Goal: Task Accomplishment & Management: Complete application form

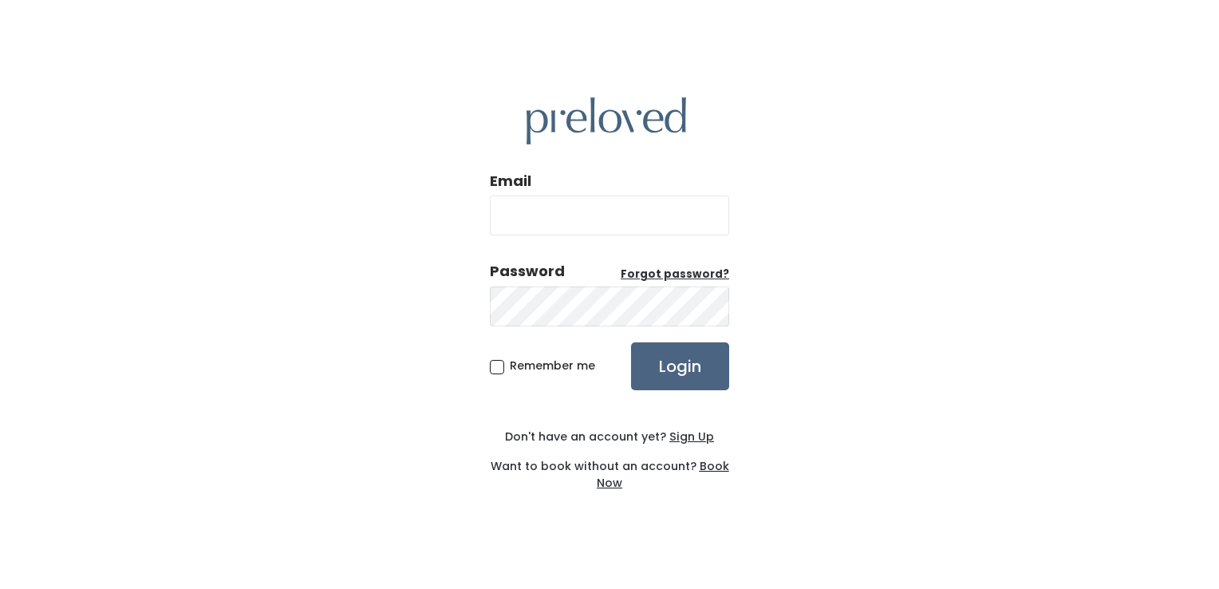
type input "[EMAIL_ADDRESS][DOMAIN_NAME]"
click at [686, 365] on input "Login" at bounding box center [680, 366] width 98 height 48
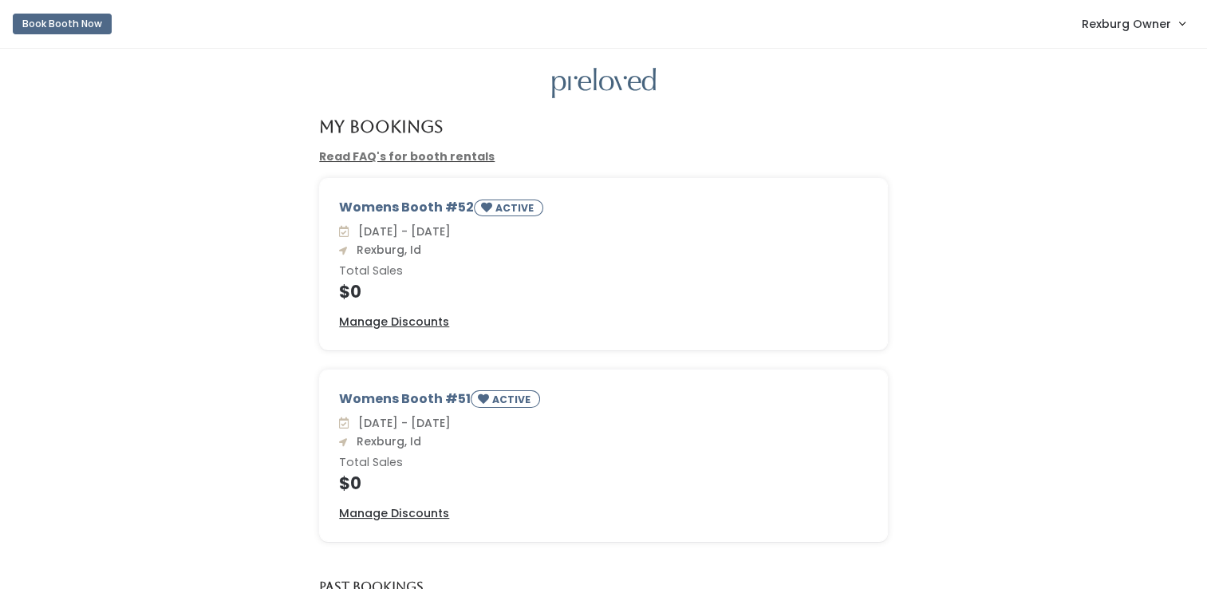
click at [1115, 31] on span "Rexburg Owner" at bounding box center [1126, 24] width 89 height 18
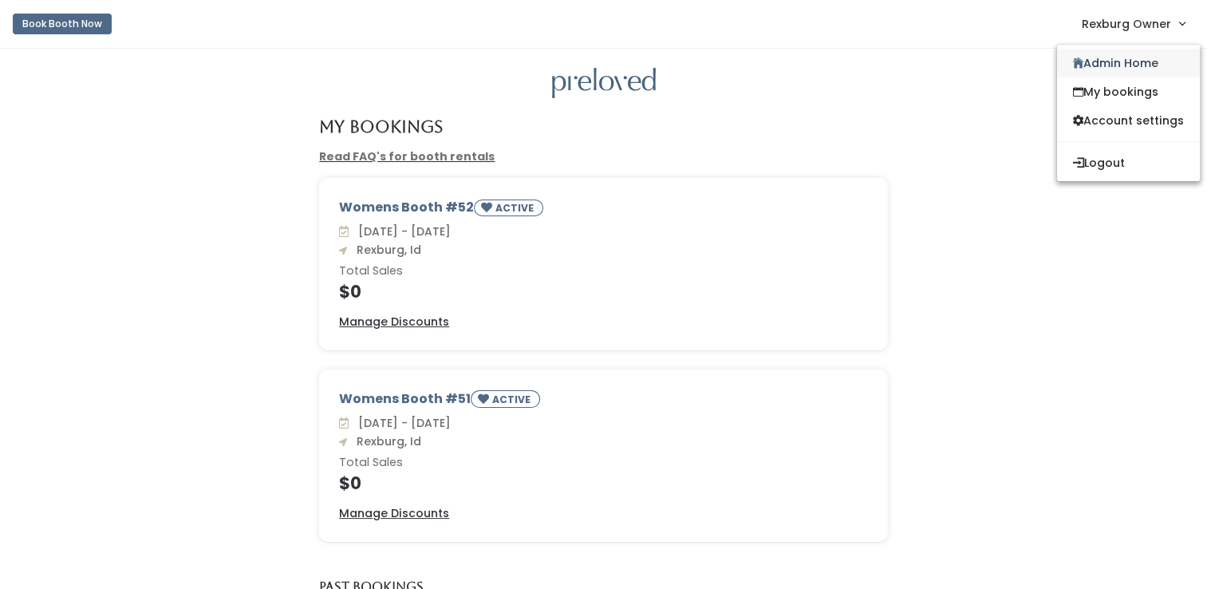
click at [1107, 71] on link "Admin Home" at bounding box center [1128, 63] width 143 height 29
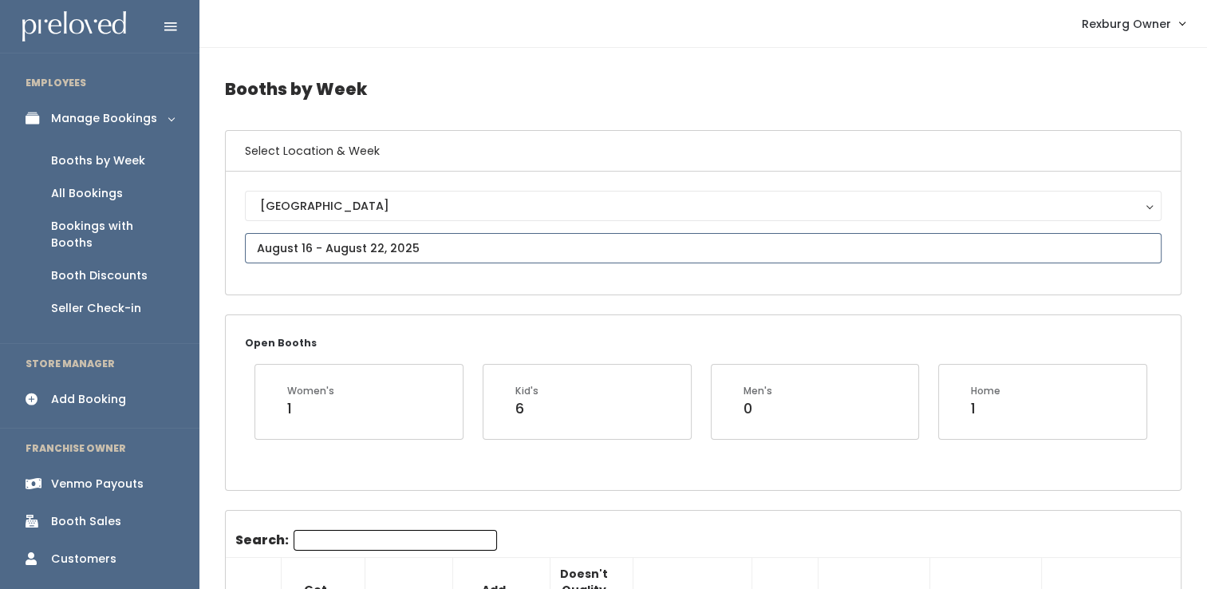
click at [337, 248] on input "text" at bounding box center [703, 248] width 917 height 30
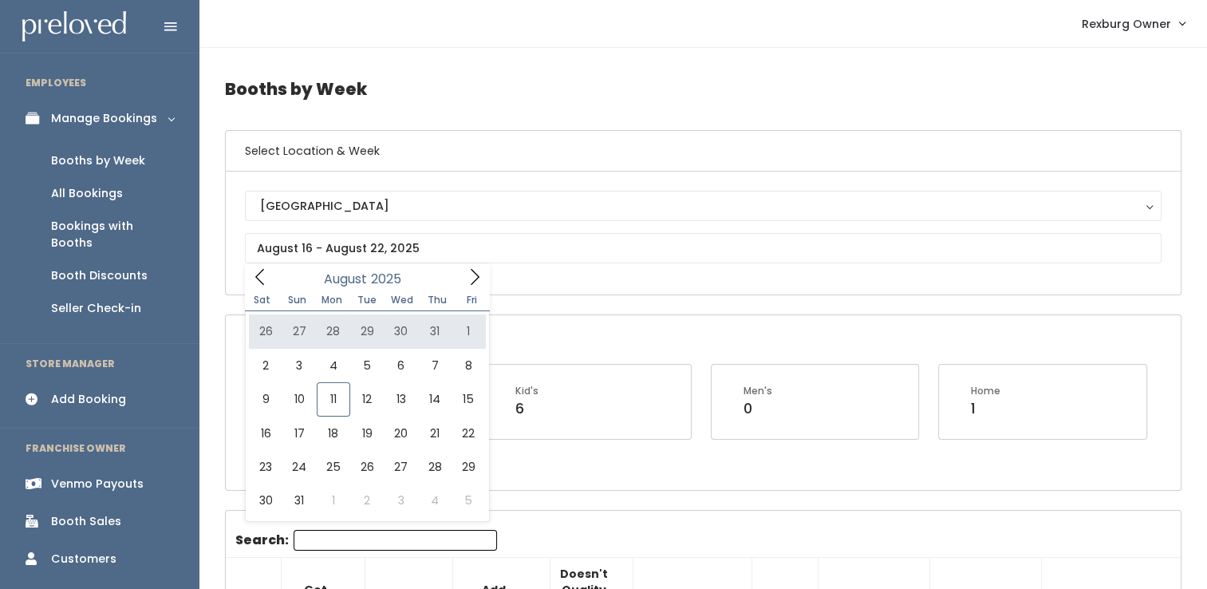
click at [578, 347] on div "Open Booths Women's 1 Kid's 6 Men's 0 Home 1" at bounding box center [703, 402] width 955 height 174
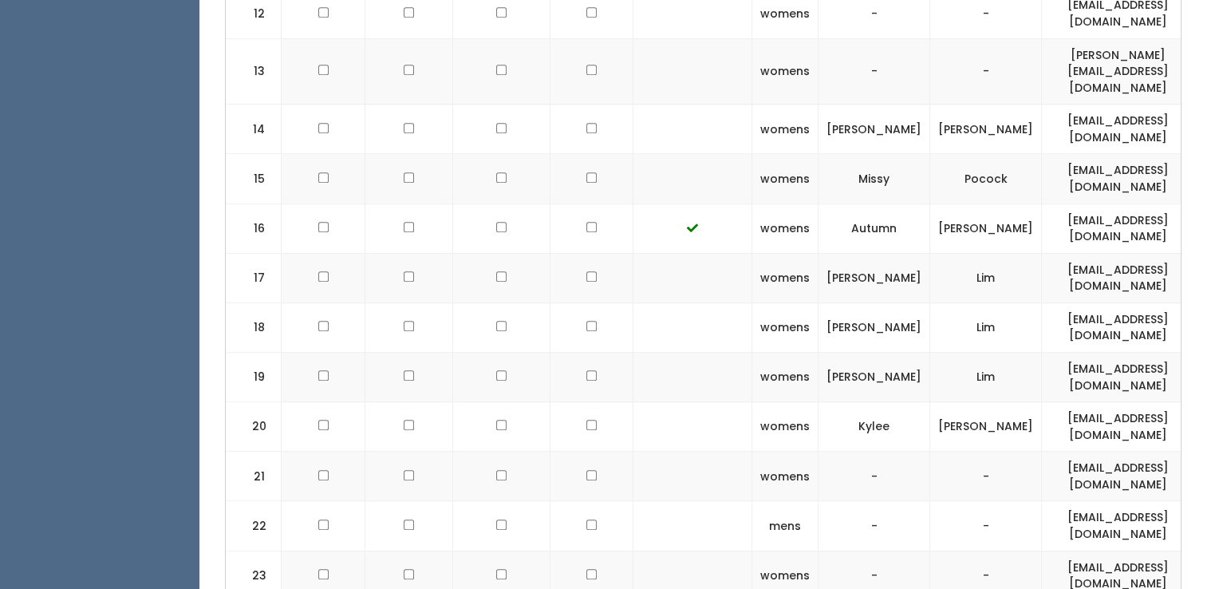
scroll to position [1237, 0]
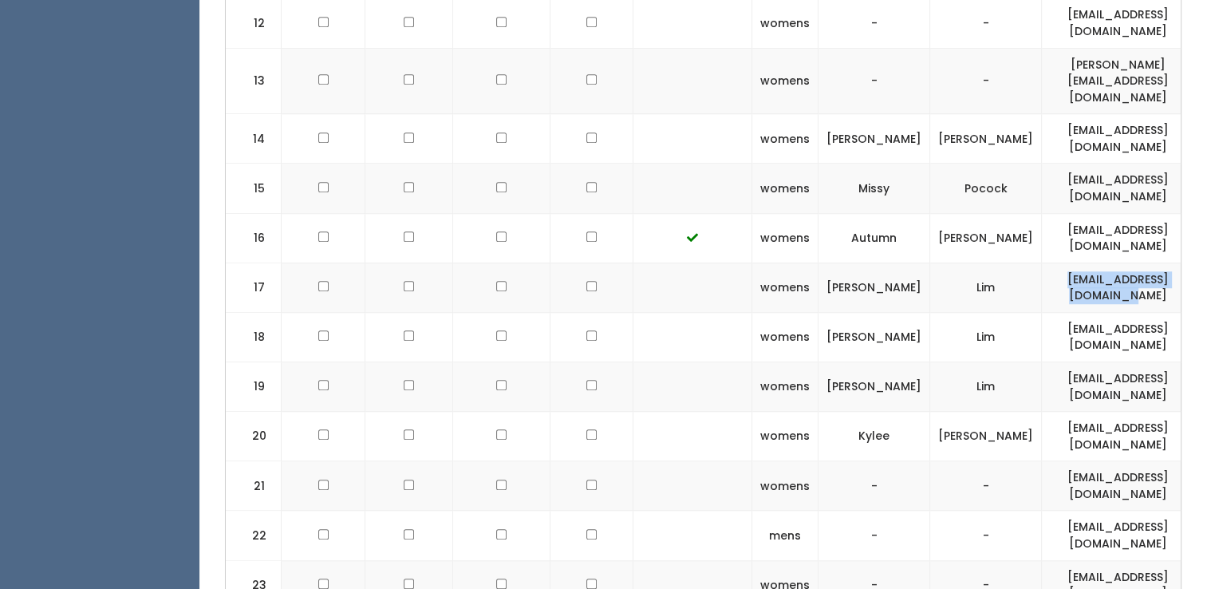
drag, startPoint x: 1126, startPoint y: 227, endPoint x: 956, endPoint y: 236, distance: 171.0
click at [1042, 262] on td "estherlim020@hotmail.com" at bounding box center [1118, 286] width 152 height 49
copy td "estherlim020@hotmail.com"
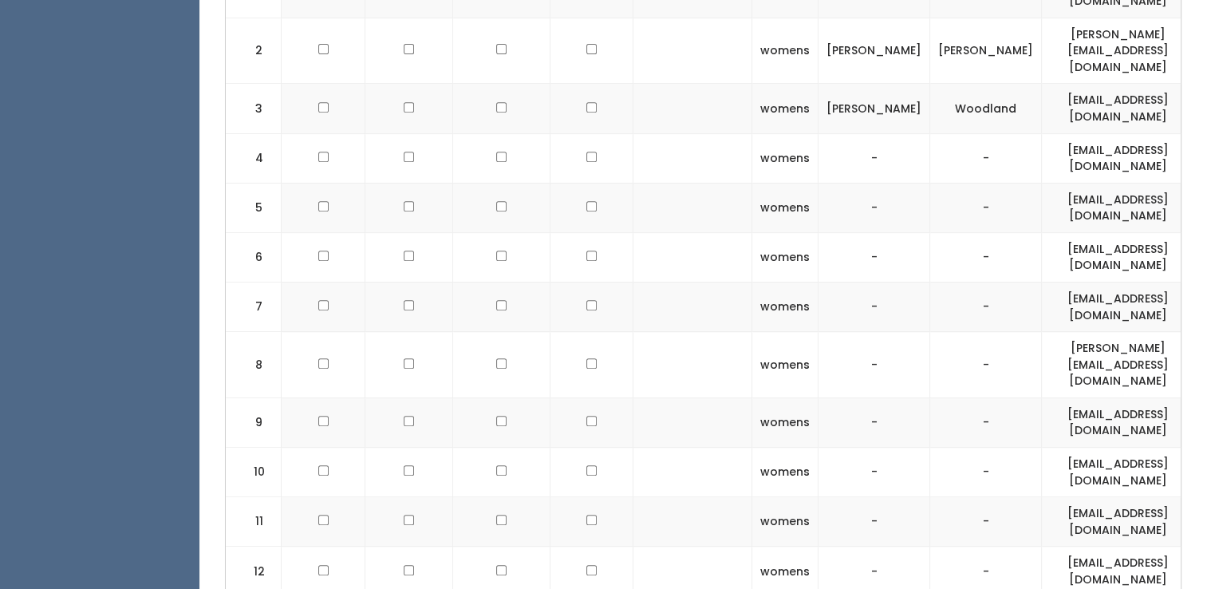
scroll to position [0, 0]
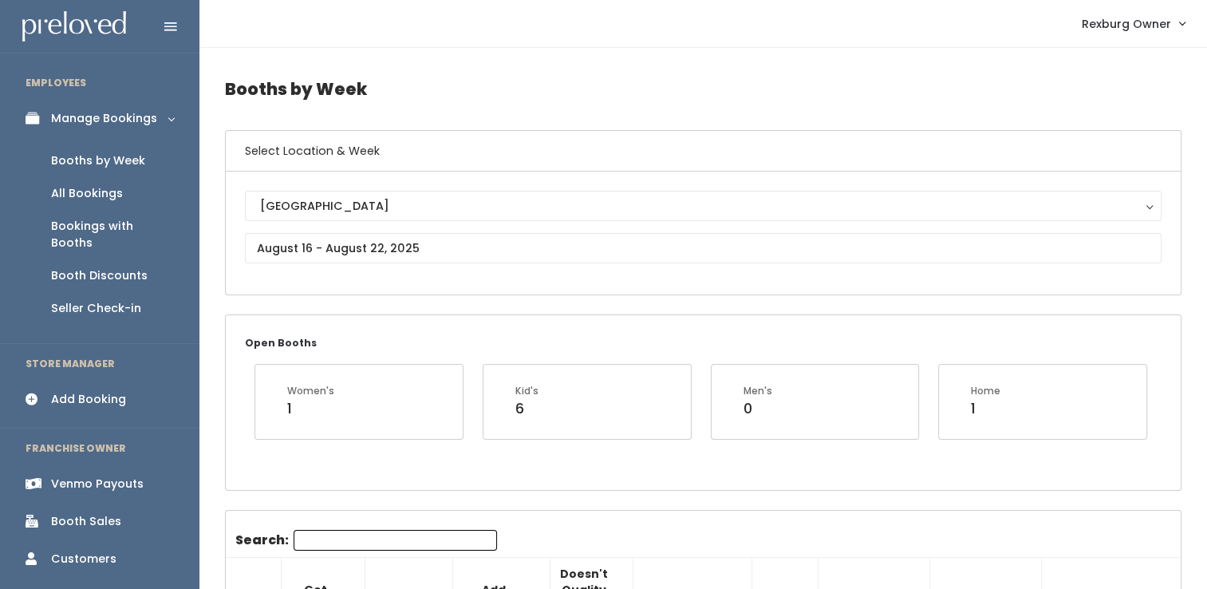
click at [67, 391] on div "Add Booking" at bounding box center [88, 399] width 75 height 17
click at [108, 381] on link "Add Booking" at bounding box center [99, 399] width 199 height 36
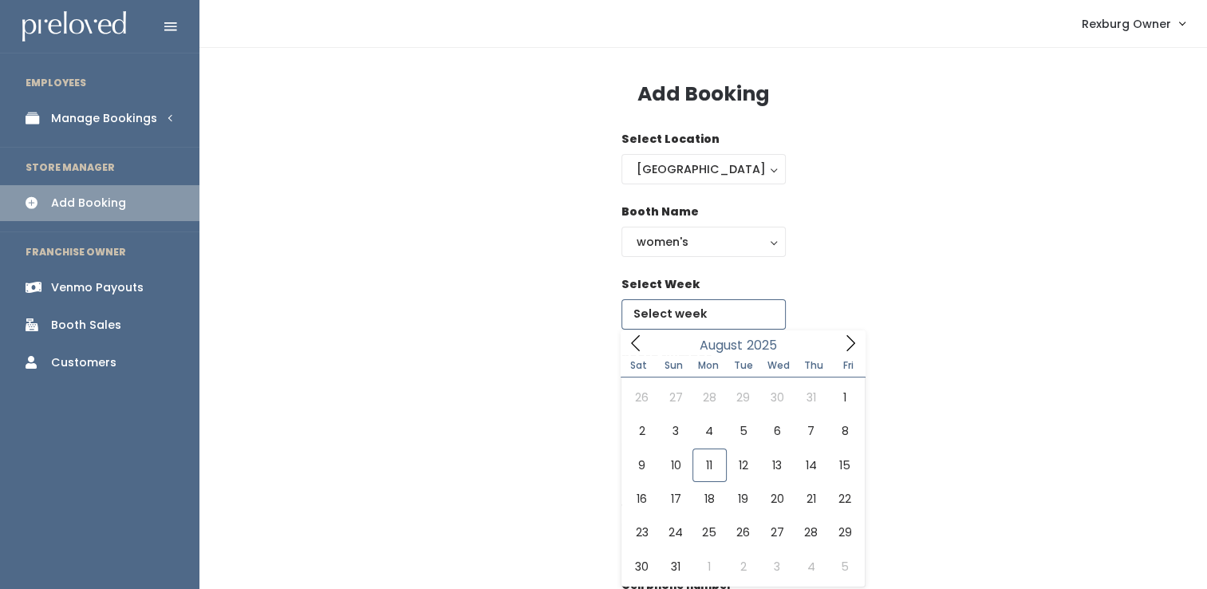
click at [677, 310] on input "text" at bounding box center [703, 314] width 164 height 30
type input "August 16 to August 22"
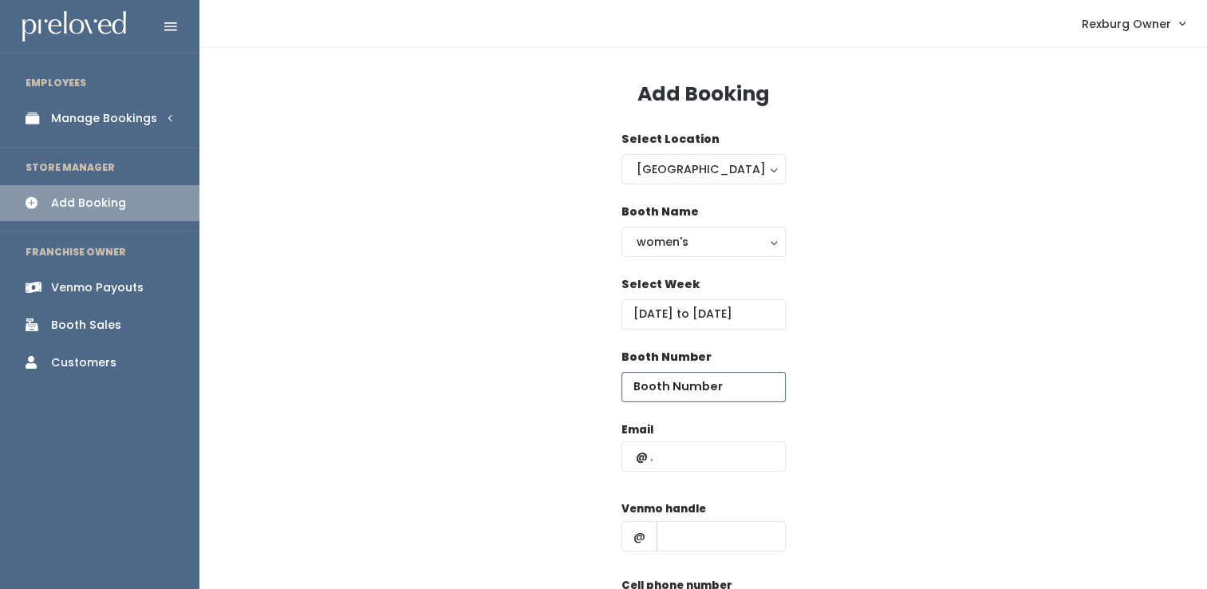
click at [698, 384] on input "number" at bounding box center [703, 387] width 164 height 30
type input "52"
paste input "estherlim020@hotmail.com"
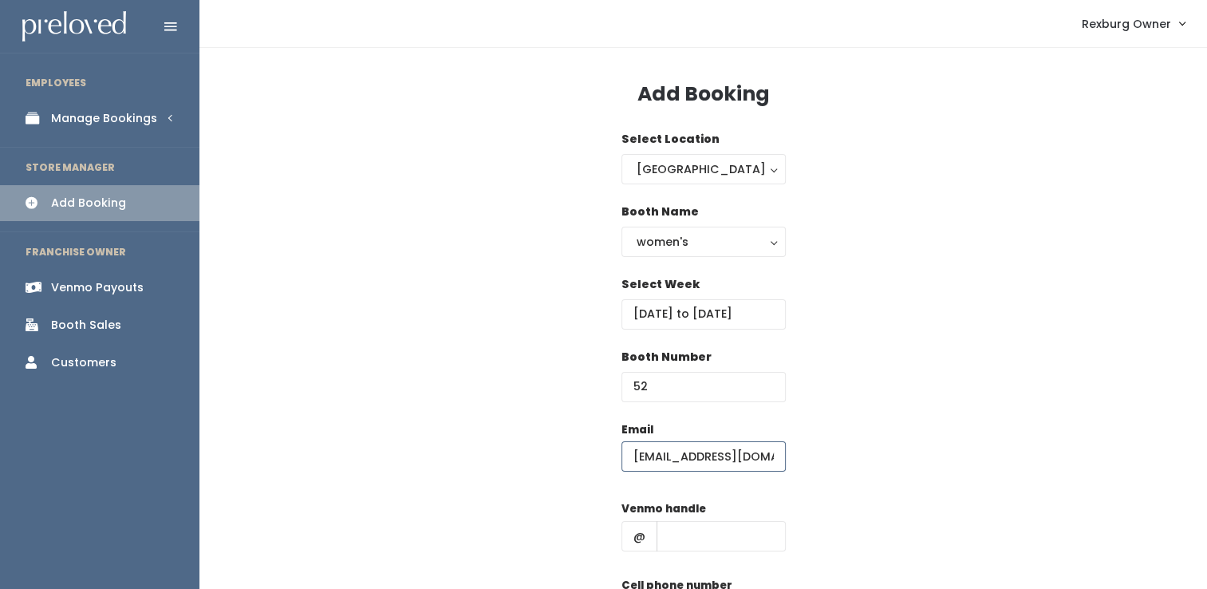
scroll to position [0, 19]
type input "estherlim020@hotmail.com"
click at [685, 546] on input "text" at bounding box center [721, 536] width 129 height 30
click at [873, 519] on div "Email estherlim020@hotmail.com Venmo handle @ esth Cell phone number Create" at bounding box center [703, 562] width 957 height 282
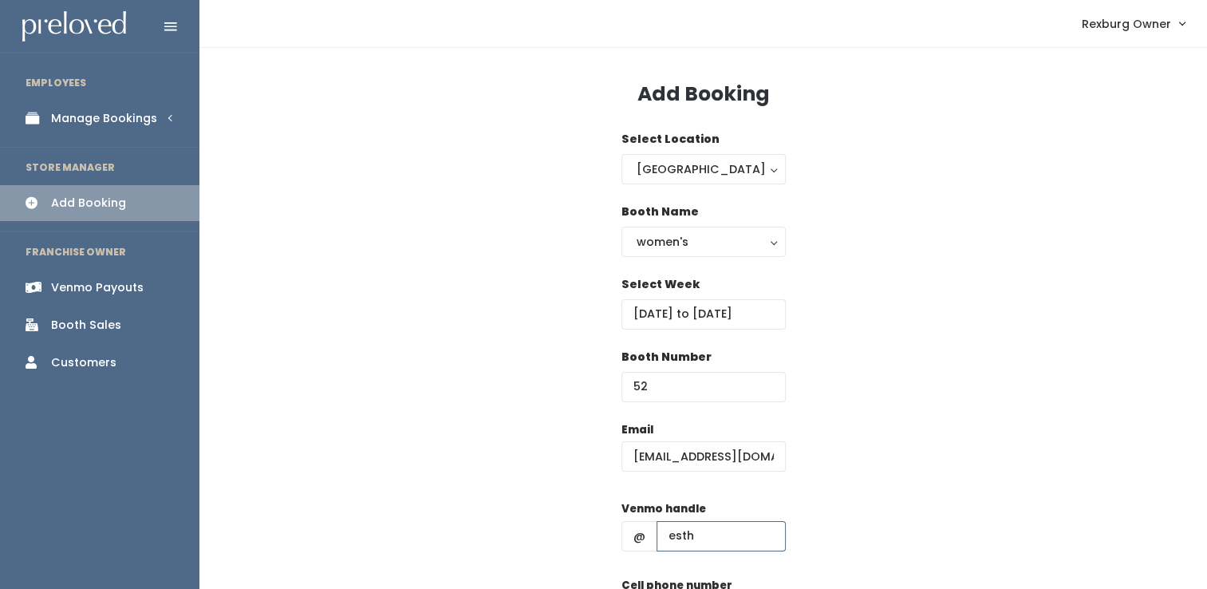
click at [715, 536] on input "esth" at bounding box center [721, 536] width 129 height 30
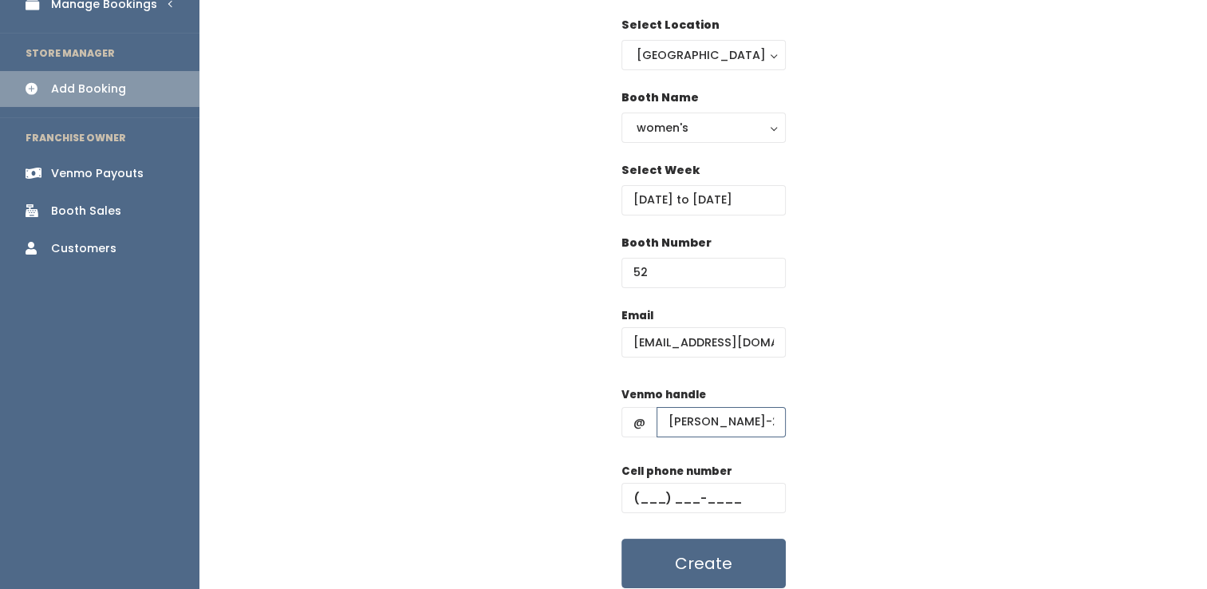
scroll to position [175, 0]
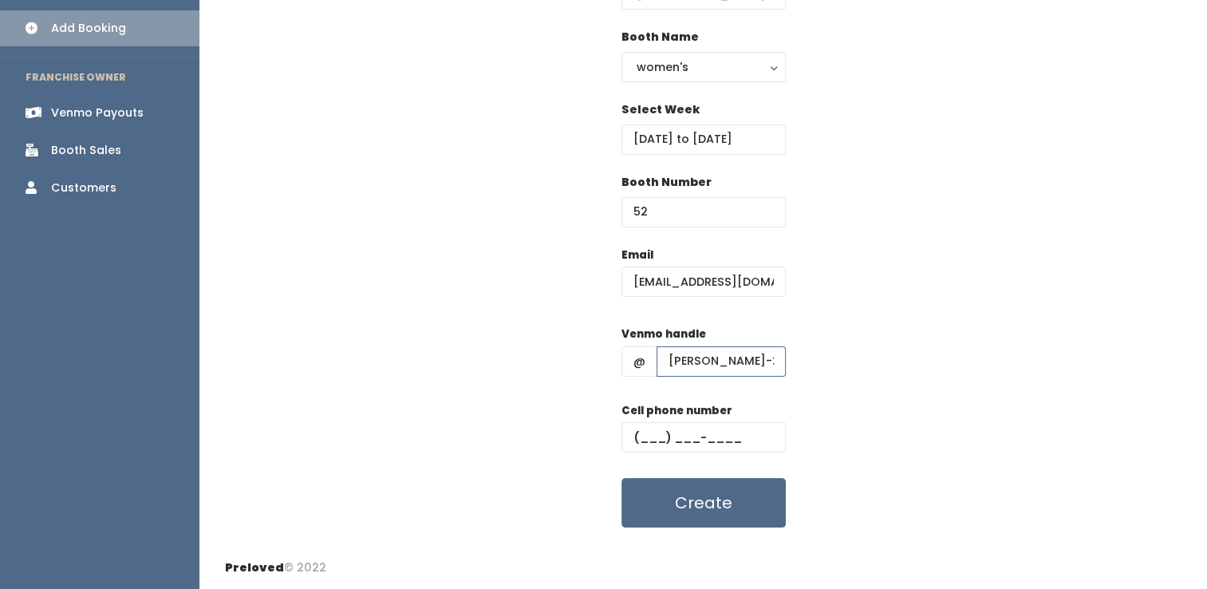
type input "esther-lim-26"
click at [642, 428] on input "text" at bounding box center [703, 437] width 164 height 30
type input "(555) 555-5555"
click at [621, 478] on button "Create" at bounding box center [703, 502] width 164 height 49
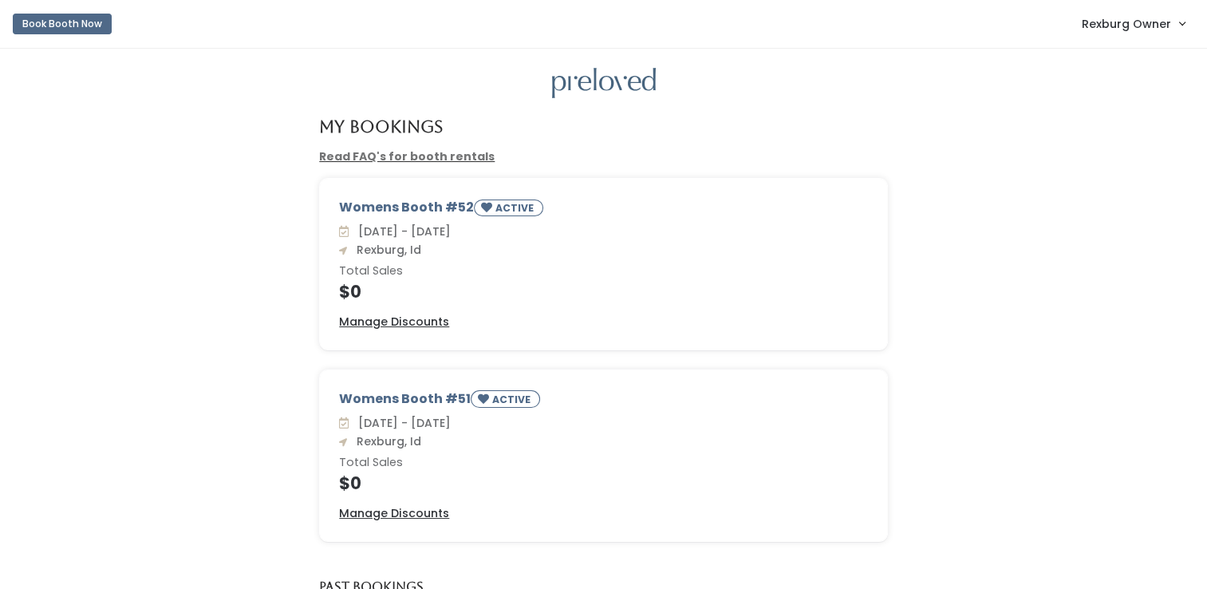
click at [1154, 21] on span "Rexburg Owner" at bounding box center [1126, 24] width 89 height 18
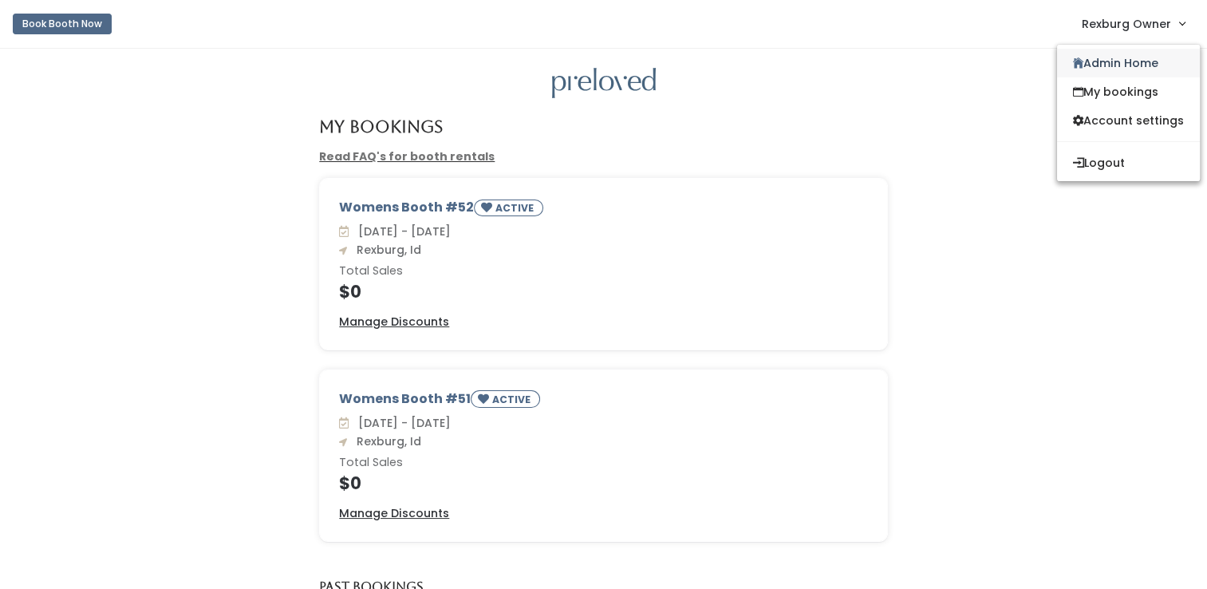
click at [1114, 53] on link "Admin Home" at bounding box center [1128, 63] width 143 height 29
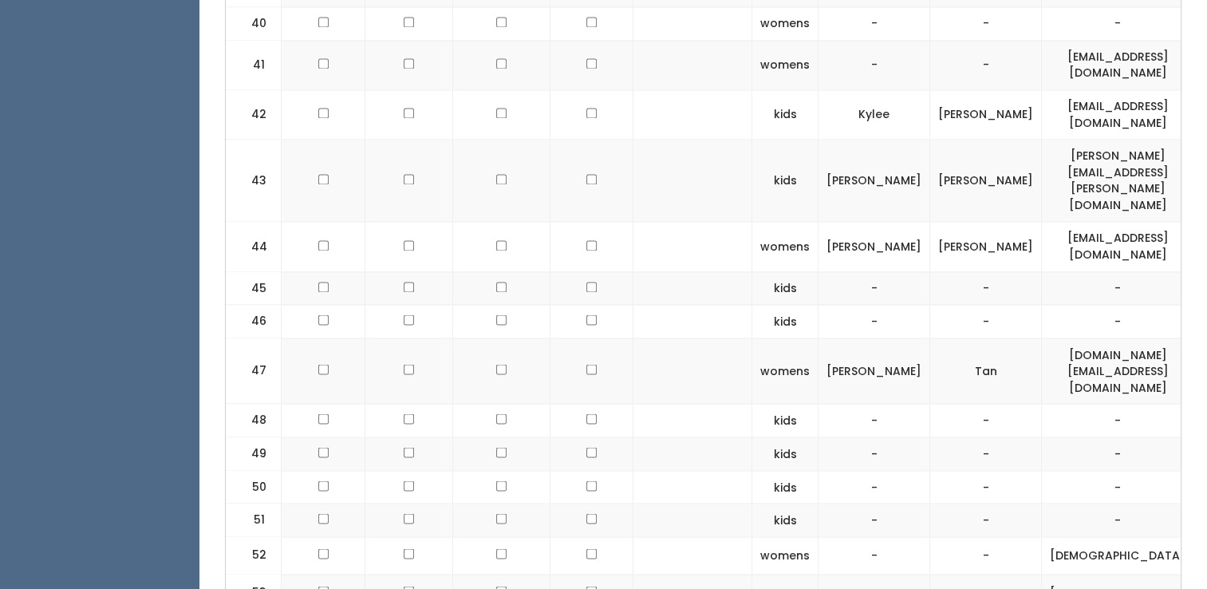
scroll to position [2717, 0]
click at [428, 501] on td at bounding box center [409, 518] width 88 height 34
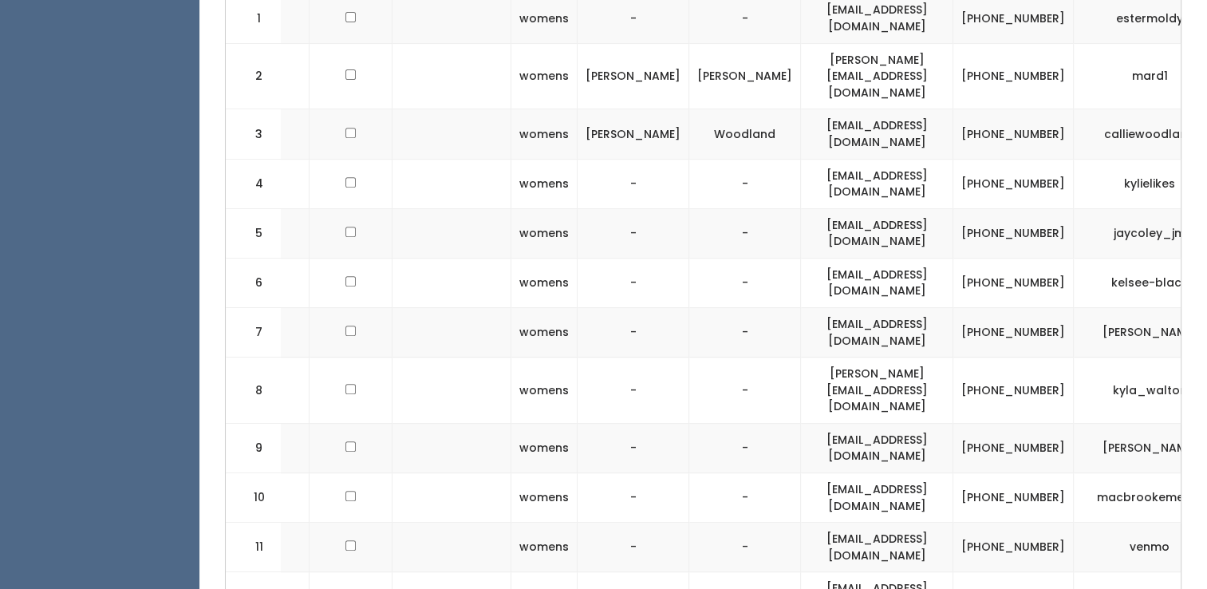
scroll to position [0, 0]
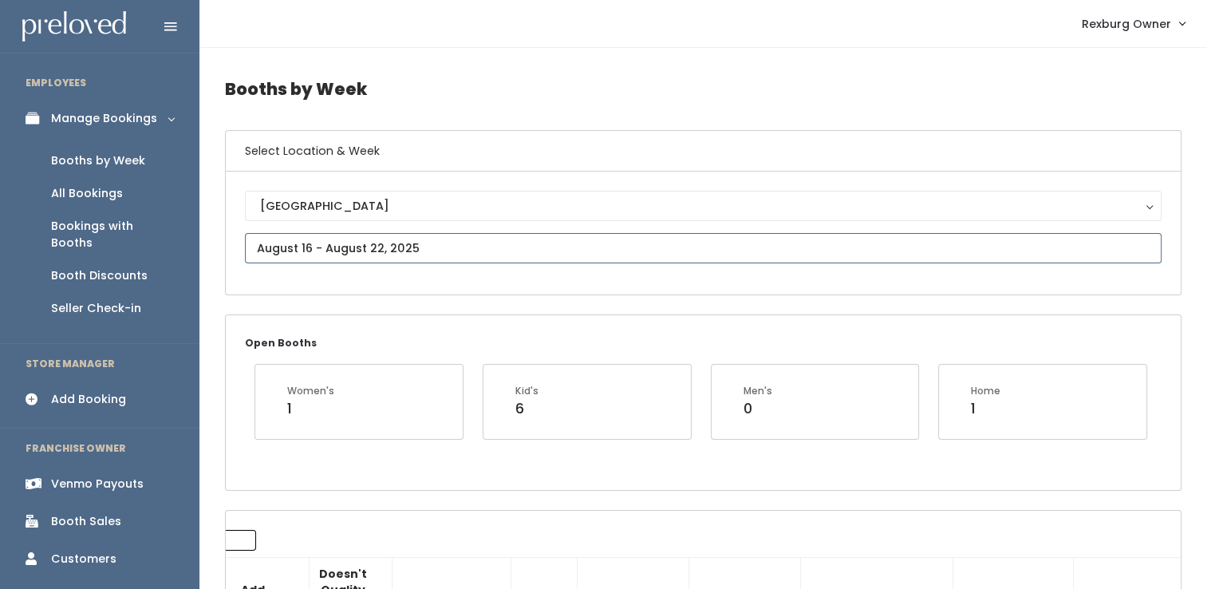
click at [427, 244] on input "text" at bounding box center [703, 248] width 917 height 30
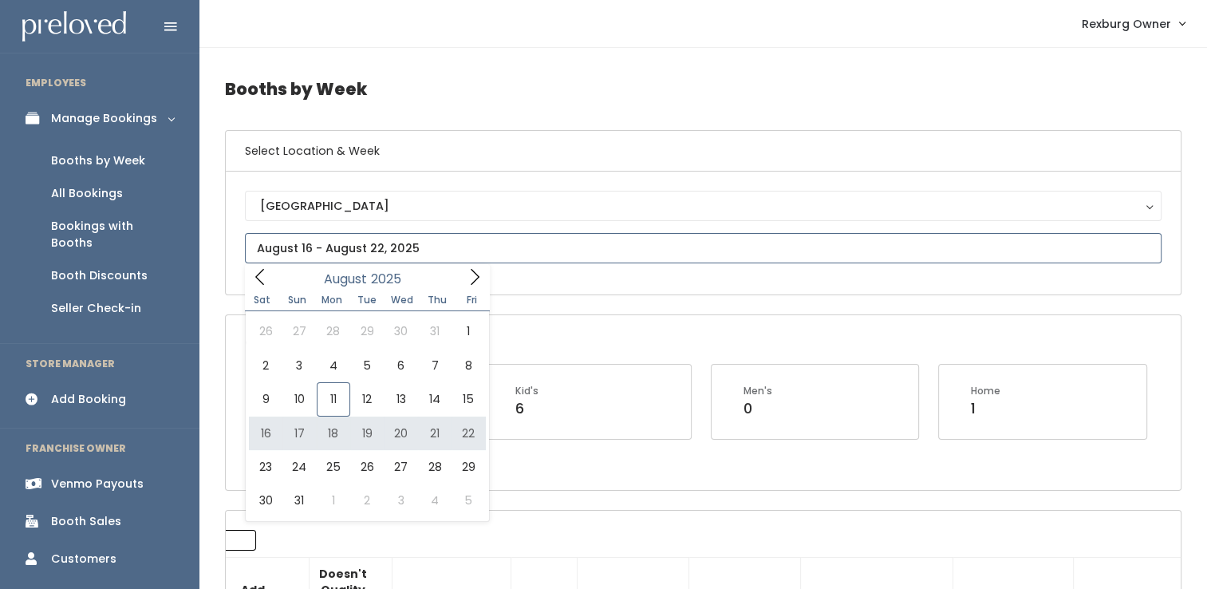
type input "August 16 to August 22"
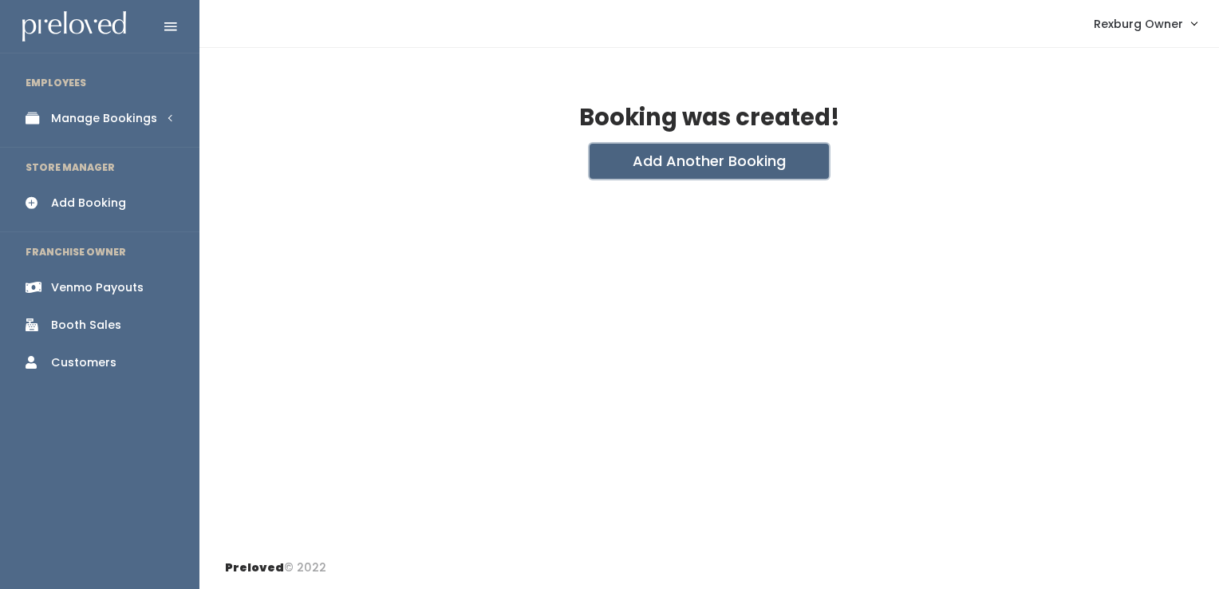
click at [724, 171] on button "Add Another Booking" at bounding box center [709, 161] width 239 height 35
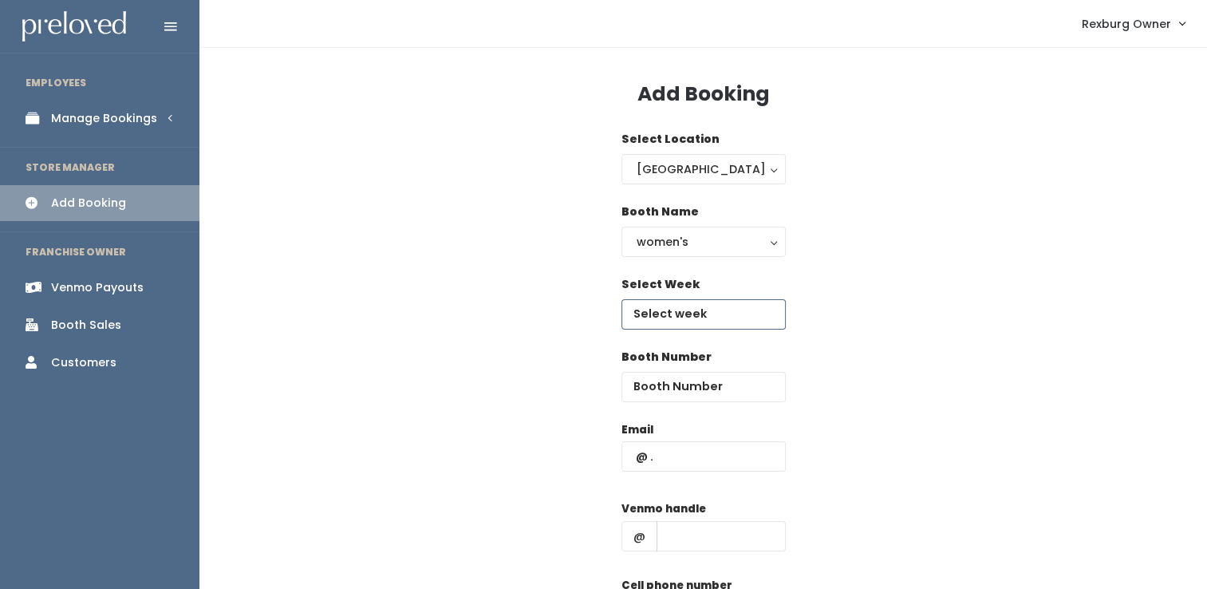
click at [711, 325] on input "text" at bounding box center [703, 314] width 164 height 30
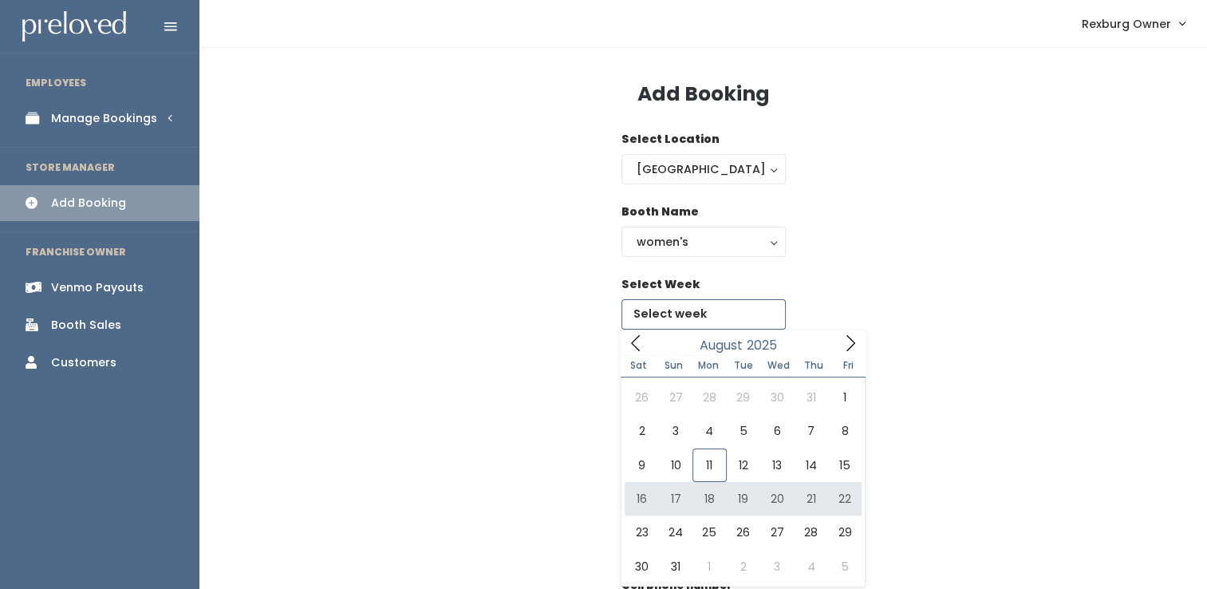
type input "August 16 to August 22"
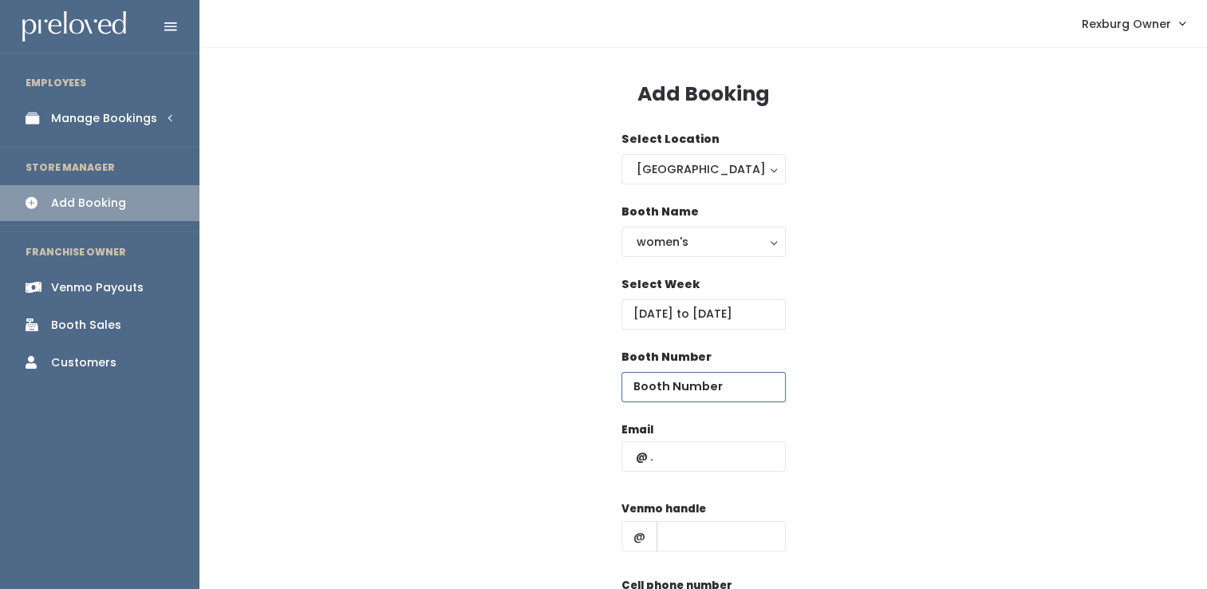
click at [711, 393] on input "number" at bounding box center [703, 387] width 164 height 30
type input "53"
type input "estherlim020@hotmail.com"
type input "esther-lim-26"
type input "(555) 555-5555"
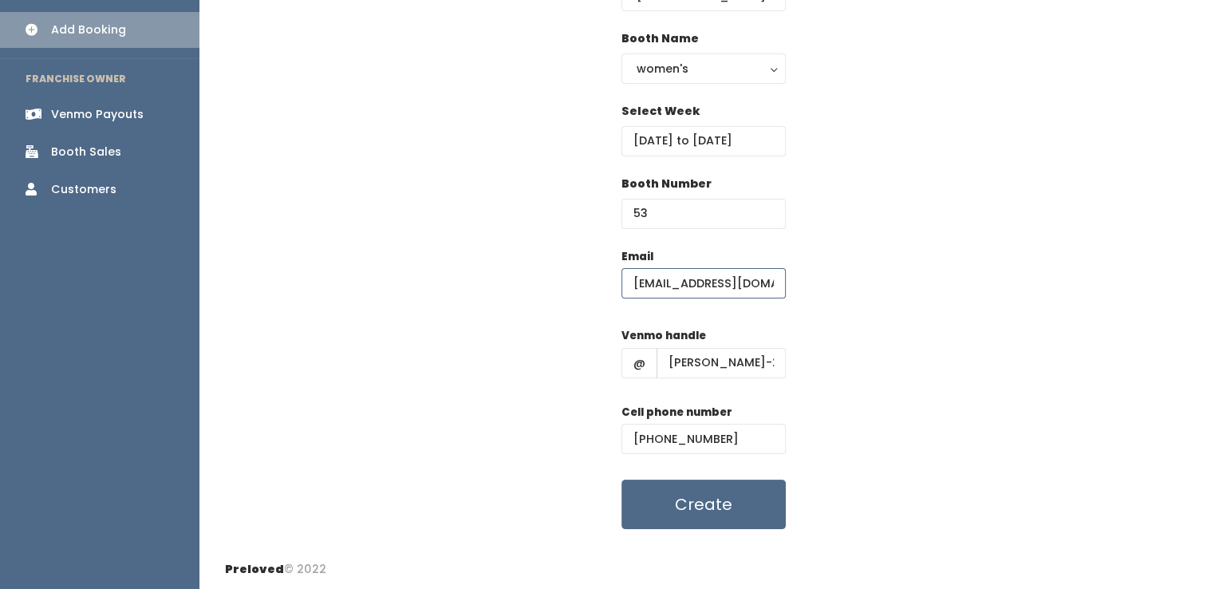
scroll to position [175, 0]
click at [673, 517] on button "Create" at bounding box center [703, 502] width 164 height 49
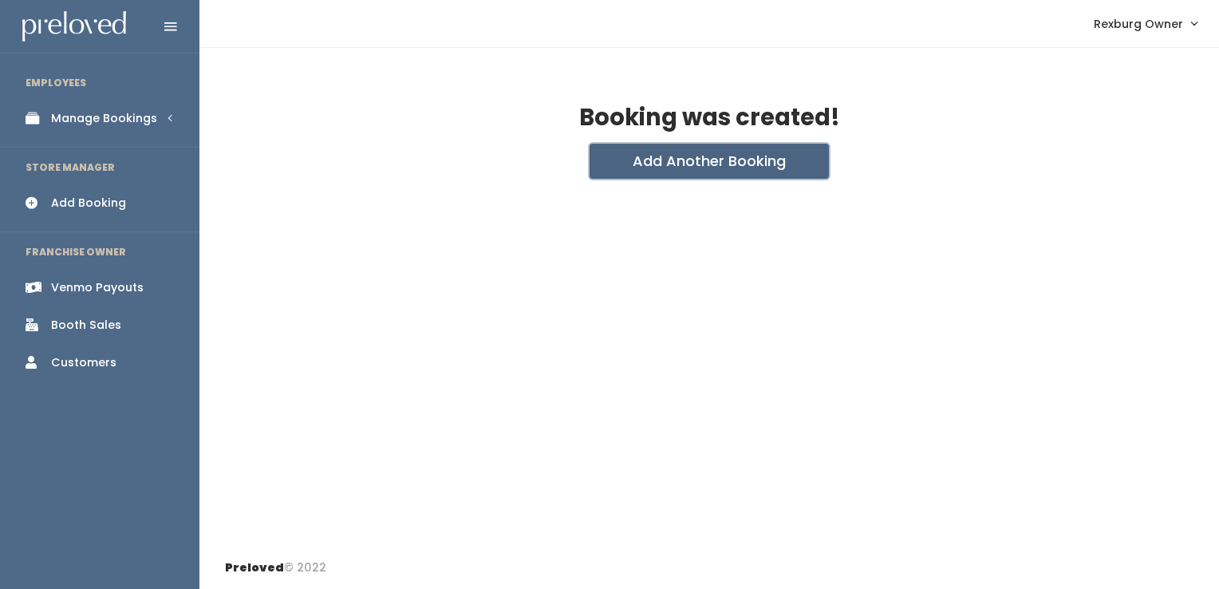
click at [715, 174] on button "Add Another Booking" at bounding box center [709, 161] width 239 height 35
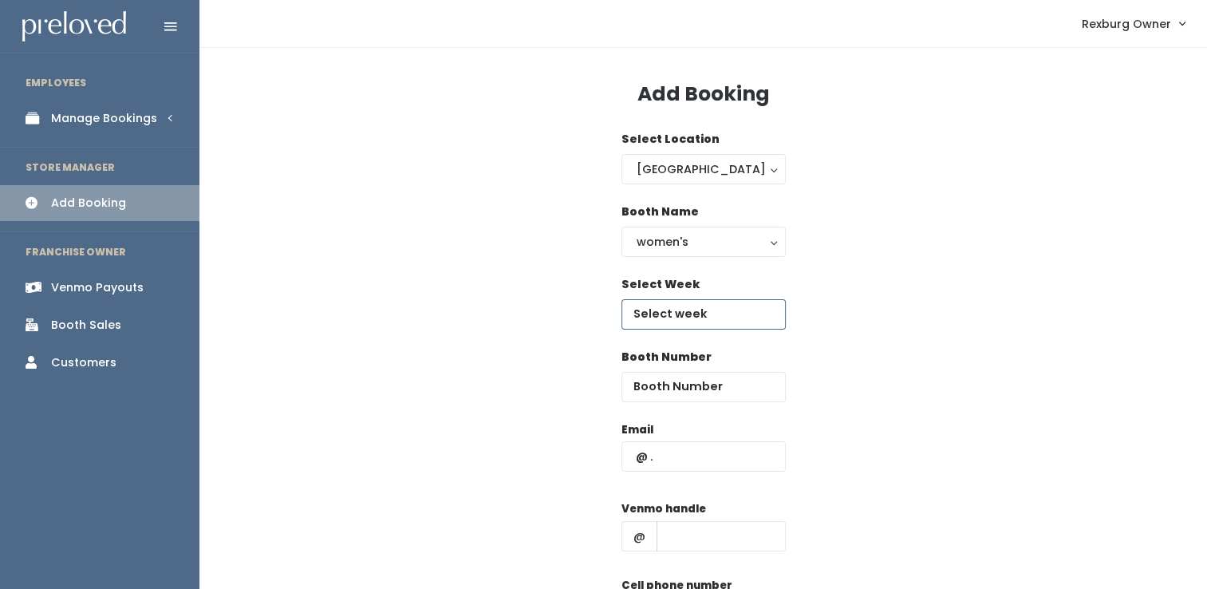
click at [685, 314] on input "text" at bounding box center [703, 314] width 164 height 30
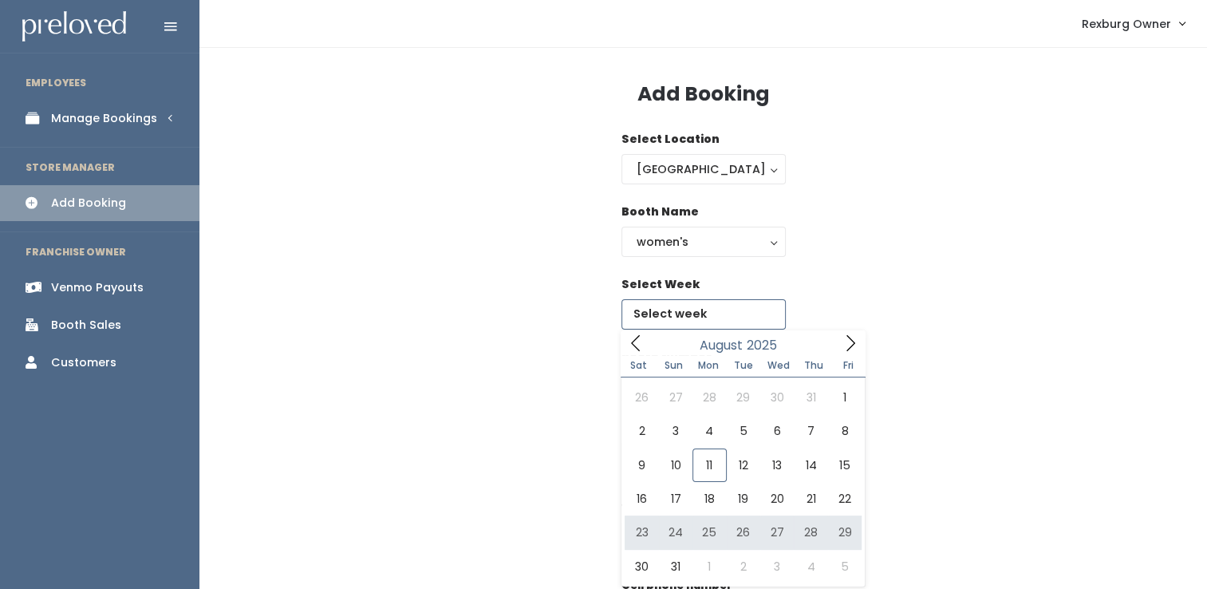
type input "August 23 to August 29"
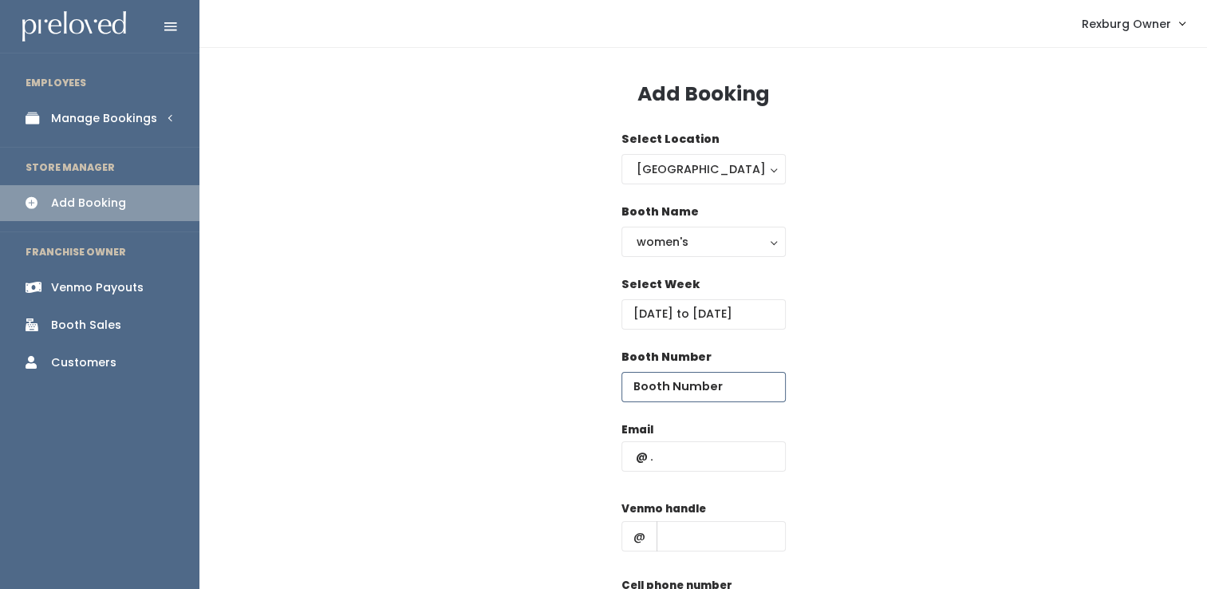
click at [734, 387] on input "number" at bounding box center [703, 387] width 164 height 30
type input "52"
paste input "[EMAIL_ADDRESS][DOMAIN_NAME]"
type input "[EMAIL_ADDRESS][DOMAIN_NAME]"
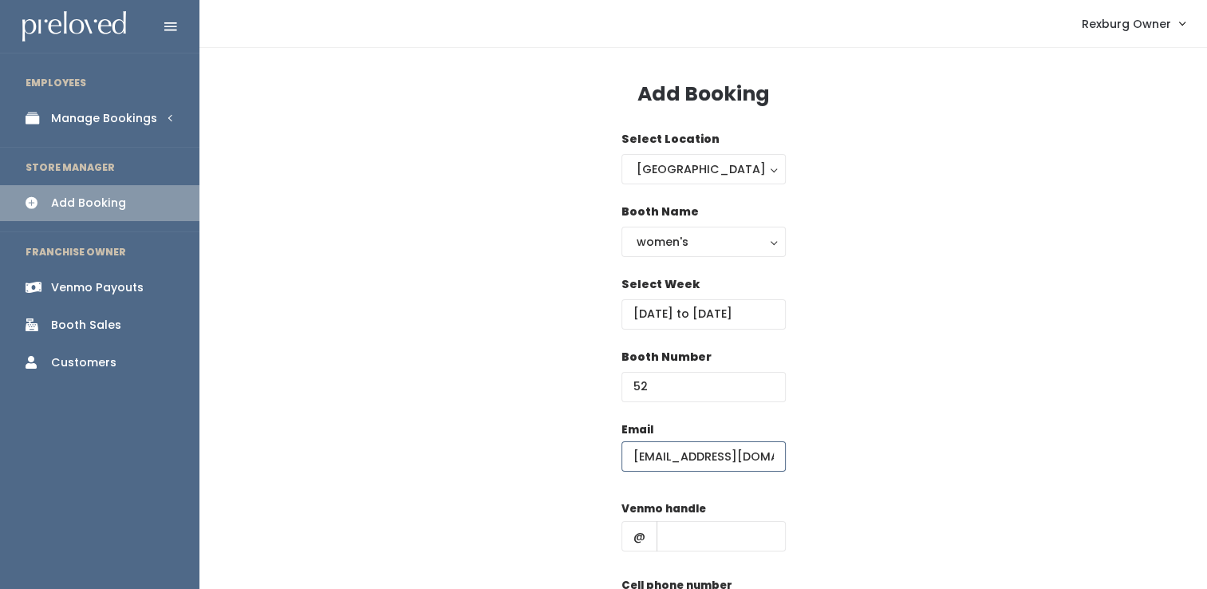
scroll to position [0, 19]
type input "[PERSON_NAME]-26"
type input "(555) 555-5555"
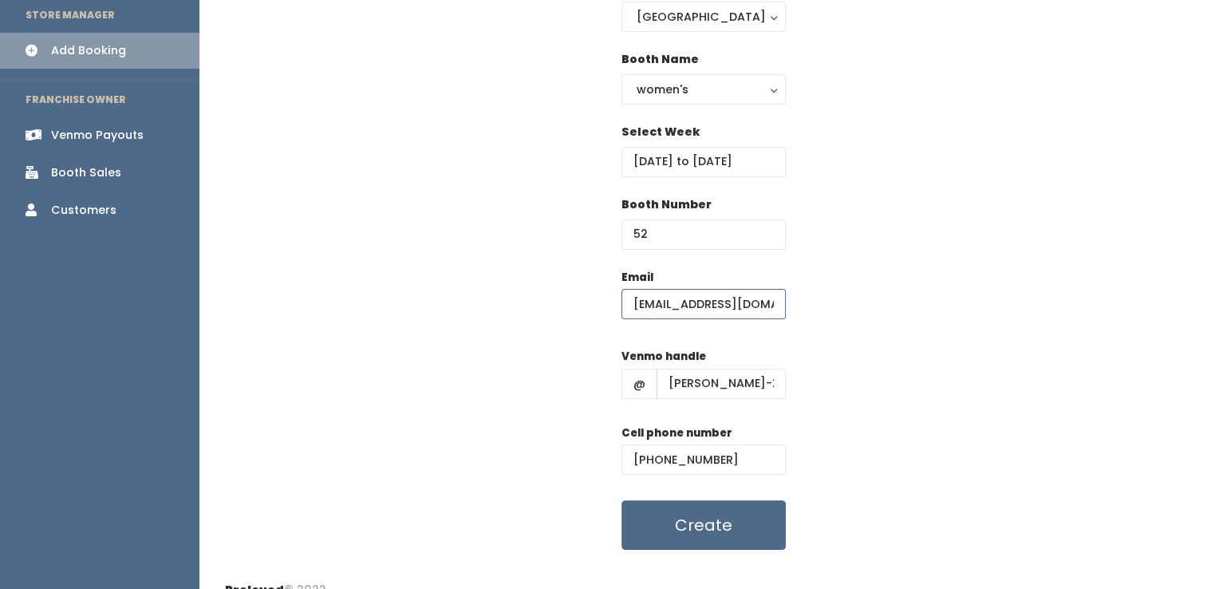
scroll to position [175, 0]
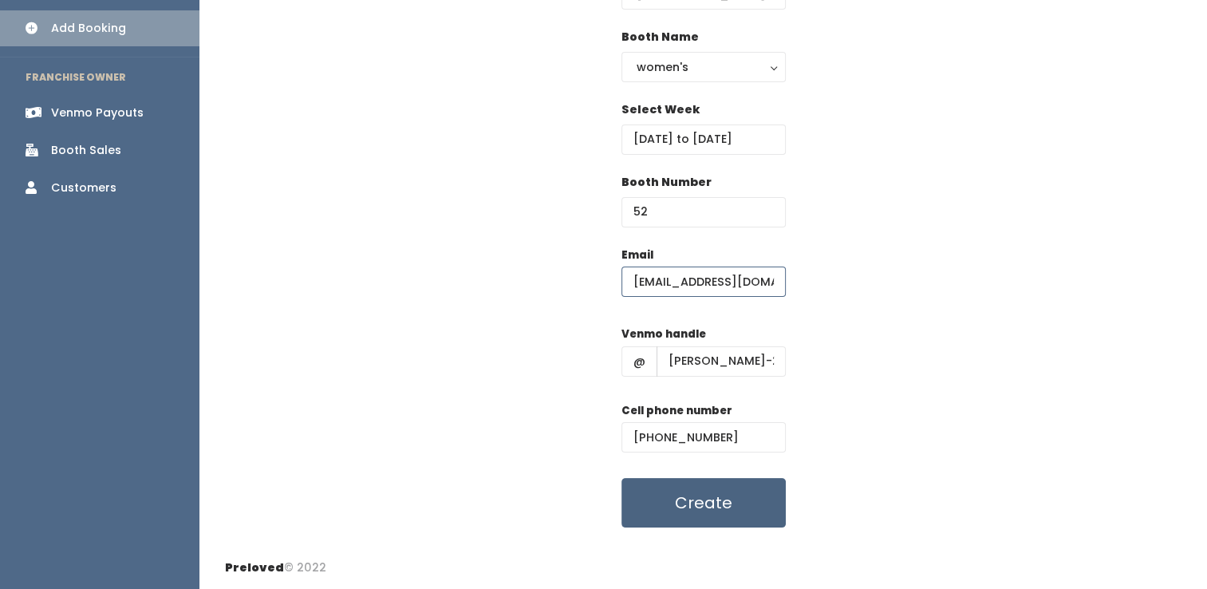
type input "[EMAIL_ADDRESS][DOMAIN_NAME]"
click at [661, 515] on button "Create" at bounding box center [703, 502] width 164 height 49
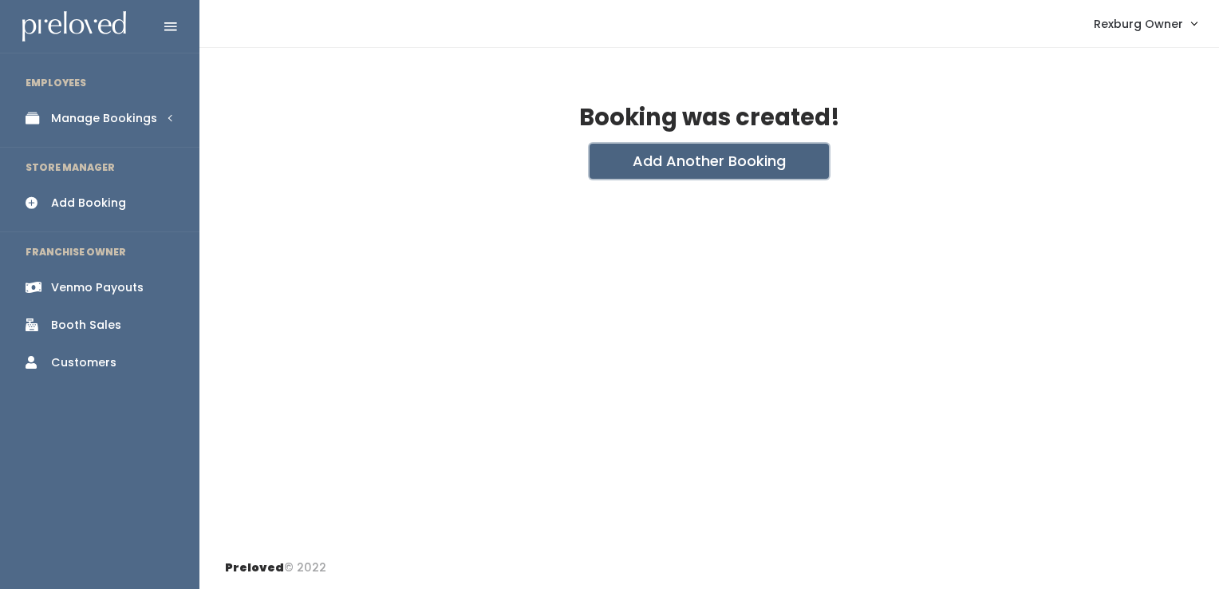
click at [688, 171] on button "Add Another Booking" at bounding box center [709, 161] width 239 height 35
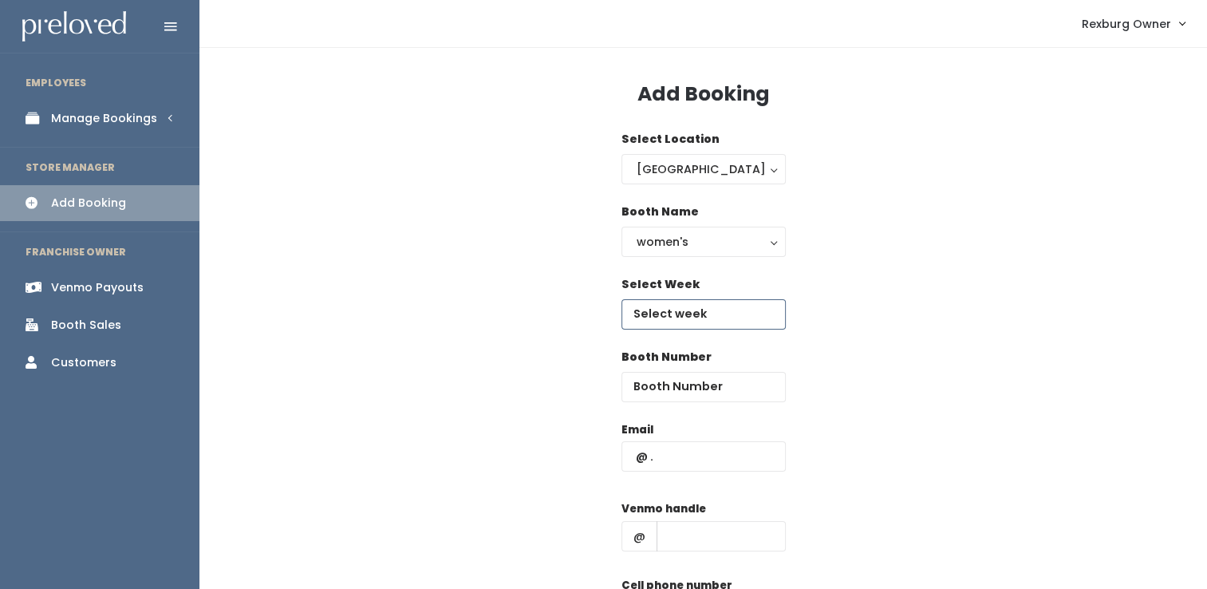
click at [661, 308] on input "text" at bounding box center [703, 314] width 164 height 30
type input "[DATE] to [DATE]"
click at [688, 373] on input "number" at bounding box center [703, 387] width 164 height 30
type input "53"
paste input "[EMAIL_ADDRESS][DOMAIN_NAME]"
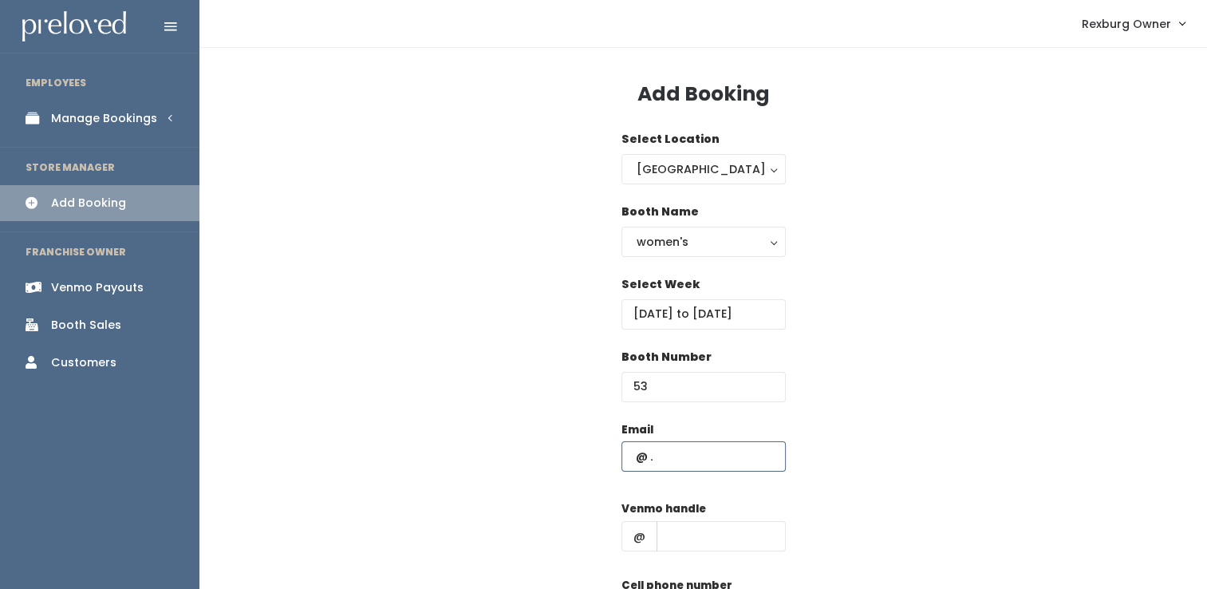
type input "[EMAIL_ADDRESS][DOMAIN_NAME]"
type input "[PERSON_NAME]-26"
type input "(555) 555-5555"
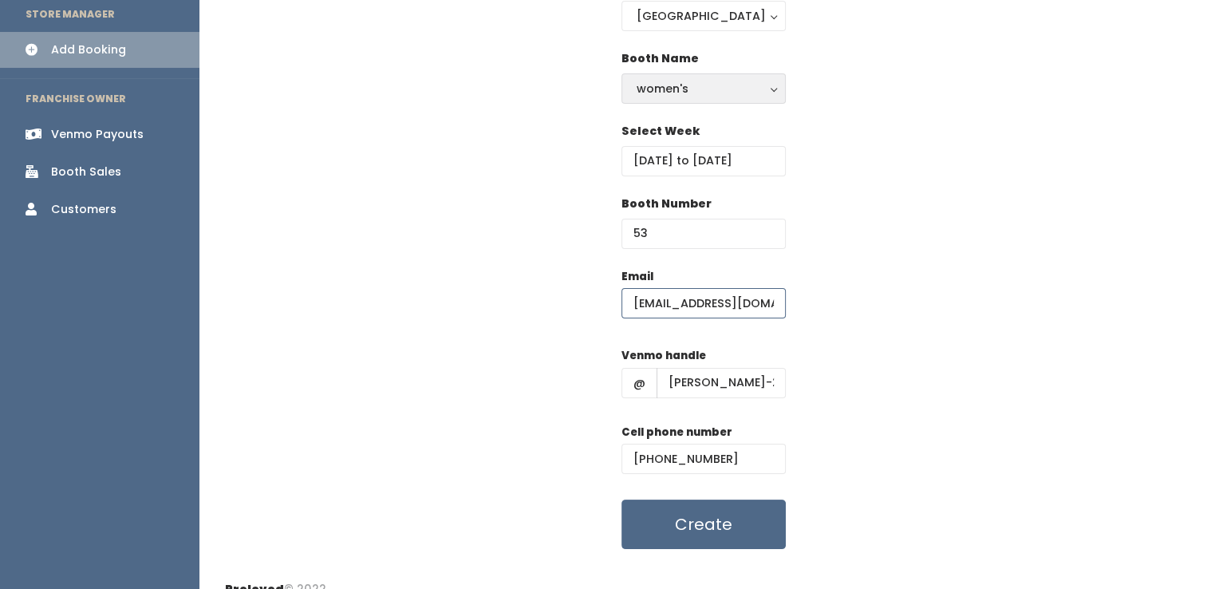
scroll to position [175, 0]
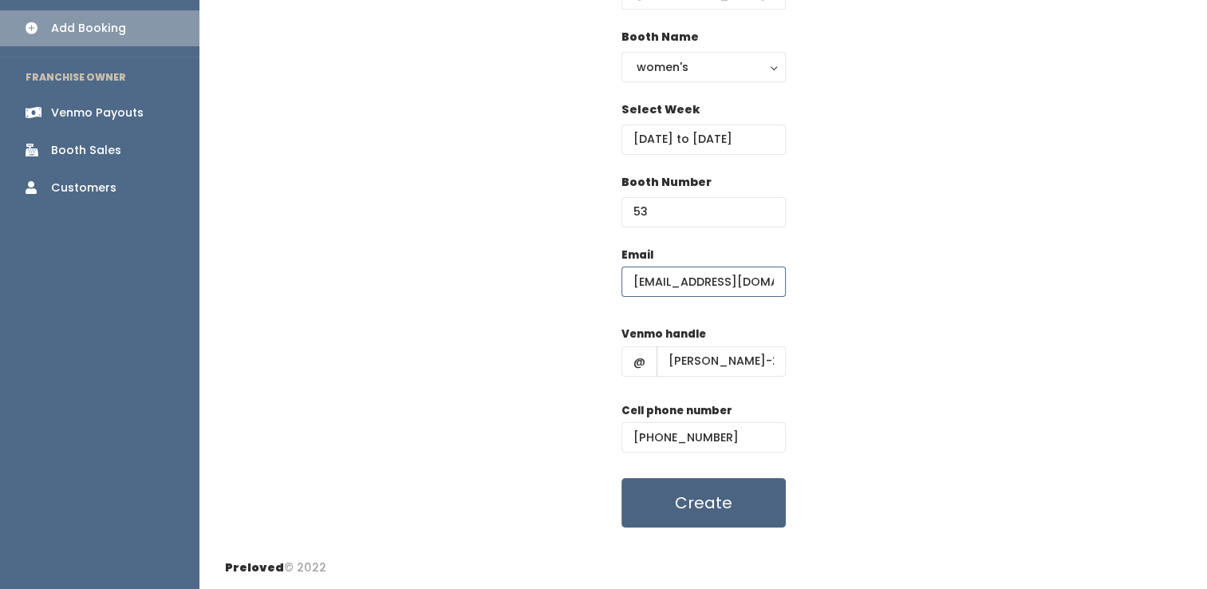
type input "estherlim020@hotmail.com"
click at [673, 490] on button "Create" at bounding box center [703, 502] width 164 height 49
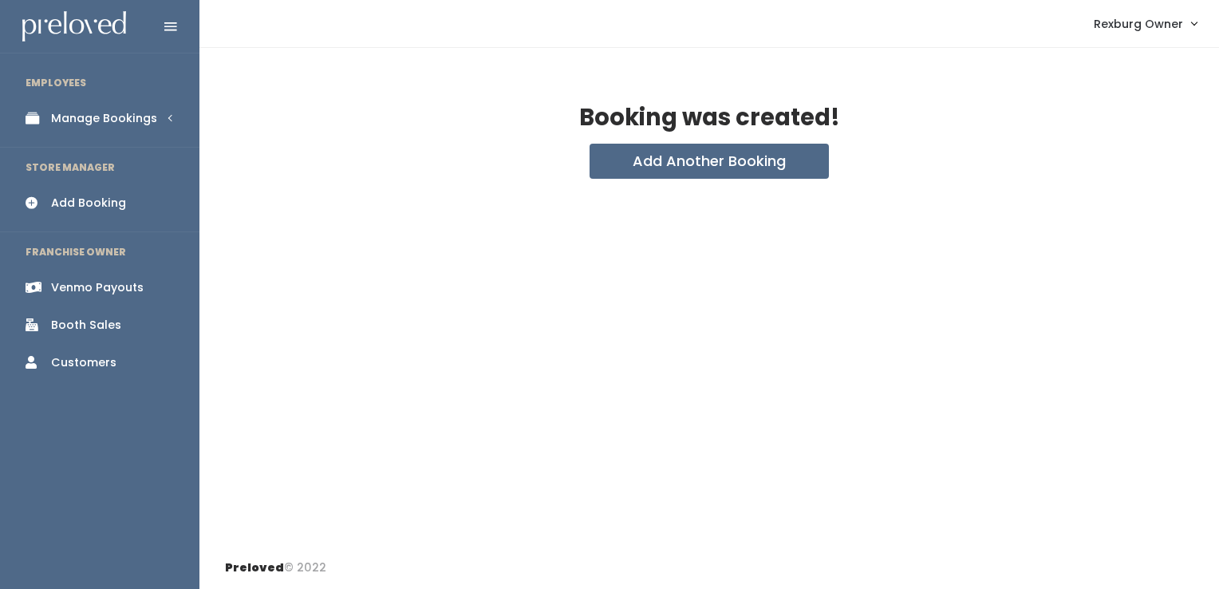
click at [105, 112] on div "Manage Bookings" at bounding box center [104, 118] width 106 height 17
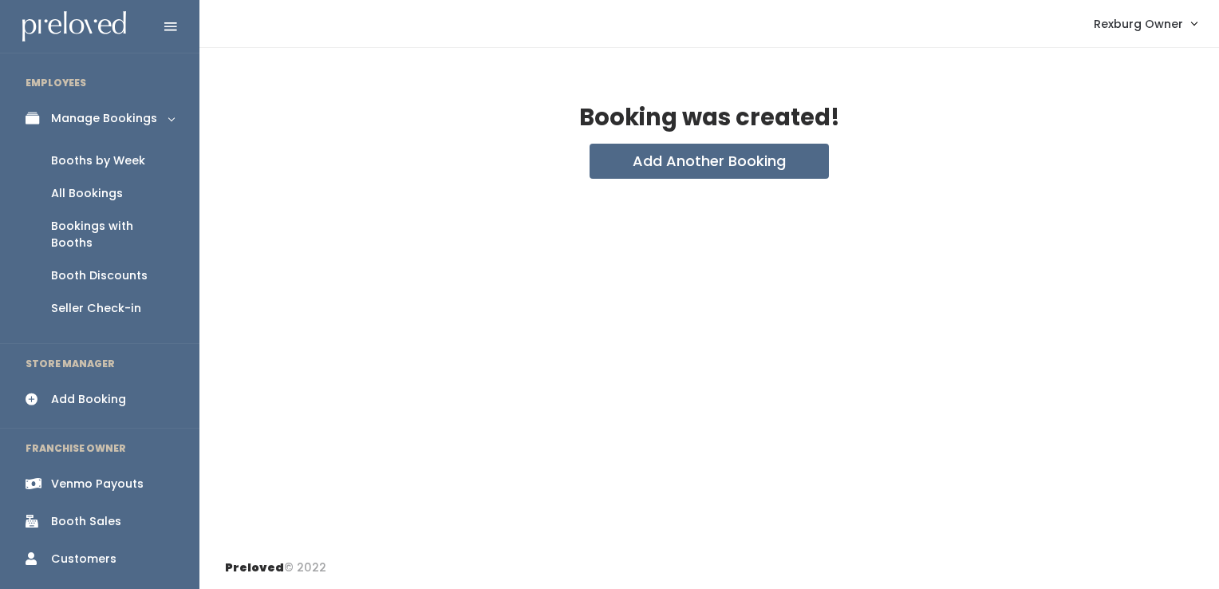
click at [119, 155] on div "Booths by Week" at bounding box center [98, 160] width 94 height 17
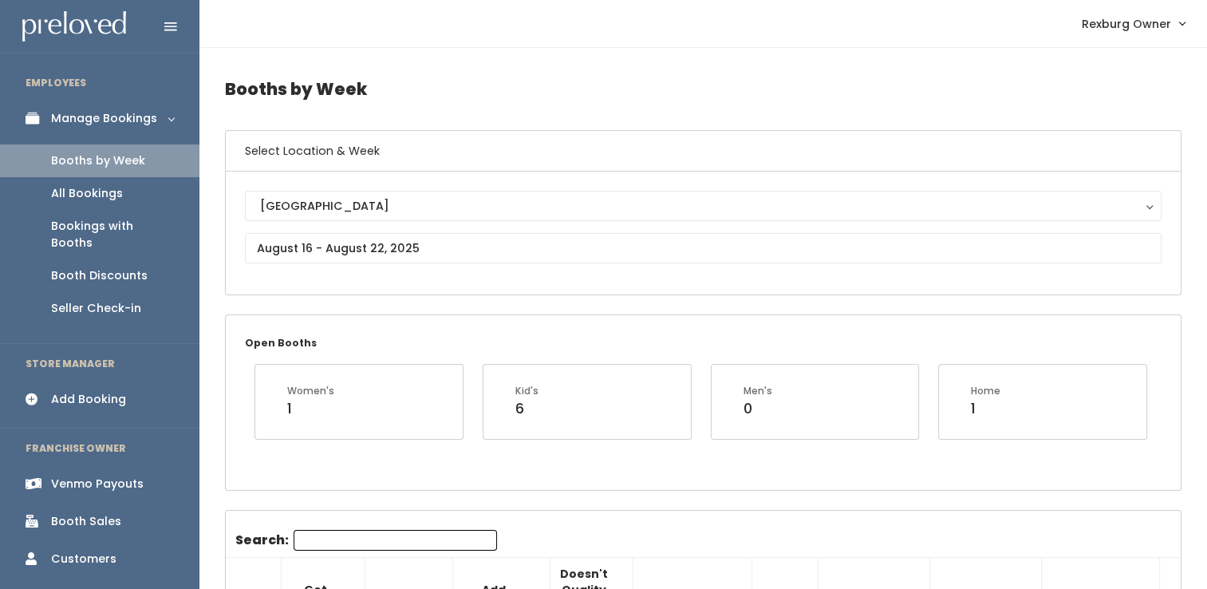
click at [85, 381] on link "Add Booking" at bounding box center [99, 399] width 199 height 36
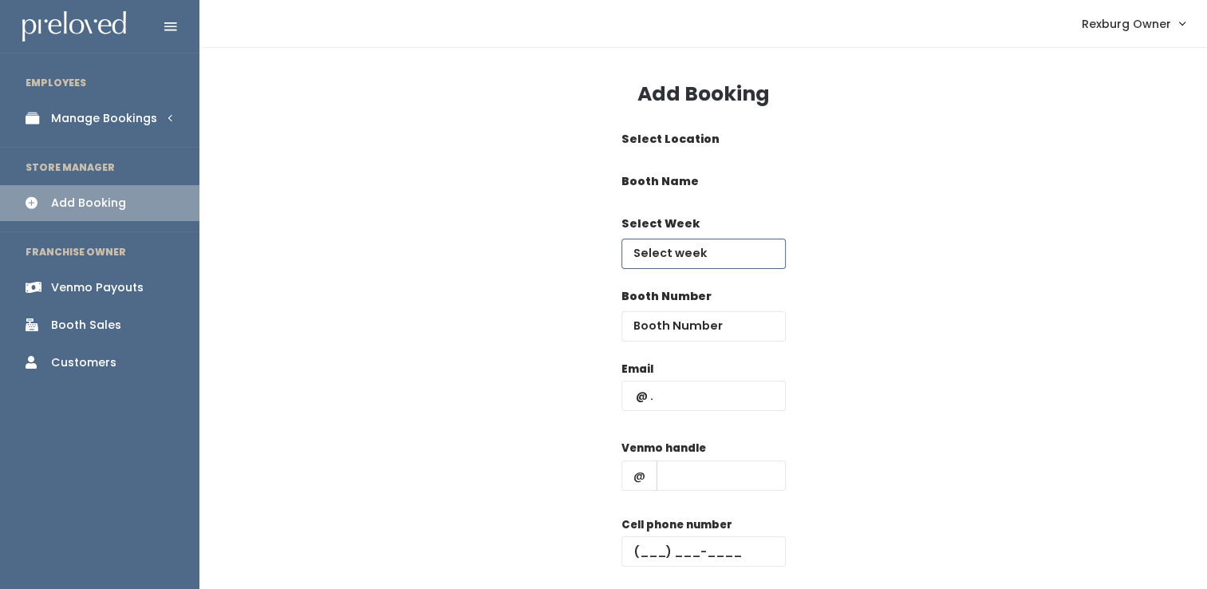
click at [708, 241] on input "text" at bounding box center [703, 254] width 164 height 30
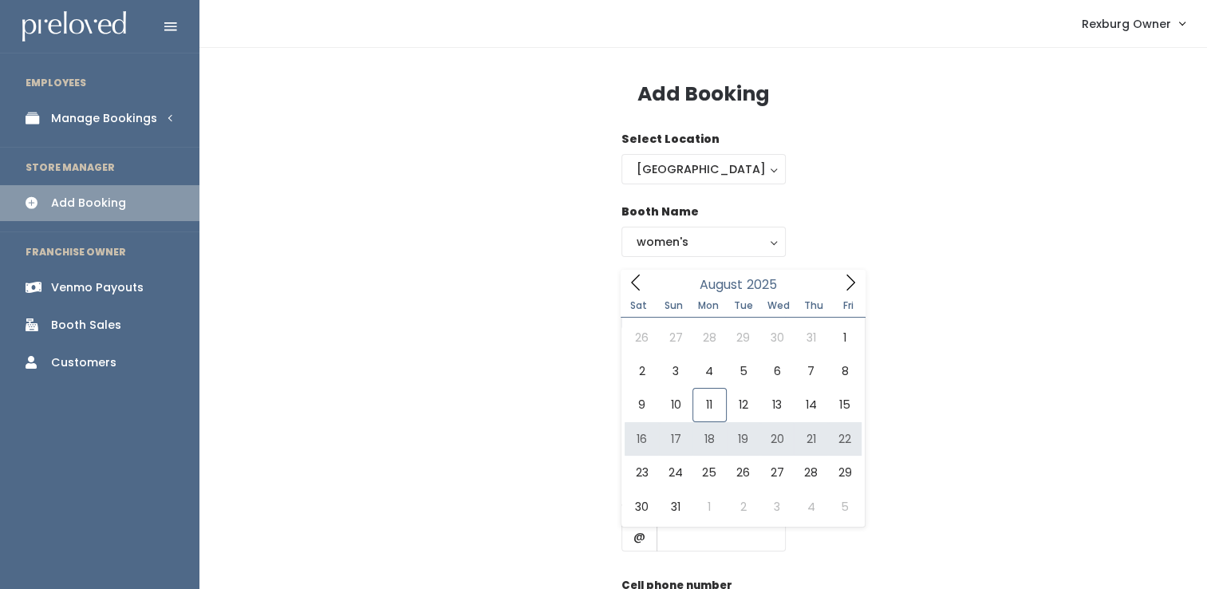
type input "[DATE] to [DATE]"
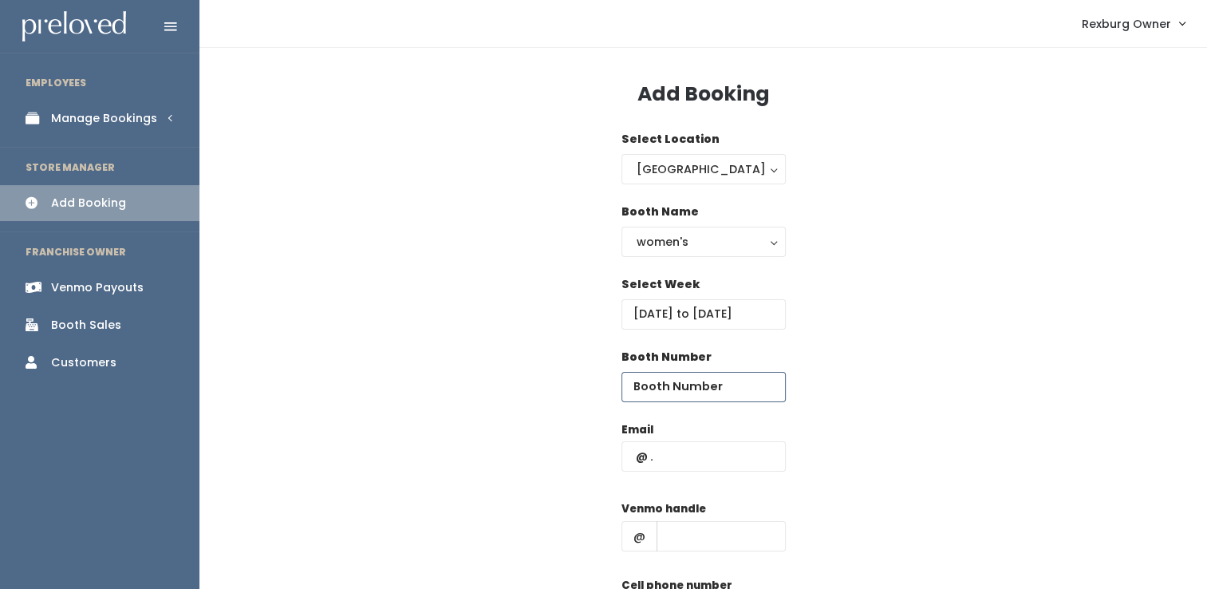
click at [689, 381] on input "number" at bounding box center [703, 387] width 164 height 30
type input "50"
type input "rexburg@preloved.love"
click at [692, 541] on input "text" at bounding box center [721, 536] width 129 height 30
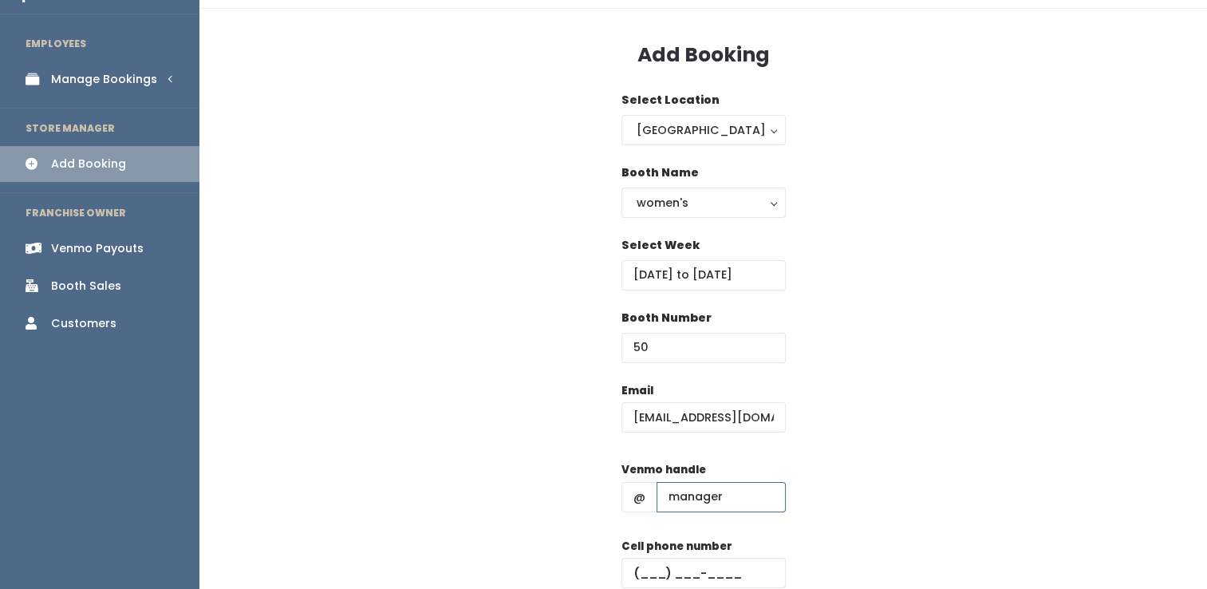
scroll to position [48, 0]
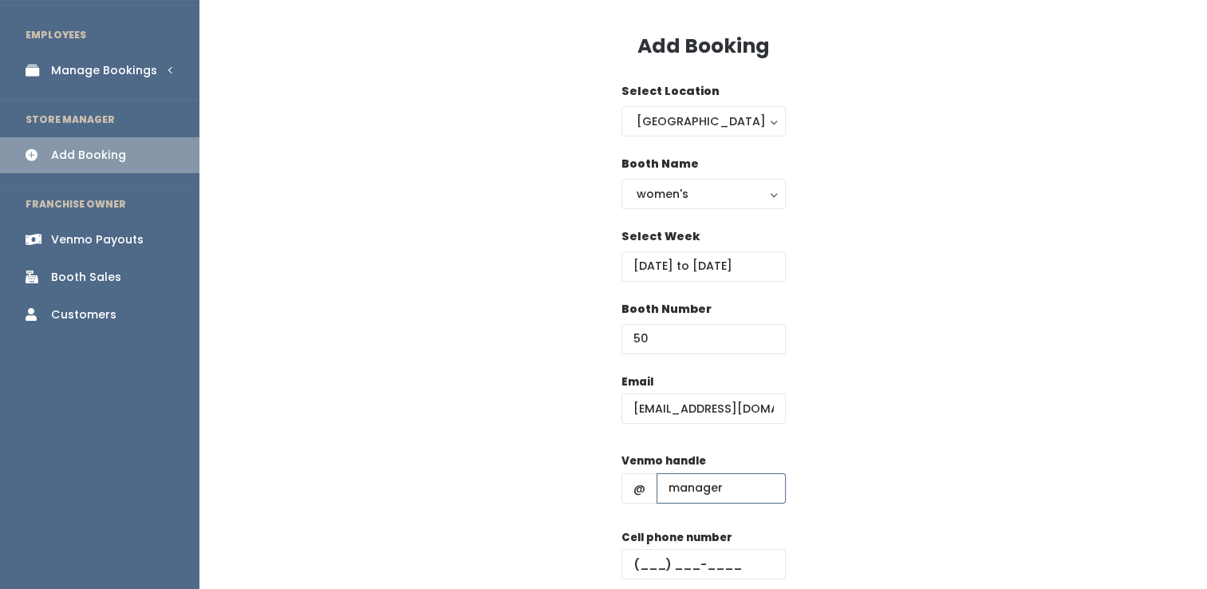
type input "manager"
type input "(555) 555-5555"
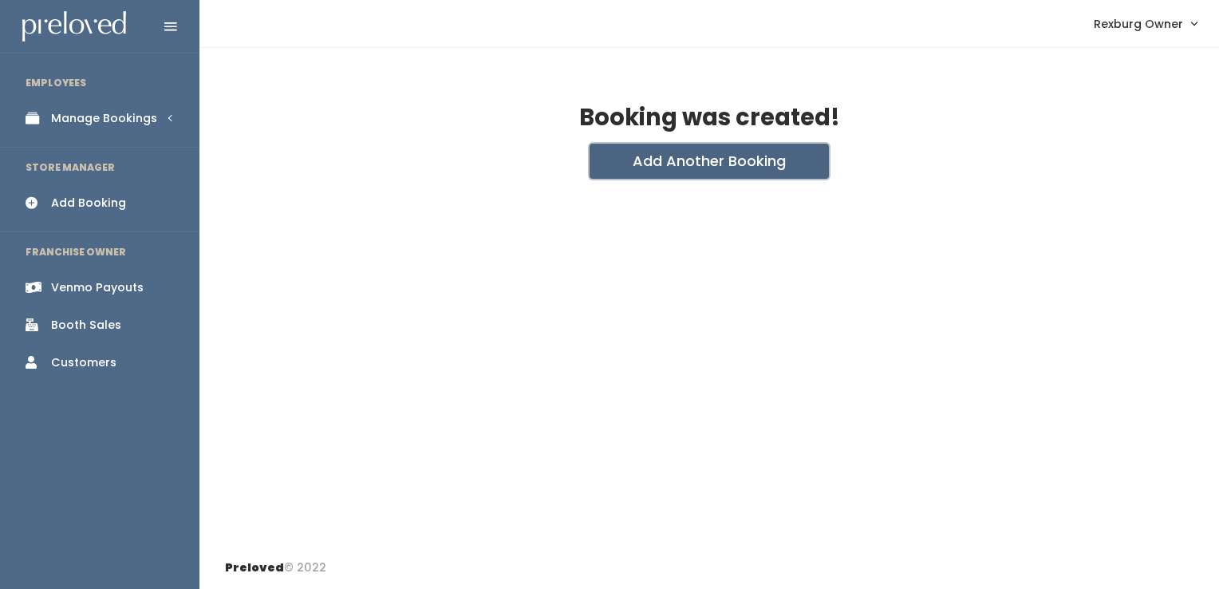
click at [723, 171] on button "Add Another Booking" at bounding box center [709, 161] width 239 height 35
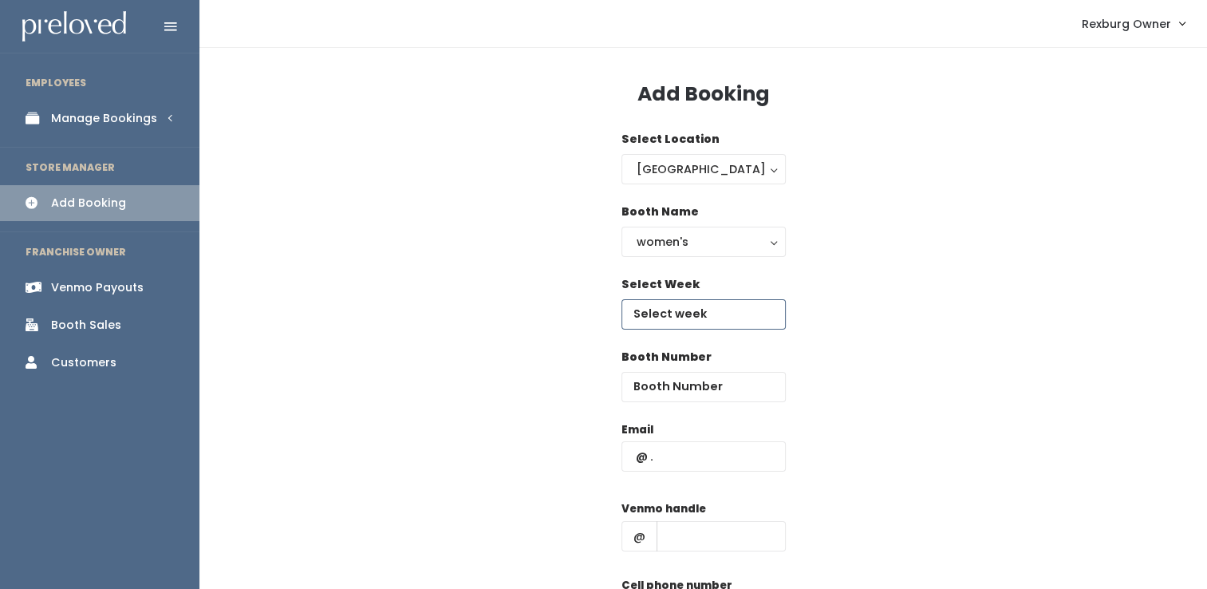
click at [689, 323] on input "text" at bounding box center [703, 314] width 164 height 30
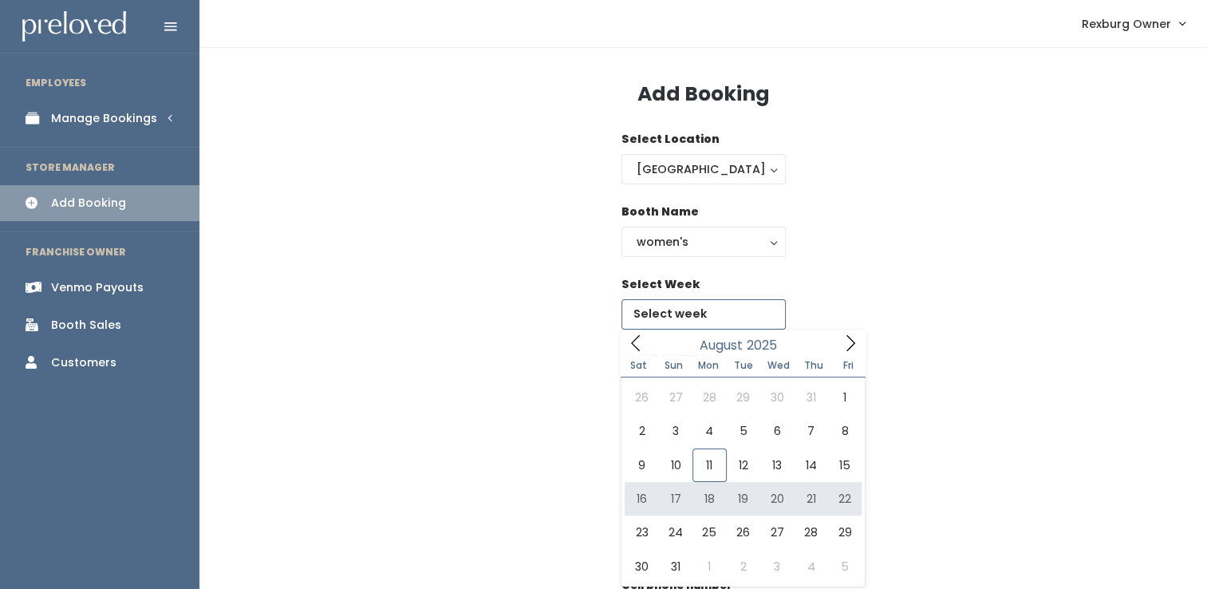
type input "[DATE] to [DATE]"
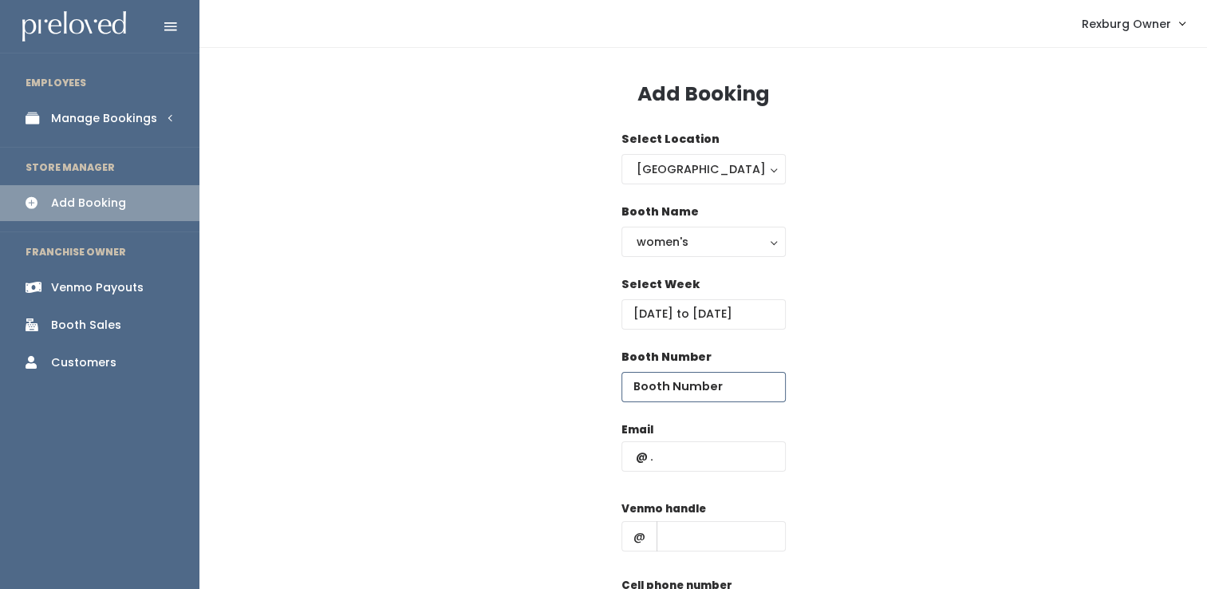
click at [708, 386] on input "number" at bounding box center [703, 387] width 164 height 30
type input "2"
type input "51"
type input "[EMAIL_ADDRESS][DOMAIN_NAME]"
type input "manager"
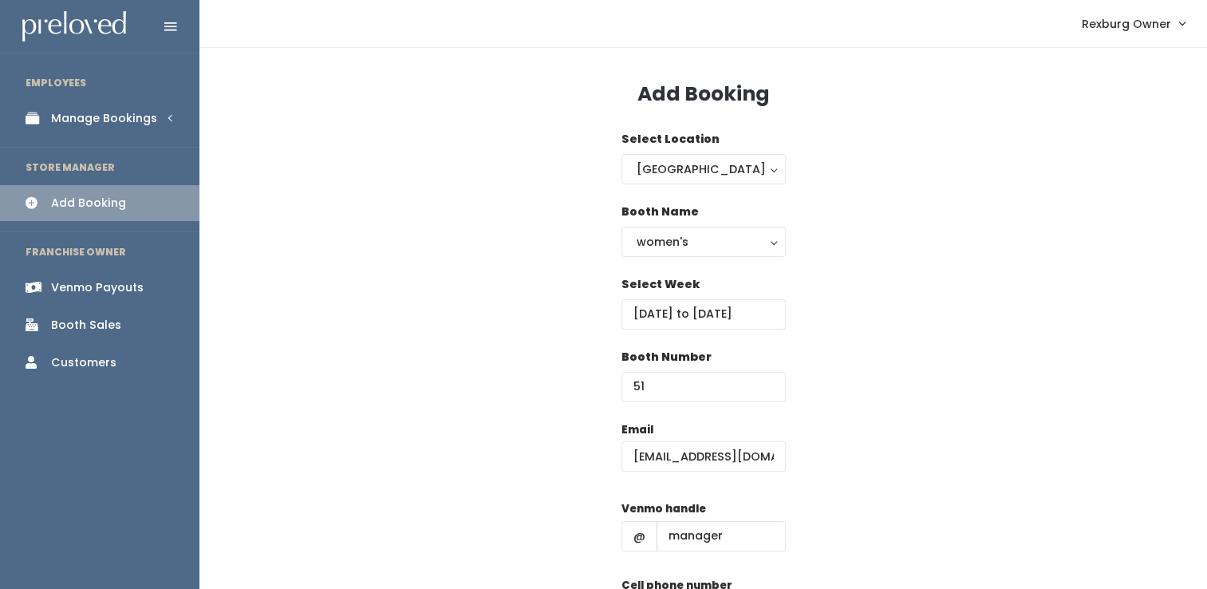
type input "(555) 555-5555"
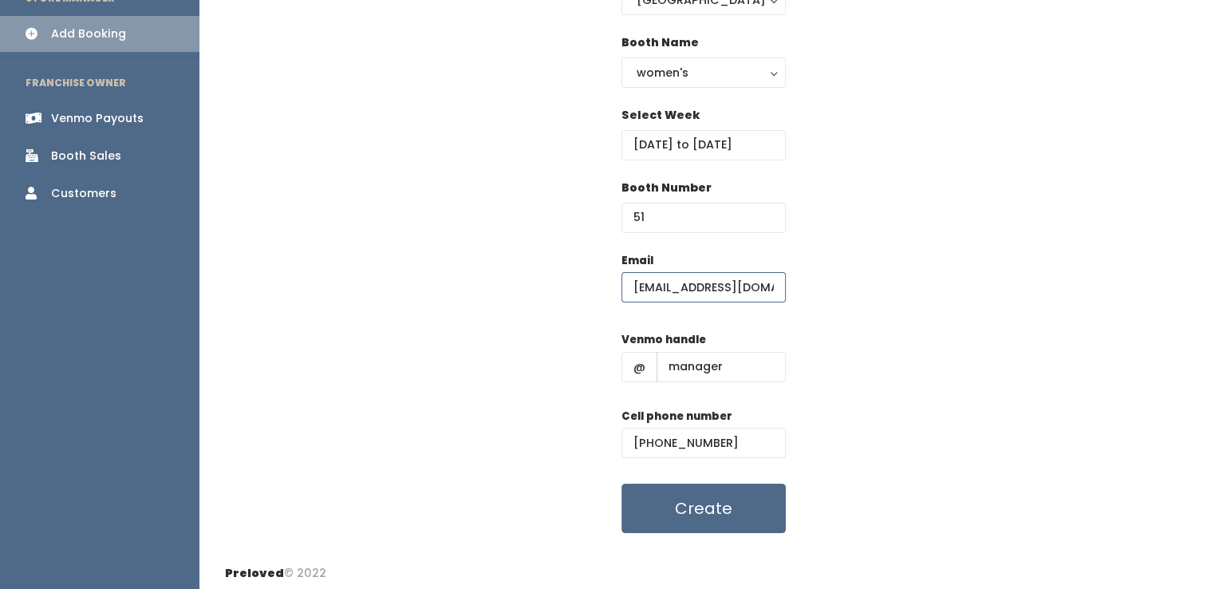
scroll to position [175, 0]
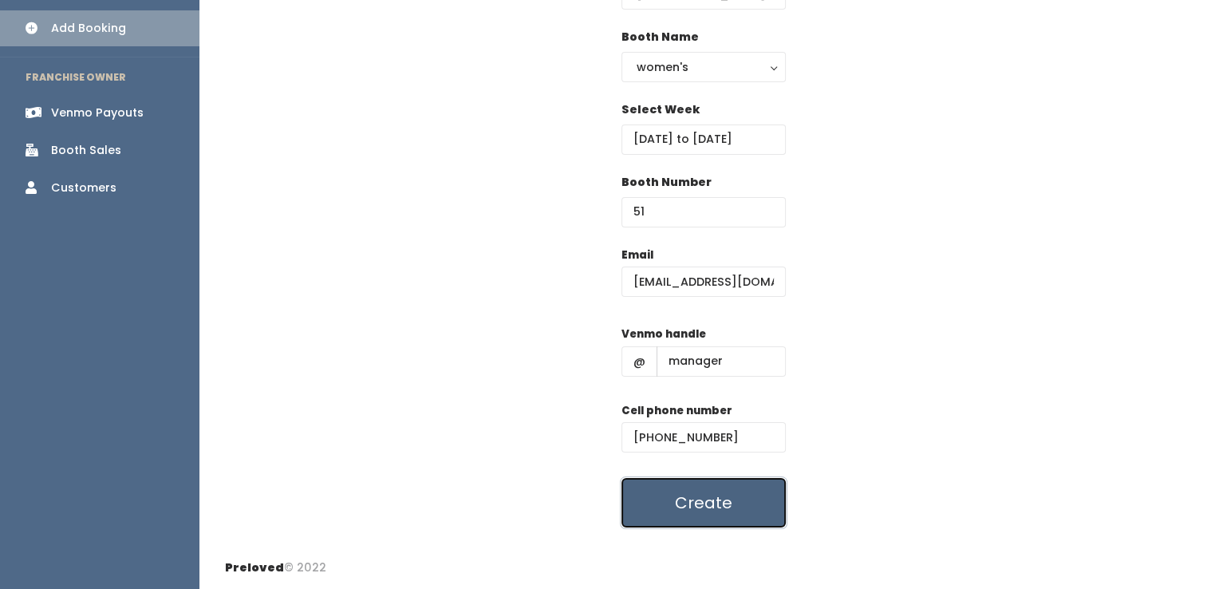
click at [682, 515] on button "Create" at bounding box center [703, 502] width 164 height 49
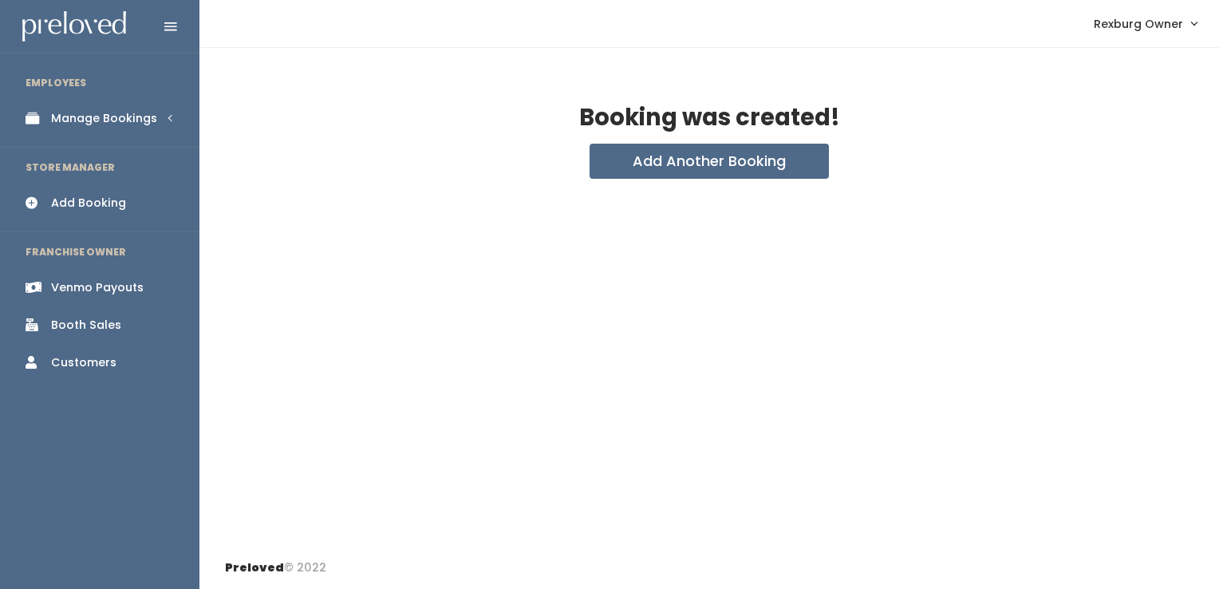
click at [160, 117] on link "Manage Bookings" at bounding box center [99, 119] width 199 height 36
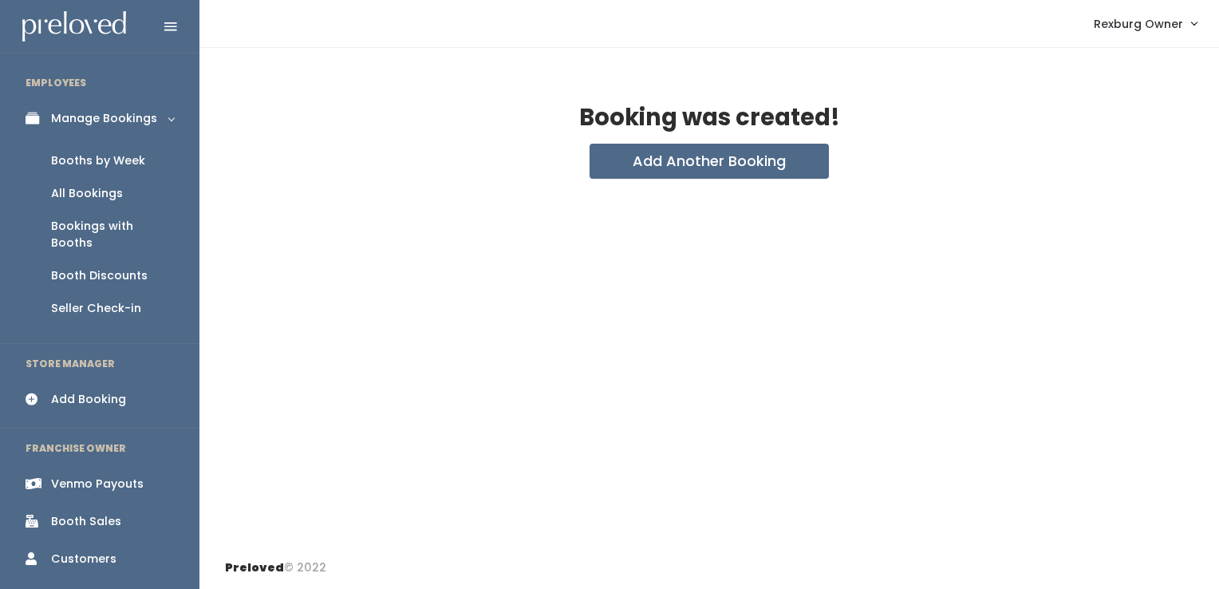
click at [138, 162] on div "Booths by Week" at bounding box center [98, 160] width 94 height 17
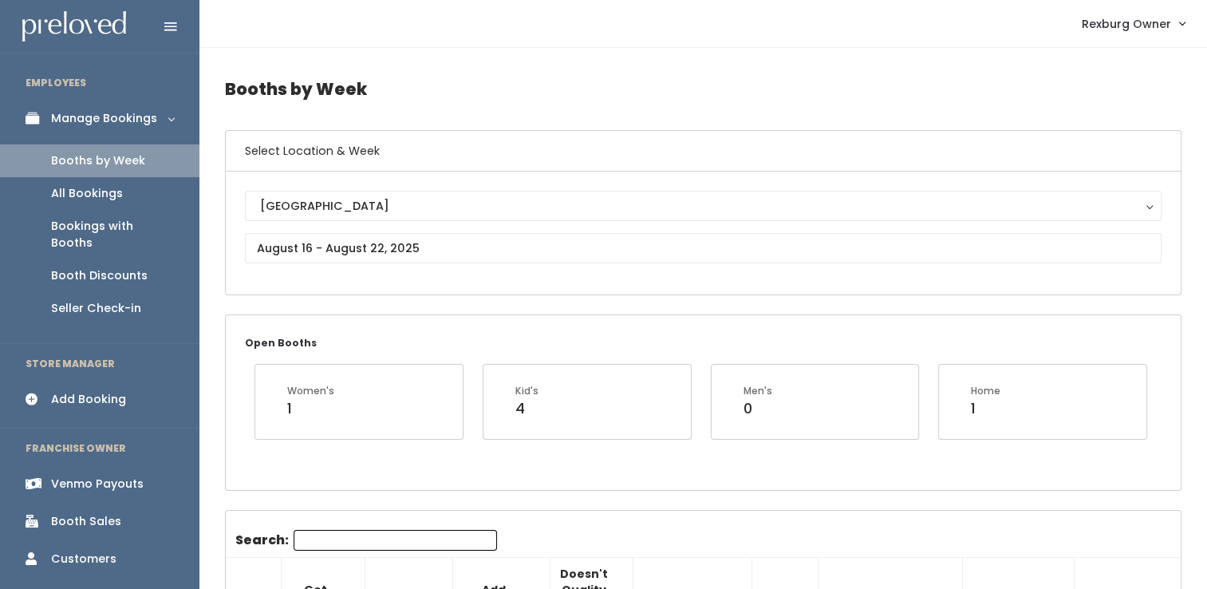
click at [57, 391] on div "Add Booking" at bounding box center [88, 399] width 75 height 17
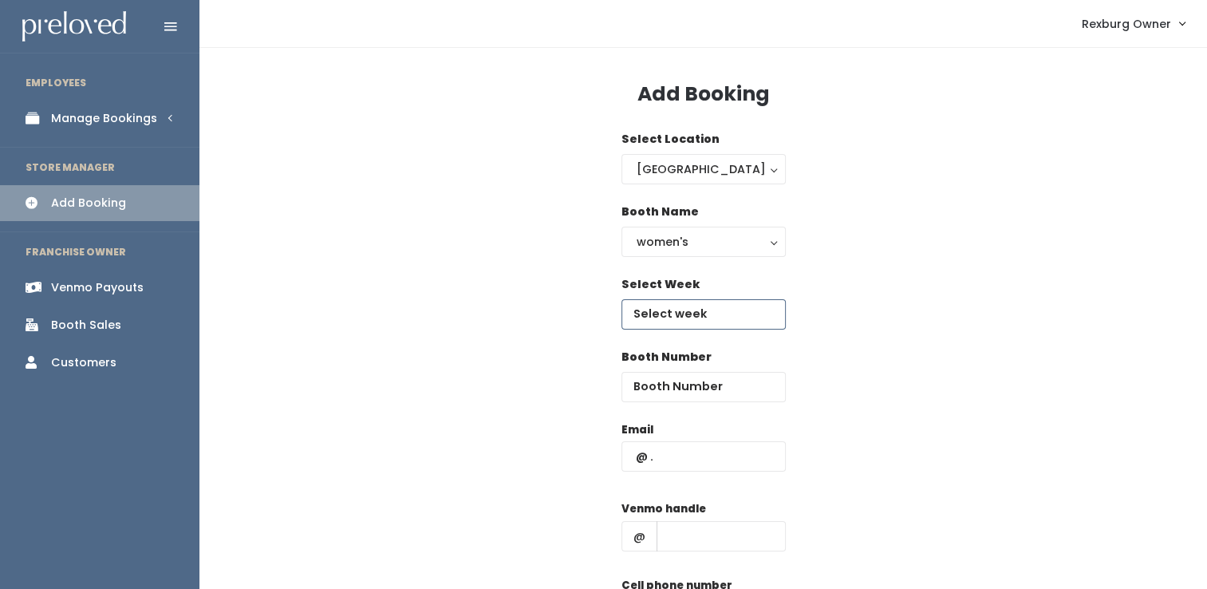
click at [700, 305] on input "text" at bounding box center [703, 314] width 164 height 30
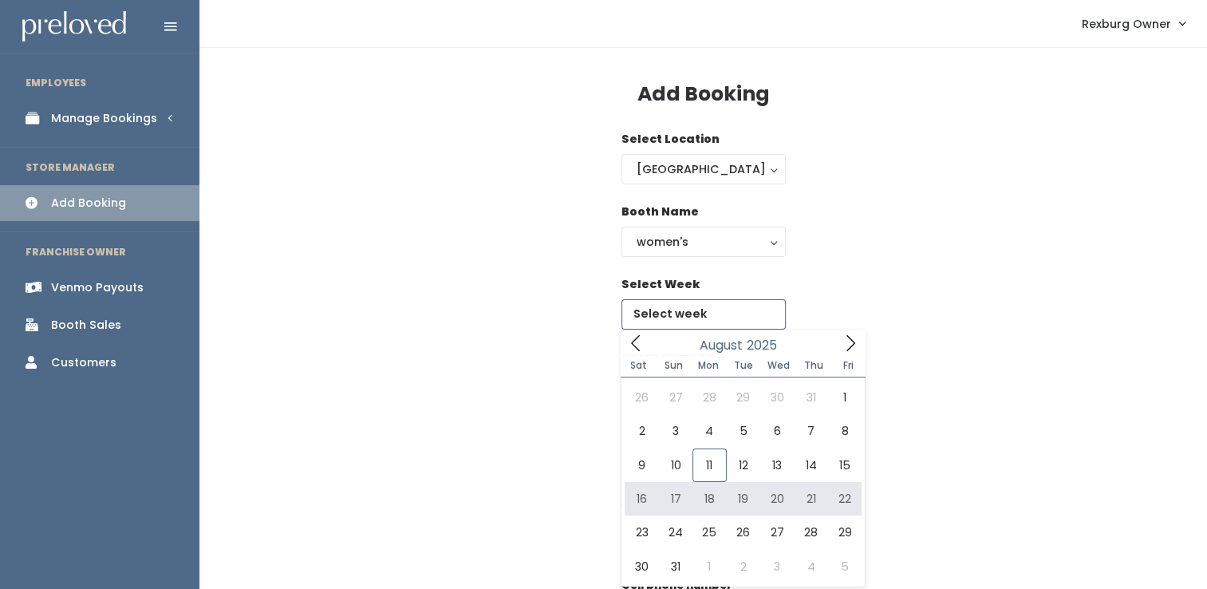
type input "[DATE] to [DATE]"
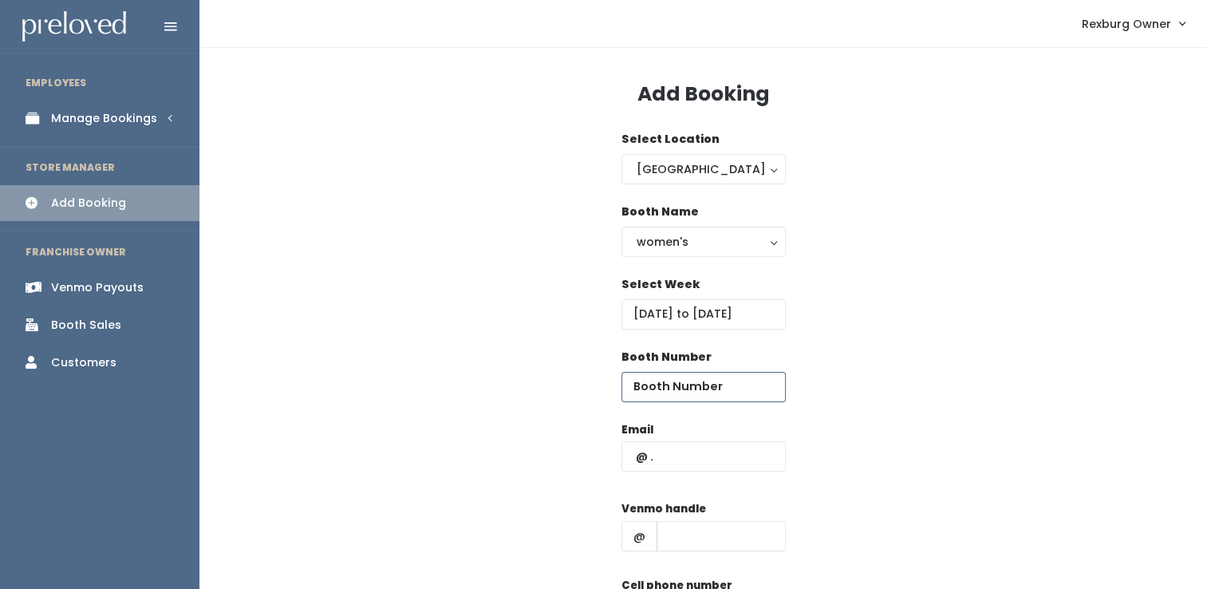
click at [677, 377] on input "number" at bounding box center [703, 387] width 164 height 30
type input "40"
paste input "[EMAIL_ADDRESS][DOMAIN_NAME]"
click at [688, 448] on input "text" at bounding box center [703, 456] width 164 height 30
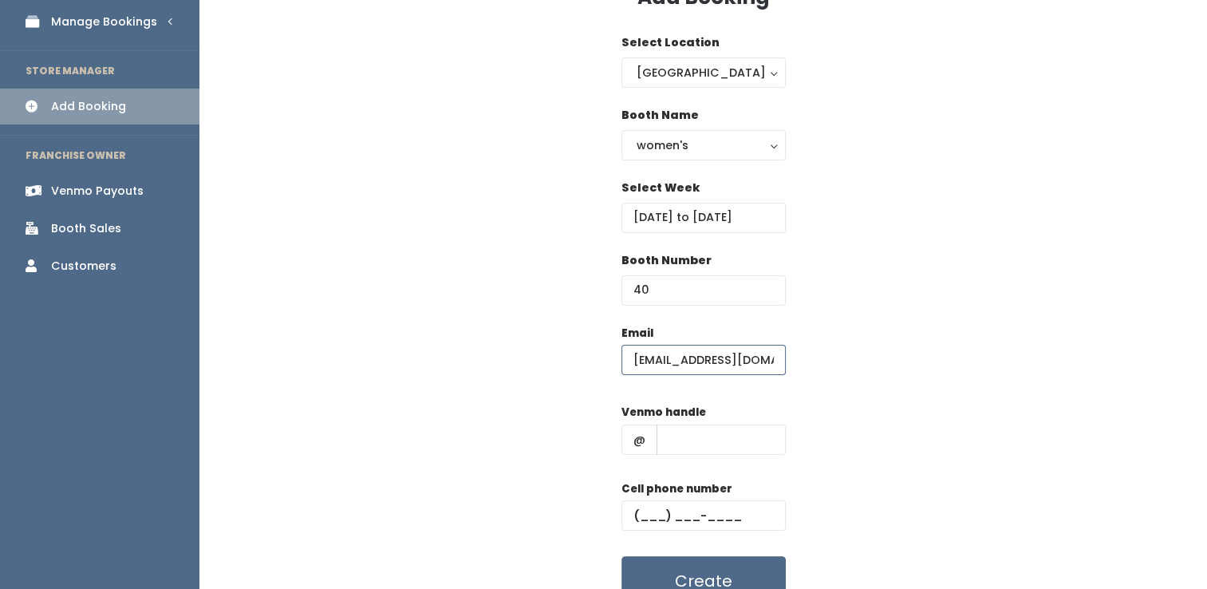
scroll to position [140, 0]
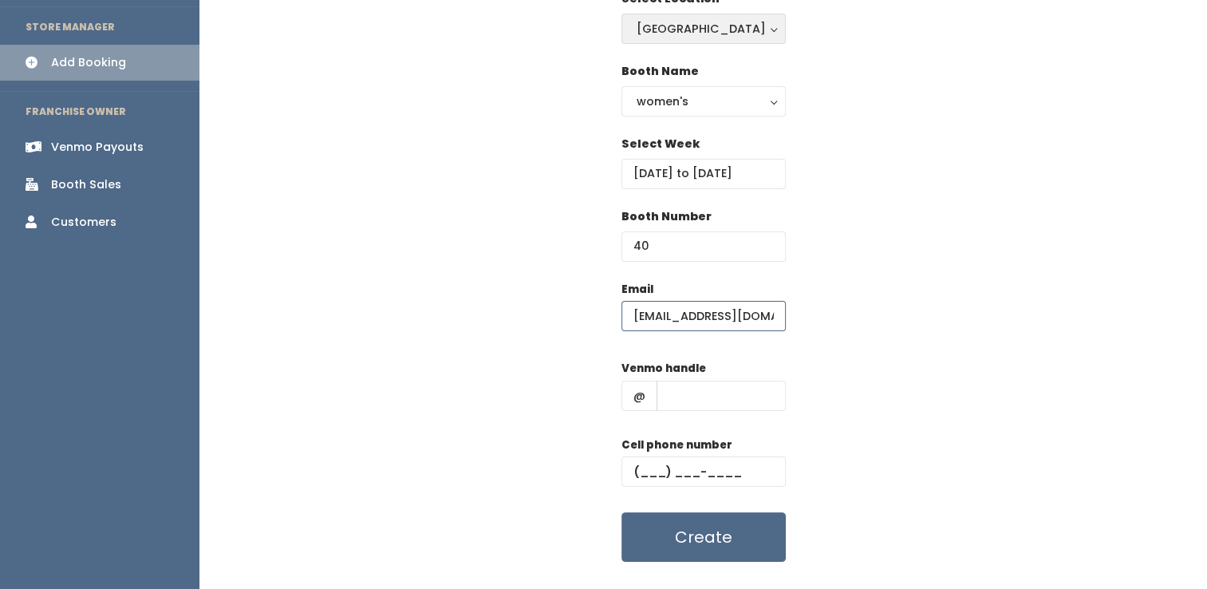
type input "[EMAIL_ADDRESS][DOMAIN_NAME]"
click at [702, 404] on input "text" at bounding box center [721, 396] width 129 height 30
paste input "emweimer14"
type input "emweimer14"
click at [672, 474] on input "text" at bounding box center [703, 471] width 164 height 30
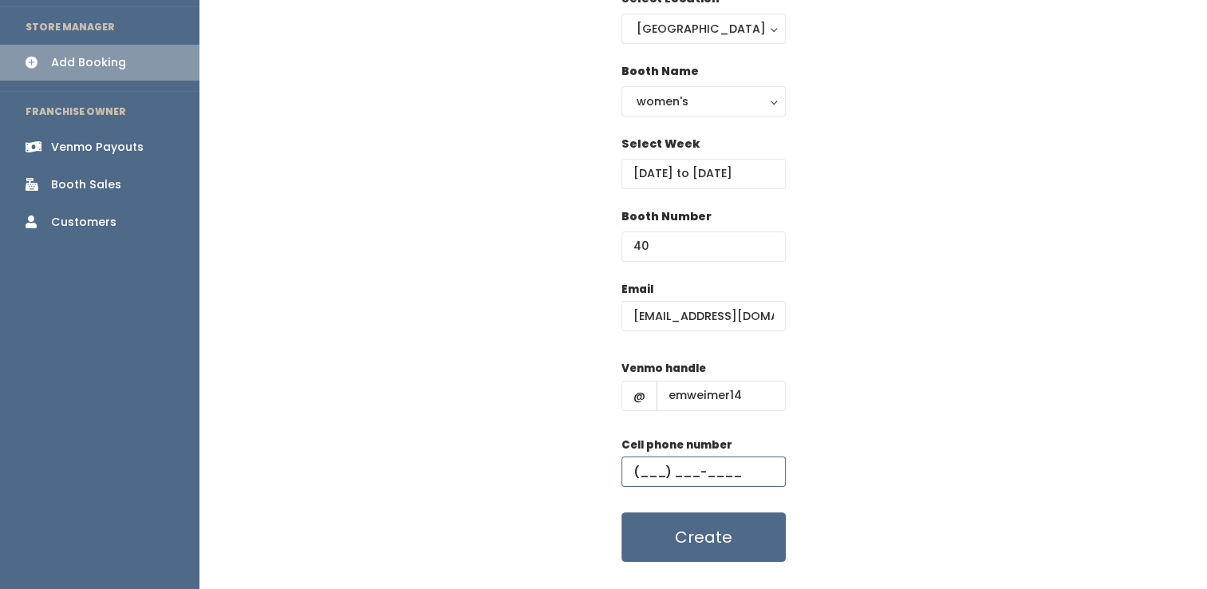
paste input "(419) 515-7092"
type input "(419) 515-7092"
click at [621, 512] on button "Create" at bounding box center [703, 536] width 164 height 49
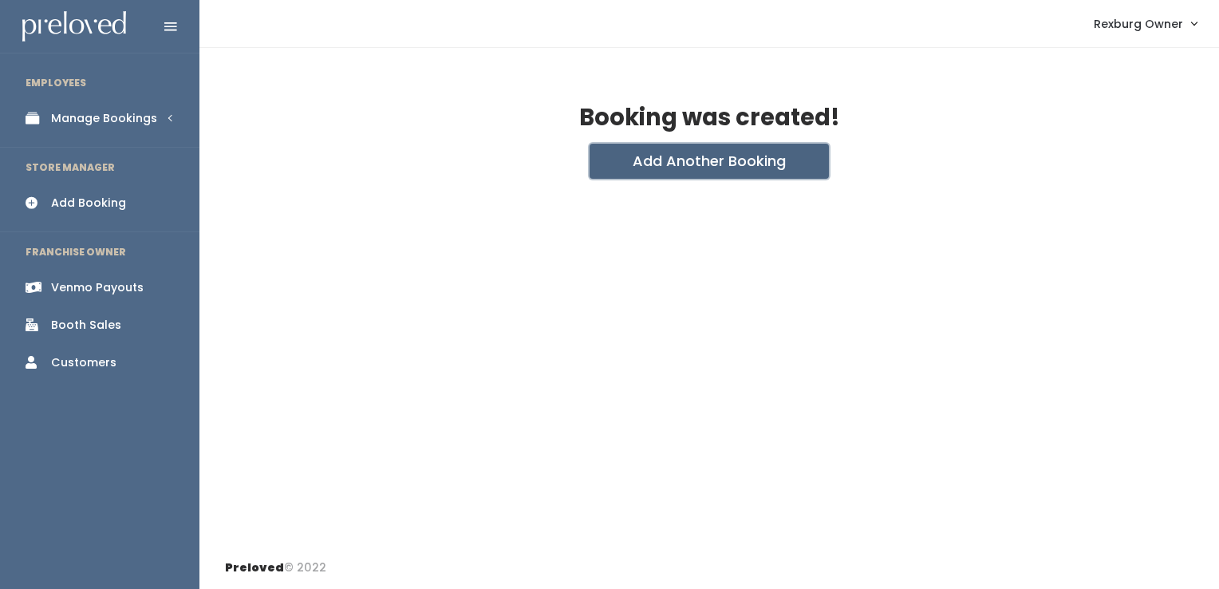
click at [664, 156] on button "Add Another Booking" at bounding box center [709, 161] width 239 height 35
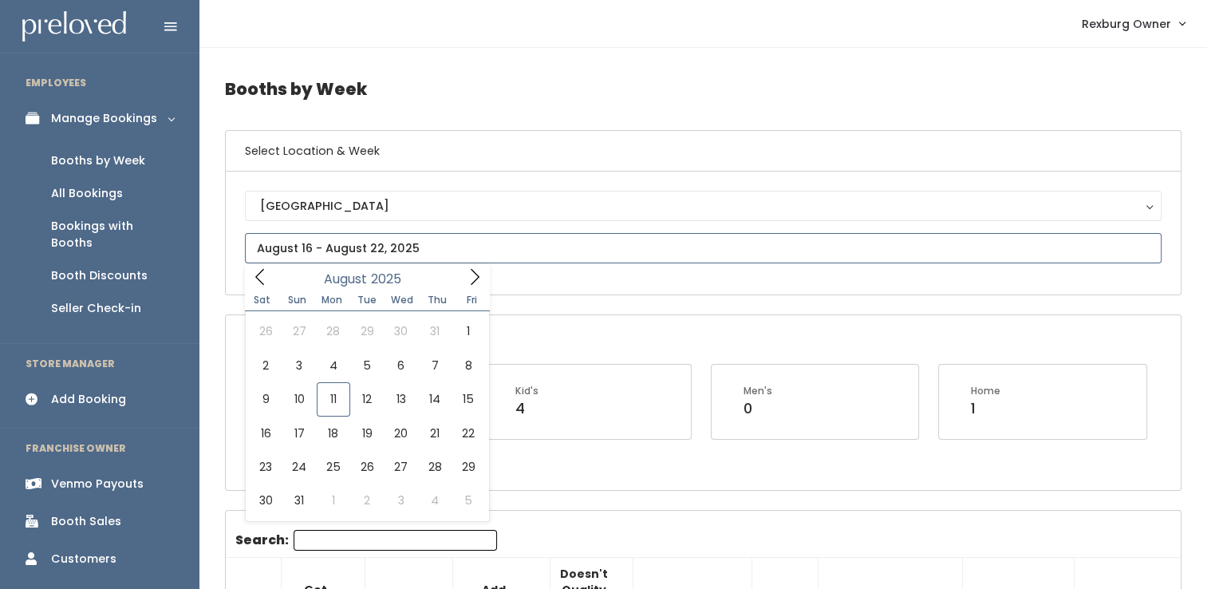
click at [404, 243] on input "text" at bounding box center [703, 248] width 917 height 30
type input "August 16 to August 22"
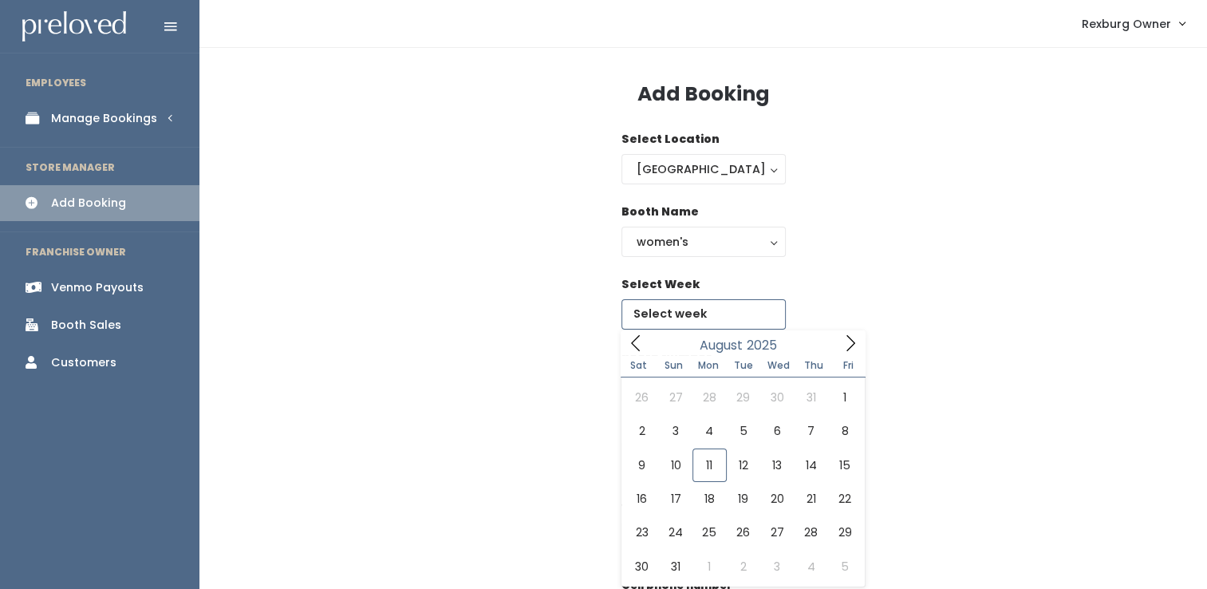
click at [670, 324] on input "text" at bounding box center [703, 314] width 164 height 30
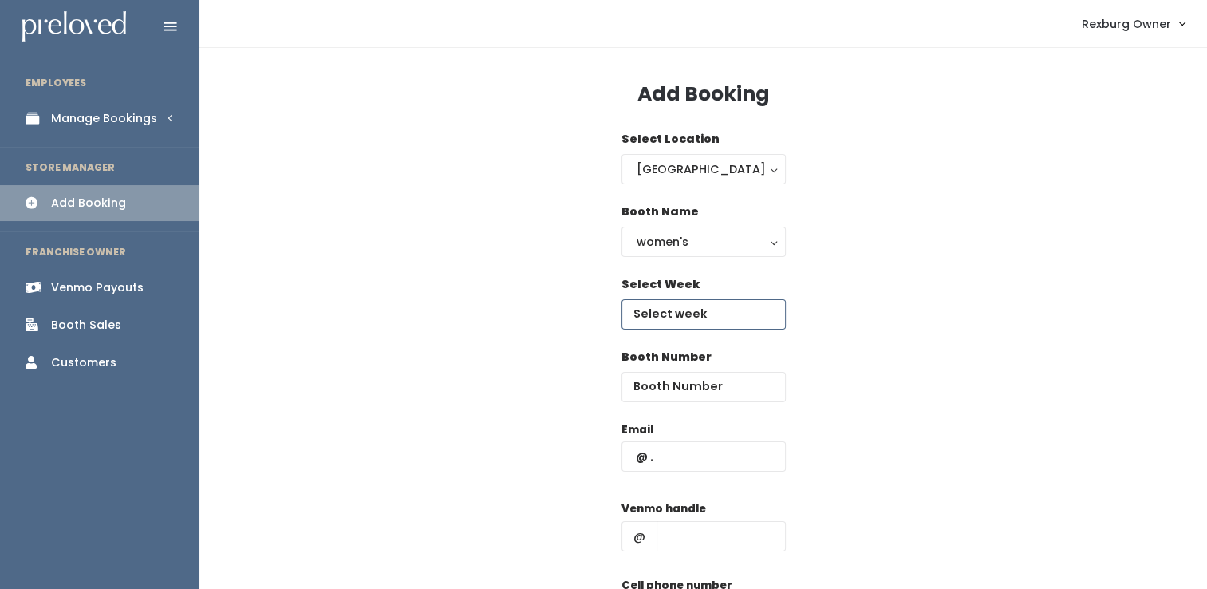
type input "August 16 to August 22"
click at [676, 377] on input "number" at bounding box center [703, 387] width 164 height 30
type input "48"
paste input "jociemouser1616@gmail.com"
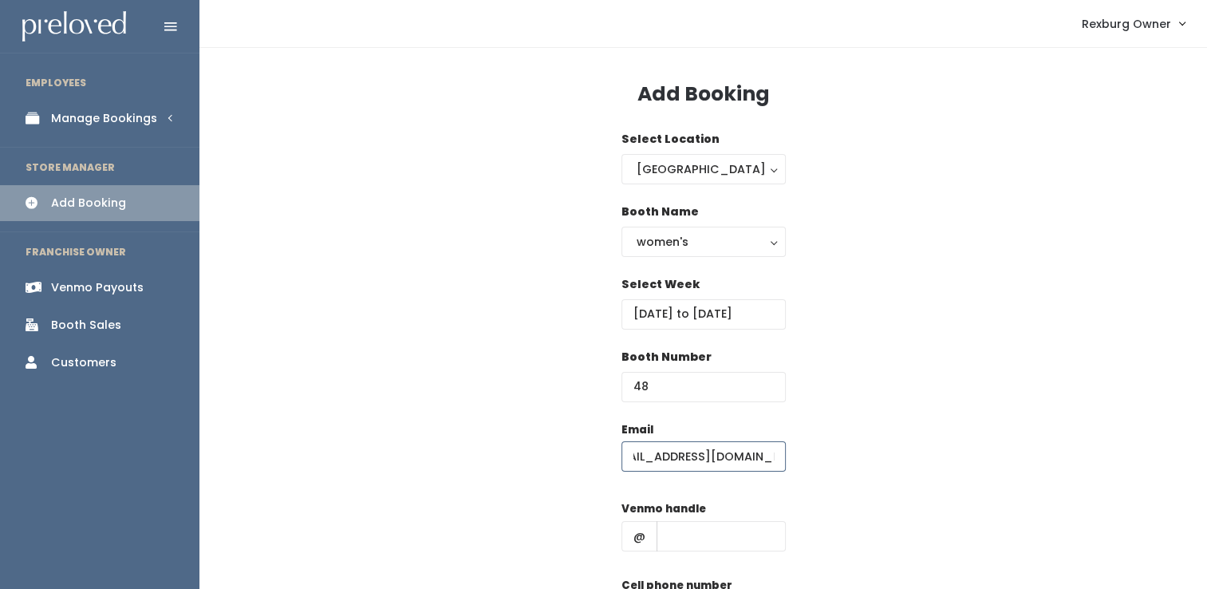
type input "jociemouser1616@gmail.com"
click at [697, 537] on input "text" at bounding box center [721, 536] width 129 height 30
paste input "jocelynmouser16"
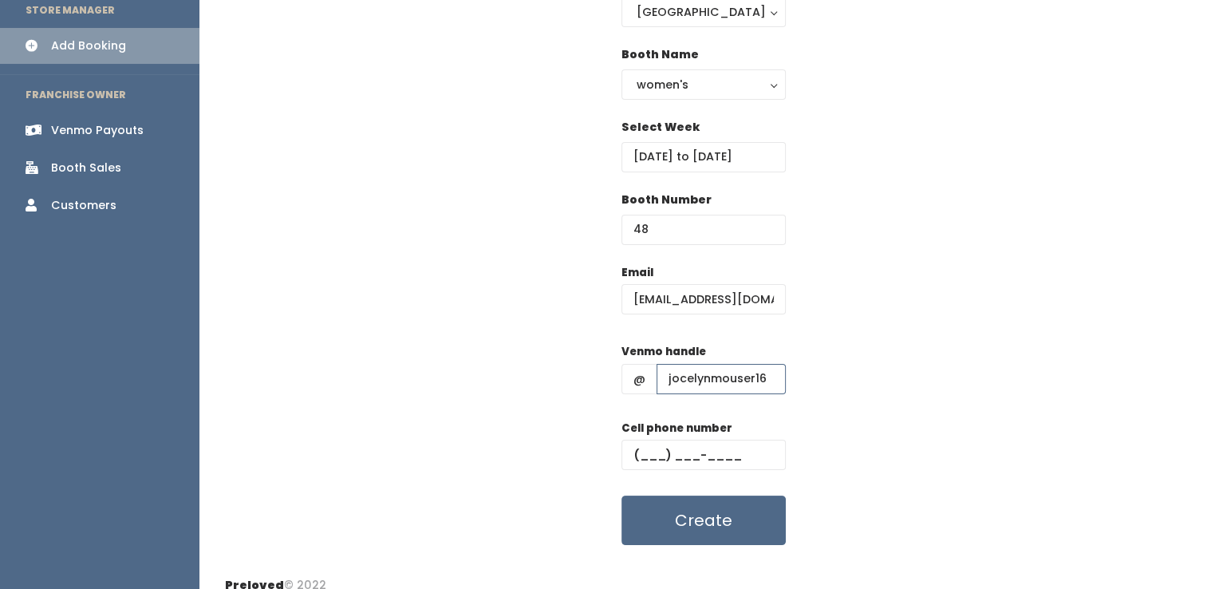
scroll to position [175, 0]
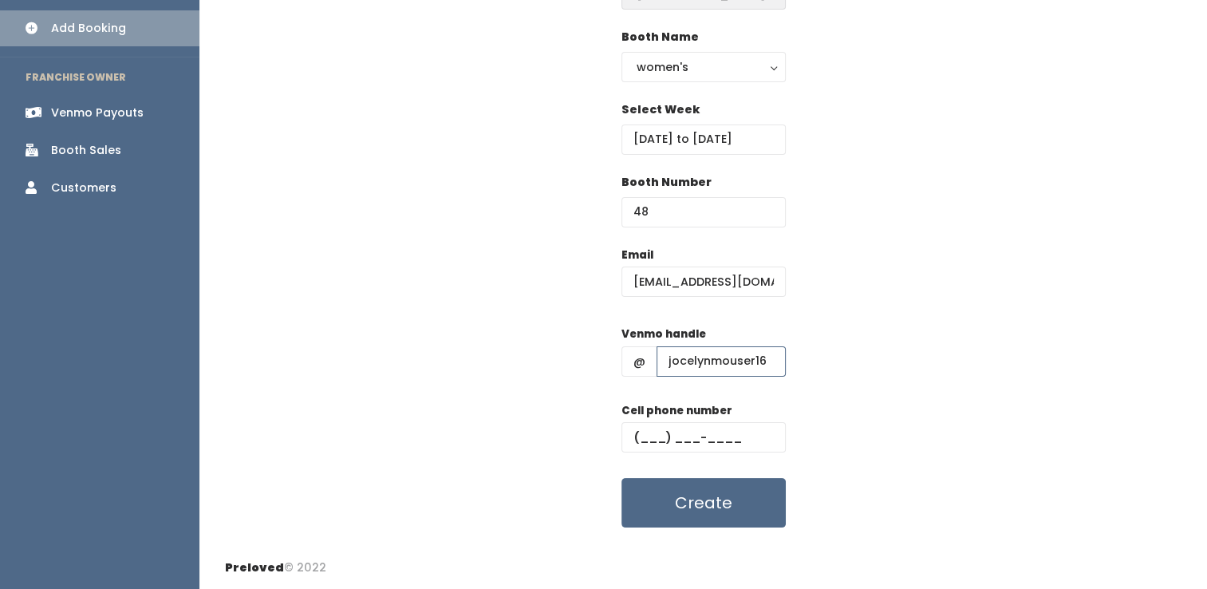
type input "jocelynmouser16"
click at [677, 436] on input "text" at bounding box center [703, 437] width 164 height 30
paste input "(208) 243-0838"
type input "(208) 243-0838"
click at [621, 478] on button "Create" at bounding box center [703, 502] width 164 height 49
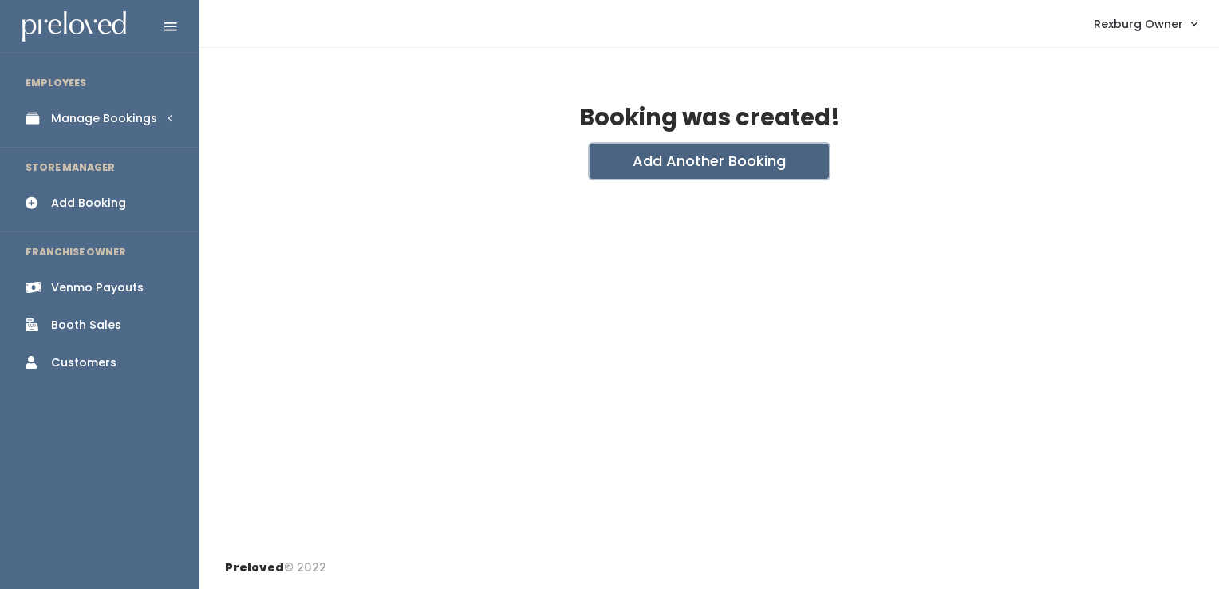
click at [662, 170] on button "Add Another Booking" at bounding box center [709, 161] width 239 height 35
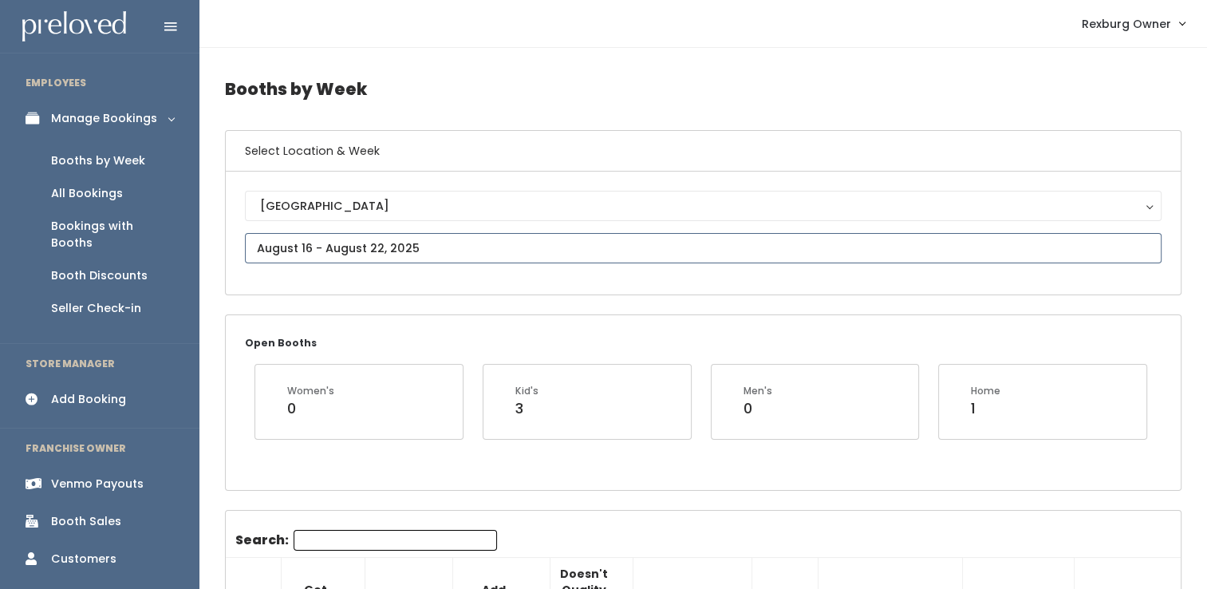
click at [381, 251] on input "text" at bounding box center [703, 248] width 917 height 30
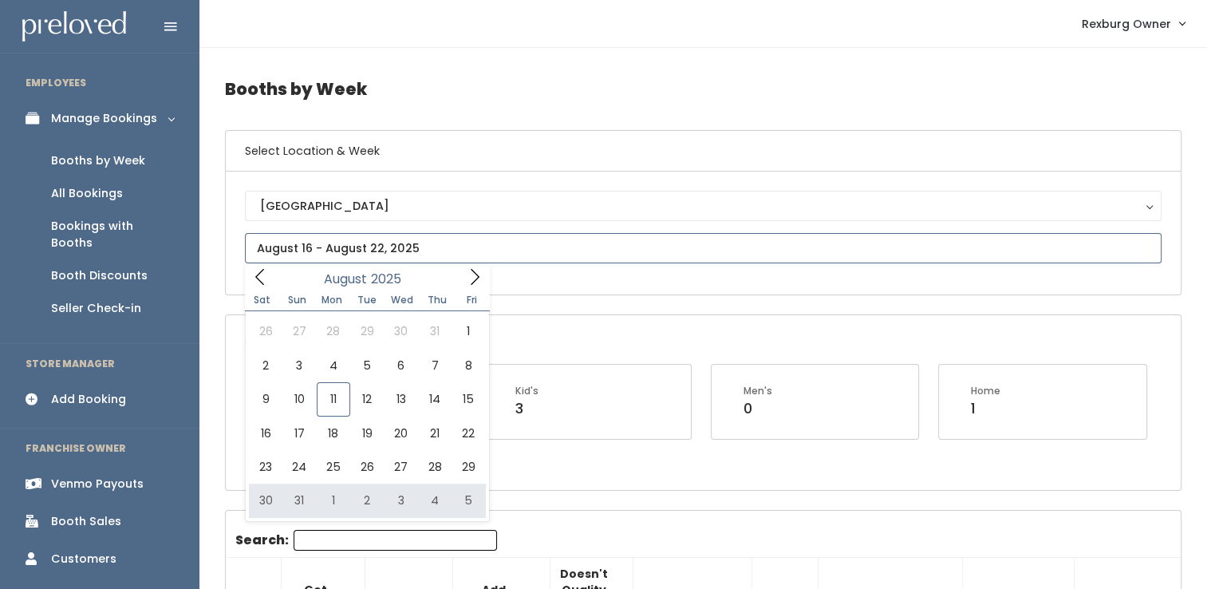
type input "August 30 to September 5"
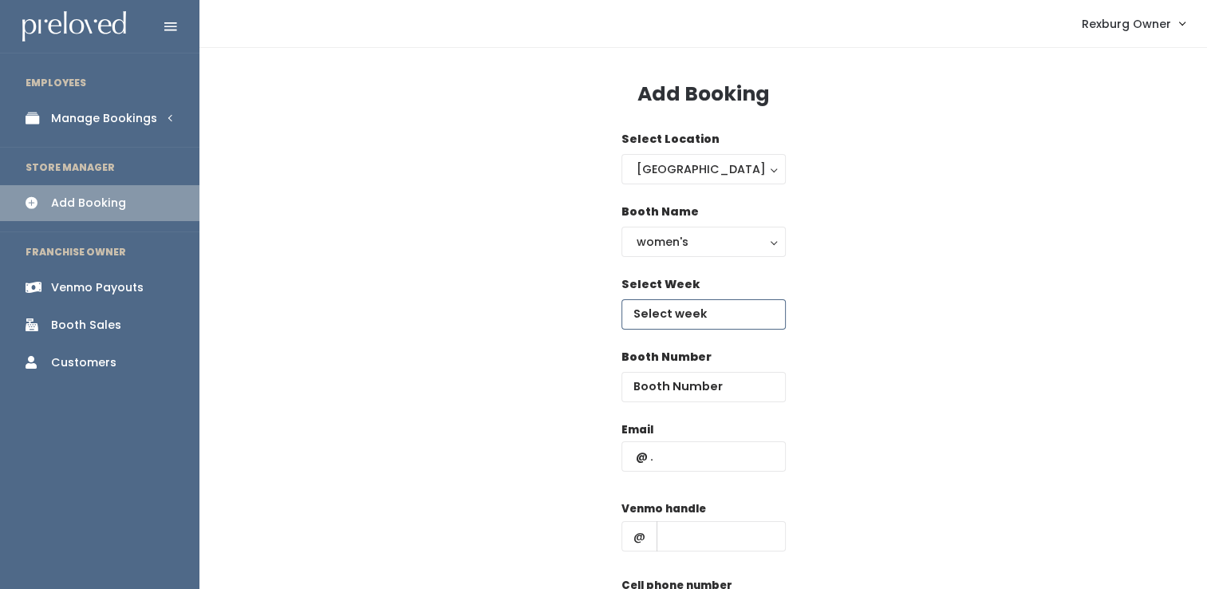
click at [657, 311] on input "text" at bounding box center [703, 314] width 164 height 30
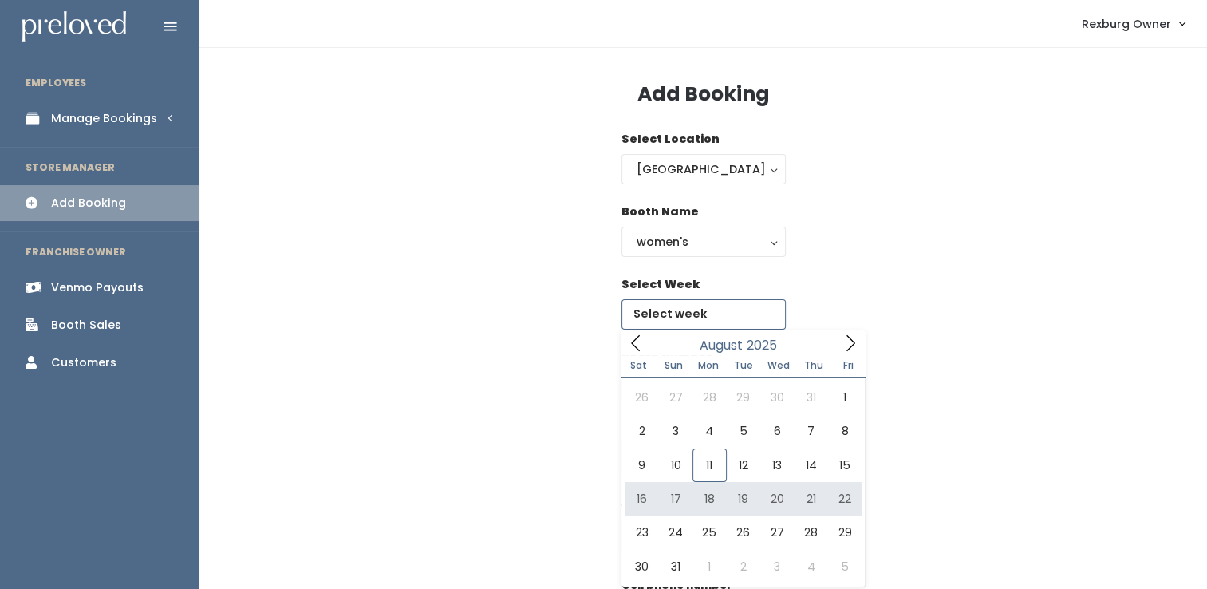
type input "August 16 to August 22"
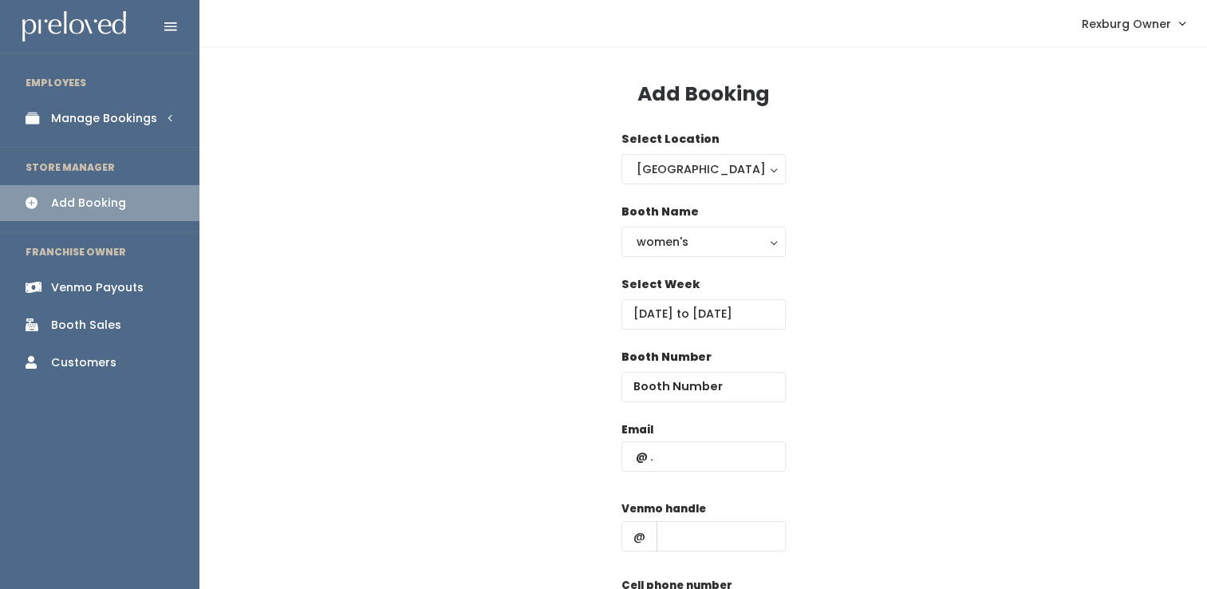
click at [658, 370] on div "Booth Number" at bounding box center [703, 375] width 164 height 53
click at [652, 395] on input "number" at bounding box center [703, 387] width 164 height 30
type input "49"
click at [705, 468] on input "text" at bounding box center [703, 456] width 164 height 30
paste input "Violetgrovehm@gmail.com"
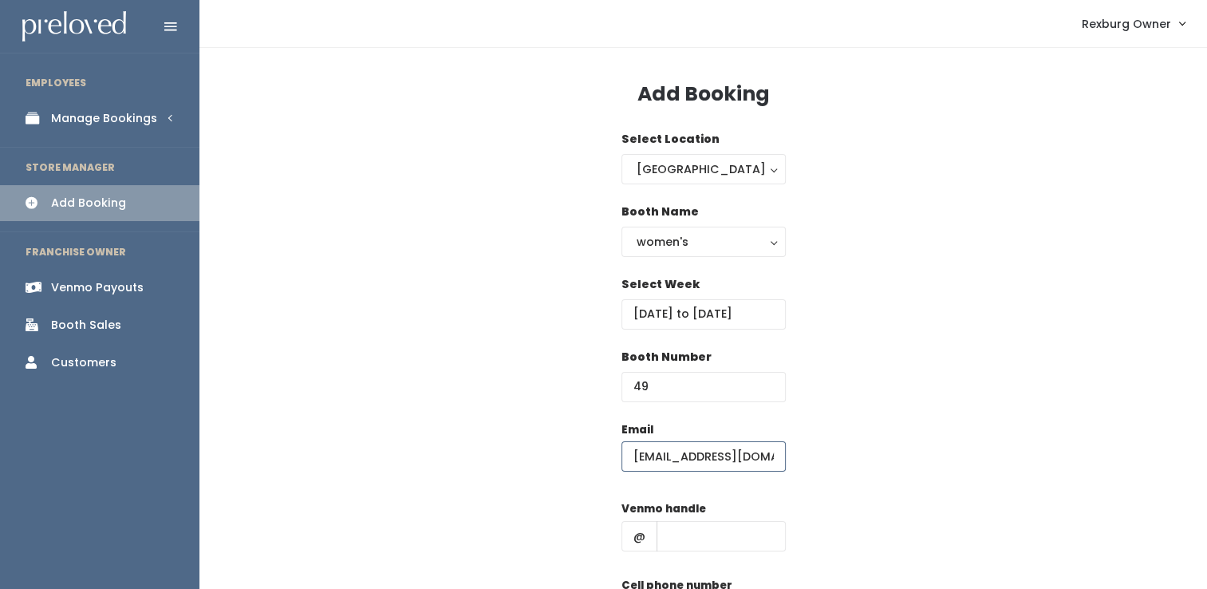
scroll to position [0, 17]
type input "Violetgrovehm@gmail.com"
click at [706, 533] on input "text" at bounding box center [721, 536] width 129 height 30
paste input "violetgrovehandmade"
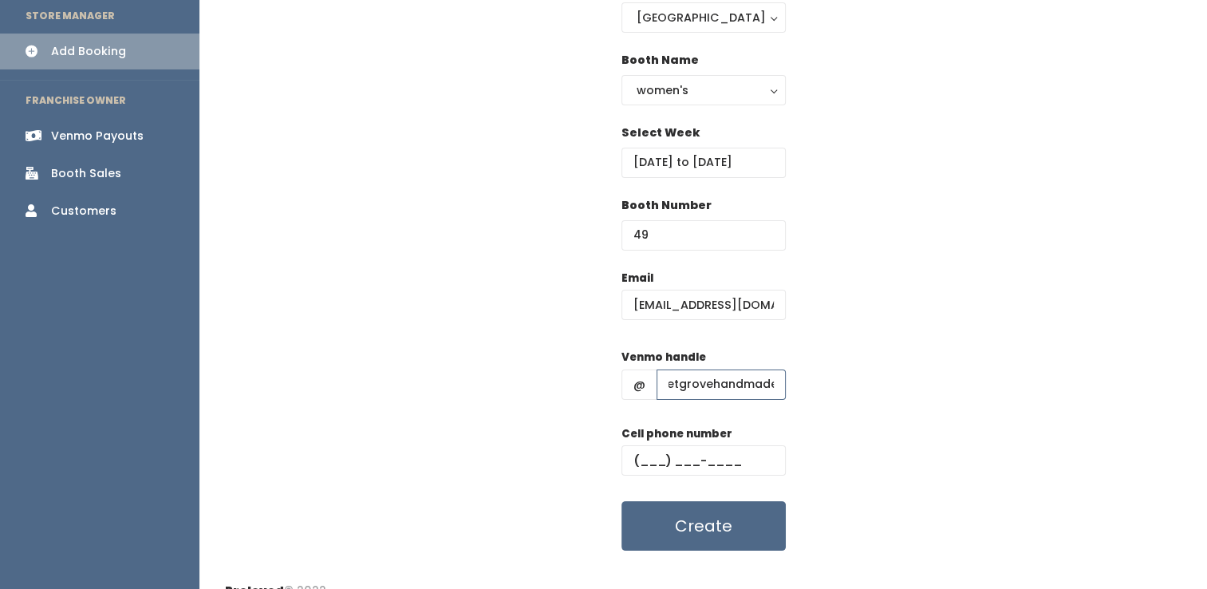
scroll to position [175, 0]
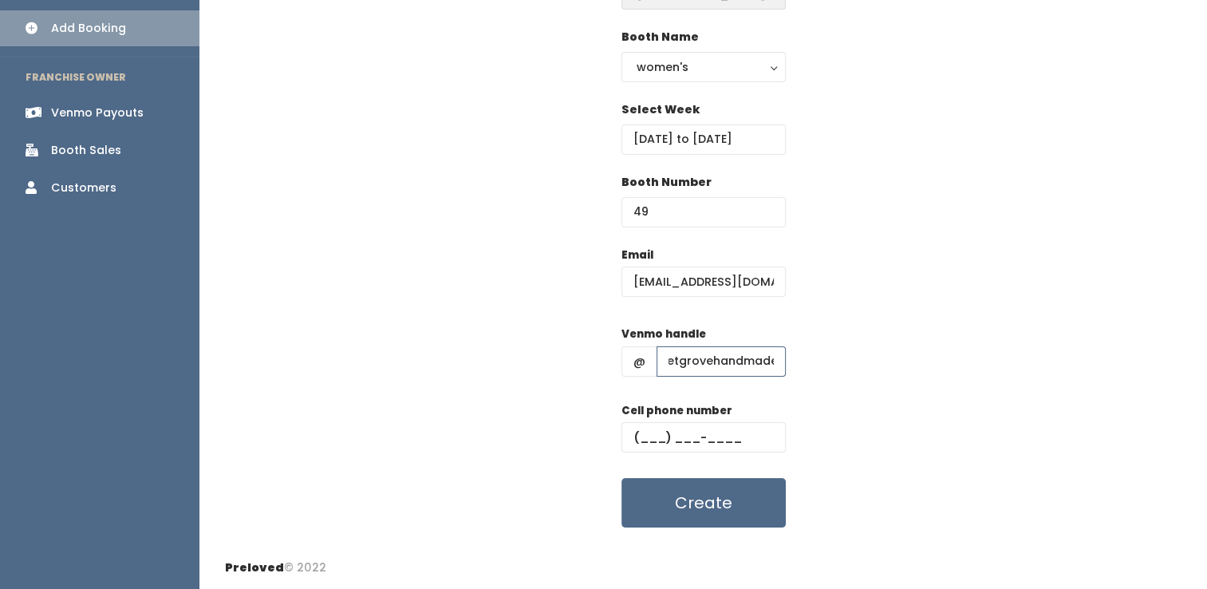
type input "violetgrovehandmade"
click at [672, 439] on input "text" at bounding box center [703, 437] width 164 height 30
paste input "(317) 292-9442"
type input "(317) 292-9442"
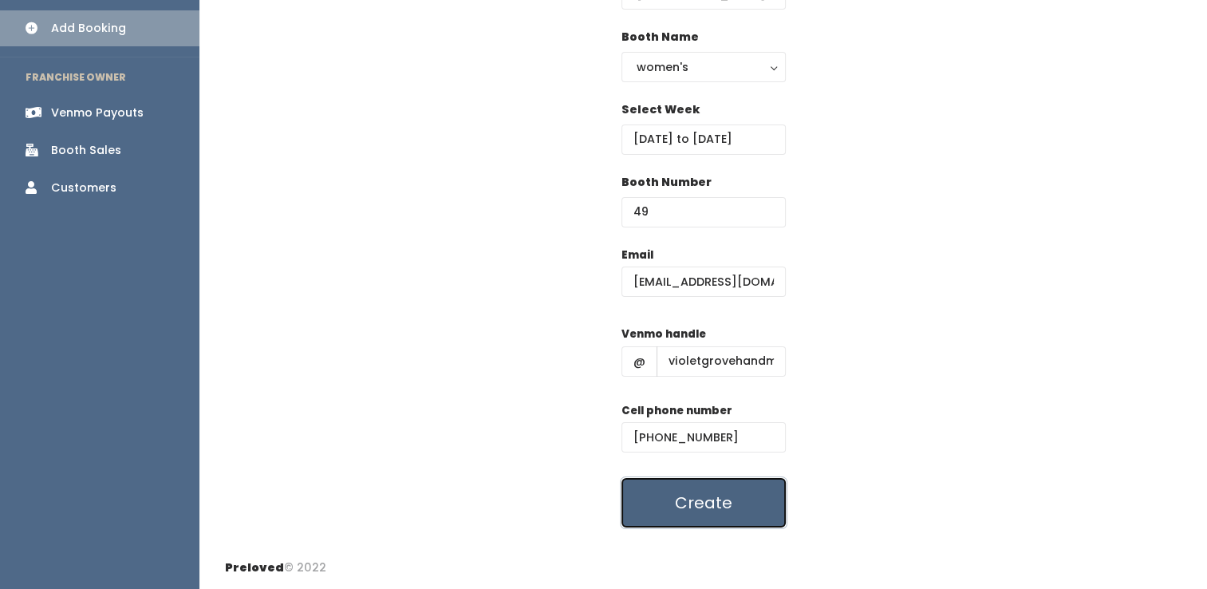
click at [667, 498] on button "Create" at bounding box center [703, 502] width 164 height 49
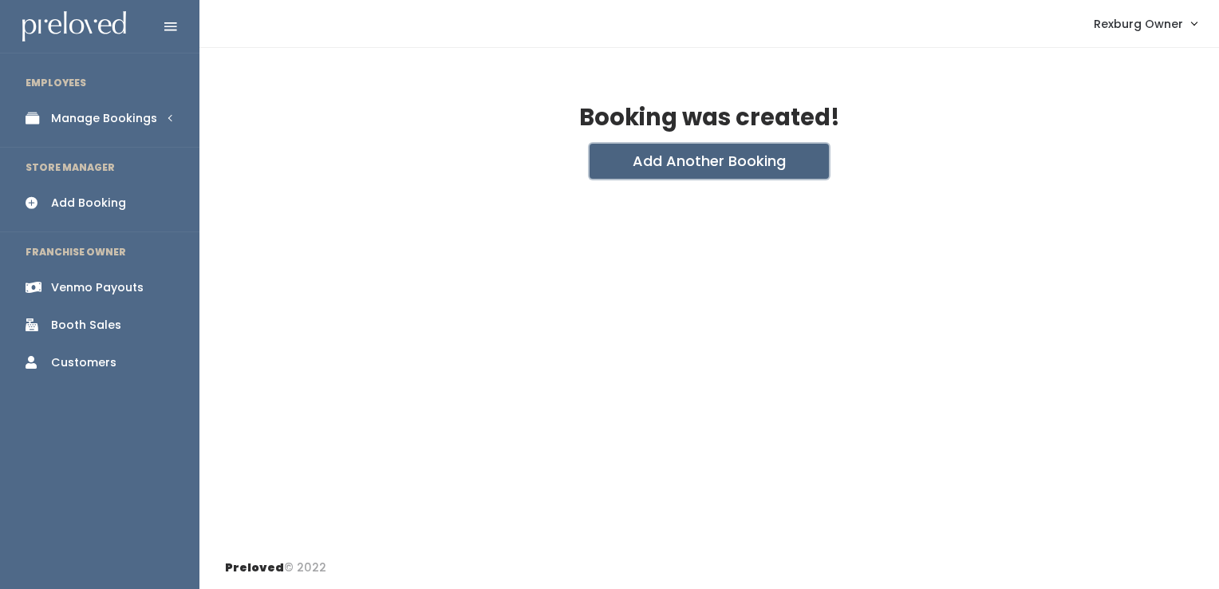
click at [645, 174] on button "Add Another Booking" at bounding box center [709, 161] width 239 height 35
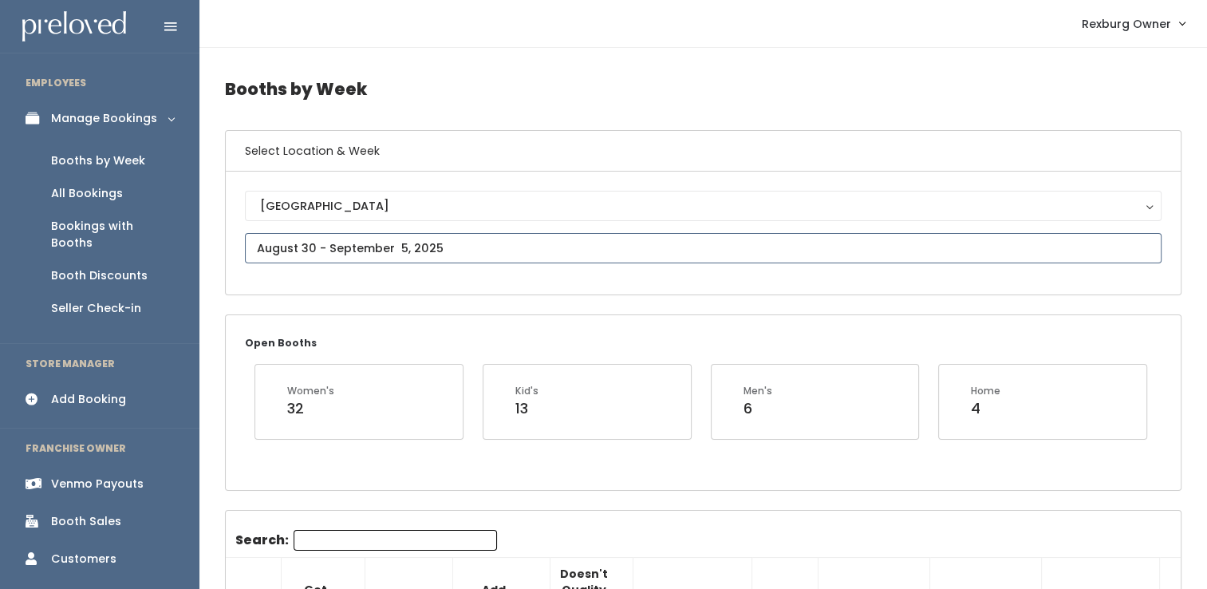
click at [398, 254] on input "text" at bounding box center [703, 248] width 917 height 30
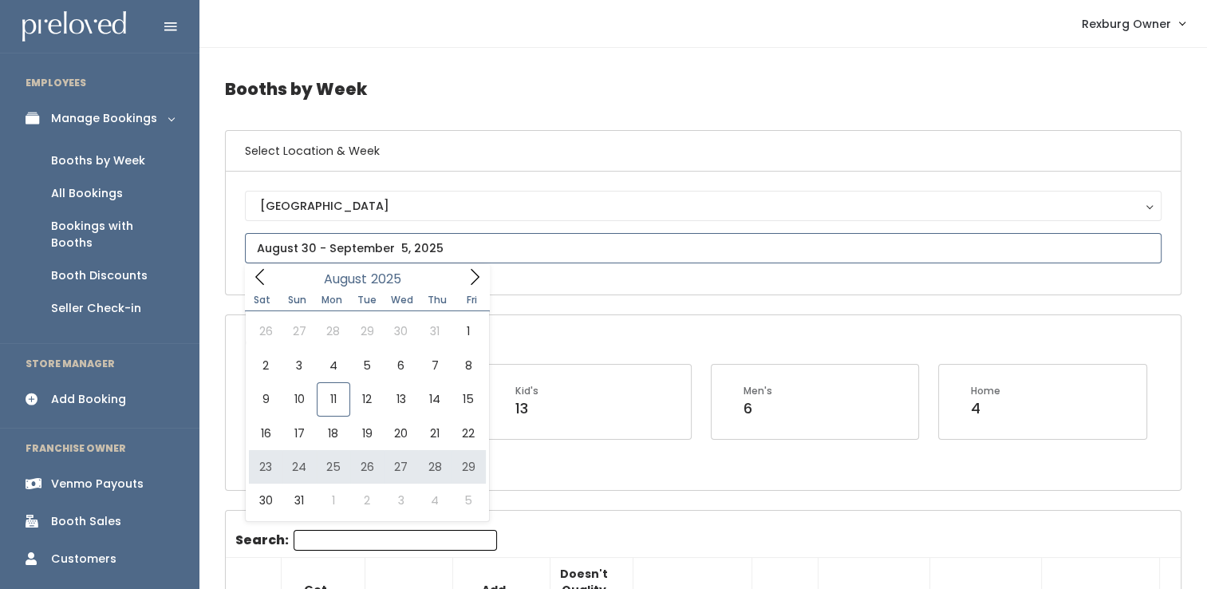
type input "August 23 to August 29"
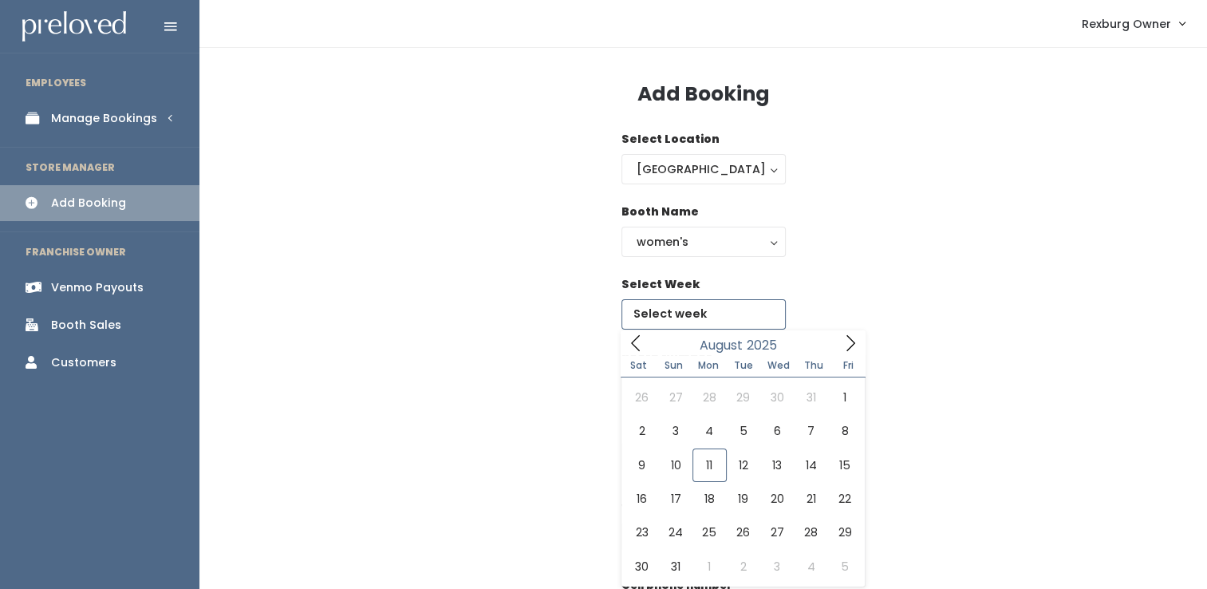
click at [683, 318] on input "text" at bounding box center [703, 314] width 164 height 30
type input "[DATE] to [DATE]"
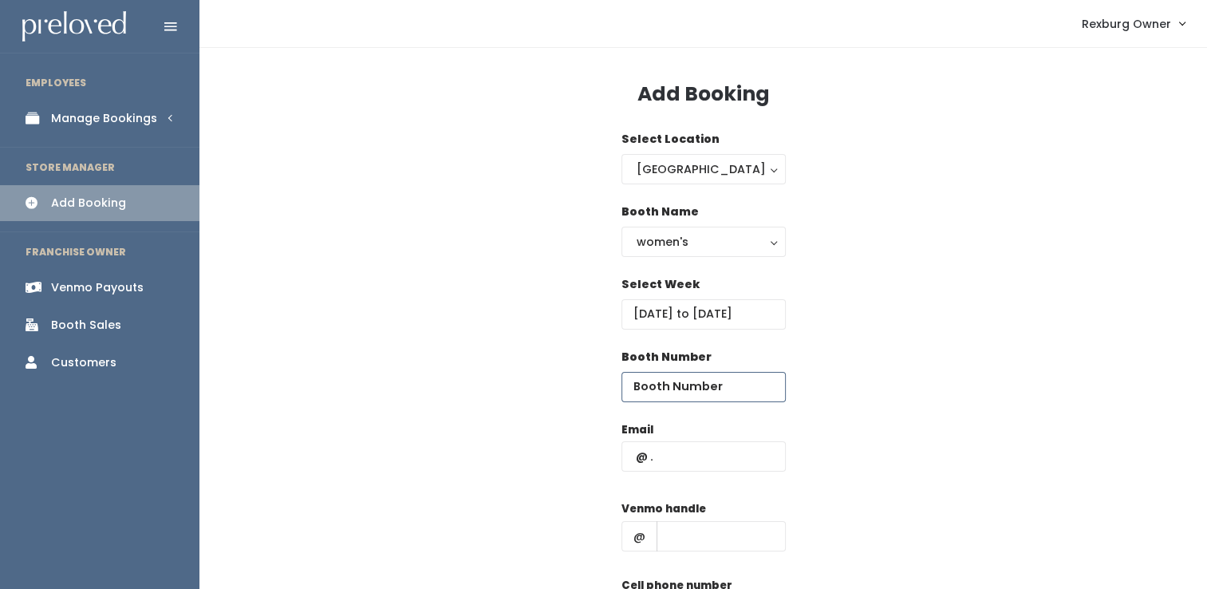
click at [683, 377] on input "number" at bounding box center [703, 387] width 164 height 30
type input "3"
click at [724, 456] on input "text" at bounding box center [703, 456] width 164 height 30
paste input "Katiesiepert12@gmail.com"
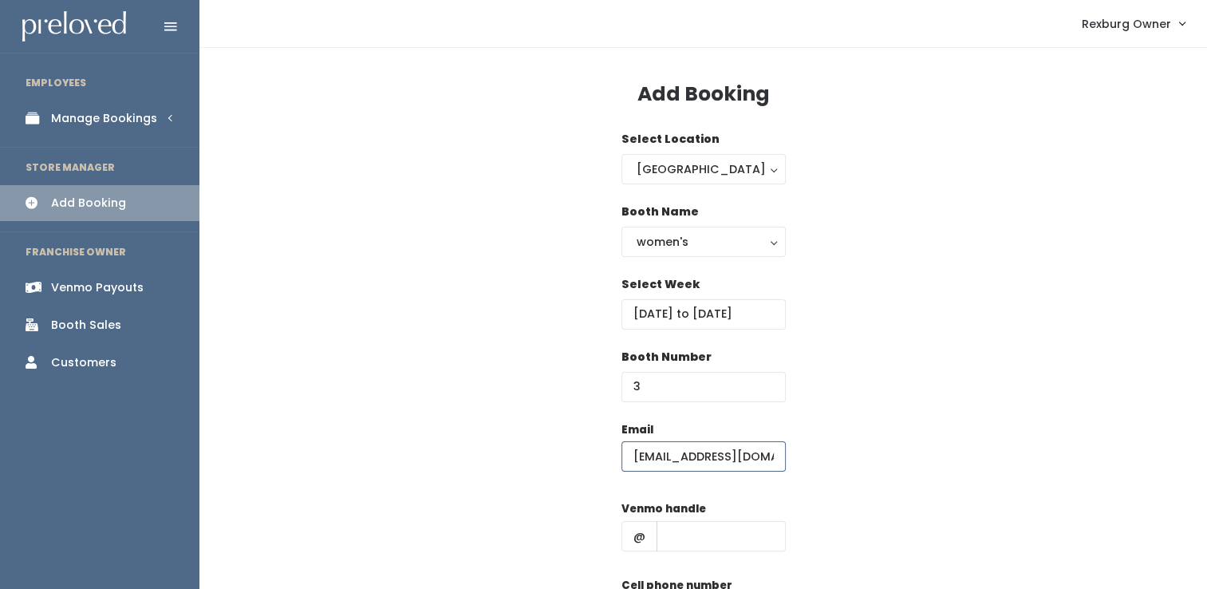
scroll to position [0, 12]
type input "Katiesiepert12@gmail.com"
click at [734, 527] on input "text" at bounding box center [721, 536] width 129 height 30
type input "v"
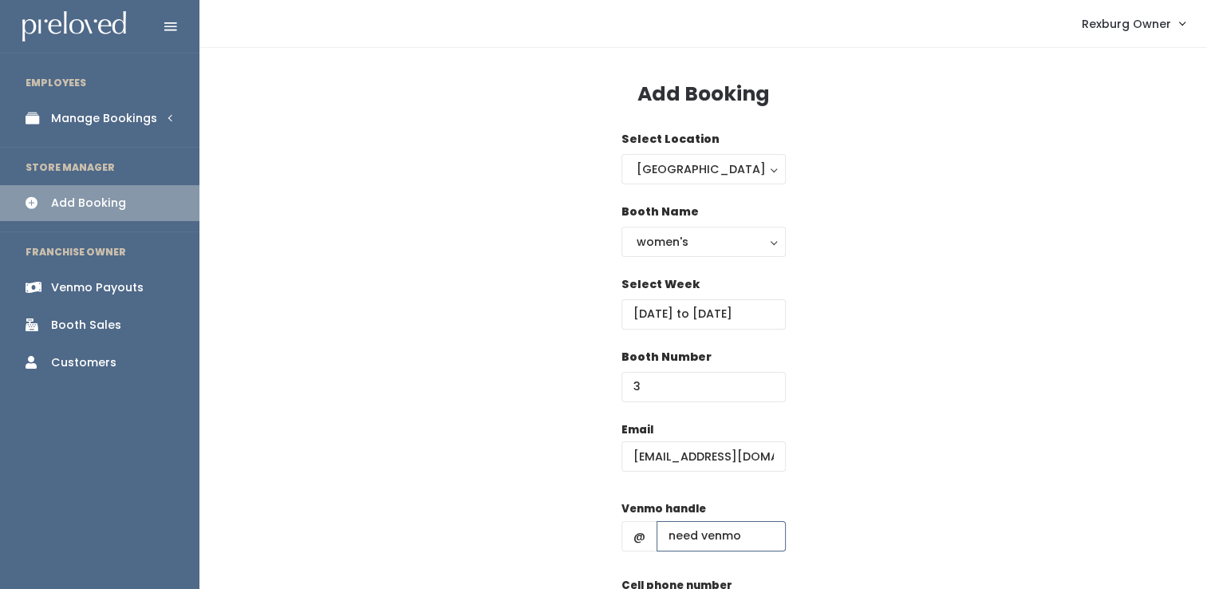
type input "need venmo"
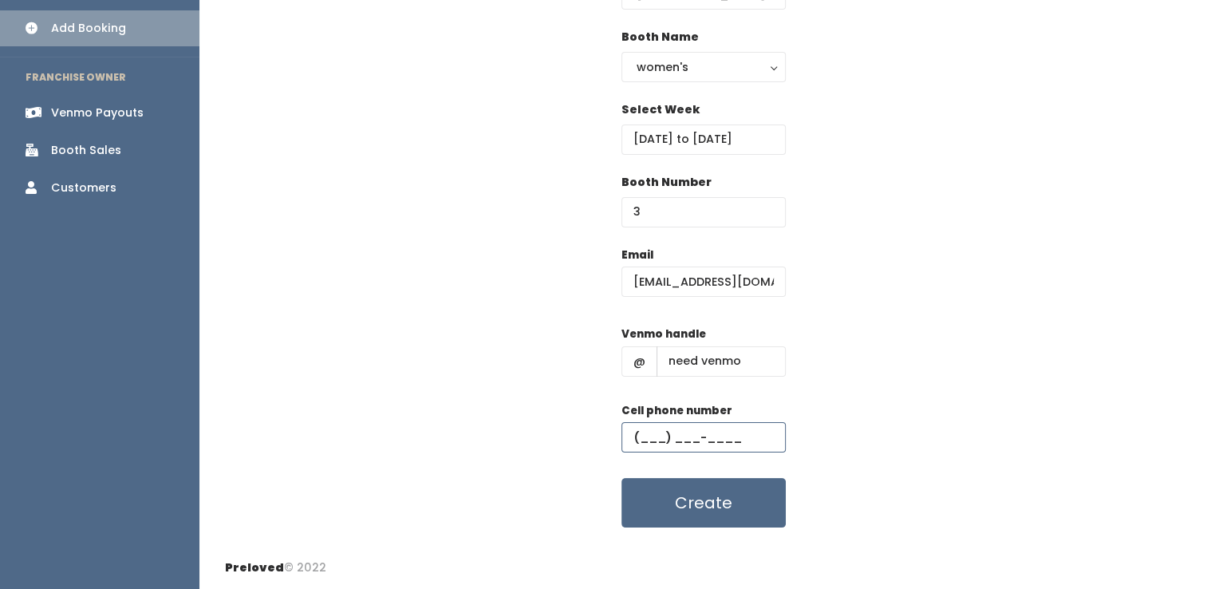
paste input "(541) 430-0327"
type input "(541) 430-0327"
click at [621, 478] on button "Create" at bounding box center [703, 502] width 164 height 49
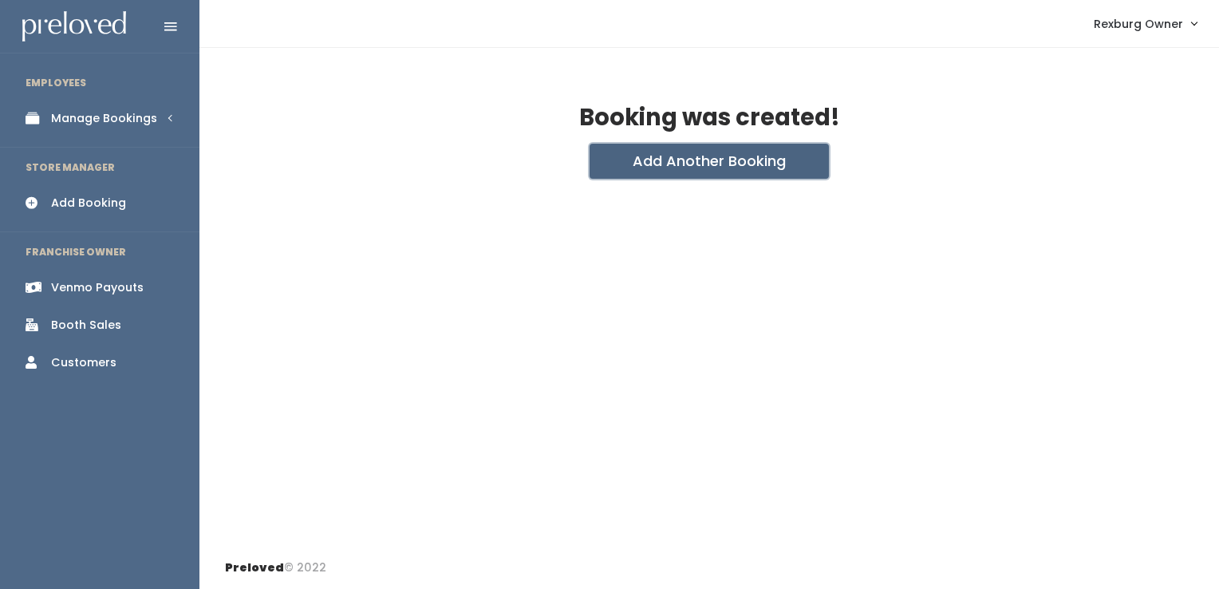
click at [753, 169] on button "Add Another Booking" at bounding box center [709, 161] width 239 height 35
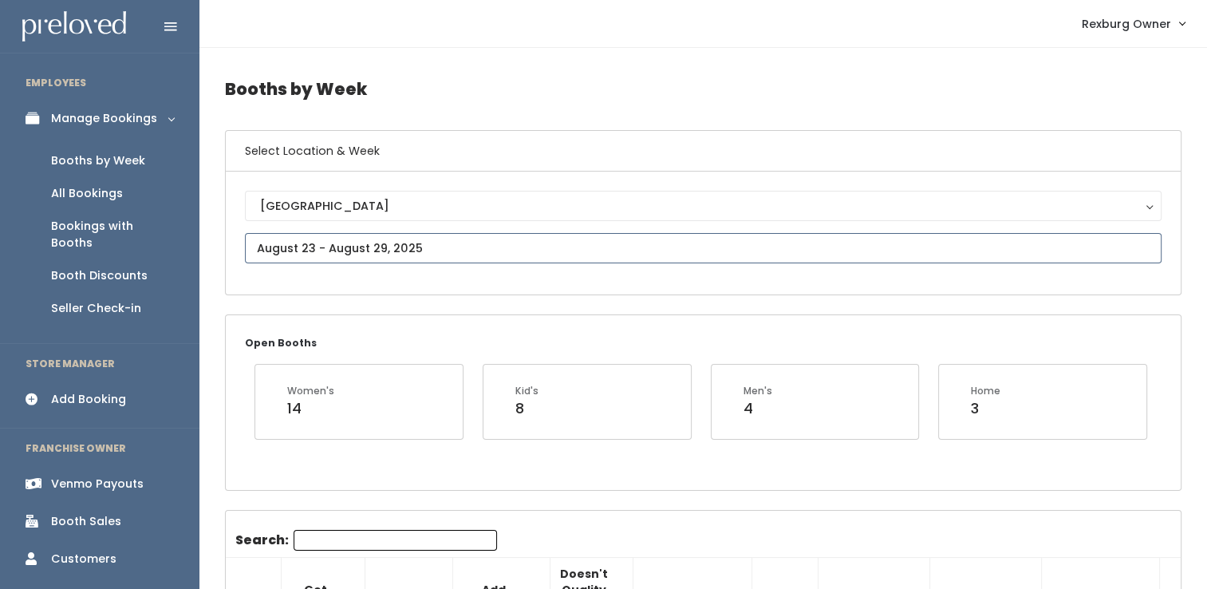
click at [385, 252] on input "text" at bounding box center [703, 248] width 917 height 30
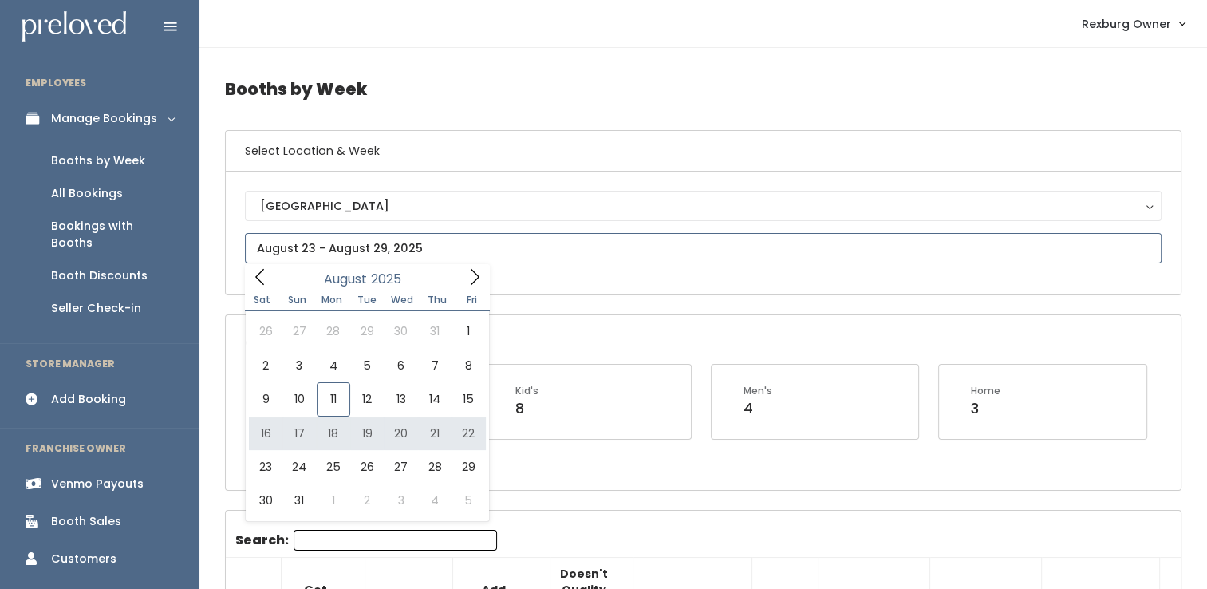
type input "[DATE] to [DATE]"
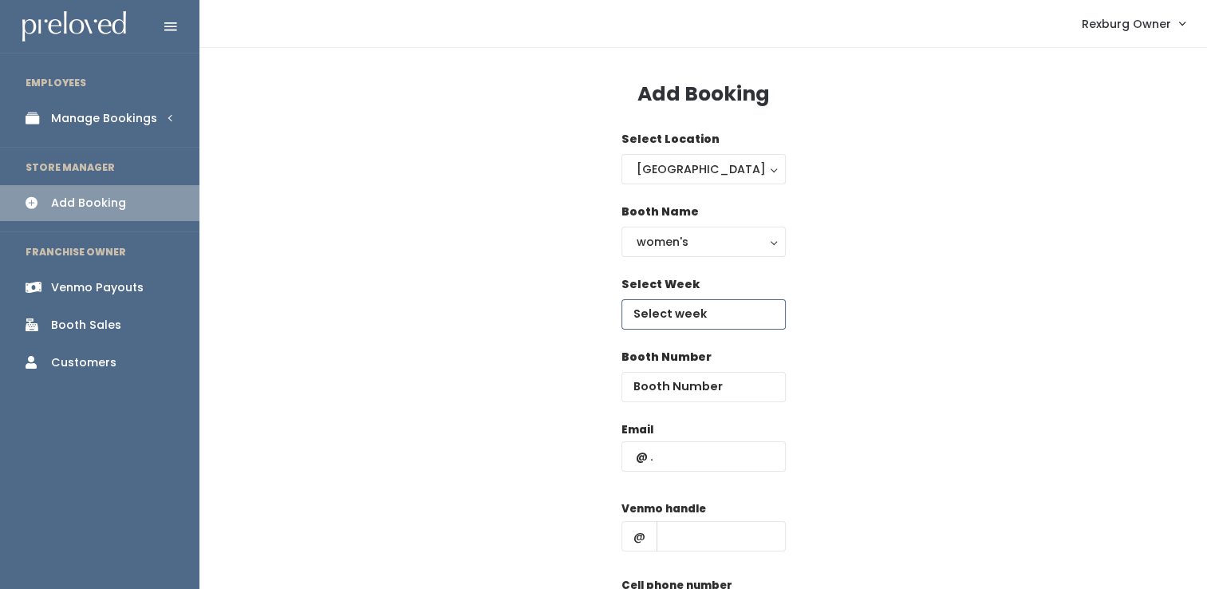
click at [738, 311] on input "text" at bounding box center [703, 314] width 164 height 30
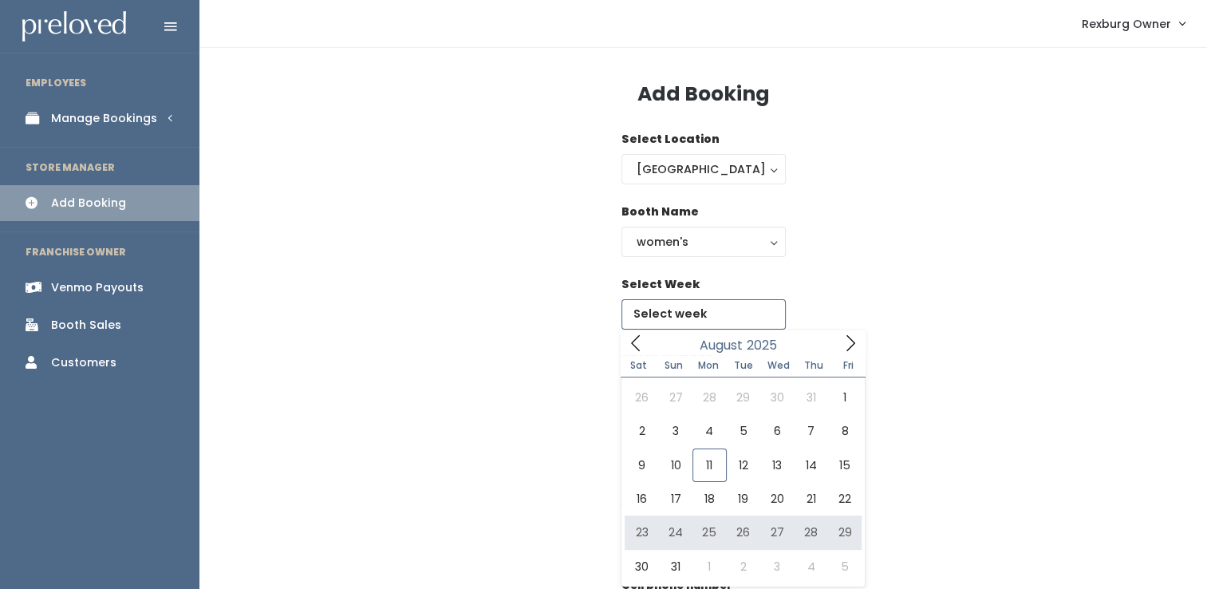
type input "August 23 to August 29"
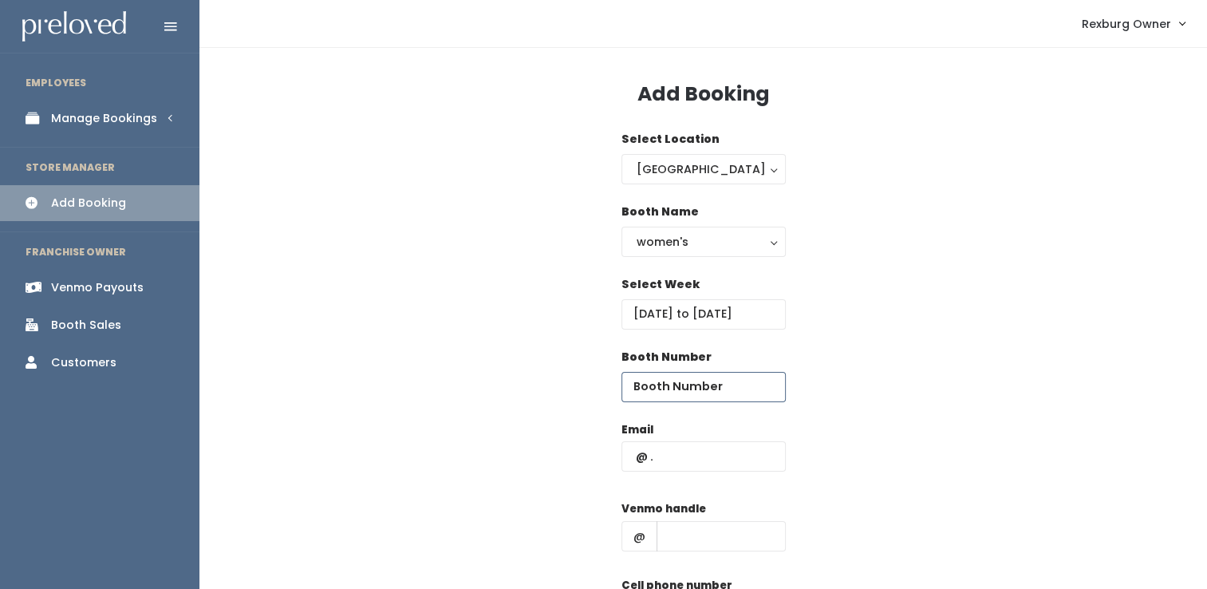
click at [698, 391] on input "number" at bounding box center [703, 387] width 164 height 30
type input "43"
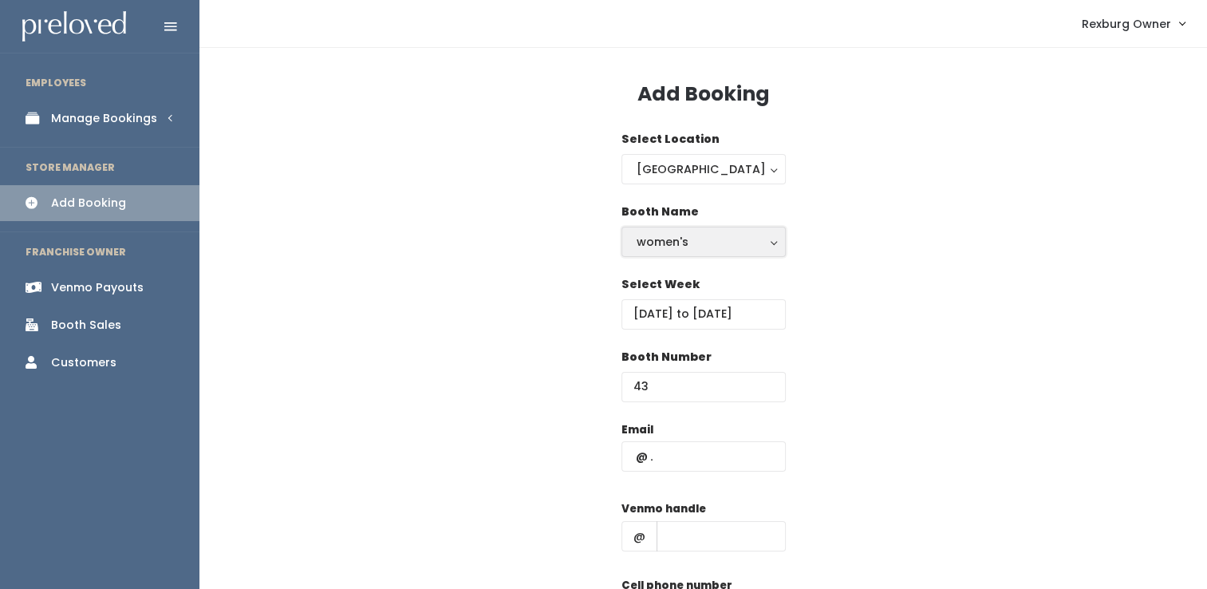
click at [708, 243] on div "women's" at bounding box center [704, 242] width 134 height 18
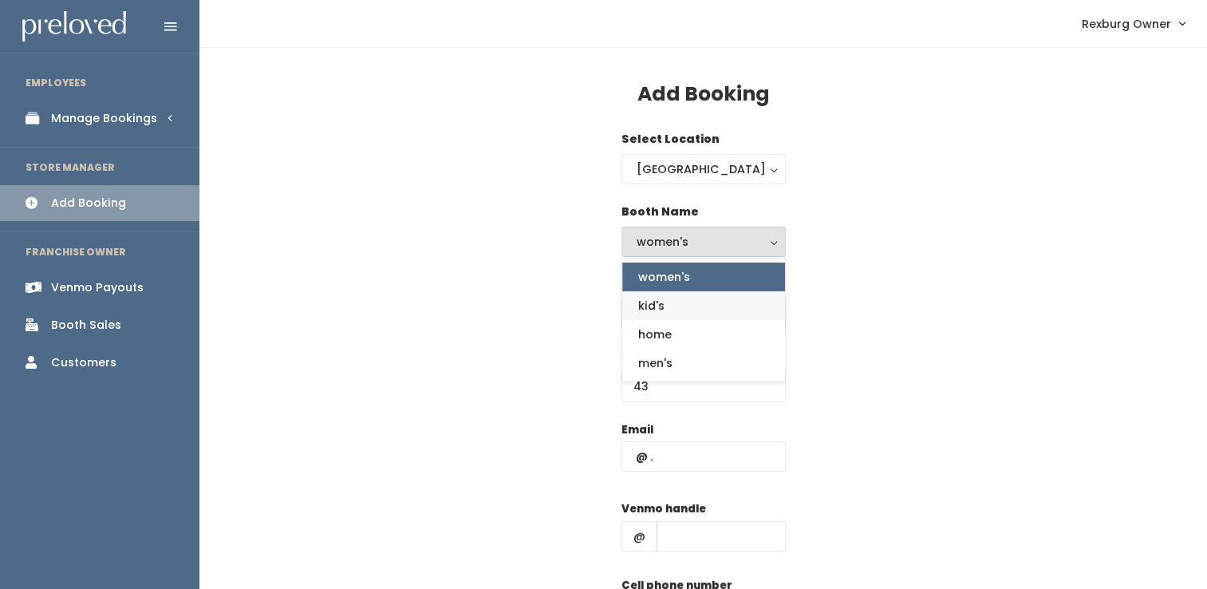
click at [701, 311] on link "kid's" at bounding box center [703, 305] width 163 height 29
select select "kids"
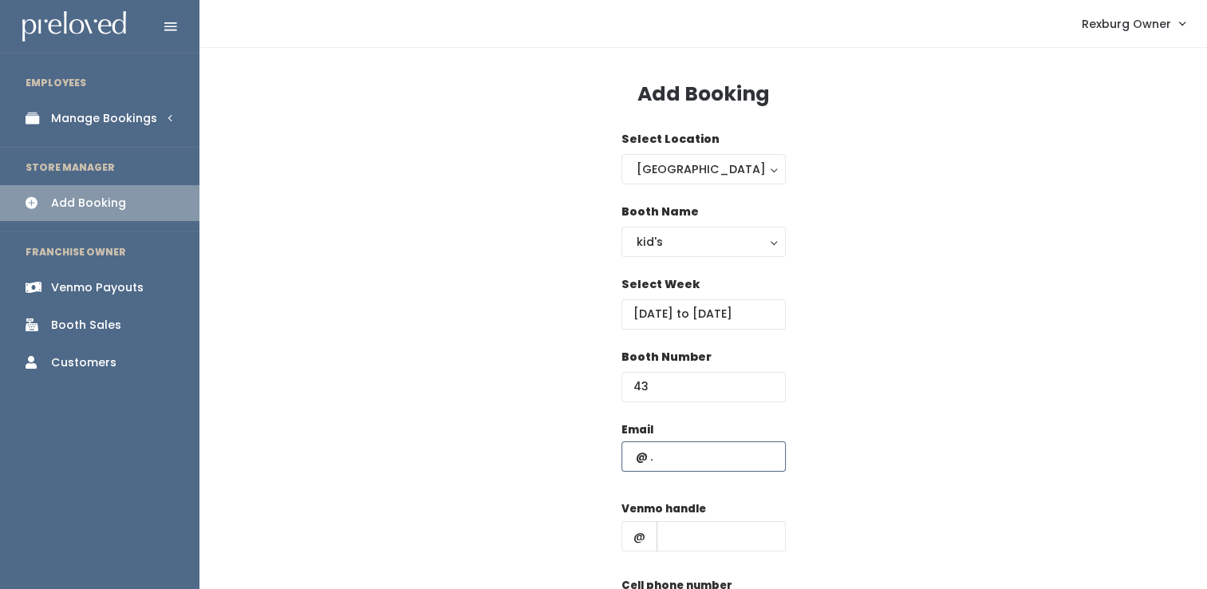
click at [651, 444] on input "text" at bounding box center [703, 456] width 164 height 30
paste input "Julissa.shaffer@gmail.com"
type input "Julissa.shaffer@gmail.com"
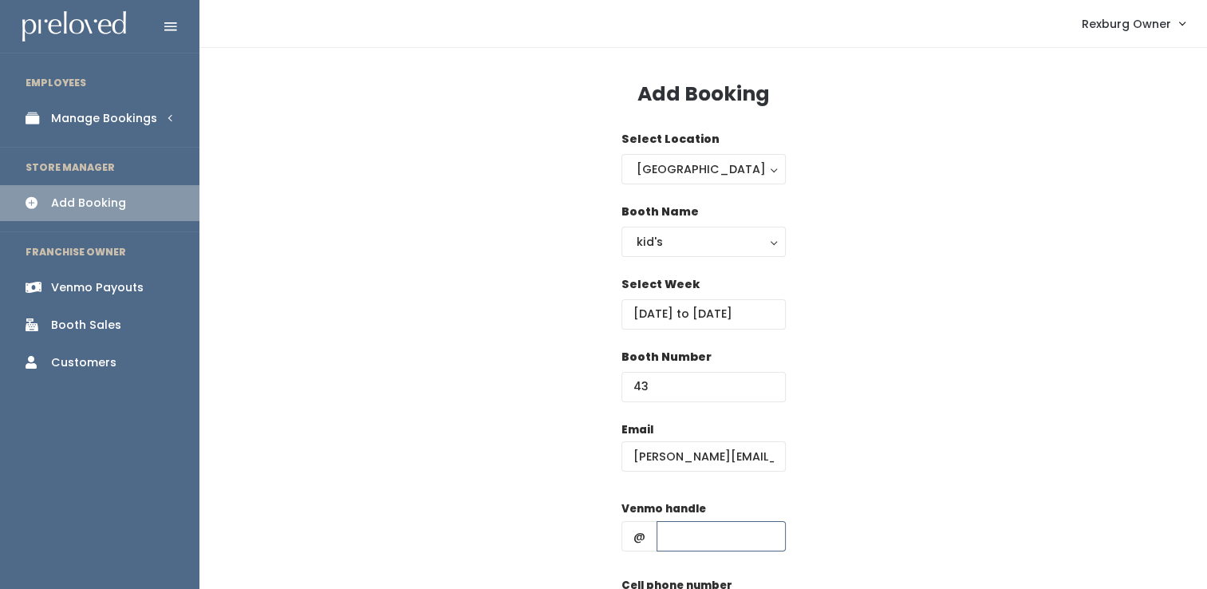
click at [696, 533] on input "text" at bounding box center [721, 536] width 129 height 30
paste input "julissa-shaffer"
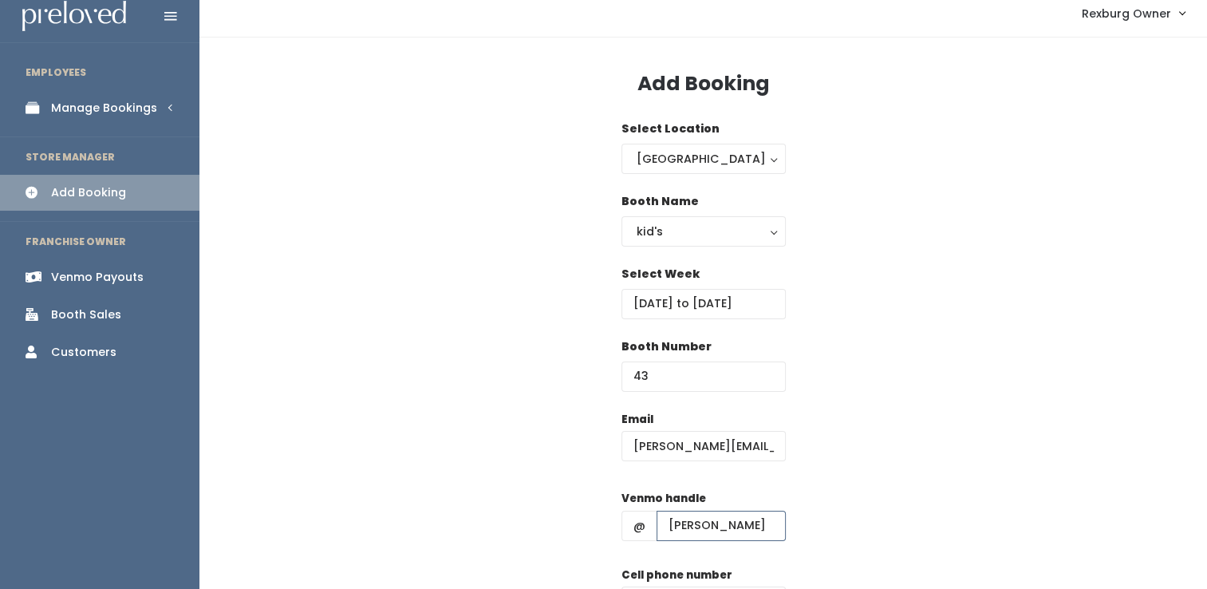
scroll to position [175, 0]
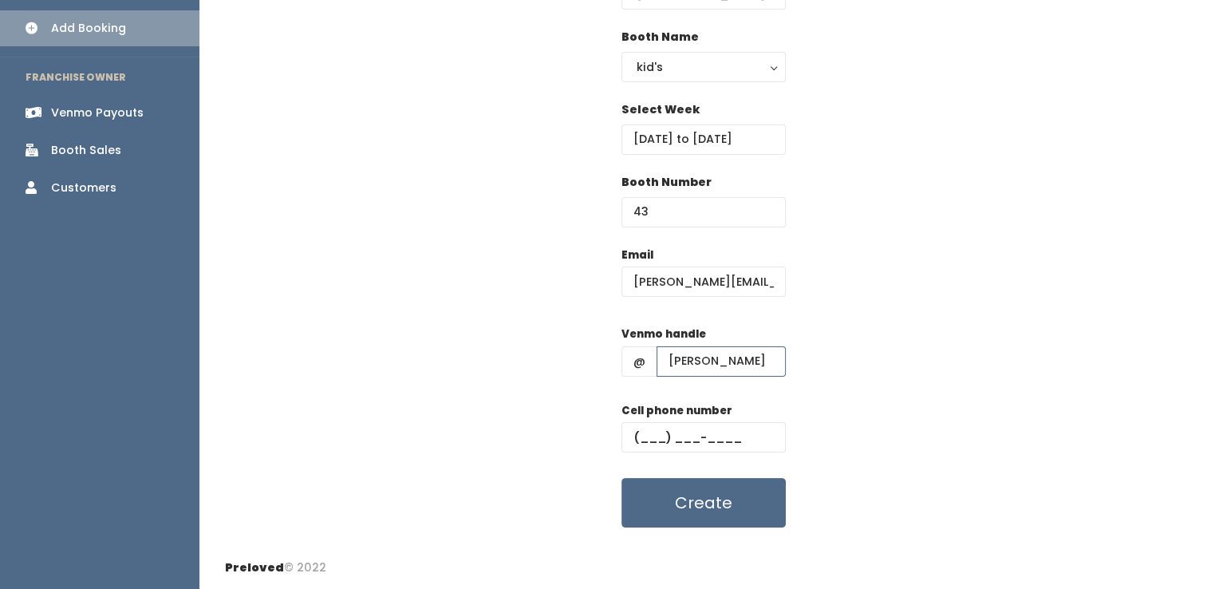
type input "julissa-shaffer"
click at [660, 427] on input "text" at bounding box center [703, 437] width 164 height 30
paste input "(307) 679-1656"
type input "(307) 679-1656"
click at [621, 478] on button "Create" at bounding box center [703, 502] width 164 height 49
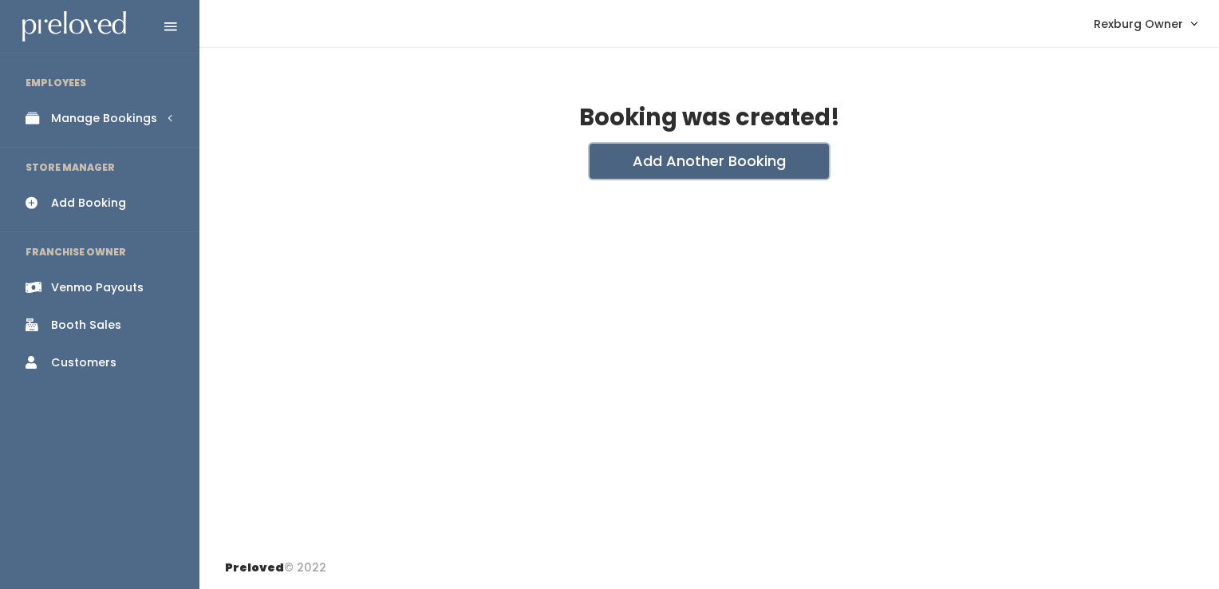
click at [706, 163] on button "Add Another Booking" at bounding box center [709, 161] width 239 height 35
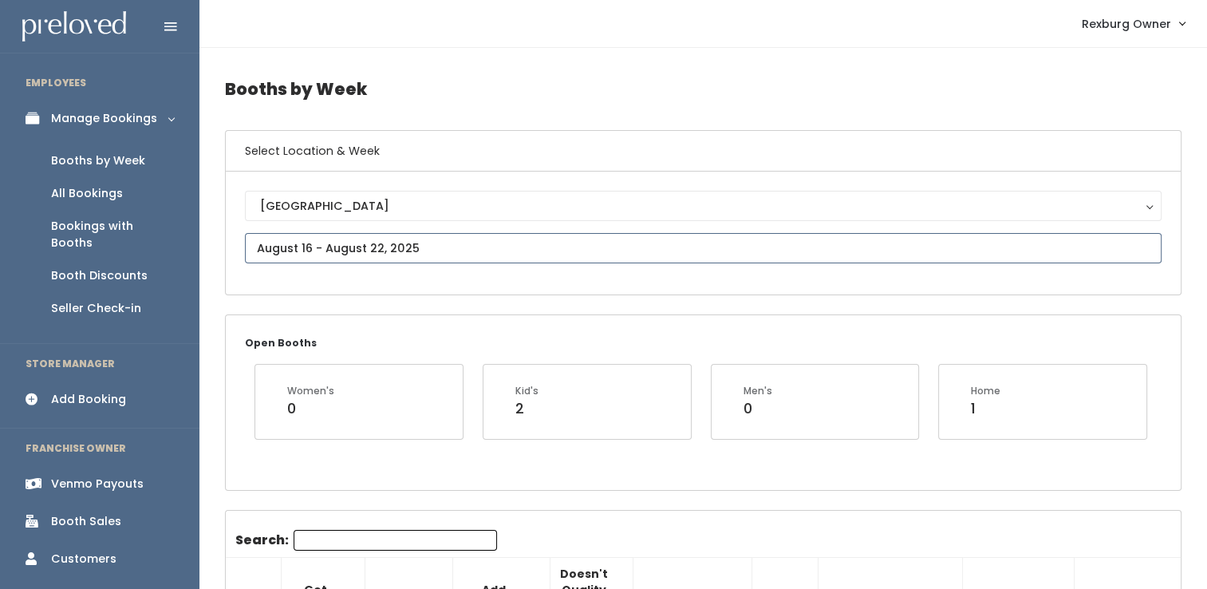
click at [334, 247] on input "text" at bounding box center [703, 248] width 917 height 30
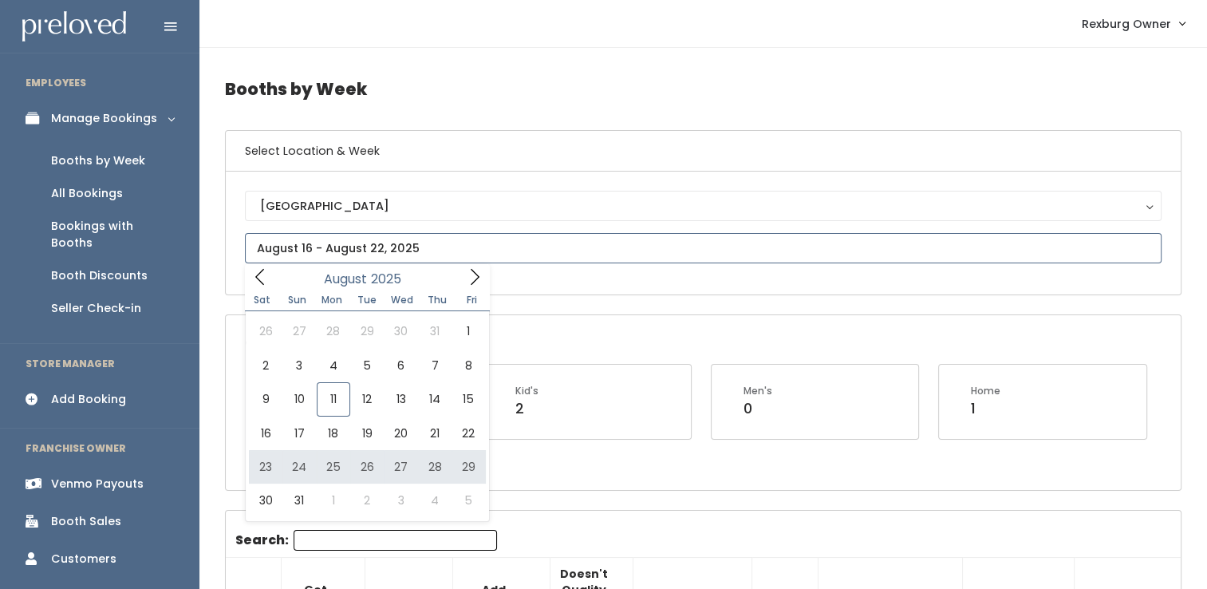
type input "[DATE] to [DATE]"
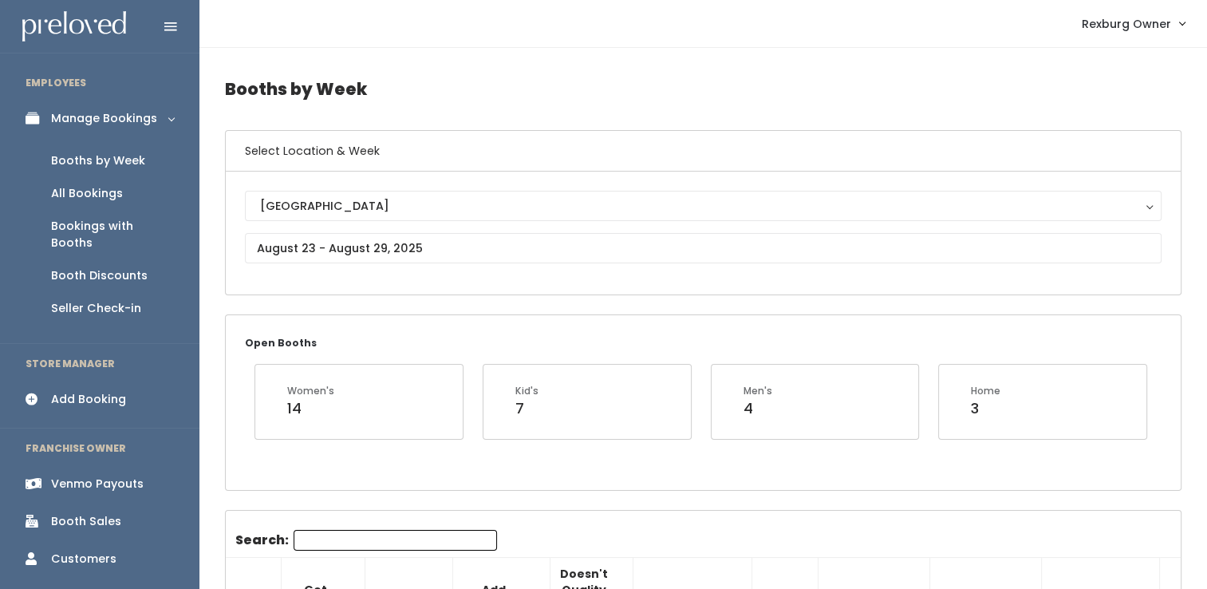
click at [393, 263] on div "Rexburg Rexburg" at bounding box center [703, 233] width 917 height 85
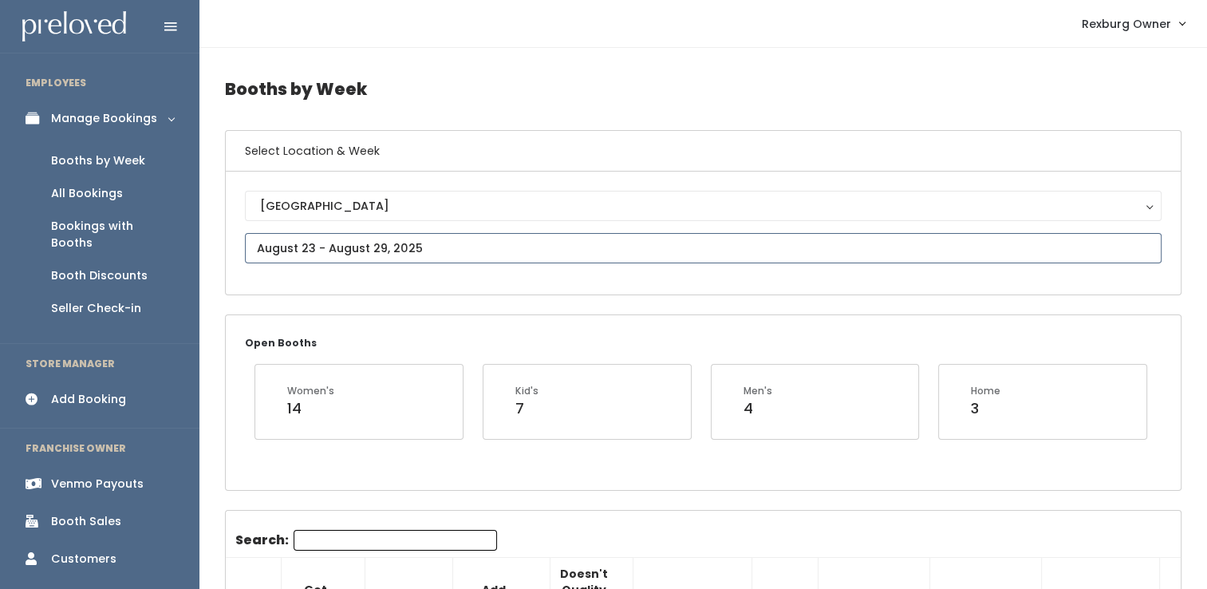
click at [400, 253] on input "text" at bounding box center [703, 248] width 917 height 30
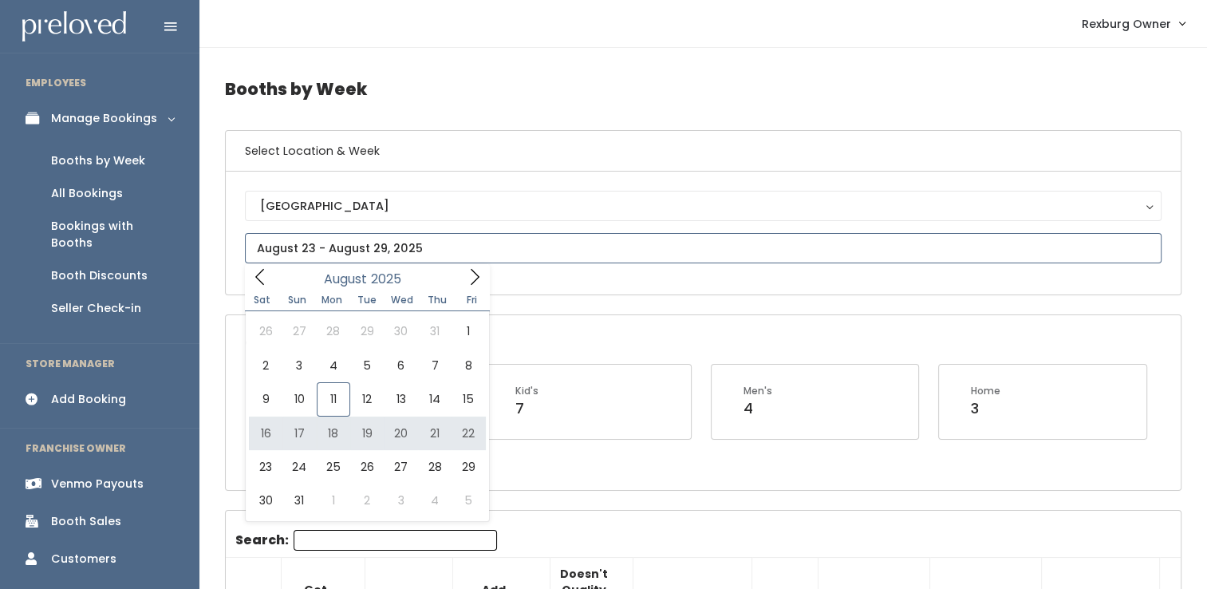
type input "August 16 to August 22"
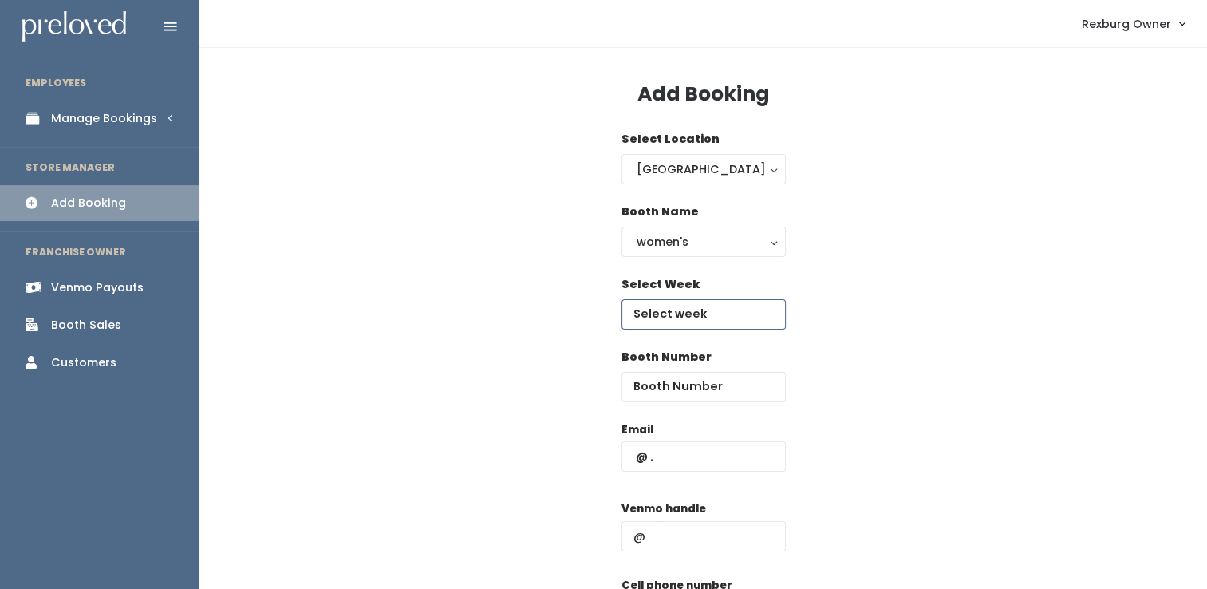
click at [680, 325] on input "text" at bounding box center [703, 314] width 164 height 30
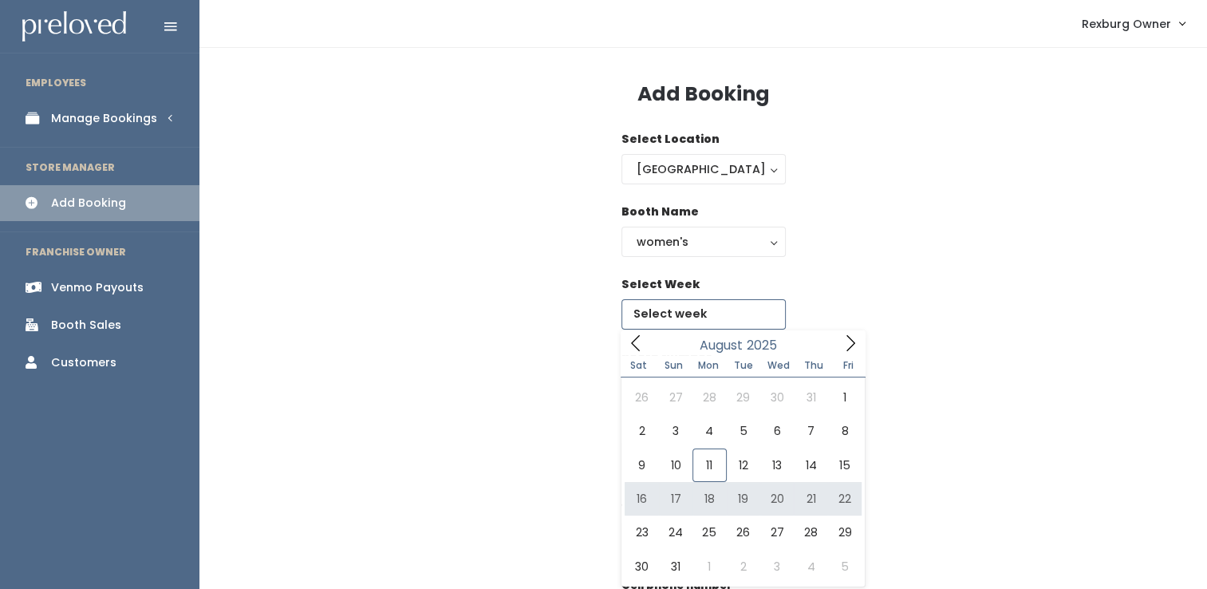
type input "[DATE] to [DATE]"
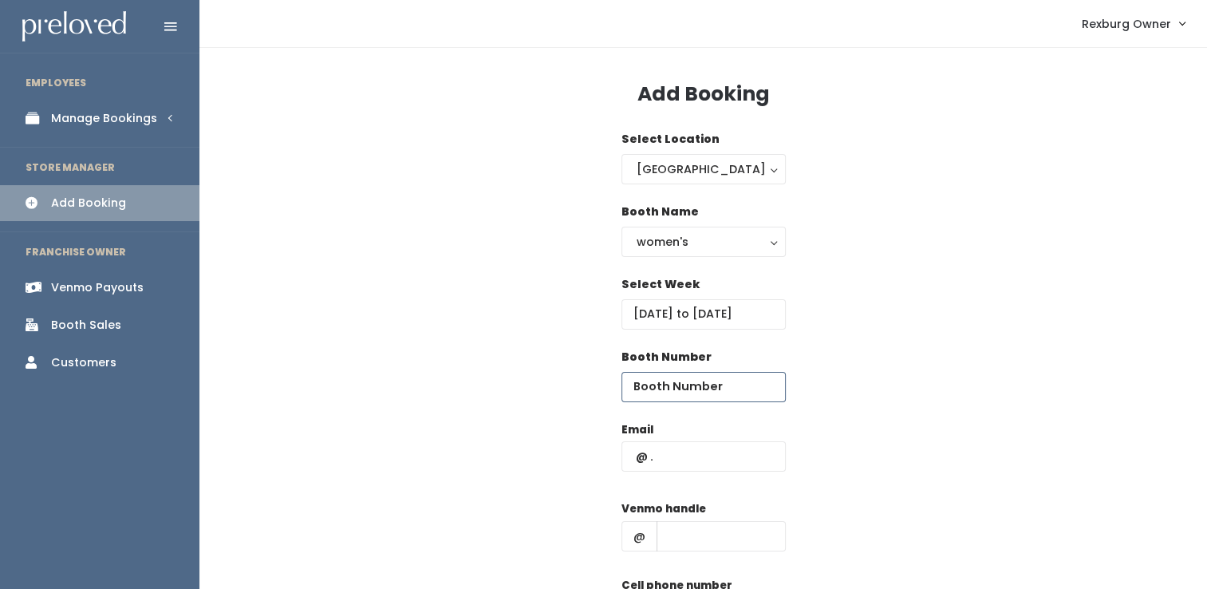
click at [718, 385] on input "number" at bounding box center [703, 387] width 164 height 30
type input "27"
click at [689, 451] on input "text" at bounding box center [703, 456] width 164 height 30
type input "hannahwaters"
click at [690, 546] on input "text" at bounding box center [721, 536] width 129 height 30
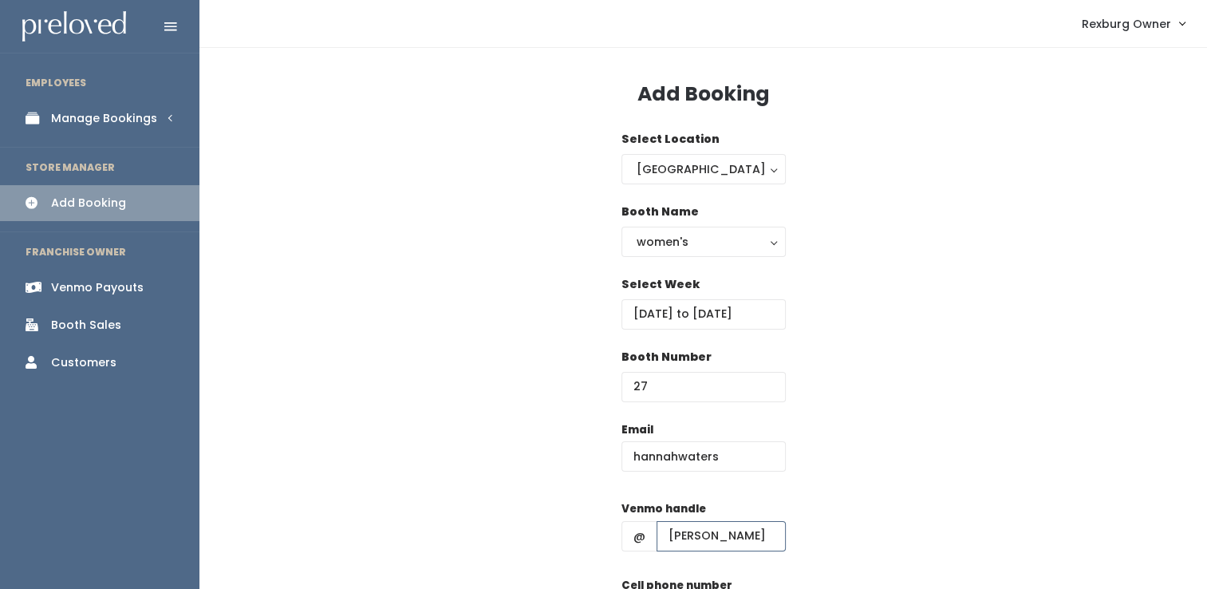
type input "hannah waters"
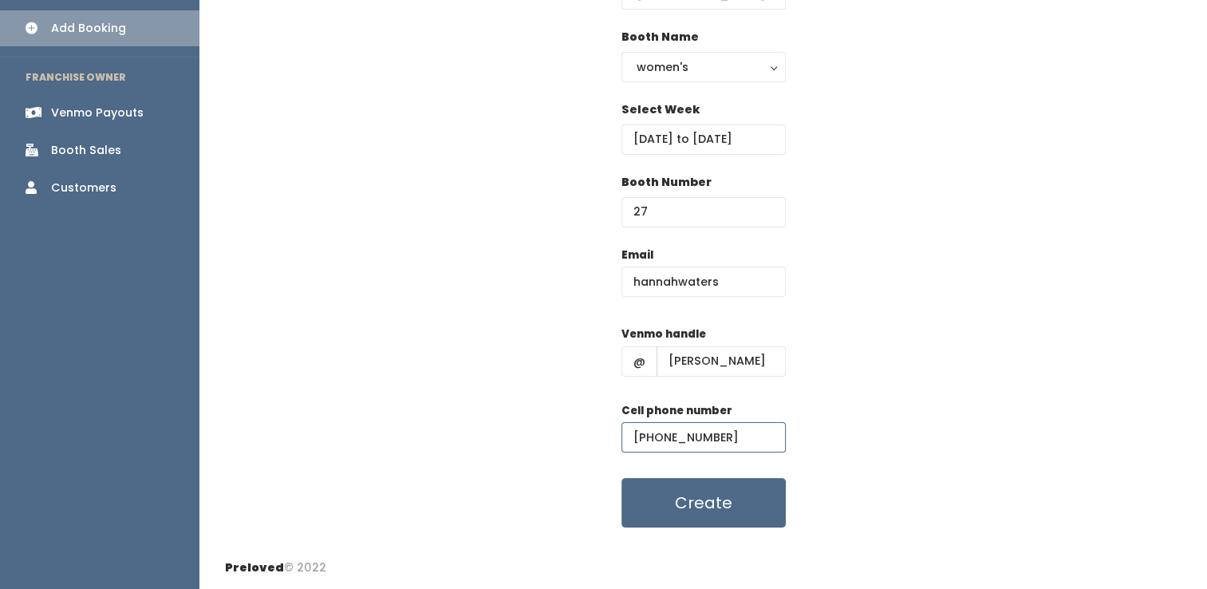
type input "(555) 555-5555"
click at [621, 478] on button "Create" at bounding box center [703, 502] width 164 height 49
click at [697, 515] on button "Create" at bounding box center [703, 502] width 164 height 49
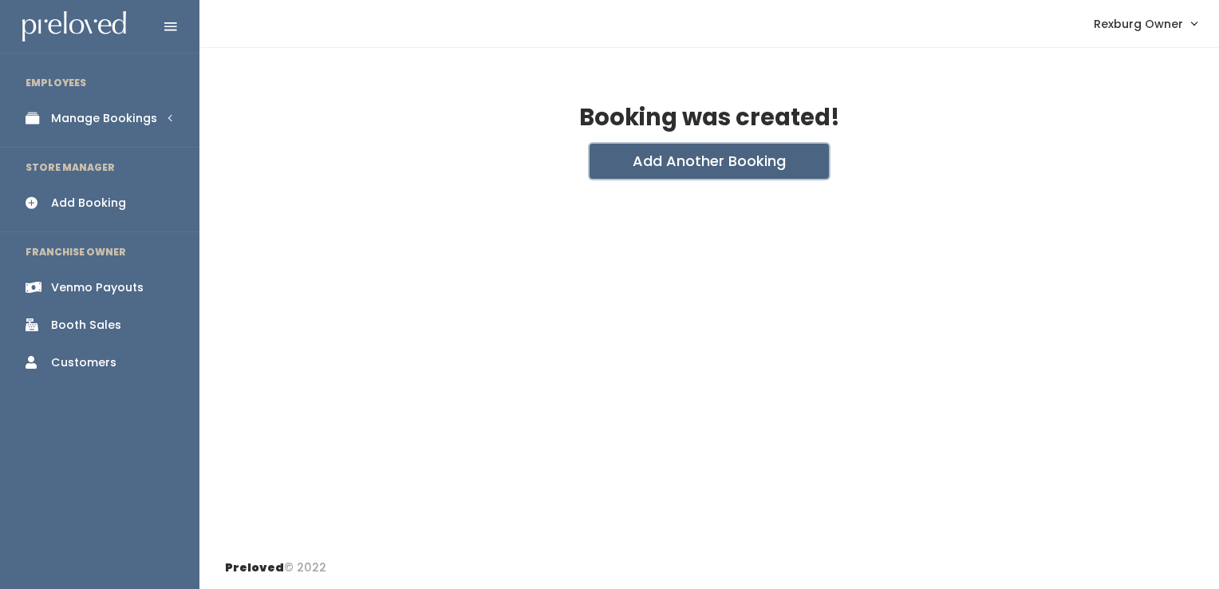
click at [624, 171] on button "Add Another Booking" at bounding box center [709, 161] width 239 height 35
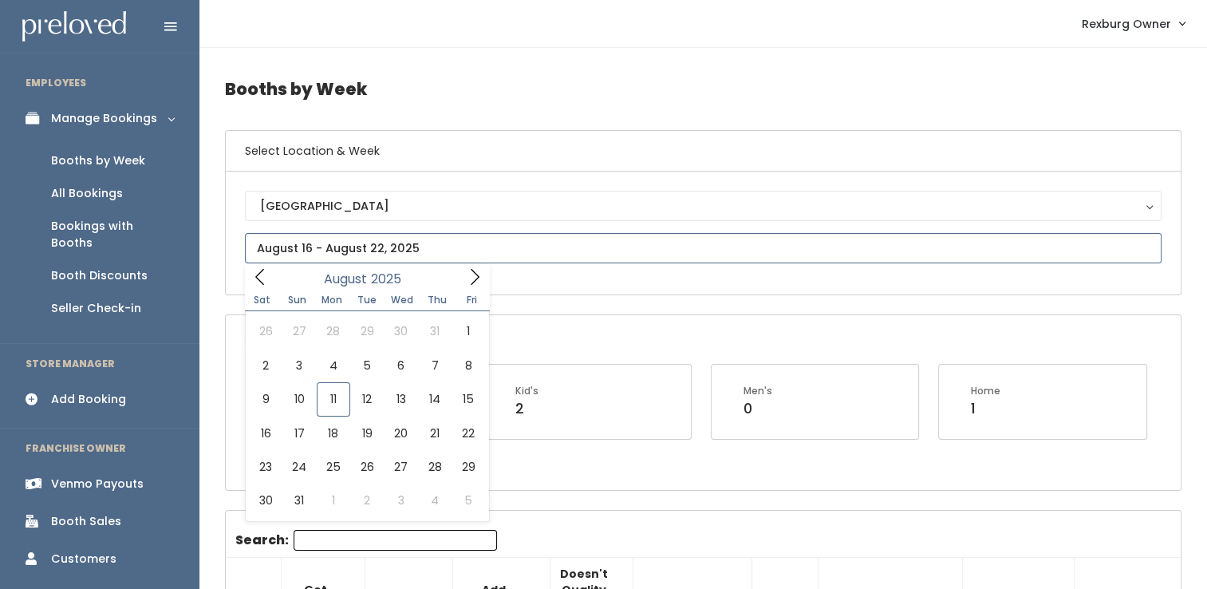
click at [450, 238] on input "text" at bounding box center [703, 248] width 917 height 30
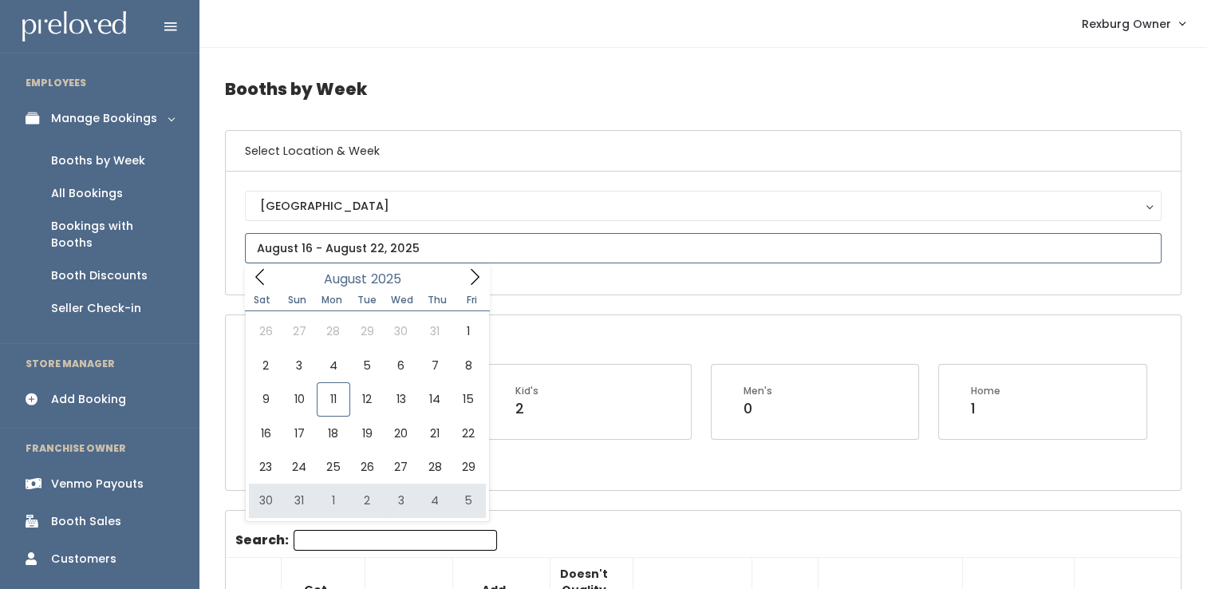
type input "[DATE] to [DATE]"
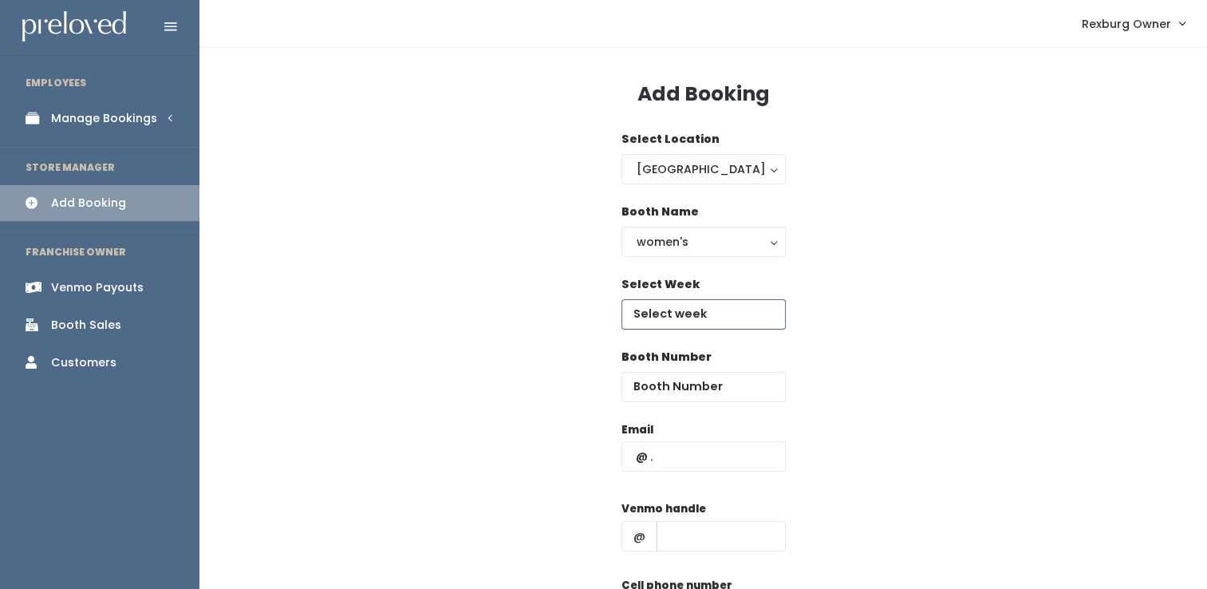
click at [685, 314] on input "text" at bounding box center [703, 314] width 164 height 30
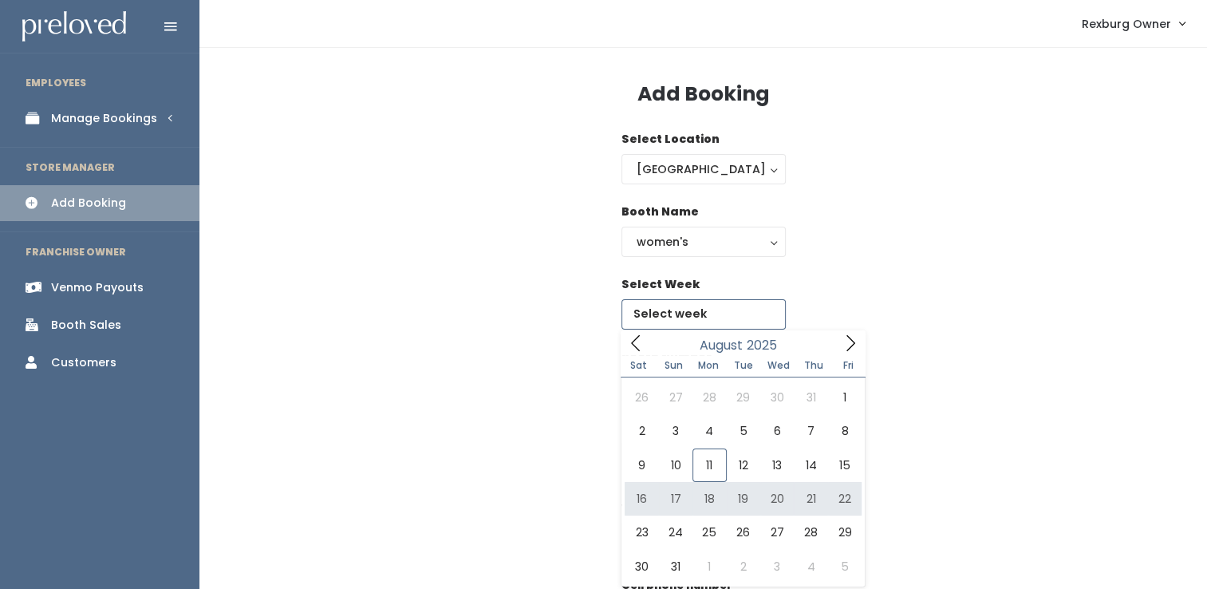
type input "[DATE] to [DATE]"
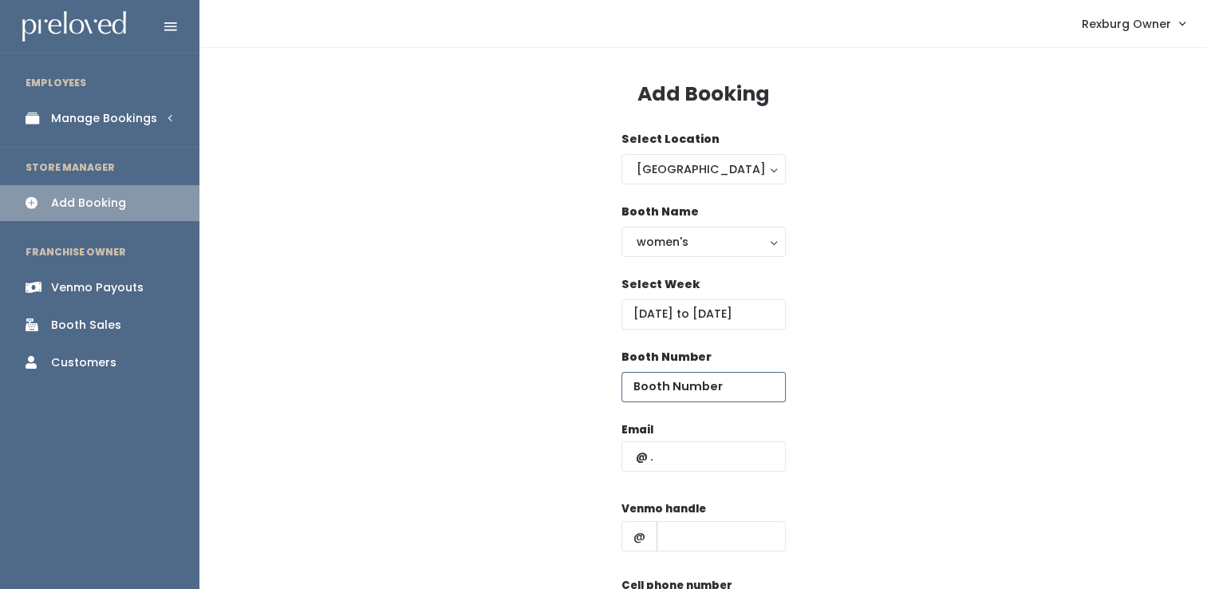
click at [693, 386] on input "number" at bounding box center [703, 387] width 164 height 30
type input "45"
paste input "[EMAIL_ADDRESS][DOMAIN_NAME]"
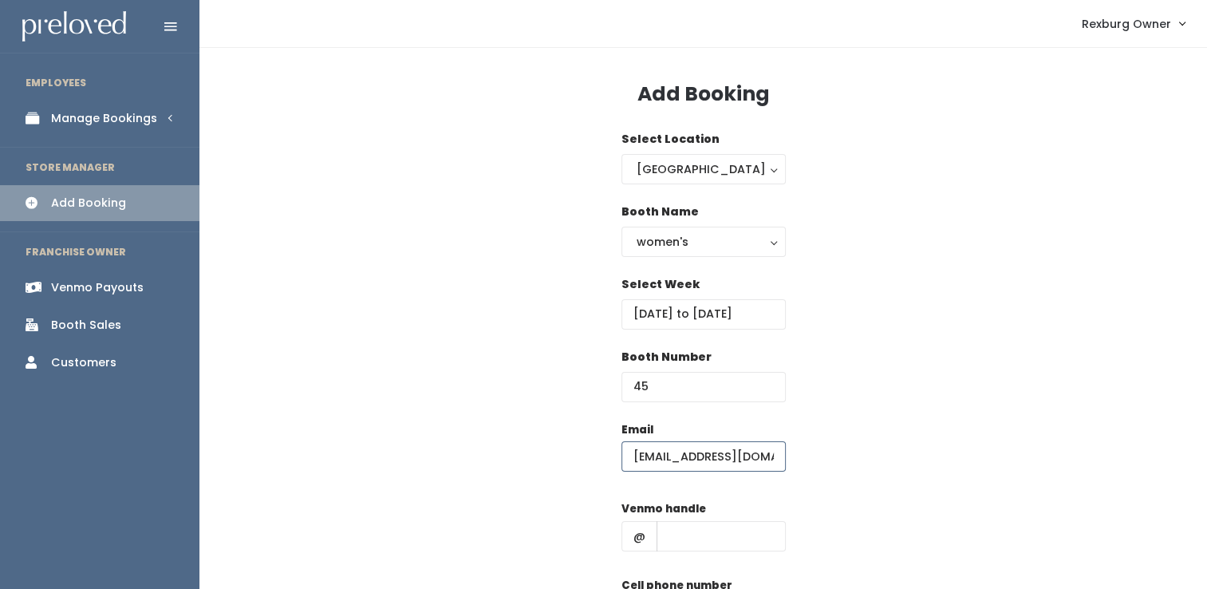
type input "[EMAIL_ADDRESS][DOMAIN_NAME]"
click at [669, 525] on input "text" at bounding box center [721, 536] width 129 height 30
paste input "[PERSON_NAME]-carv/"
type input "[PERSON_NAME]"
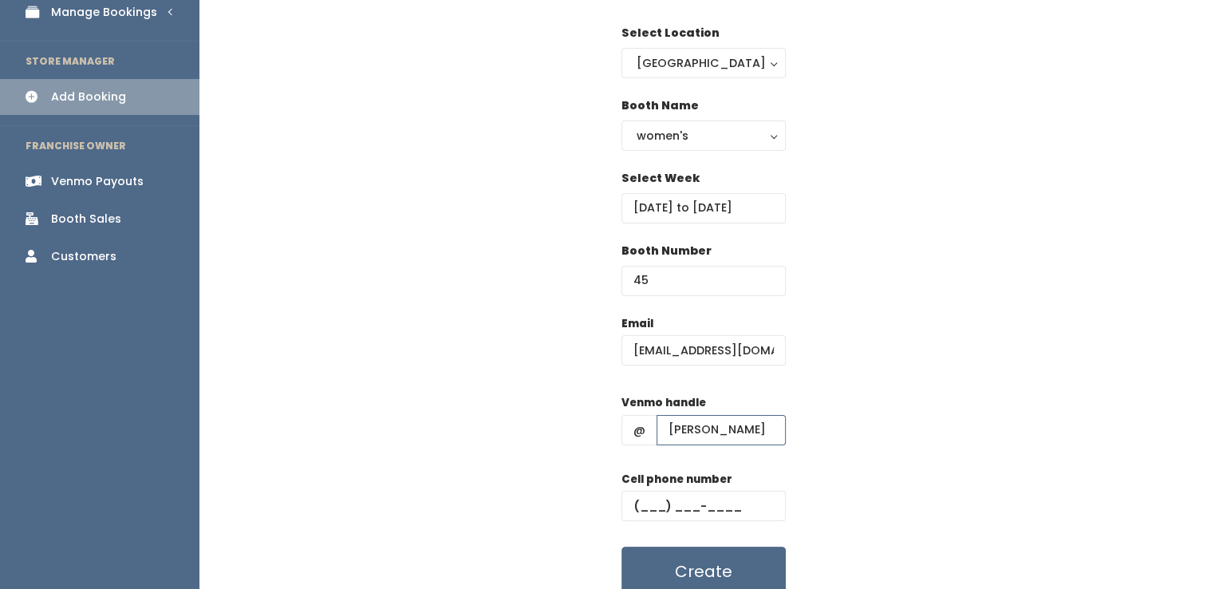
scroll to position [175, 0]
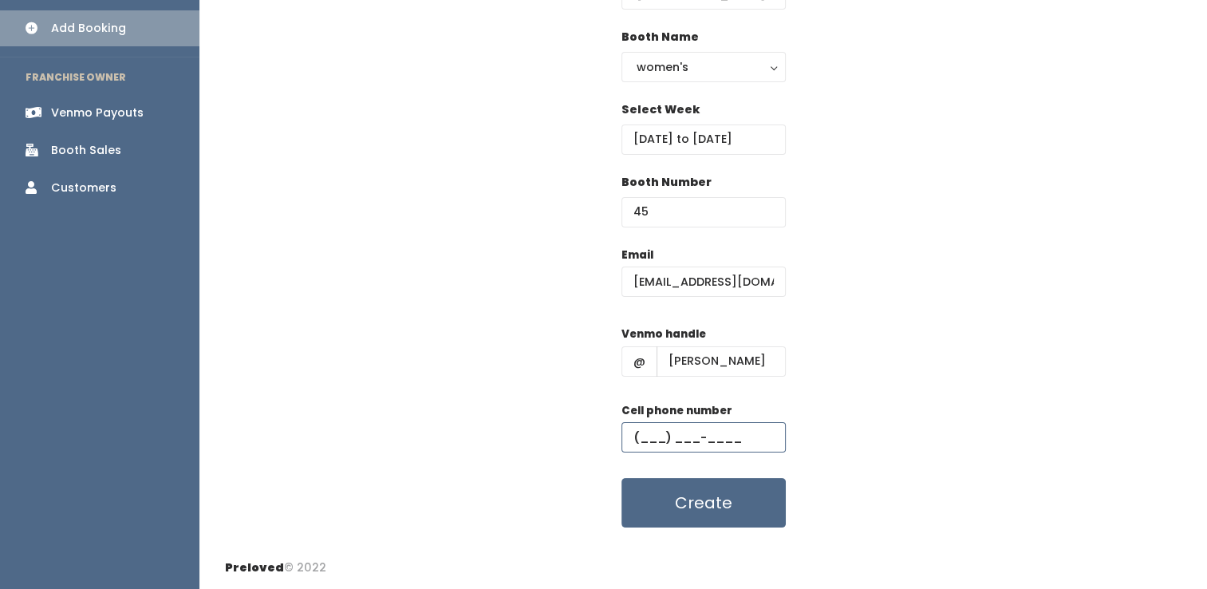
click at [686, 442] on input "text" at bounding box center [703, 437] width 164 height 30
paste input "[PHONE_NUMBER]"
type input "[PHONE_NUMBER]"
click at [621, 478] on button "Create" at bounding box center [703, 502] width 164 height 49
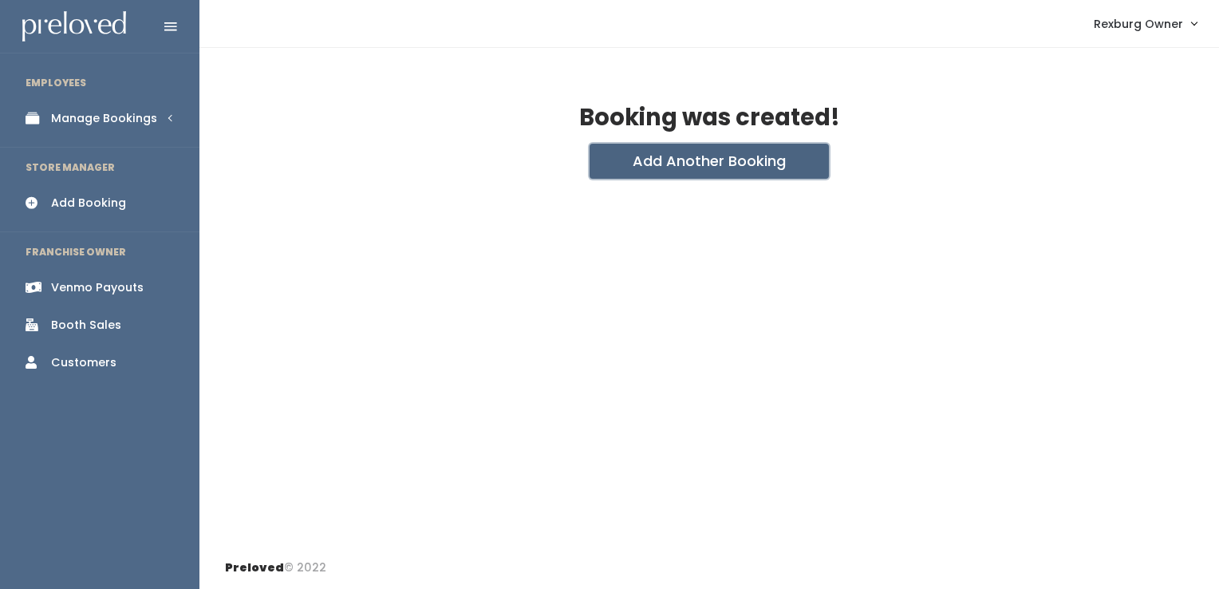
click at [617, 149] on button "Add Another Booking" at bounding box center [709, 161] width 239 height 35
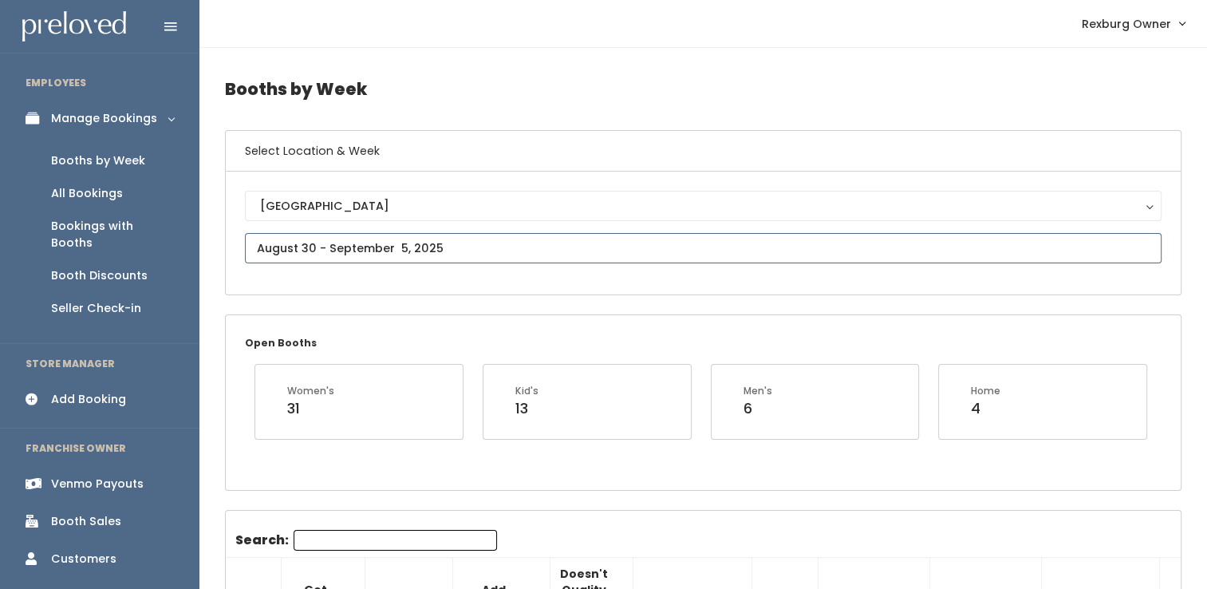
click at [373, 258] on input "text" at bounding box center [703, 248] width 917 height 30
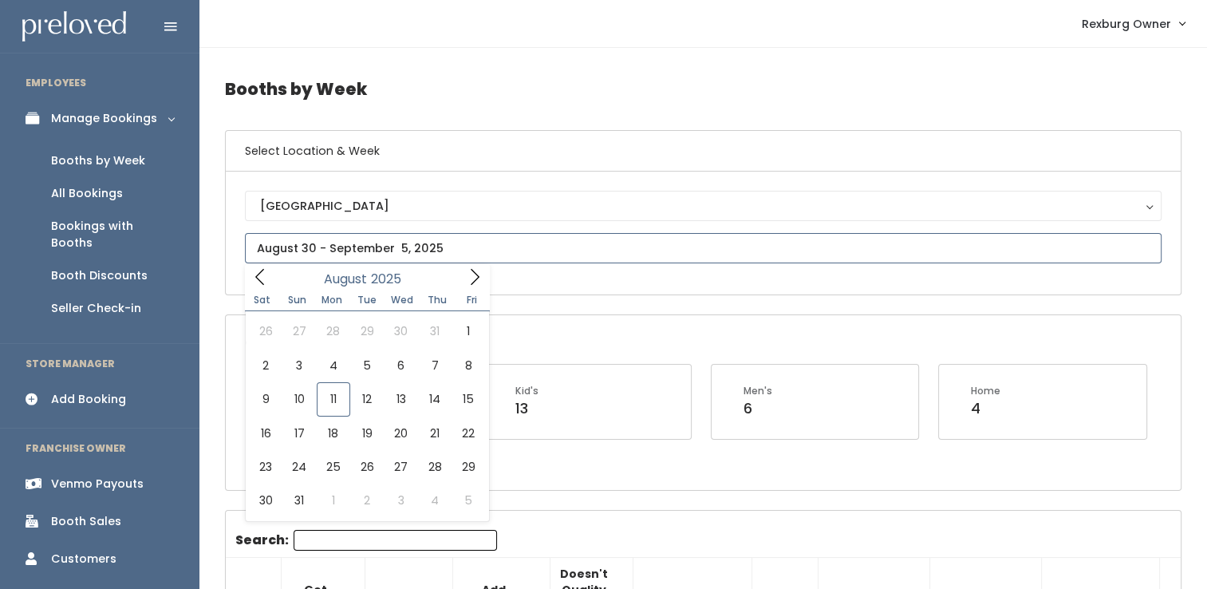
click at [476, 282] on icon at bounding box center [475, 277] width 18 height 18
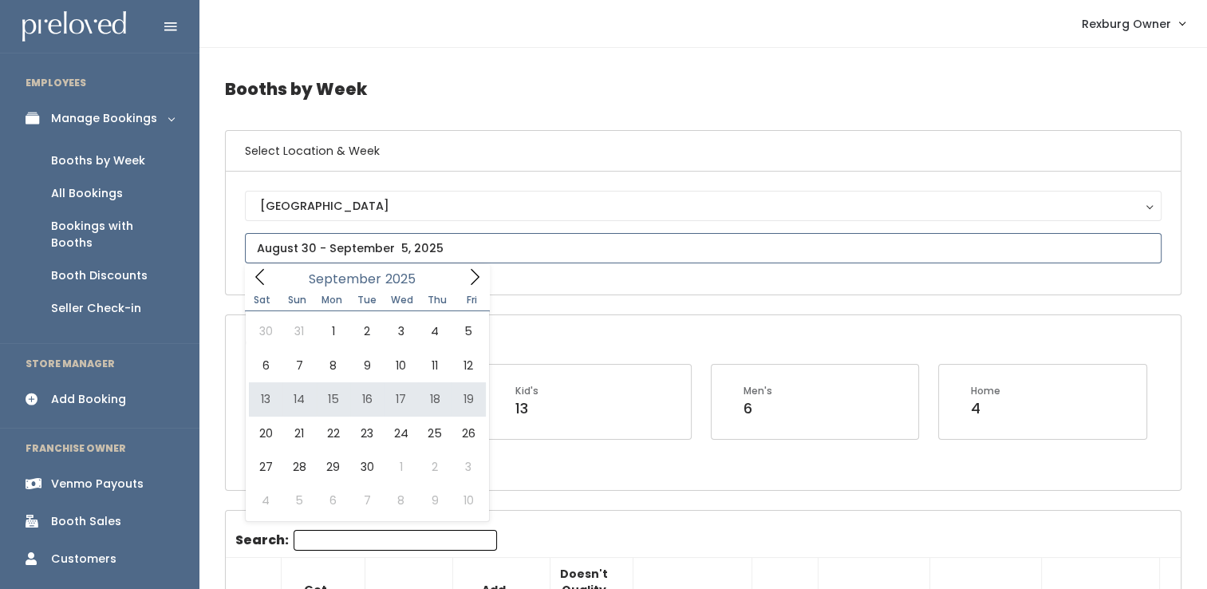
type input "September 13 to September 19"
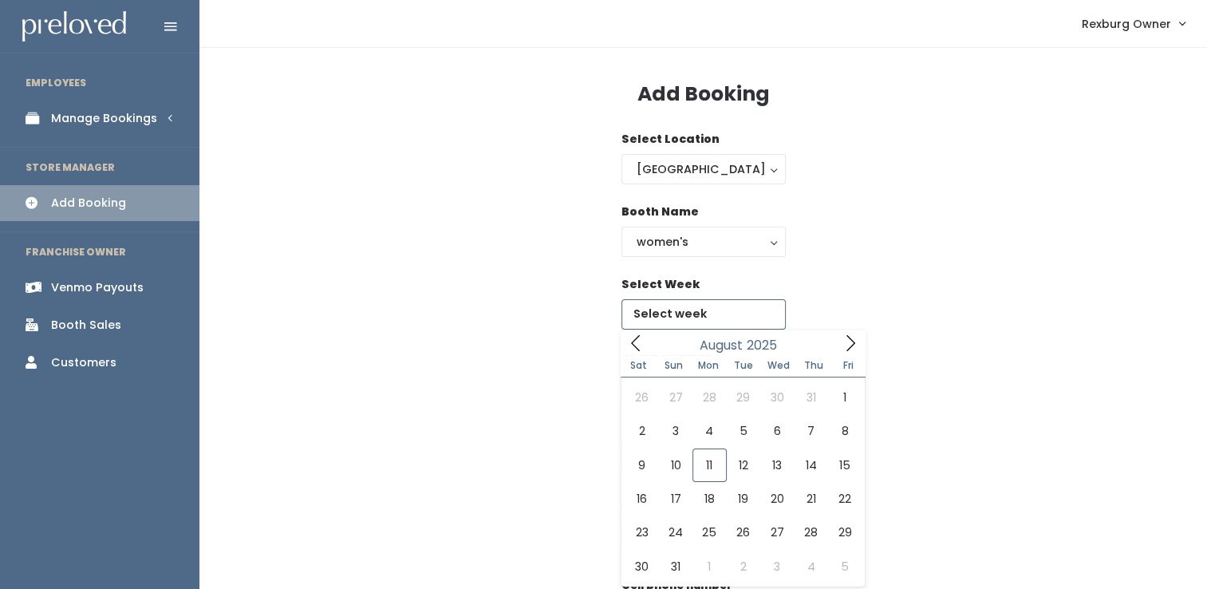
click at [669, 305] on input "text" at bounding box center [703, 314] width 164 height 30
type input "[DATE] to [DATE]"
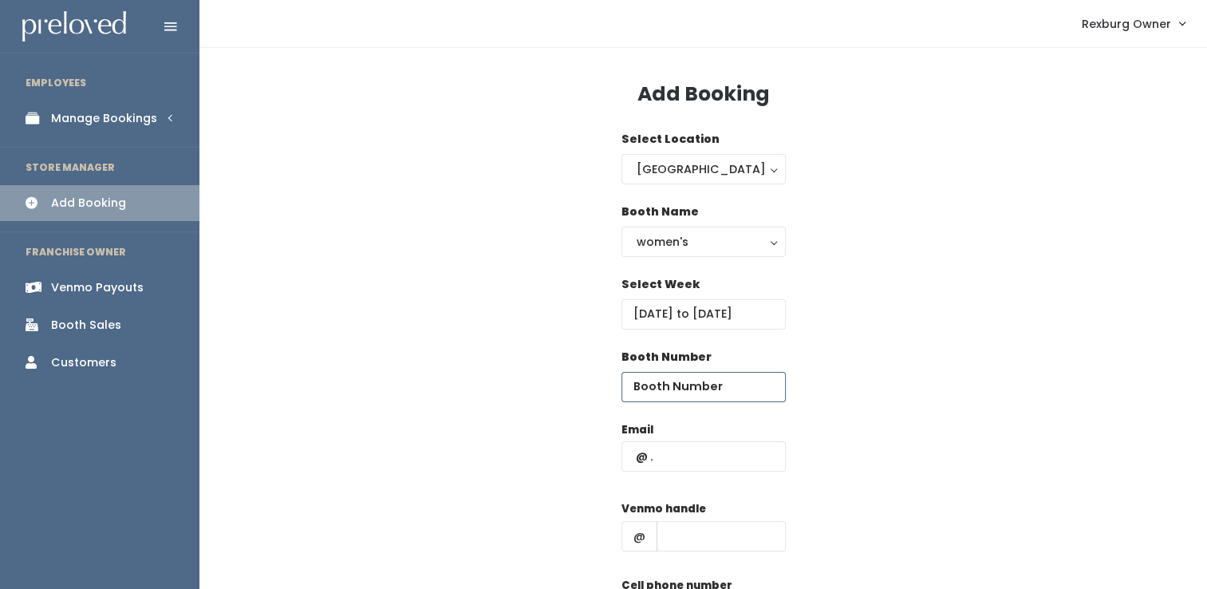
click at [689, 388] on input "number" at bounding box center [703, 387] width 164 height 30
type input "4"
click at [679, 458] on input "text" at bounding box center [703, 456] width 164 height 30
paste input "[EMAIL_ADDRESS][DOMAIN_NAME]"
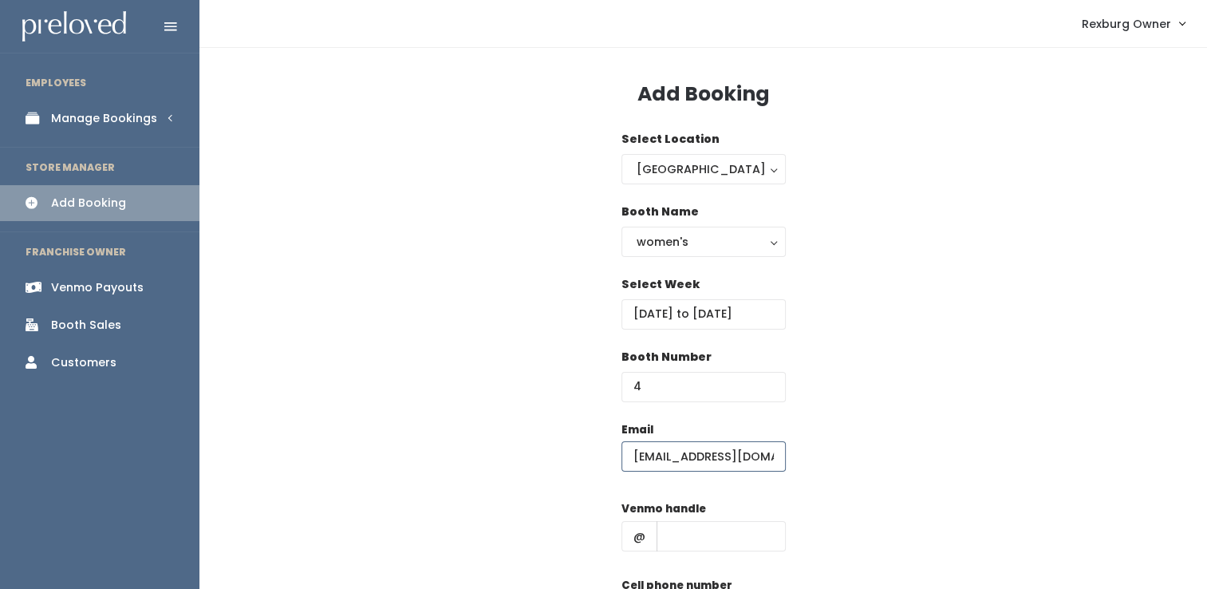
scroll to position [0, 2]
type input "[EMAIL_ADDRESS][DOMAIN_NAME]"
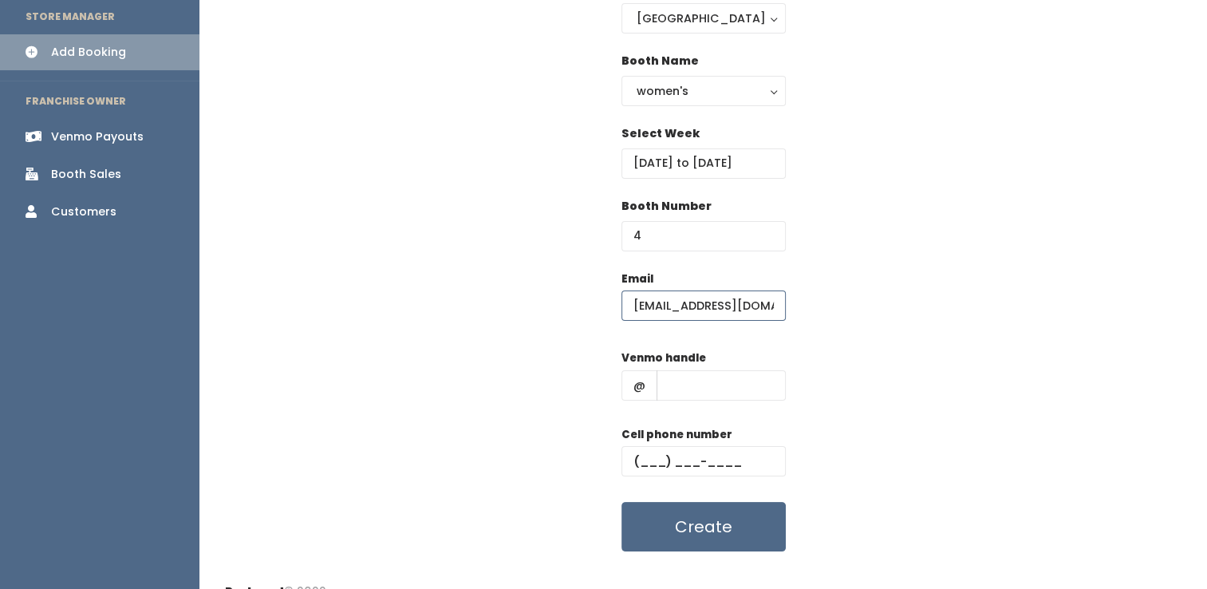
scroll to position [175, 0]
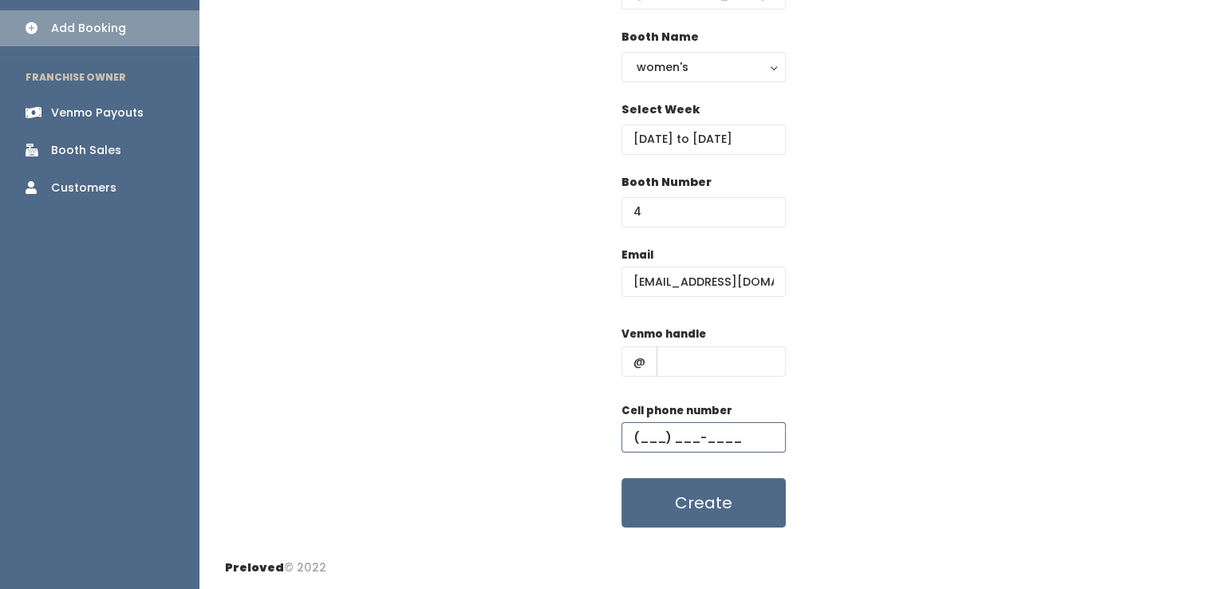
click at [681, 451] on input "text" at bounding box center [703, 437] width 164 height 30
paste input "[PHONE_NUMBER]"
type input "[PHONE_NUMBER]"
click at [671, 353] on input "text" at bounding box center [721, 361] width 129 height 30
paste input "[PERSON_NAME]"
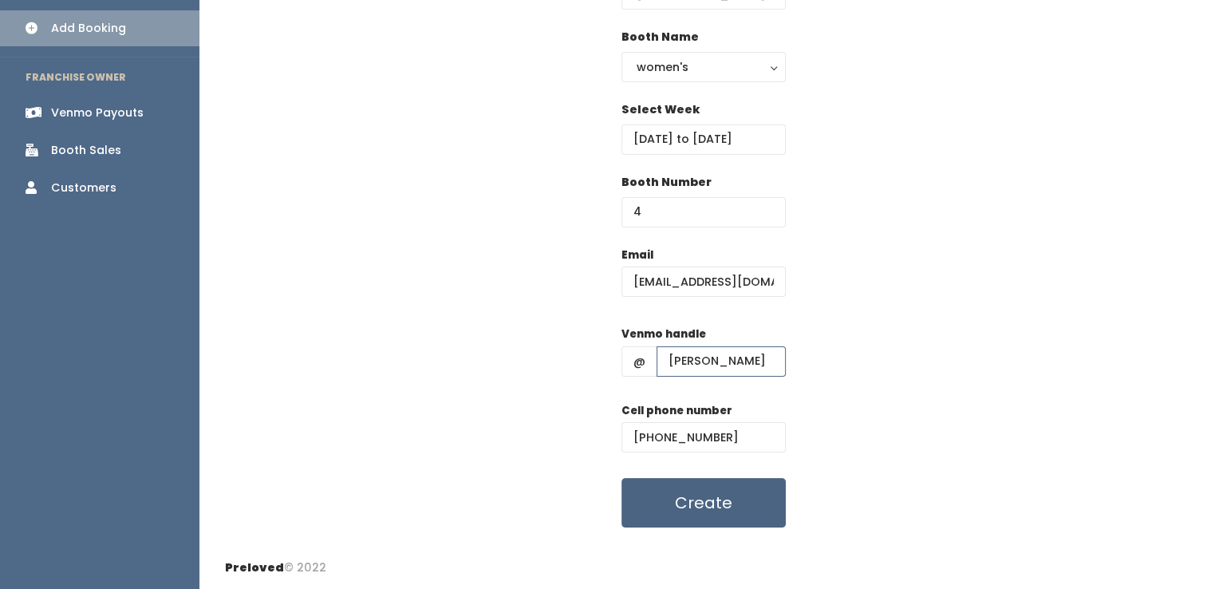
type input "[PERSON_NAME]"
click at [679, 503] on button "Create" at bounding box center [703, 502] width 164 height 49
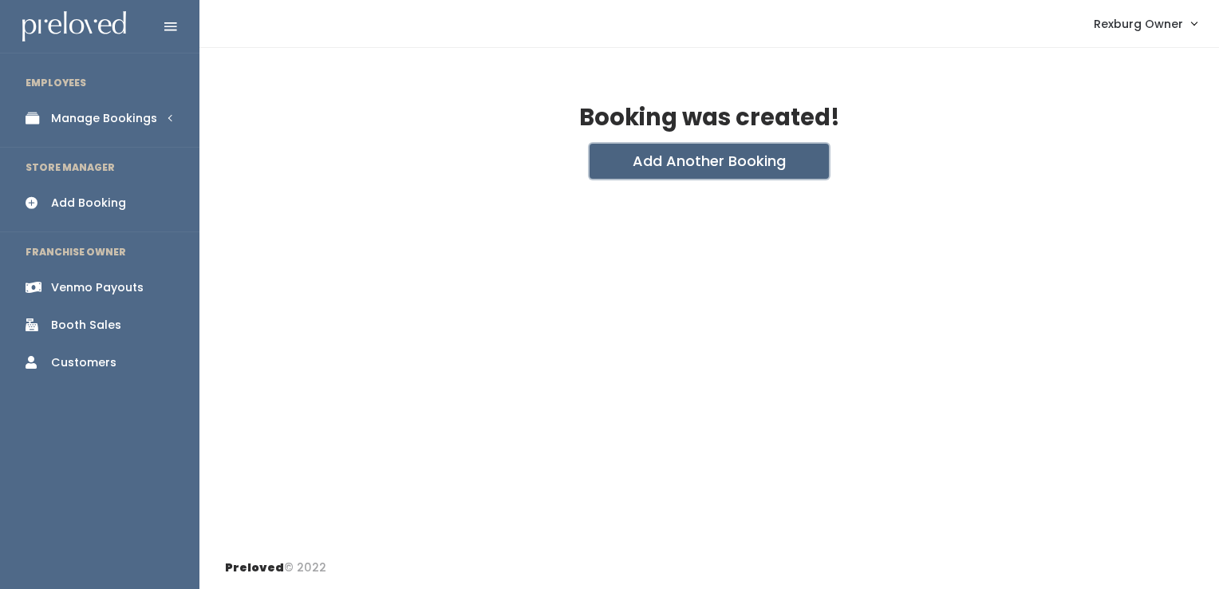
click at [714, 154] on button "Add Another Booking" at bounding box center [709, 161] width 239 height 35
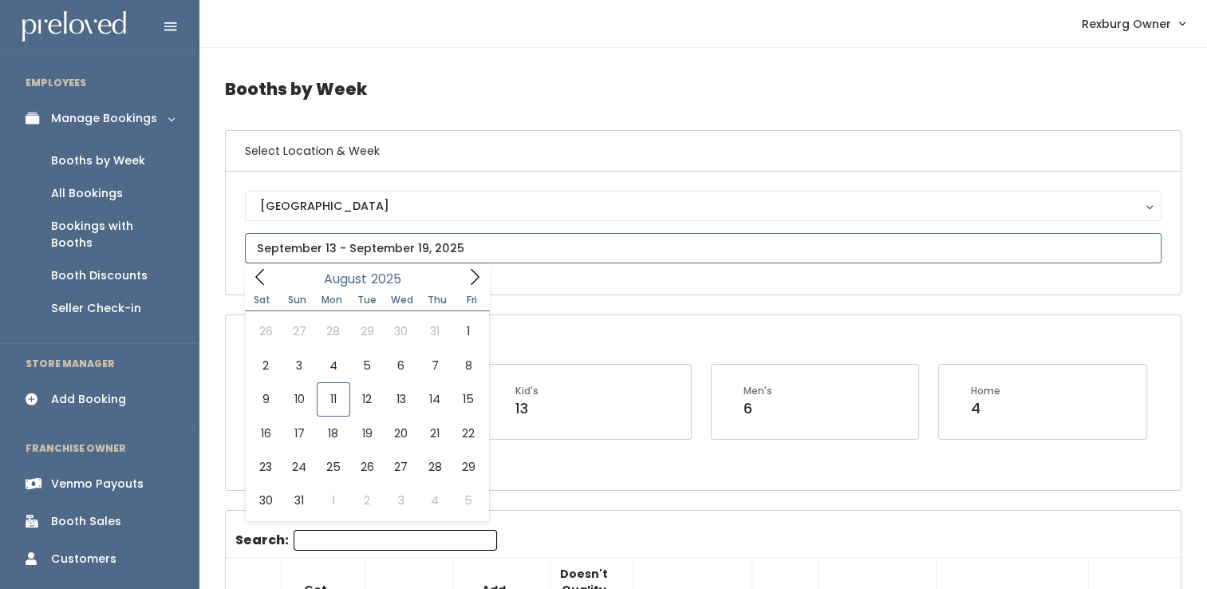
click at [424, 258] on input "text" at bounding box center [703, 248] width 917 height 30
type input "August 23 to August 29"
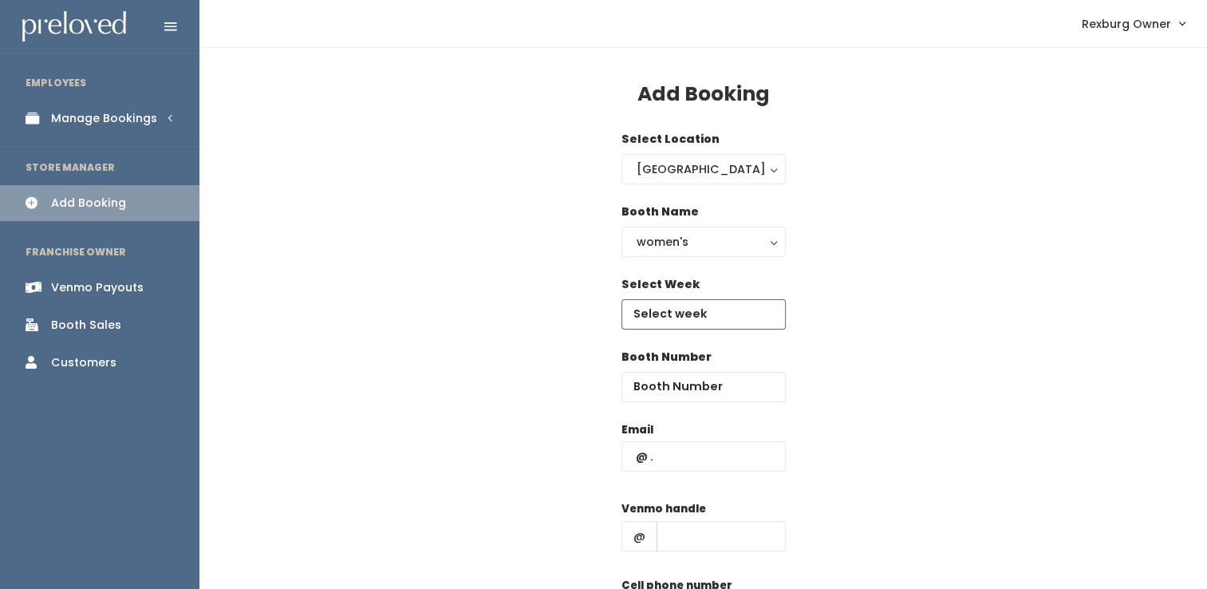
click at [688, 319] on input "text" at bounding box center [703, 314] width 164 height 30
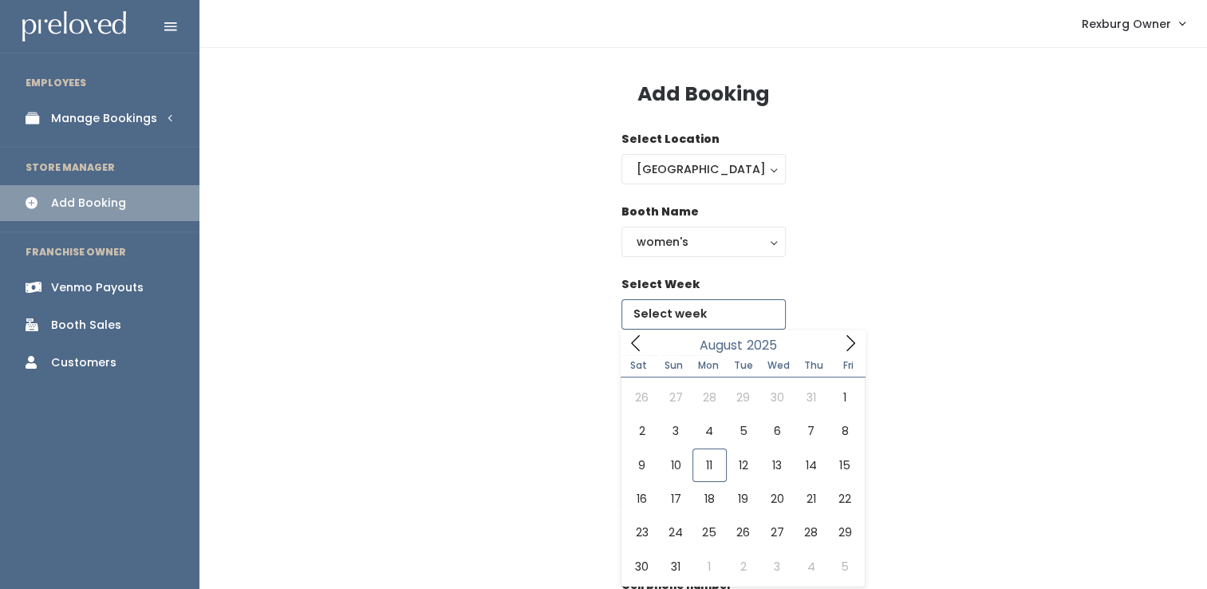
click at [847, 352] on icon at bounding box center [851, 343] width 18 height 18
type input "[DATE] to [DATE]"
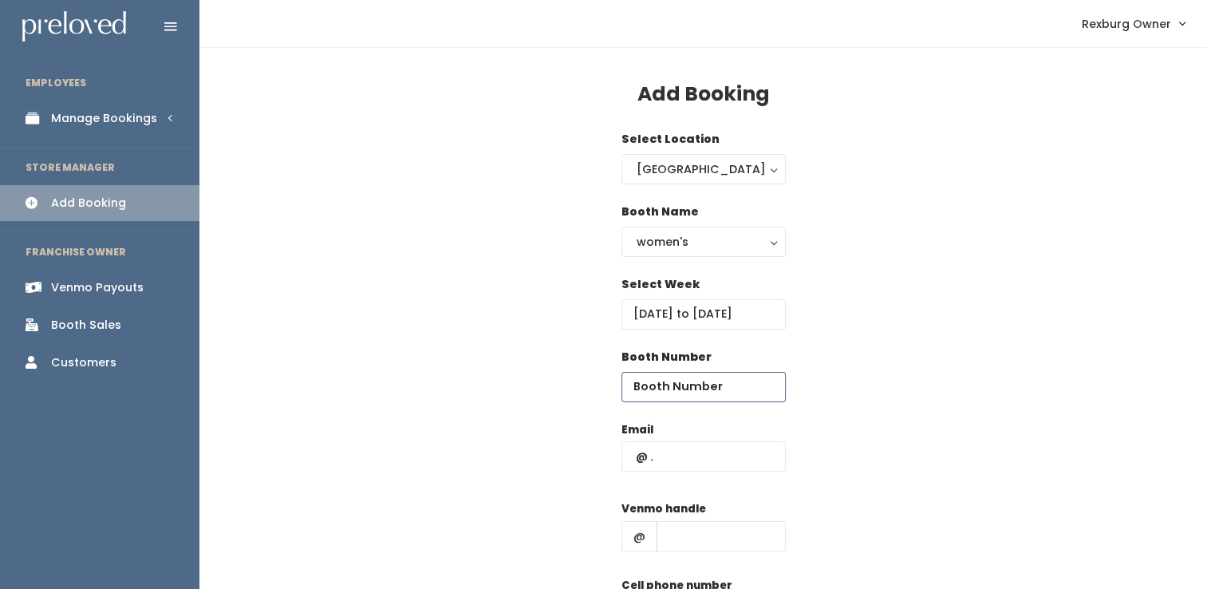
click at [708, 393] on input "number" at bounding box center [703, 387] width 164 height 30
type input "10"
click at [705, 462] on input "text" at bounding box center [703, 456] width 164 height 30
paste input "[EMAIL_ADDRESS][DOMAIN_NAME]"
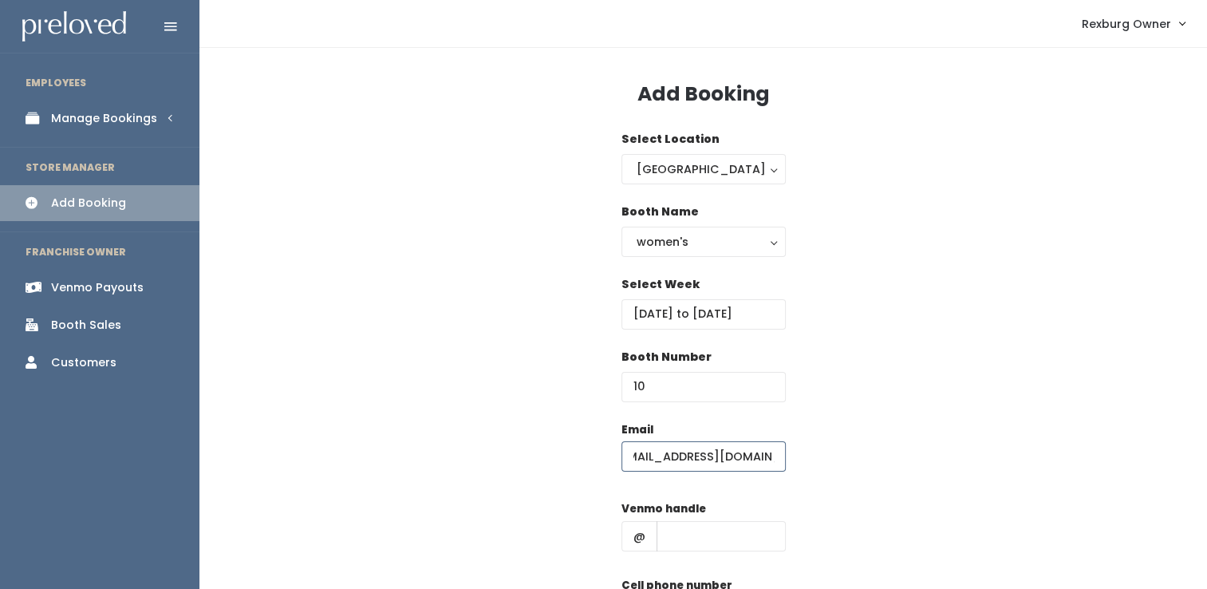
scroll to position [175, 0]
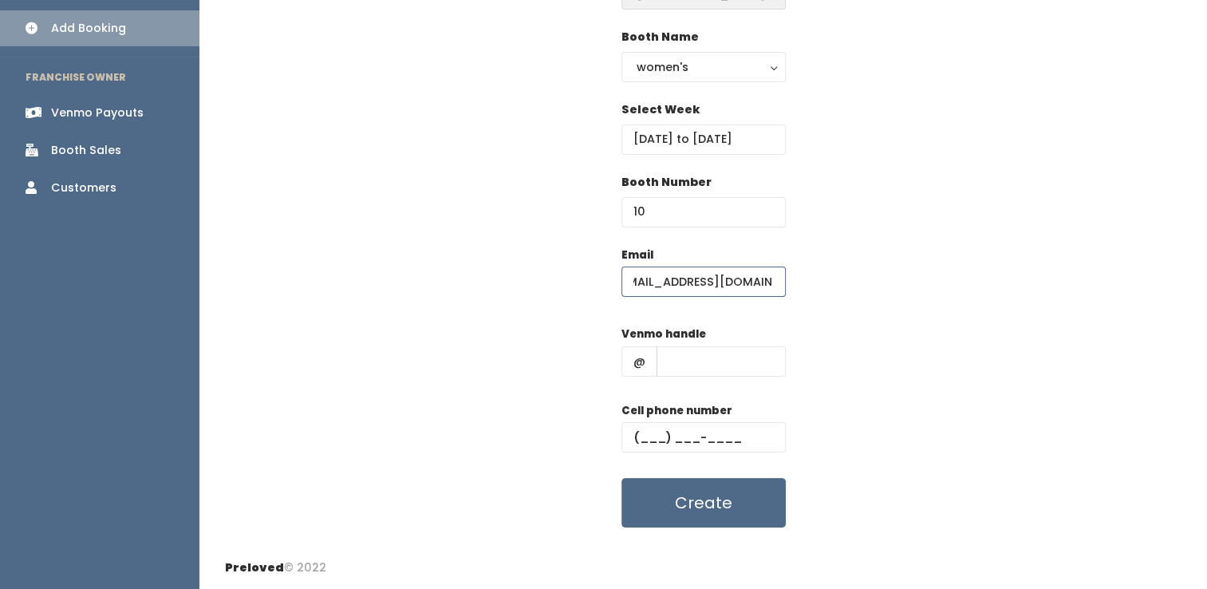
type input "[EMAIL_ADDRESS][DOMAIN_NAME]"
click at [726, 450] on input "text" at bounding box center [703, 437] width 164 height 30
paste input "[PHONE_NUMBER]"
type input "[PHONE_NUMBER]"
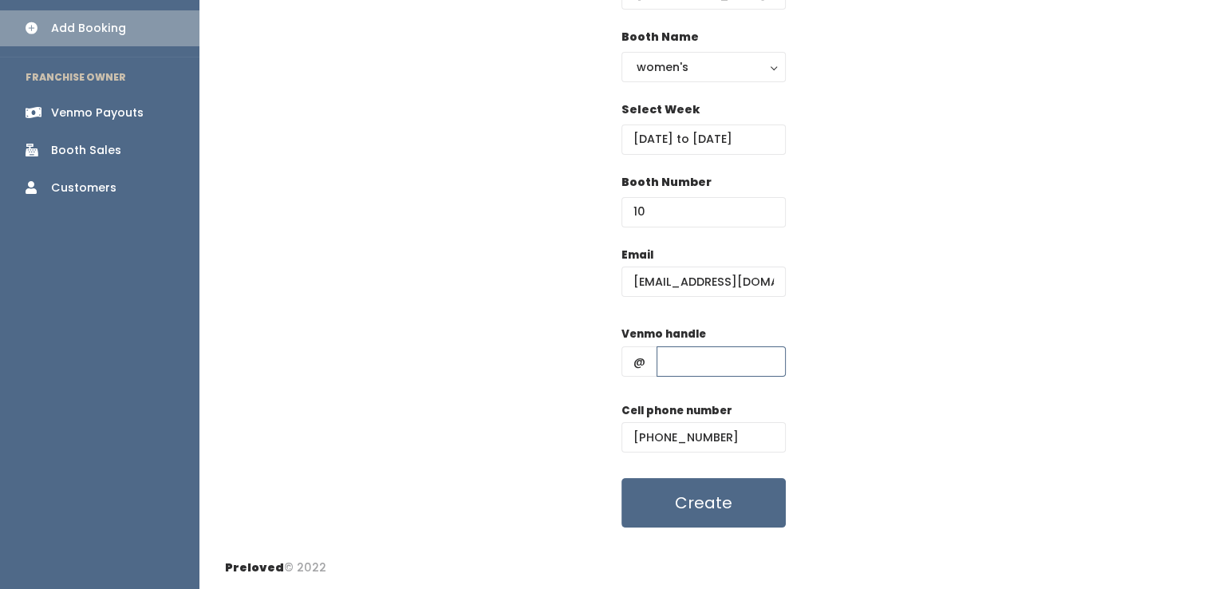
click at [710, 350] on input "text" at bounding box center [721, 361] width 129 height 30
type input "[PERSON_NAME]"
click at [621, 478] on button "Create" at bounding box center [703, 502] width 164 height 49
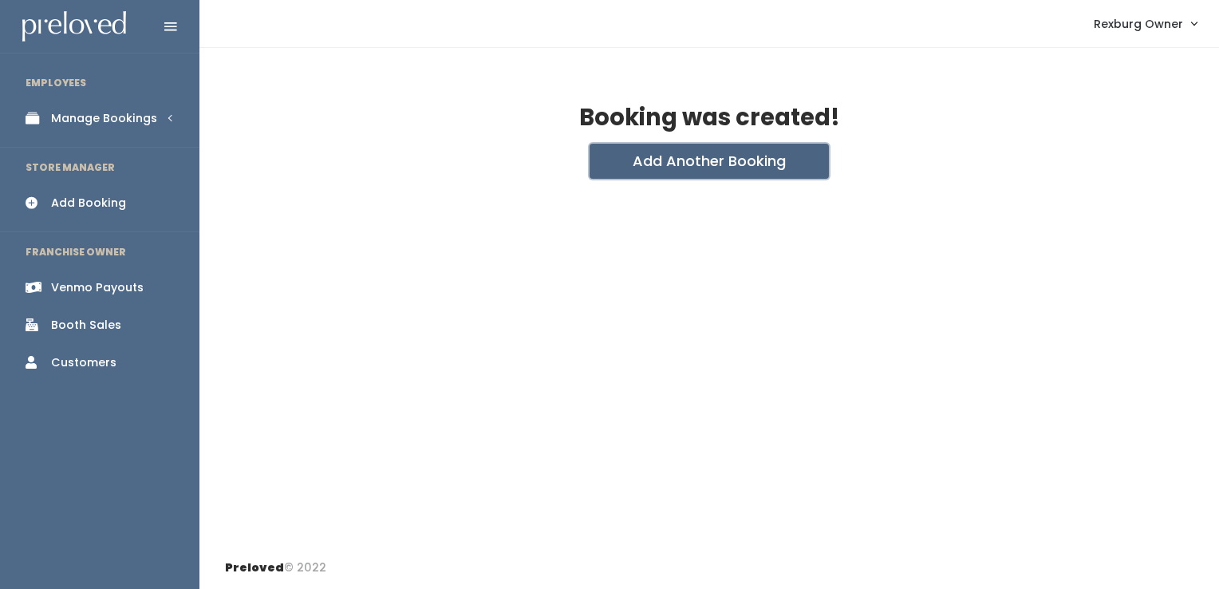
click at [614, 174] on button "Add Another Booking" at bounding box center [709, 161] width 239 height 35
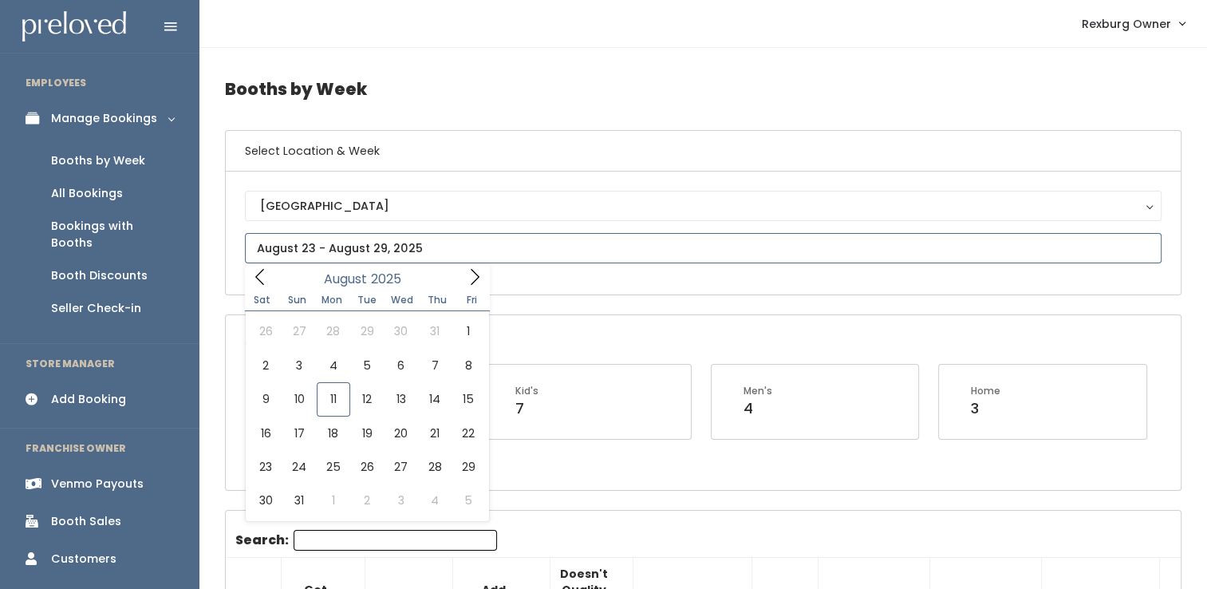
click at [471, 253] on input "text" at bounding box center [703, 248] width 917 height 30
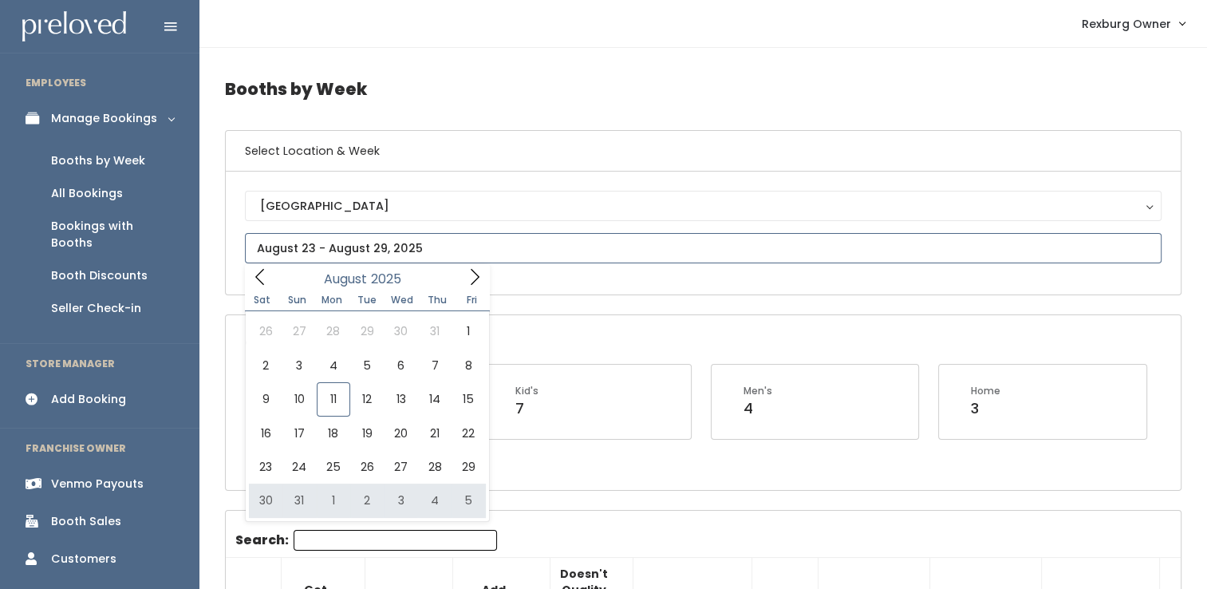
type input "[DATE] to [DATE]"
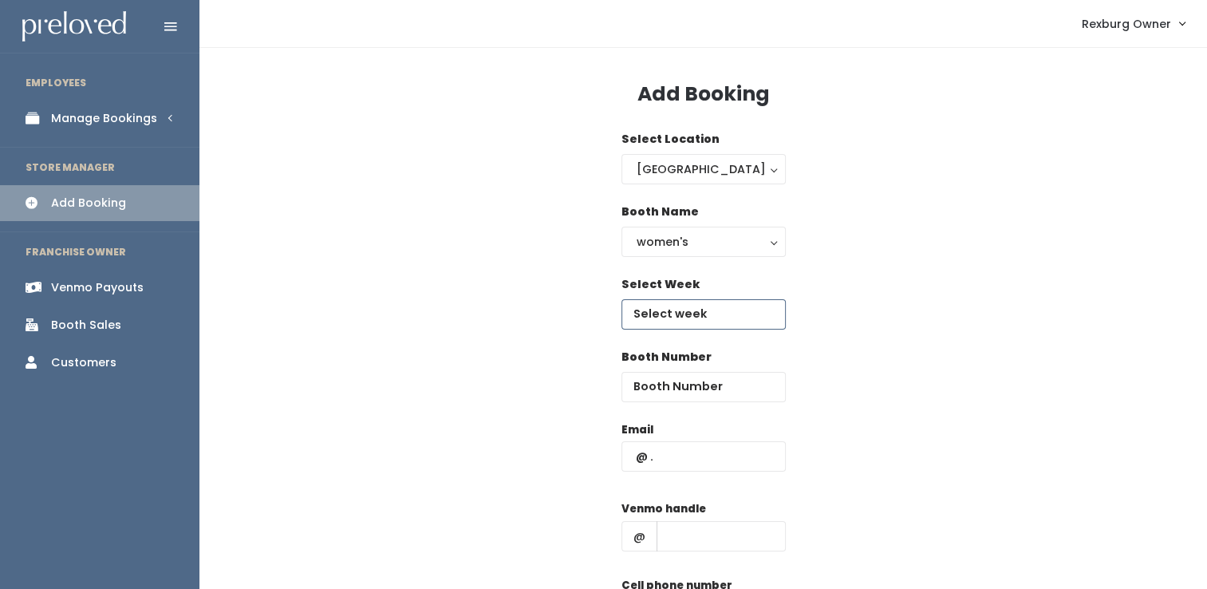
click at [718, 322] on input "text" at bounding box center [703, 314] width 164 height 30
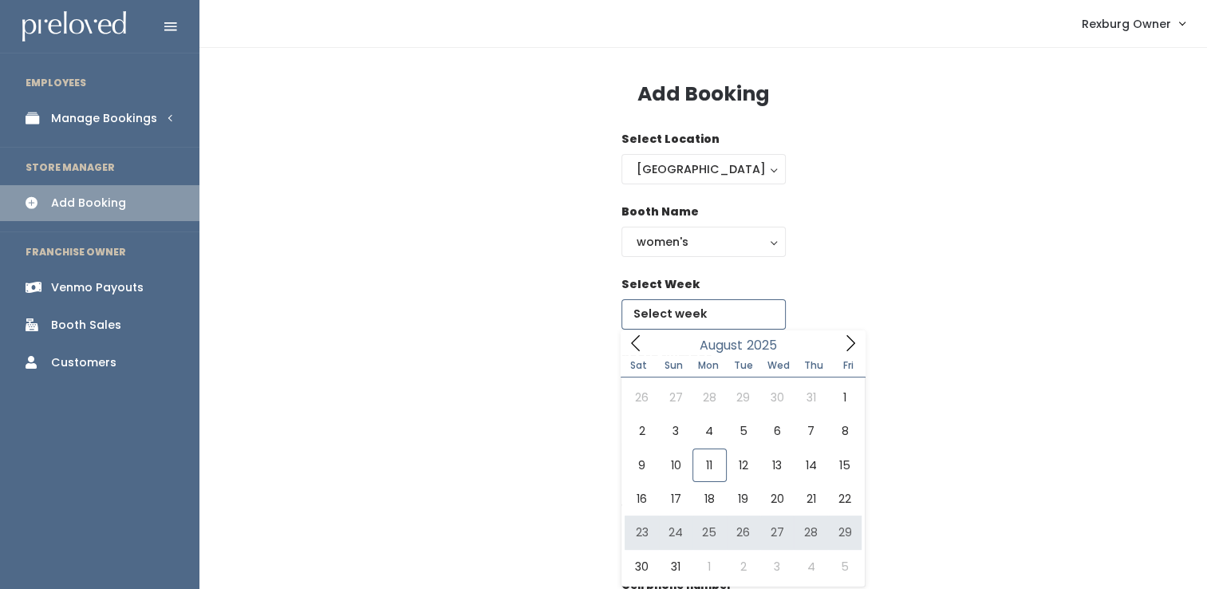
type input "[DATE] to [DATE]"
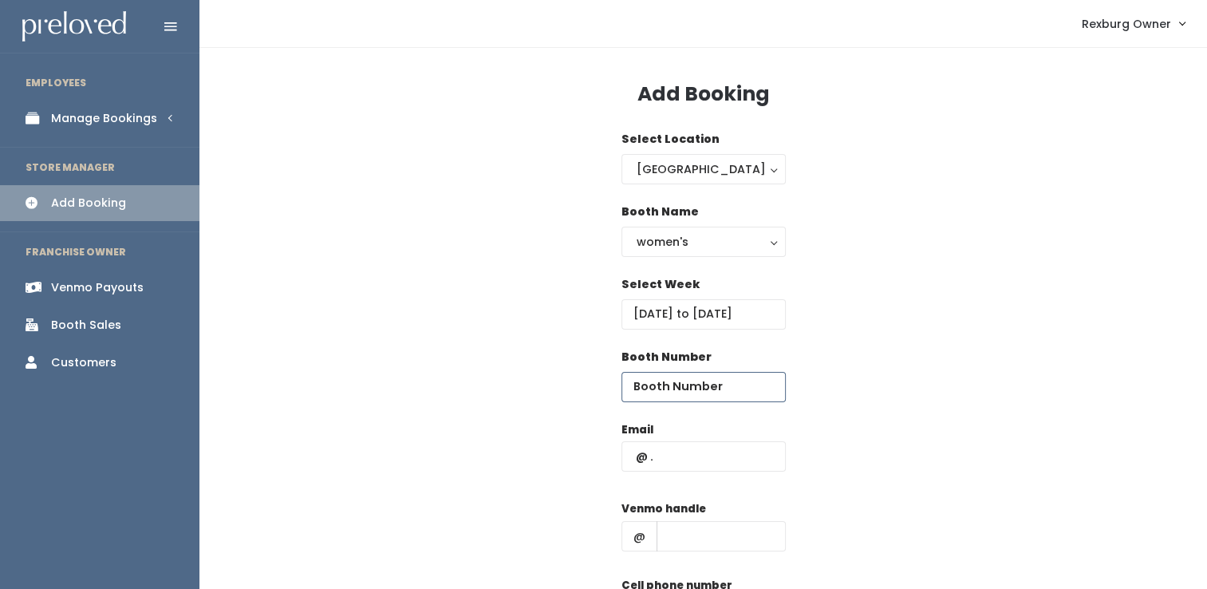
click at [719, 392] on input "number" at bounding box center [703, 387] width 164 height 30
type input "28"
click at [653, 460] on input "text" at bounding box center [703, 456] width 164 height 30
paste input "[EMAIL_ADDRESS][DOMAIN_NAME]"
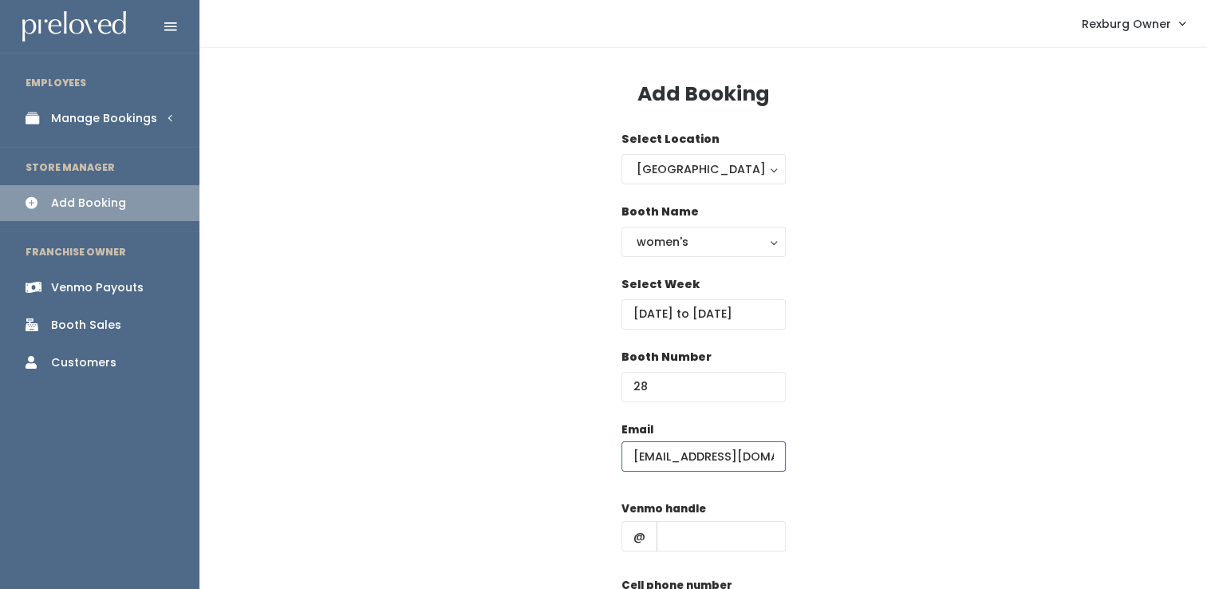
type input "[EMAIL_ADDRESS][DOMAIN_NAME]"
click at [677, 541] on input "text" at bounding box center [721, 536] width 129 height 30
paste input "hjdekay"
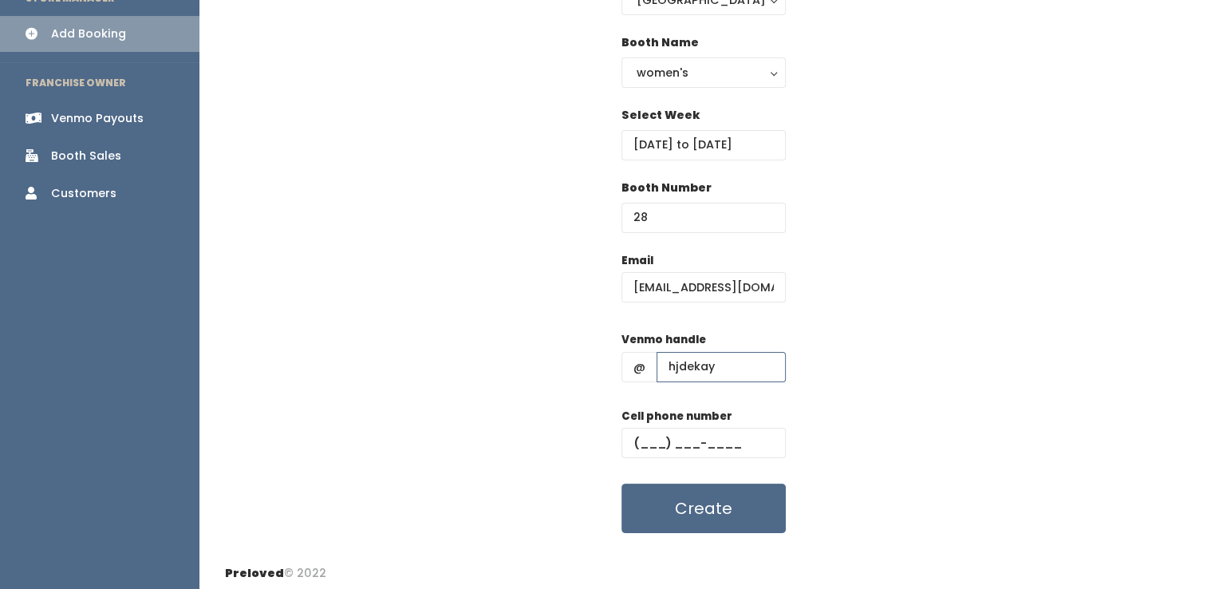
scroll to position [175, 0]
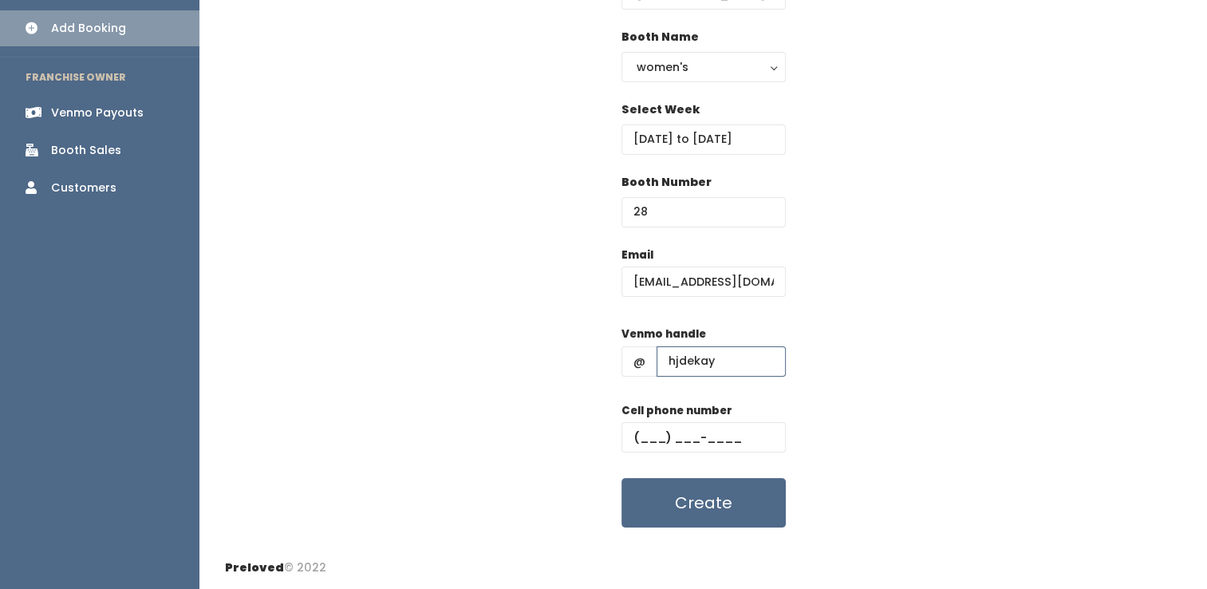
type input "hjdekay"
click at [681, 443] on input "text" at bounding box center [703, 437] width 164 height 30
paste input "[PHONE_NUMBER]"
type input "[PHONE_NUMBER]"
click at [621, 478] on button "Create" at bounding box center [703, 502] width 164 height 49
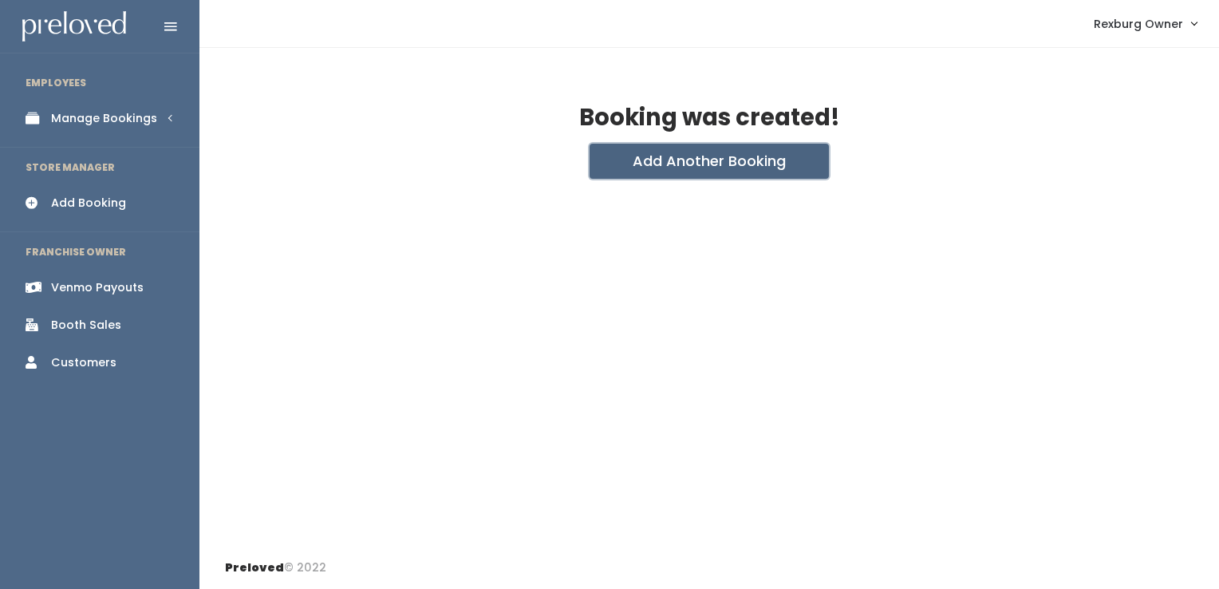
click at [653, 161] on button "Add Another Booking" at bounding box center [709, 161] width 239 height 35
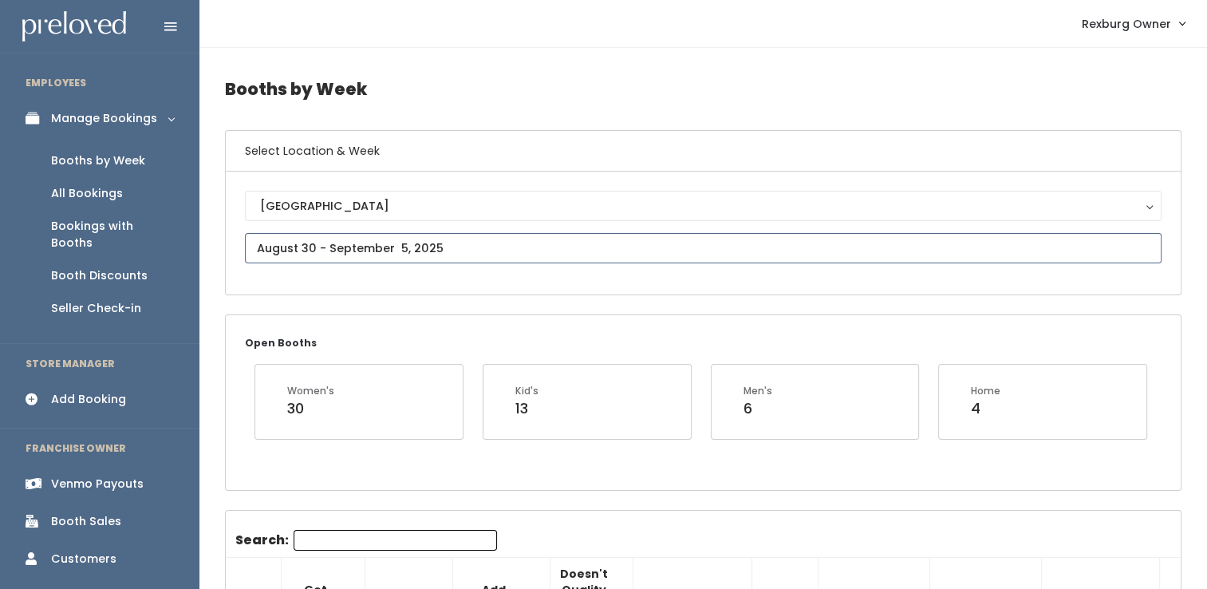
click at [455, 239] on input "text" at bounding box center [703, 248] width 917 height 30
type input "[DATE] to [DATE]"
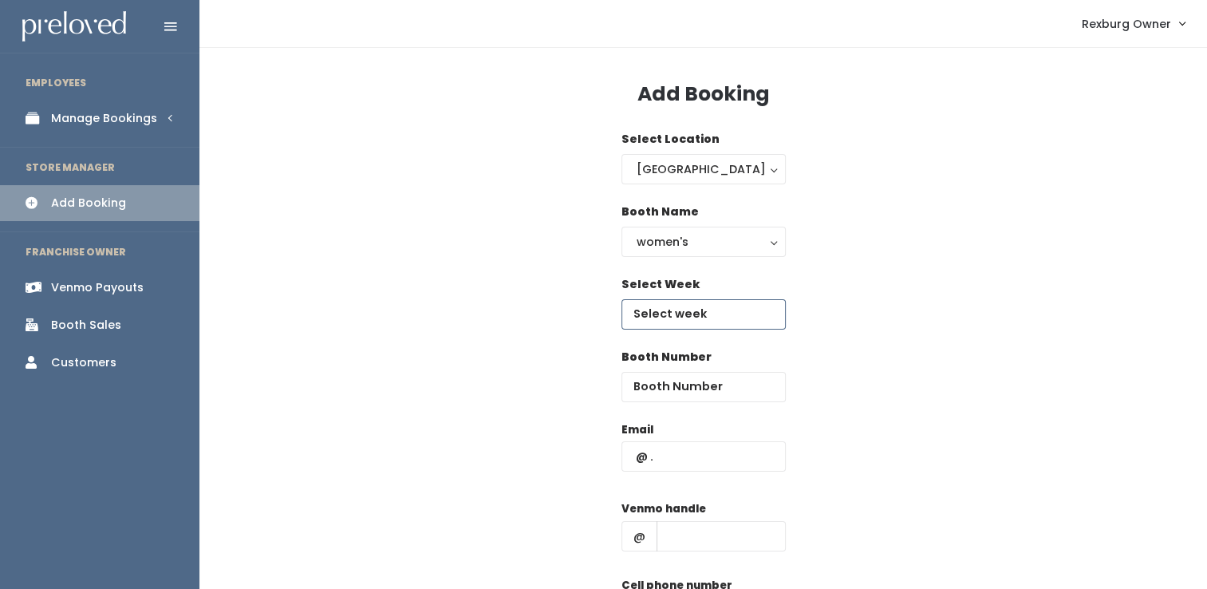
click at [734, 305] on input "text" at bounding box center [703, 314] width 164 height 30
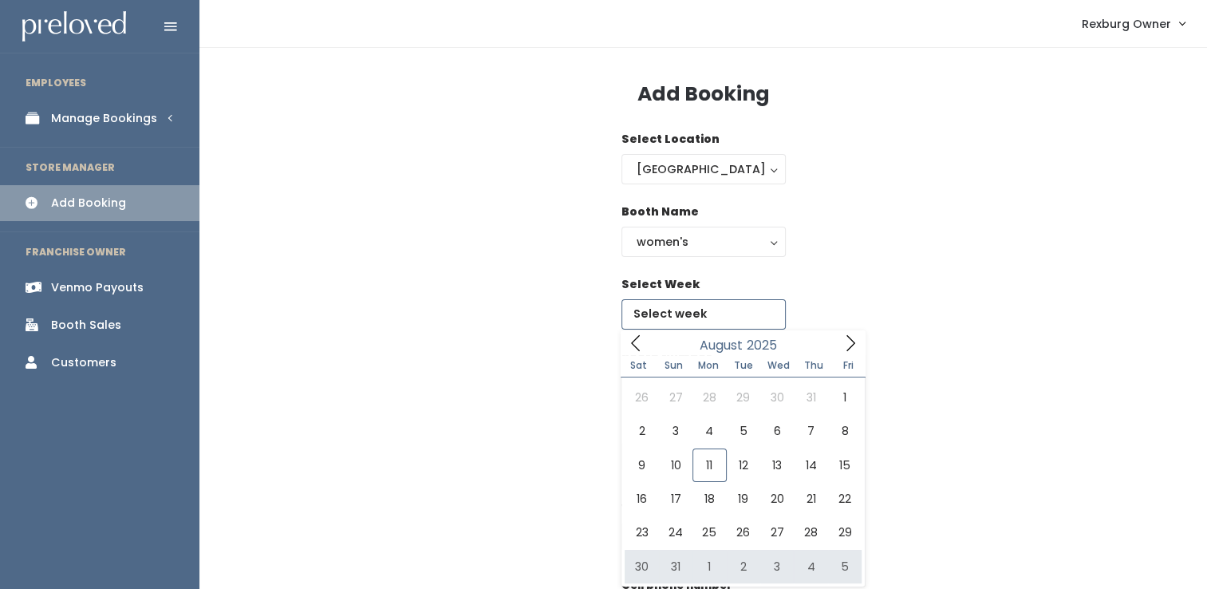
type input "[DATE] to [DATE]"
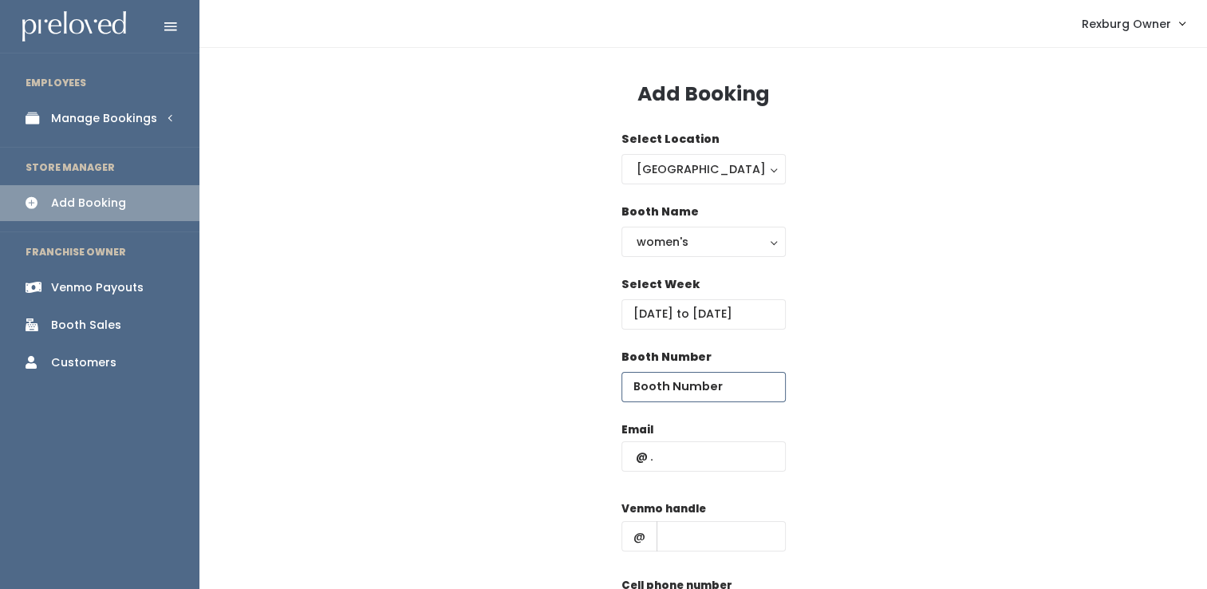
click at [685, 393] on input "number" at bounding box center [703, 387] width 164 height 30
type input "5"
click at [703, 442] on input "text" at bounding box center [703, 456] width 164 height 30
paste input "saracarter014@gmail.com,"
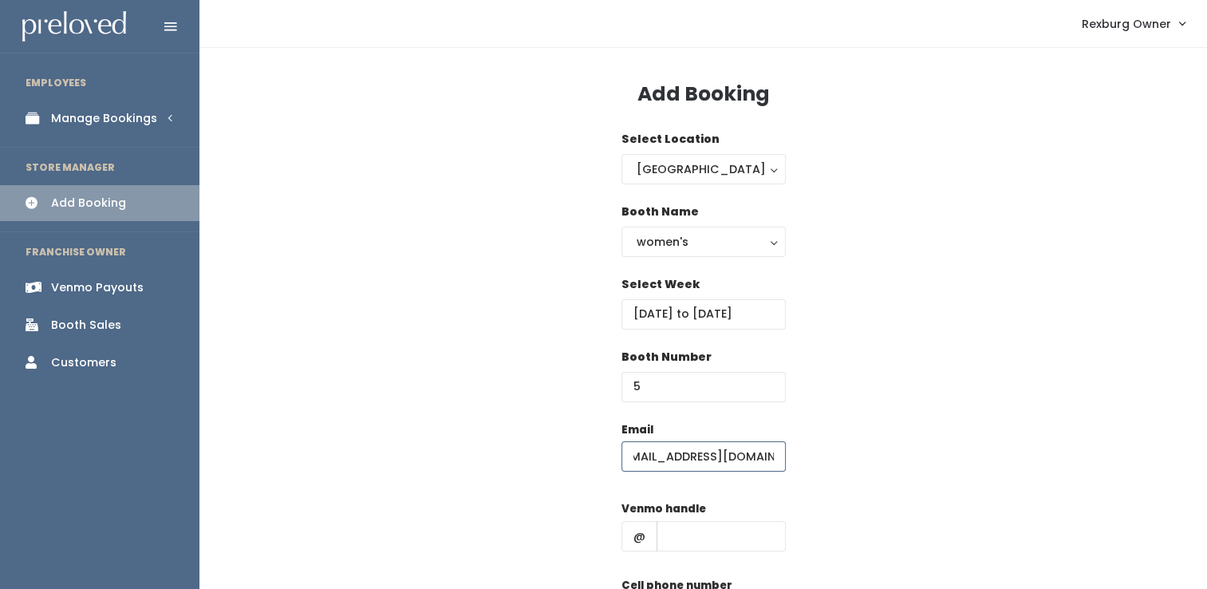
scroll to position [0, 12]
type input "saracarter014@gmail.com"
click at [674, 531] on input "text" at bounding box center [721, 536] width 129 height 30
paste input "sara-oscroft,"
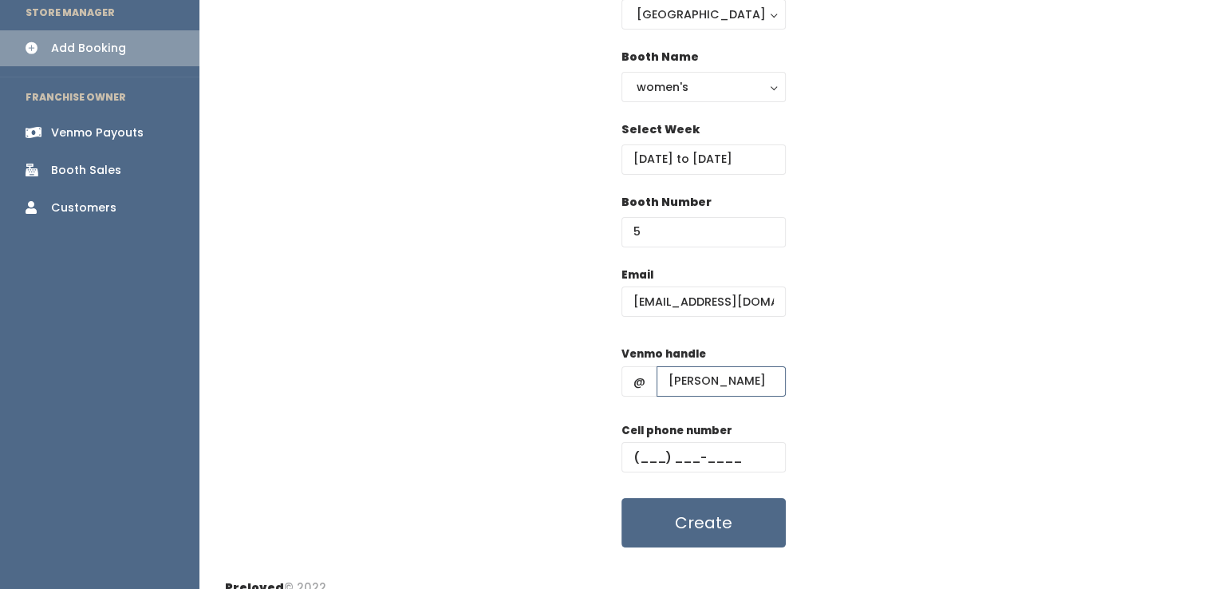
scroll to position [175, 0]
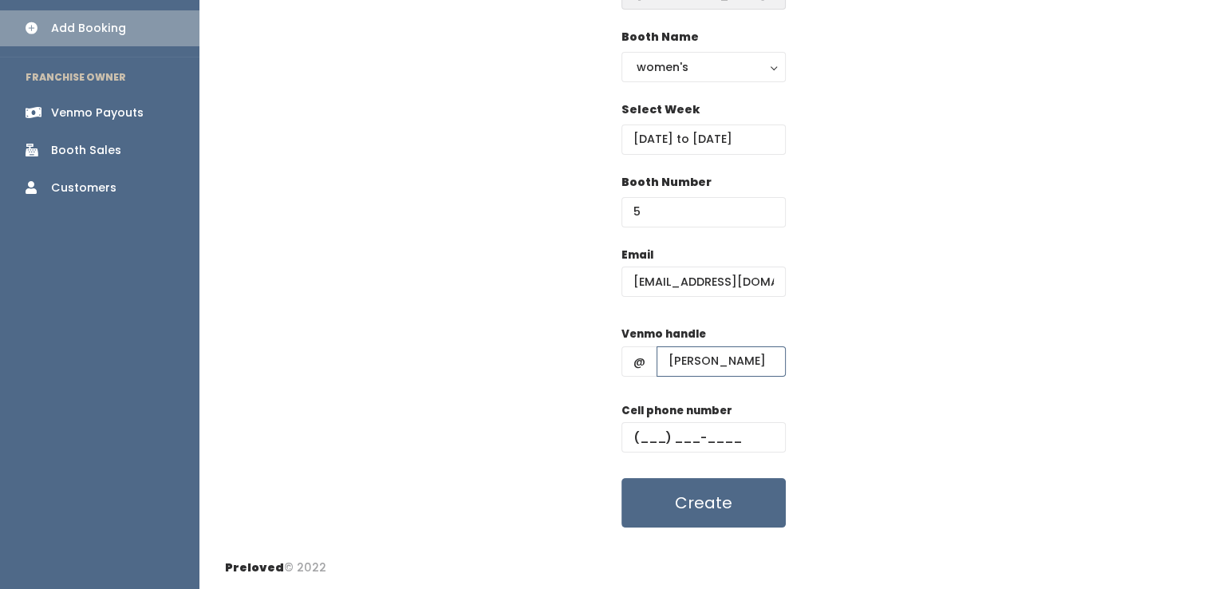
type input "sara-oscroft"
click at [661, 432] on input "text" at bounding box center [703, 437] width 164 height 30
paste input "(208) 970-2239"
type input "(208) 970-2239"
click at [621, 478] on button "Create" at bounding box center [703, 502] width 164 height 49
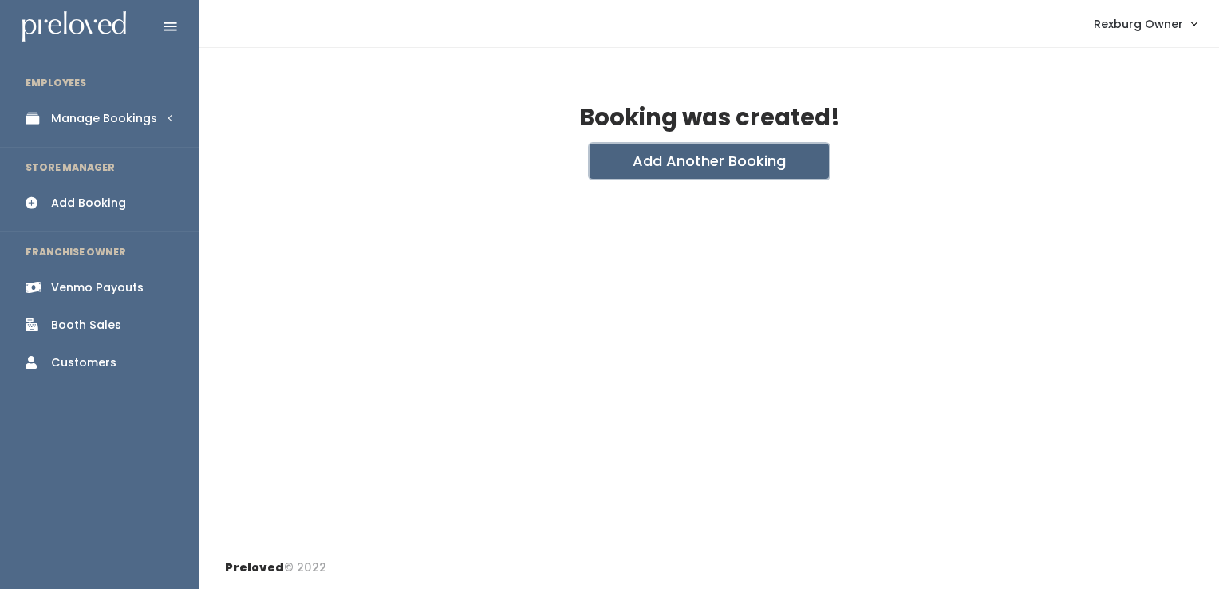
click at [645, 169] on button "Add Another Booking" at bounding box center [709, 161] width 239 height 35
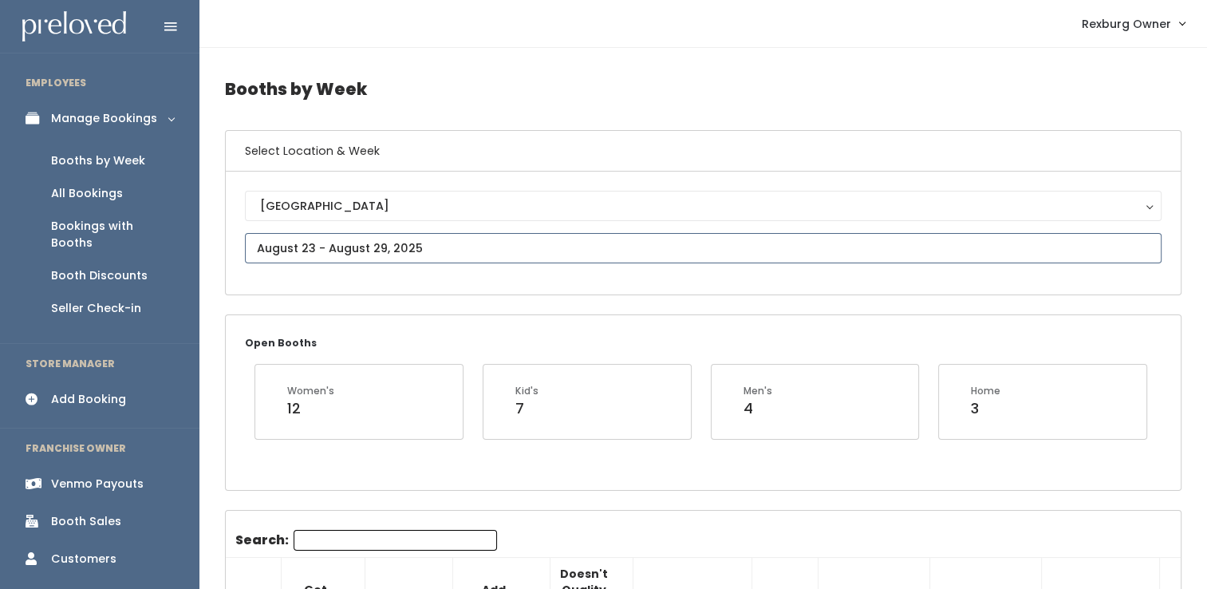
click at [402, 233] on input "text" at bounding box center [703, 248] width 917 height 30
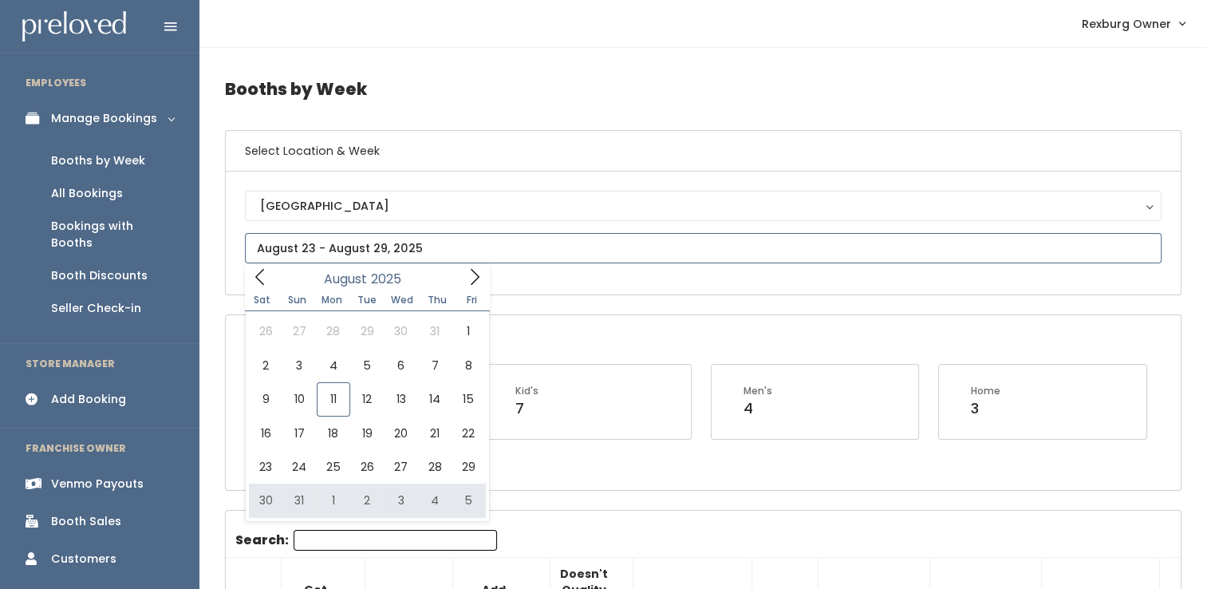
type input "[DATE] to [DATE]"
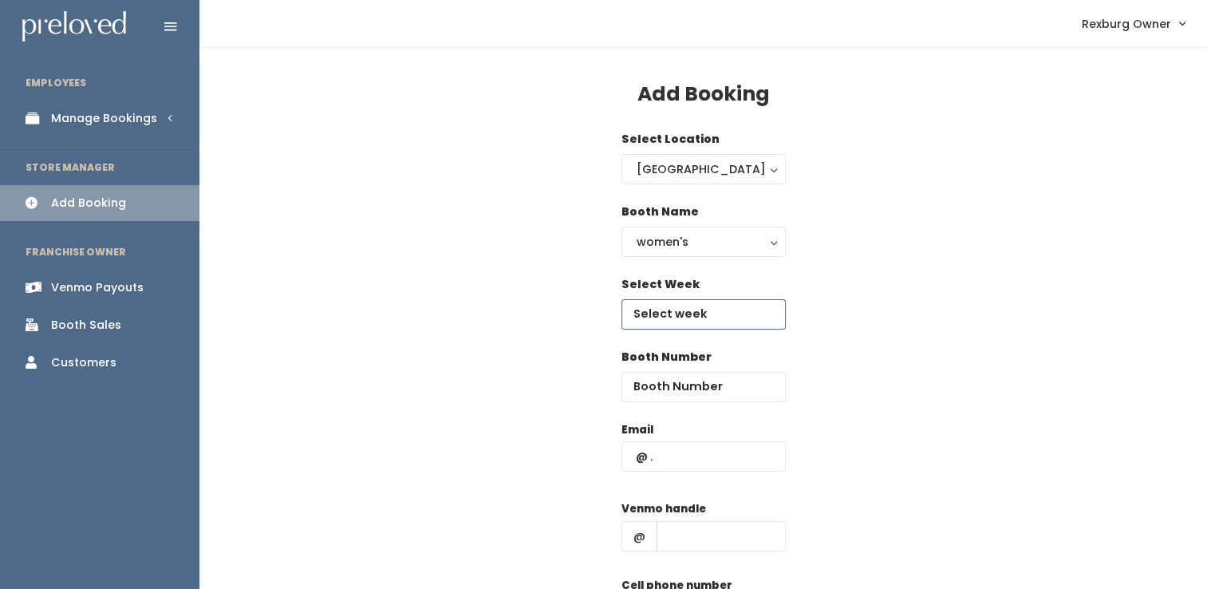
click at [653, 322] on input "text" at bounding box center [703, 314] width 164 height 30
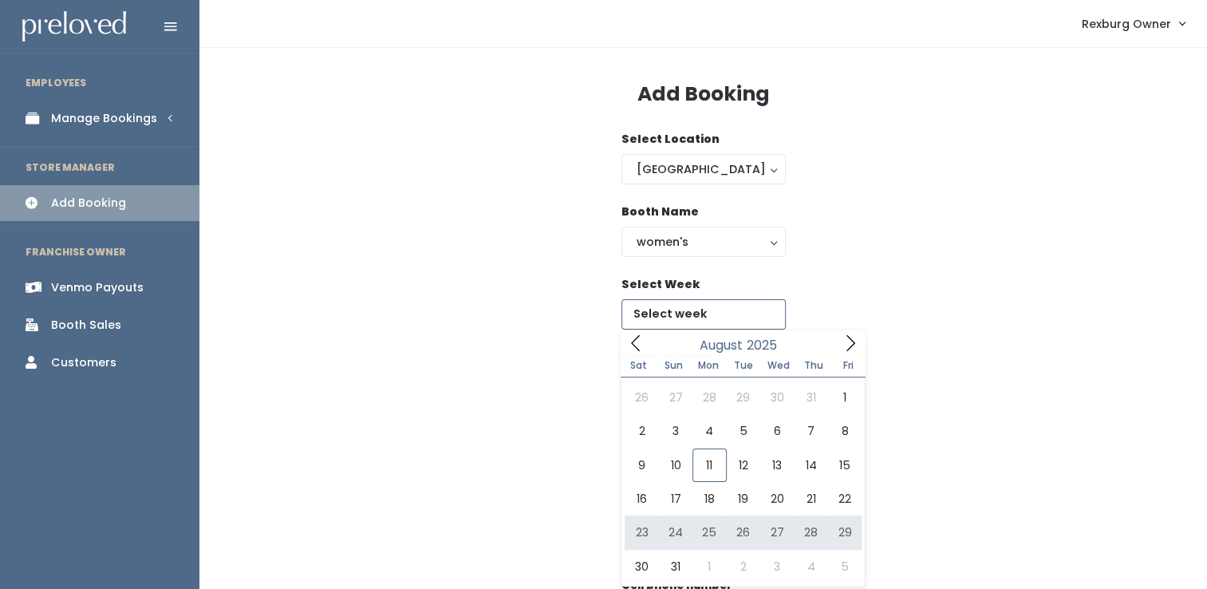
type input "[DATE] to [DATE]"
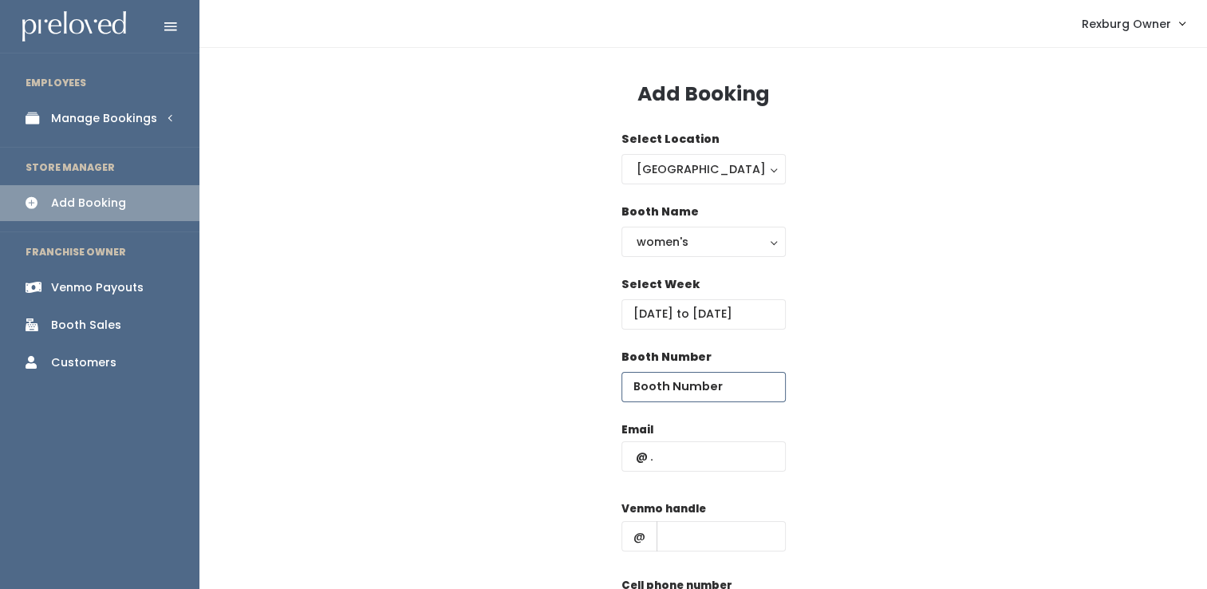
click at [688, 389] on input "number" at bounding box center [703, 387] width 164 height 30
type input "31"
click at [709, 456] on input "text" at bounding box center [703, 456] width 164 height 30
paste input "[EMAIL_ADDRESS][DOMAIN_NAME]"
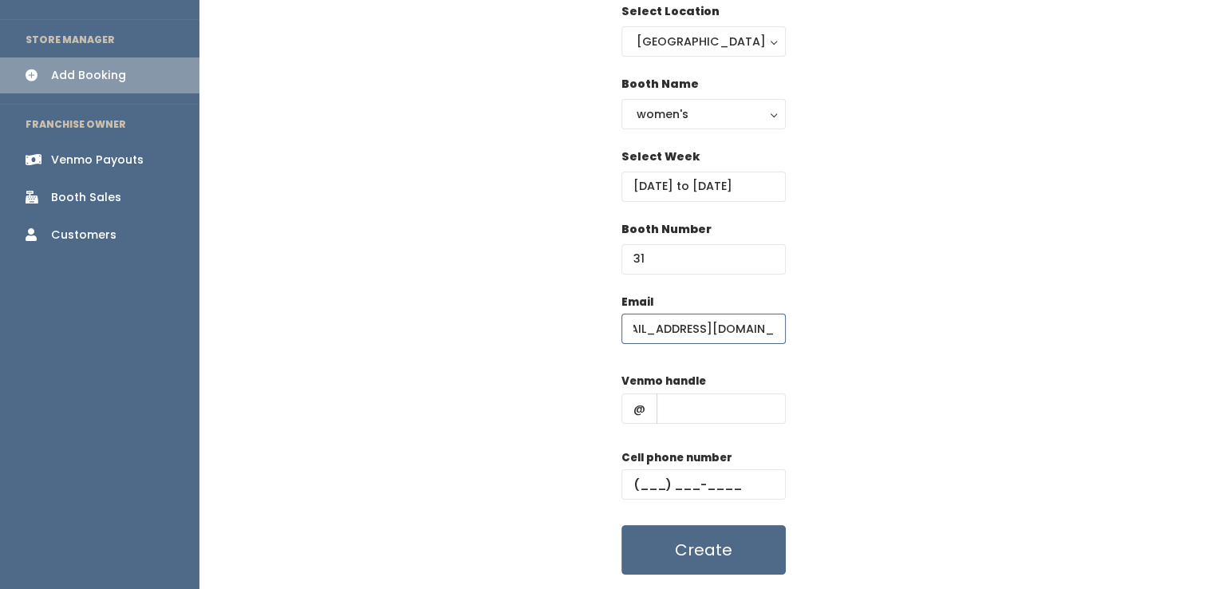
scroll to position [175, 0]
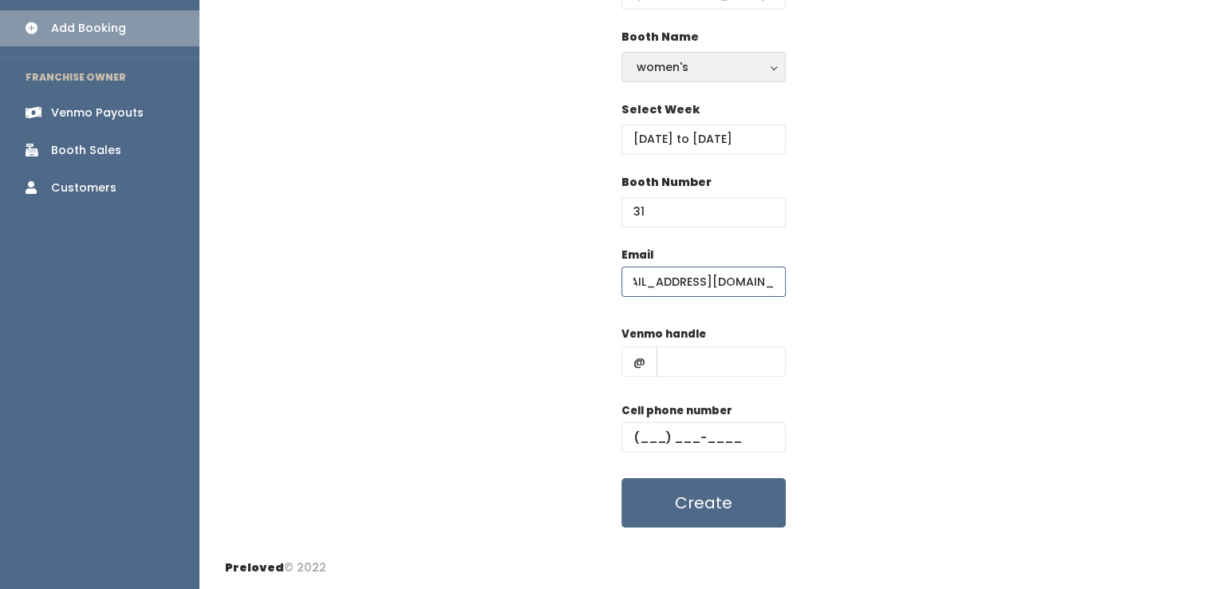
type input "[EMAIL_ADDRESS][DOMAIN_NAME]"
click at [675, 203] on input "31" at bounding box center [703, 212] width 164 height 30
type input "3"
type input "56"
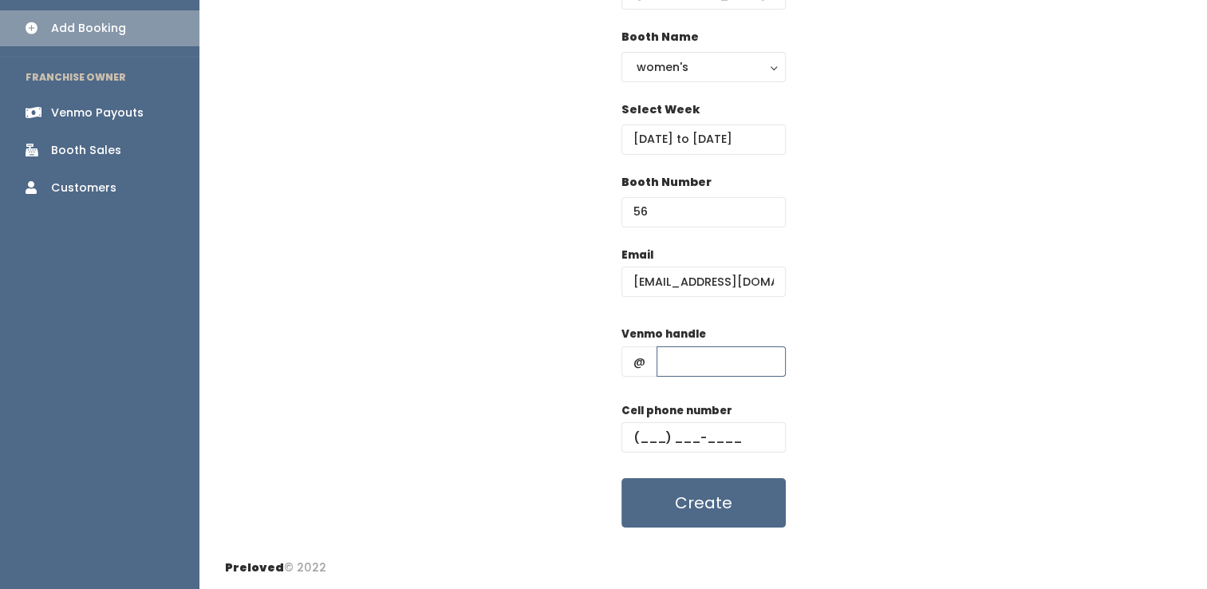
click at [683, 346] on input "text" at bounding box center [721, 361] width 129 height 30
click at [691, 69] on div "women's" at bounding box center [704, 67] width 134 height 18
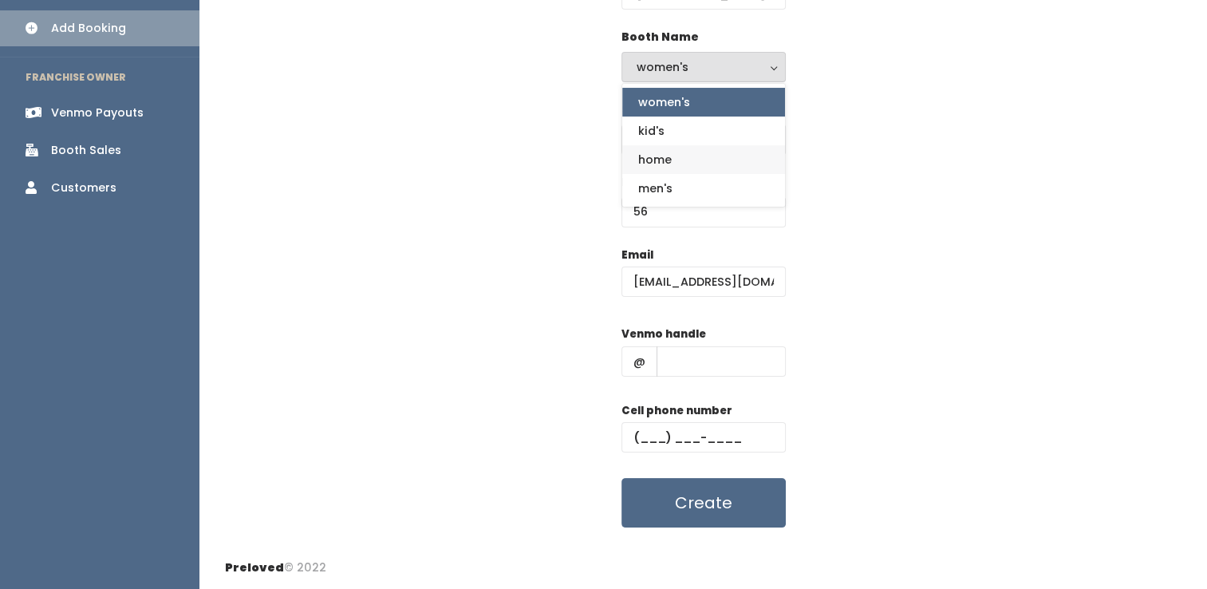
click at [696, 158] on link "home" at bounding box center [703, 159] width 163 height 29
select select "home"
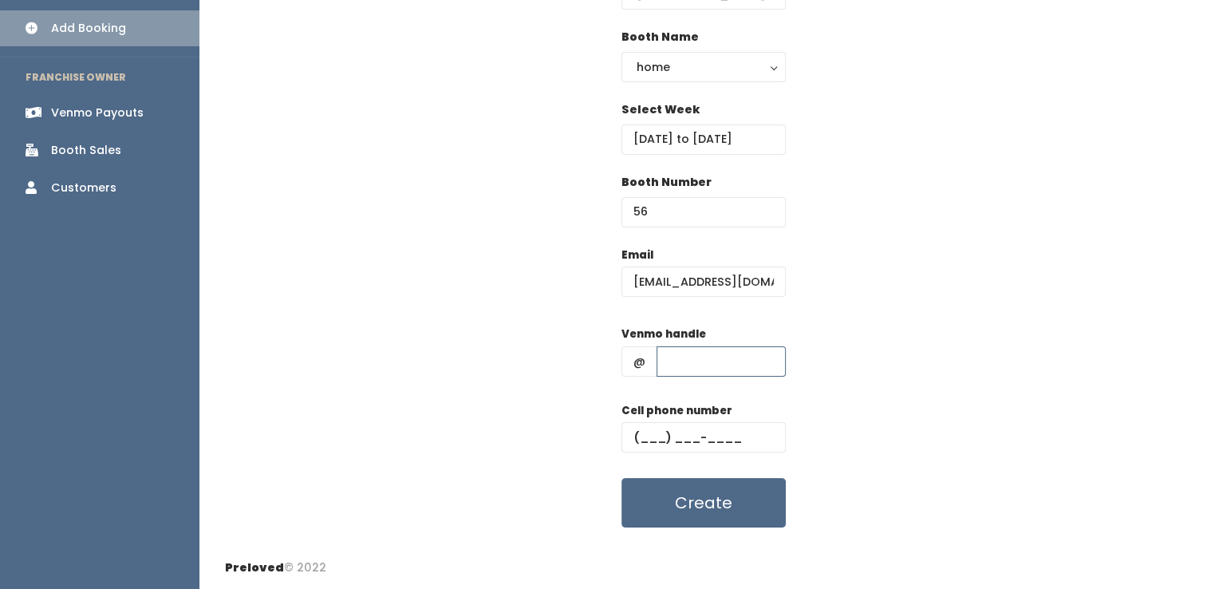
click at [668, 366] on input "text" at bounding box center [721, 361] width 129 height 30
click at [649, 440] on input "text" at bounding box center [703, 437] width 164 height 30
paste input "[PHONE_NUMBER]"
type input "[PHONE_NUMBER]"
click at [692, 338] on label "Venmo handle" at bounding box center [663, 334] width 85 height 16
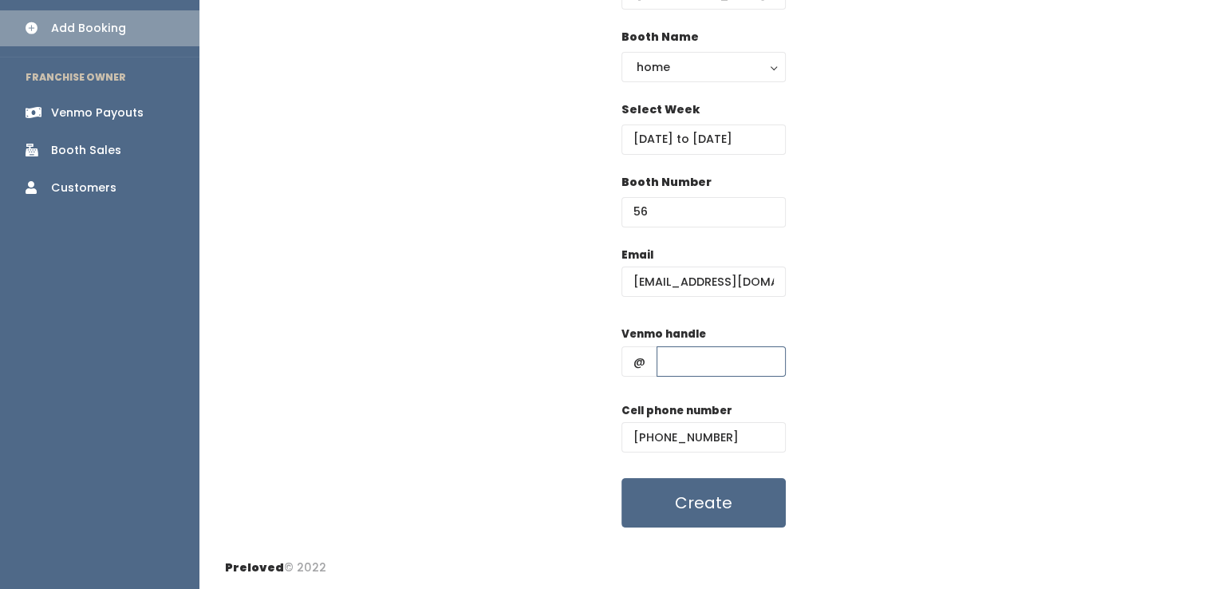
click at [720, 364] on input "text" at bounding box center [721, 361] width 129 height 30
click at [759, 369] on input "jessica-peterson" at bounding box center [721, 361] width 129 height 30
type input "jessica-peterson-85"
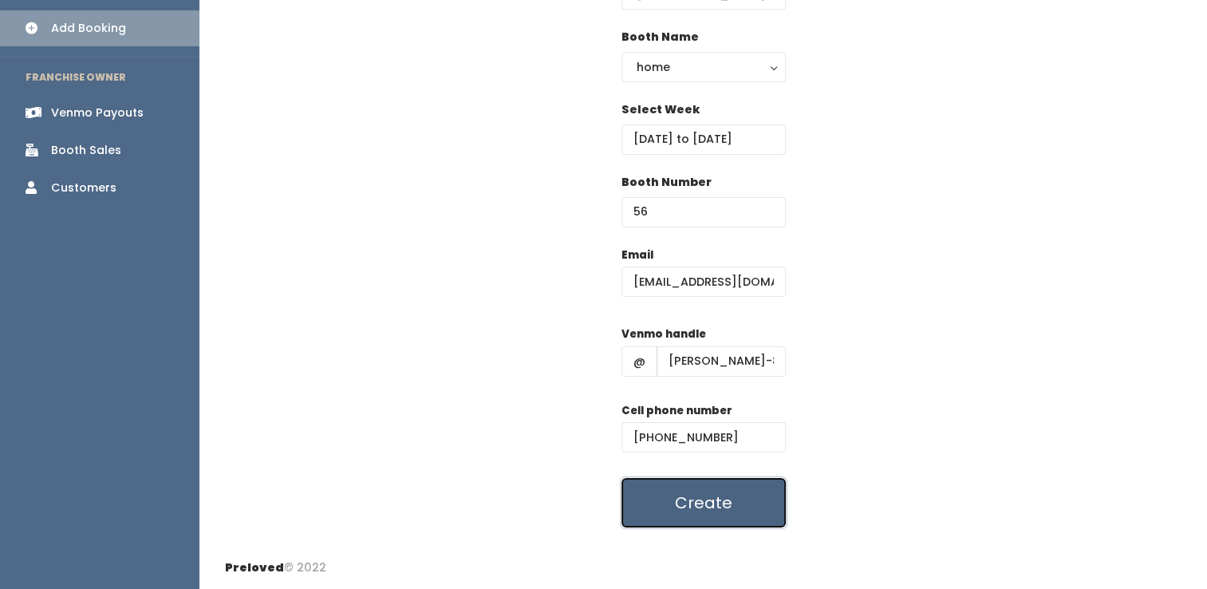
click at [665, 509] on button "Create" at bounding box center [703, 502] width 164 height 49
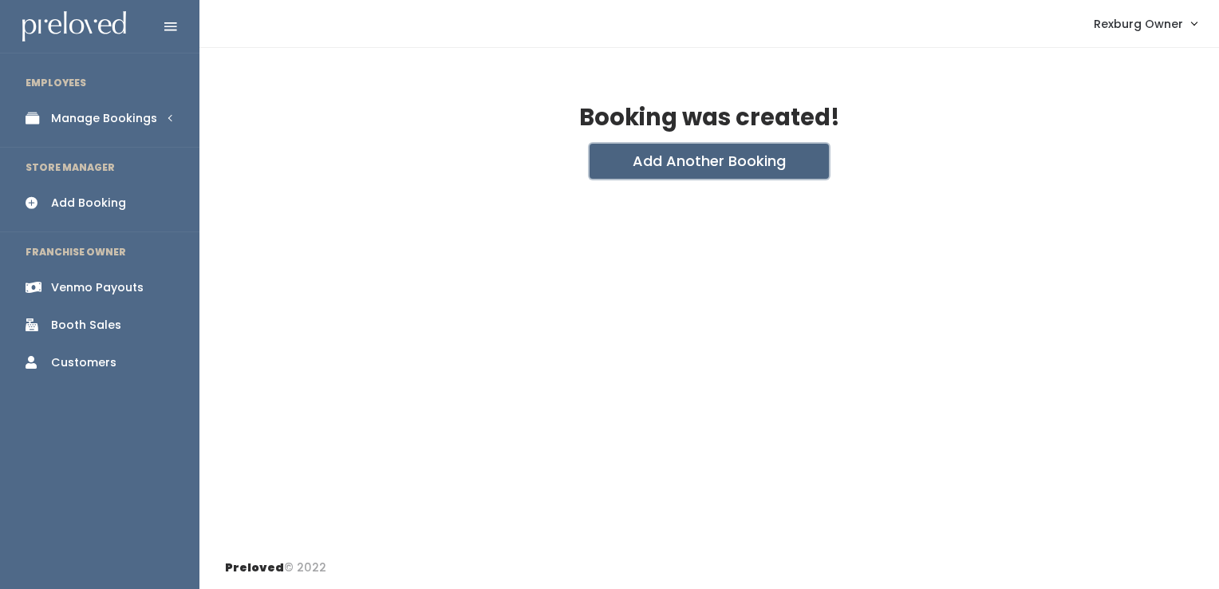
click at [632, 161] on button "Add Another Booking" at bounding box center [709, 161] width 239 height 35
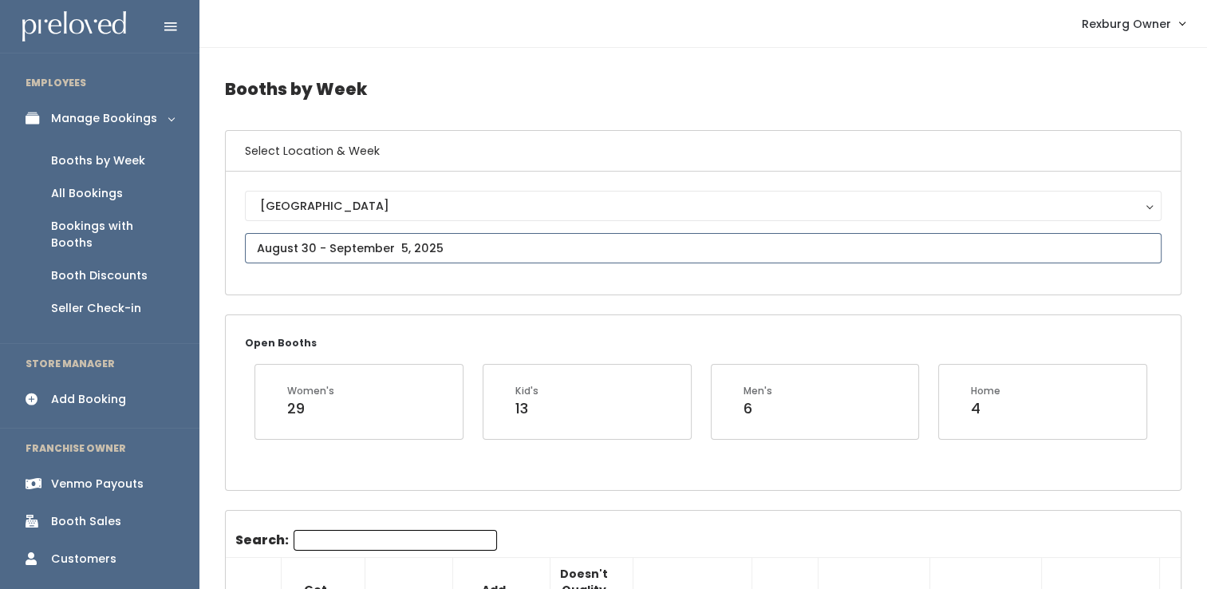
click at [338, 246] on input "text" at bounding box center [703, 248] width 917 height 30
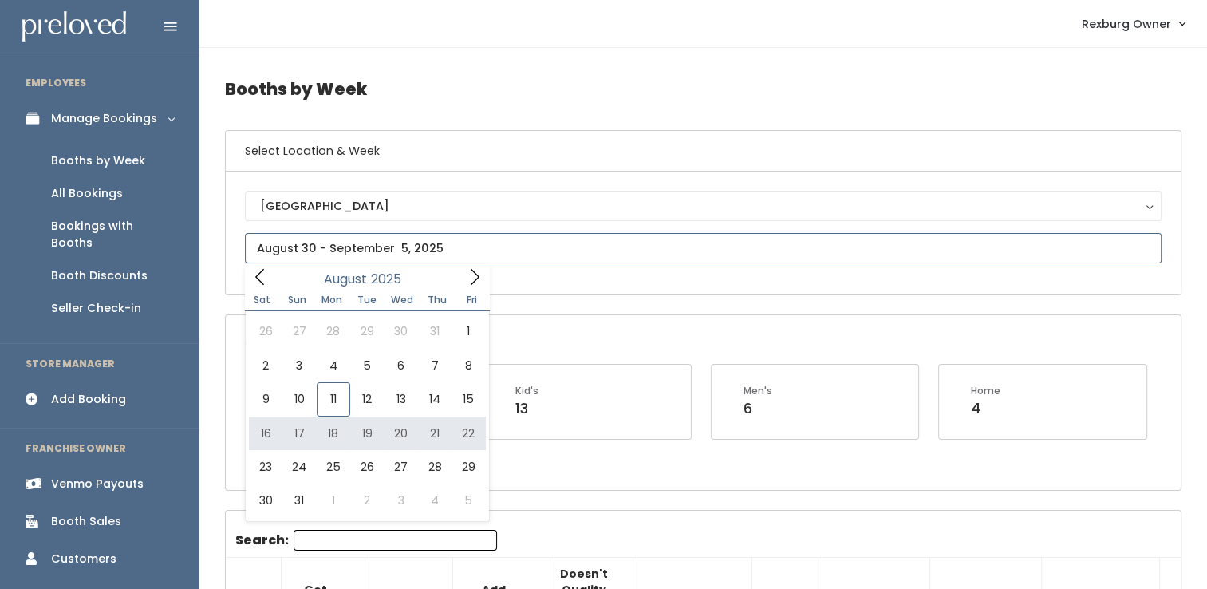
type input "August 16 to August 22"
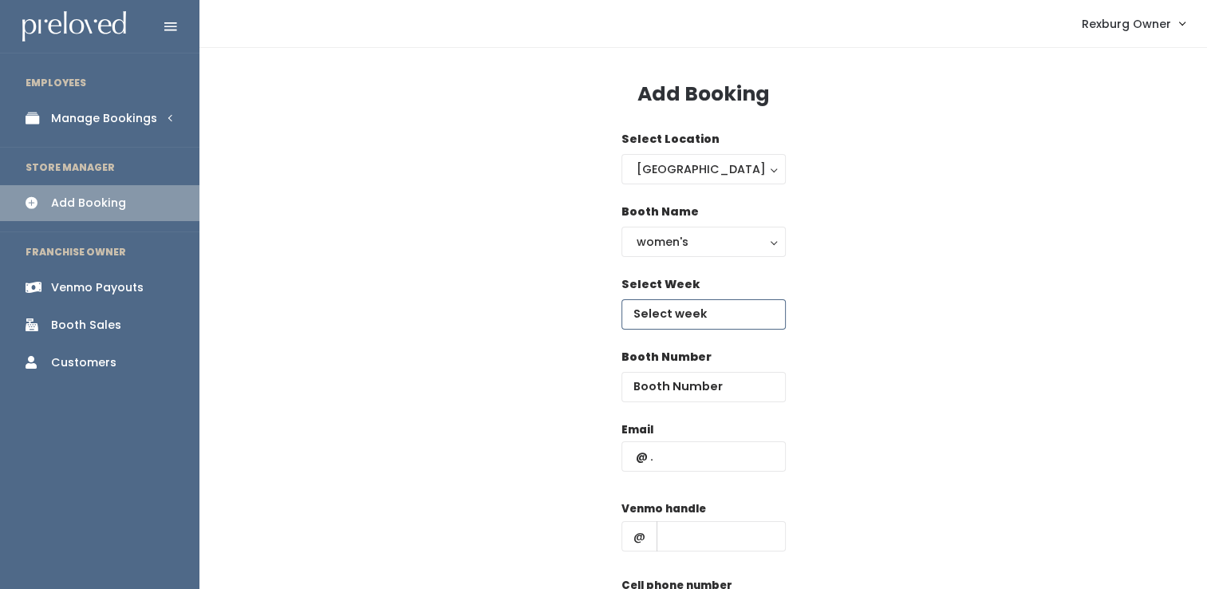
click at [654, 309] on input "text" at bounding box center [703, 314] width 164 height 30
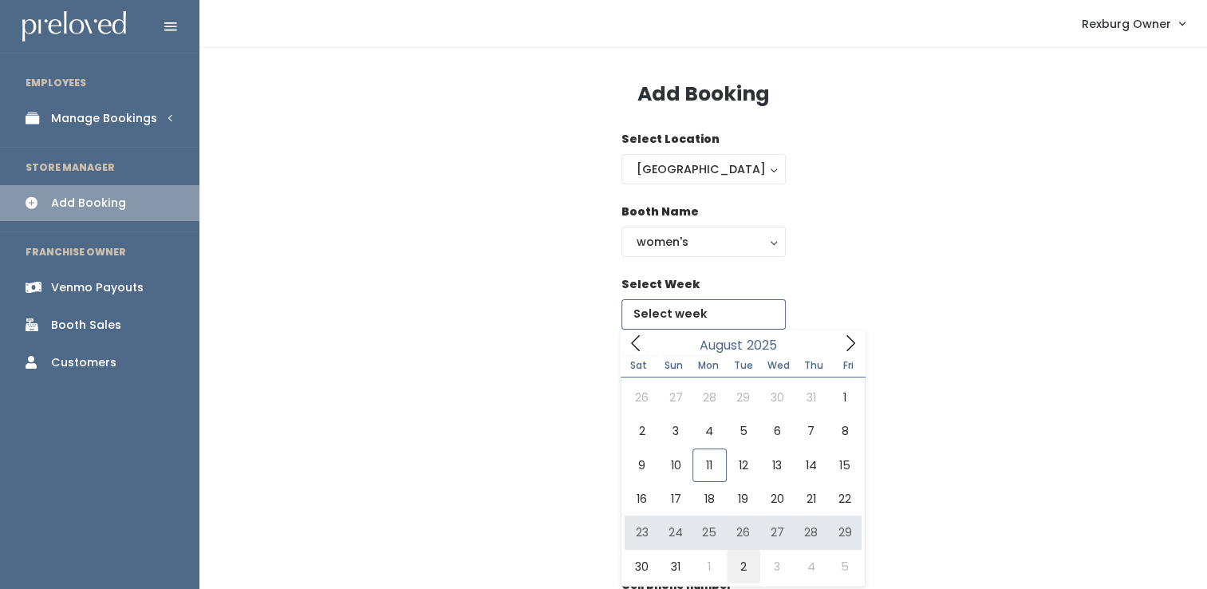
type input "August 30 to September 5"
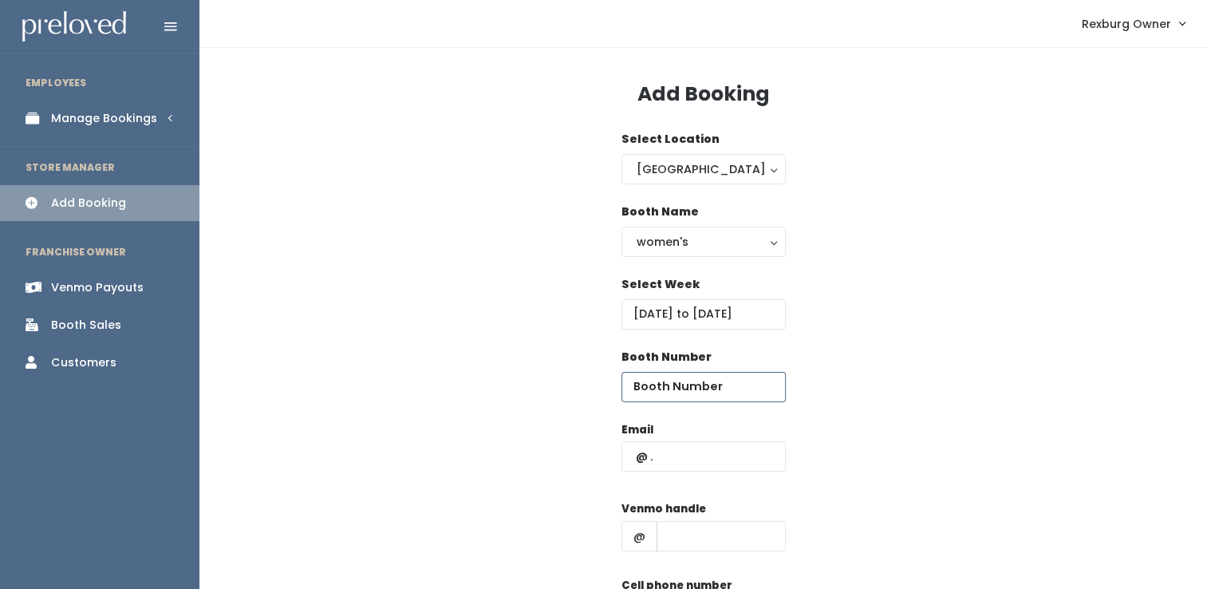
click at [702, 381] on input "number" at bounding box center [703, 387] width 164 height 30
type input "6"
click at [677, 451] on input "text" at bounding box center [703, 456] width 164 height 30
click at [683, 377] on input "6" at bounding box center [703, 387] width 164 height 30
type input "46"
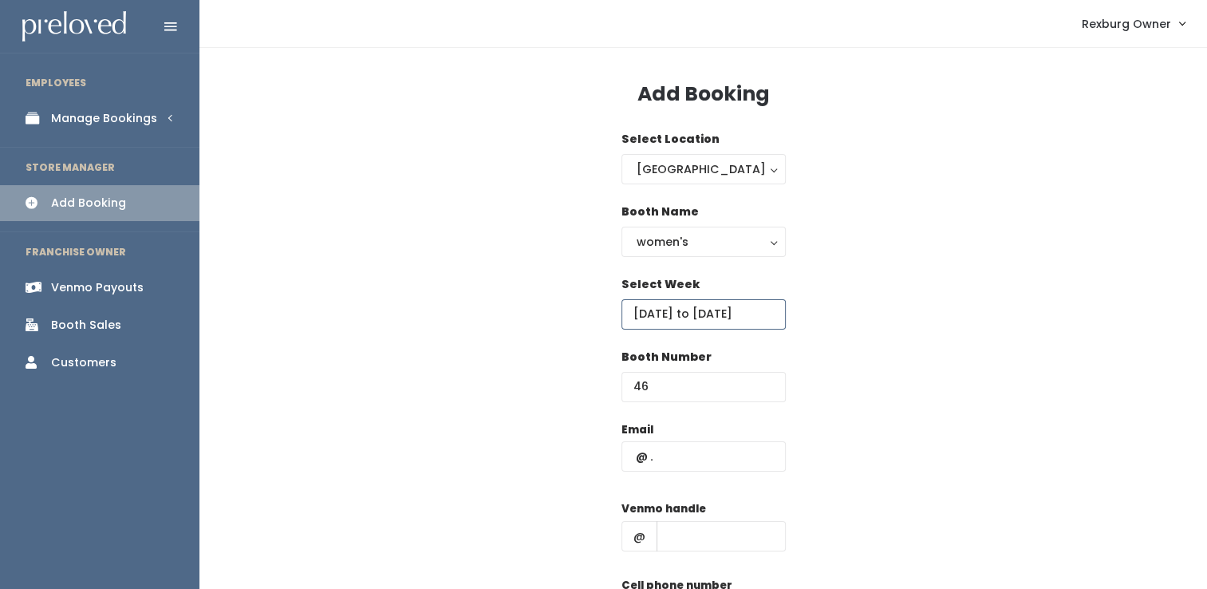
click at [695, 318] on input "[DATE] to [DATE]" at bounding box center [703, 314] width 164 height 30
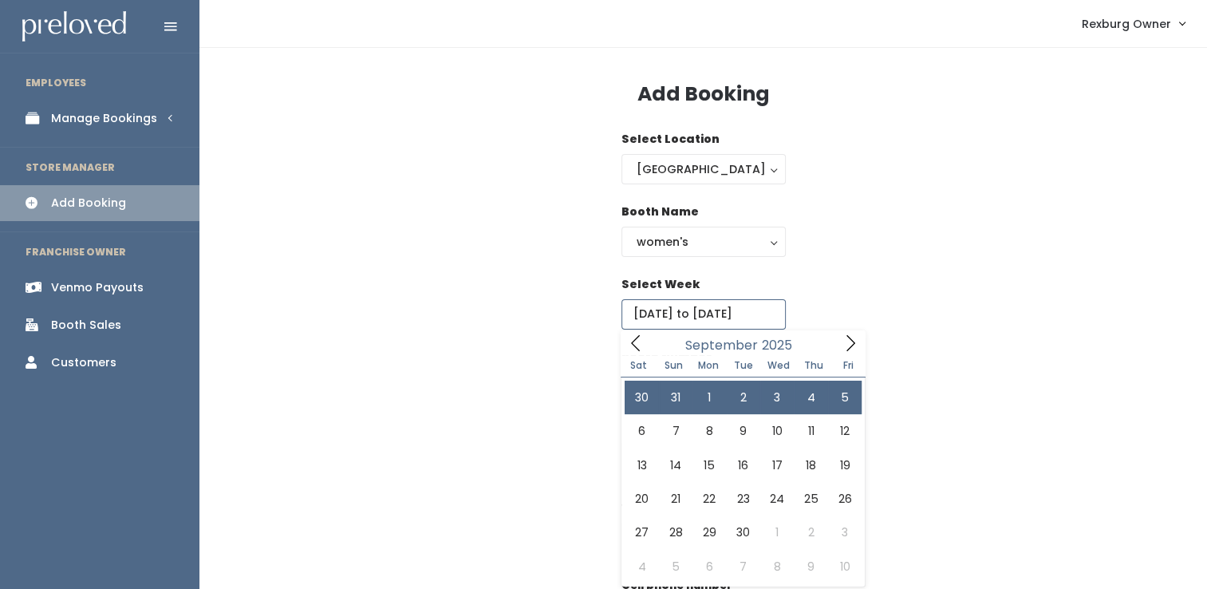
click at [641, 341] on icon at bounding box center [636, 343] width 18 height 18
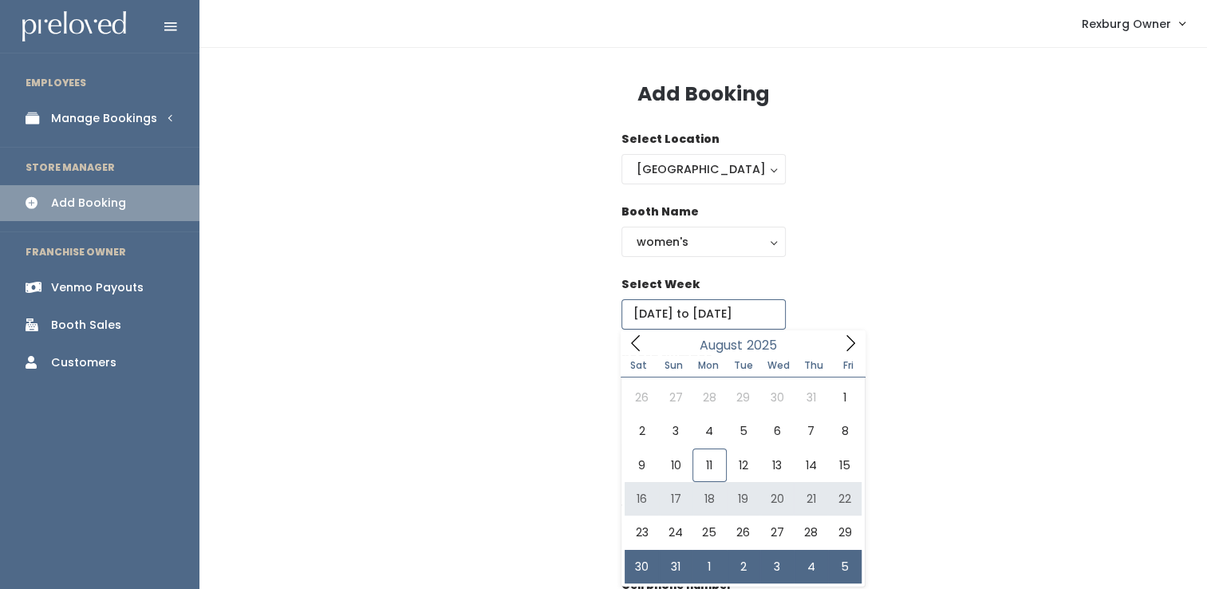
type input "August 16 to August 22"
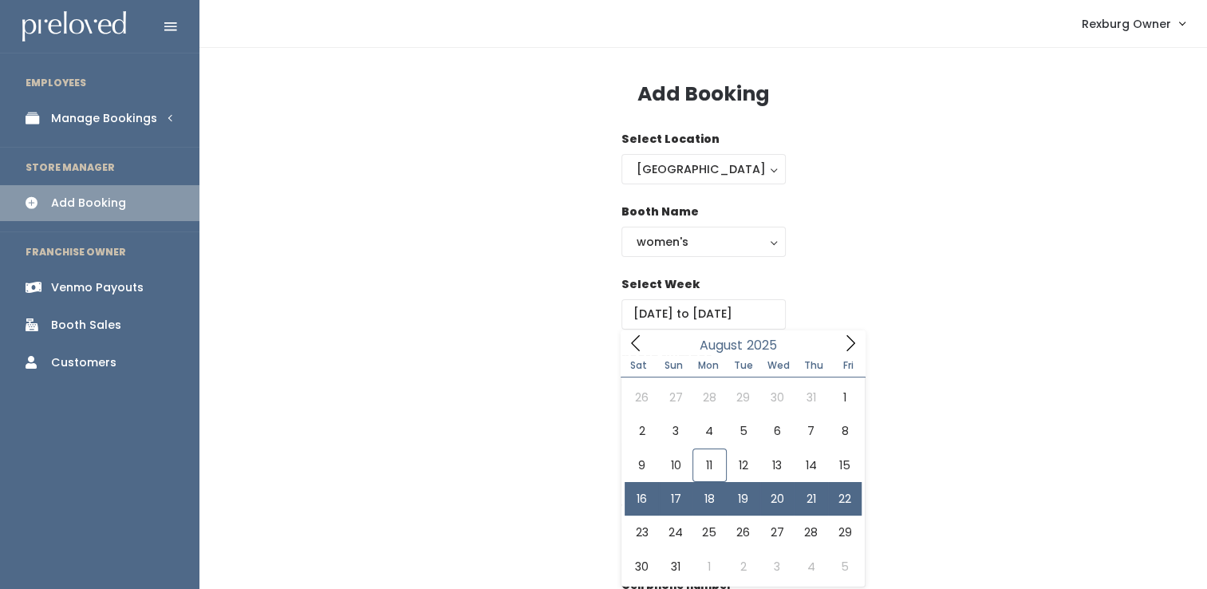
click at [938, 218] on div "Booth Name women's kid's home men's women's" at bounding box center [703, 239] width 957 height 73
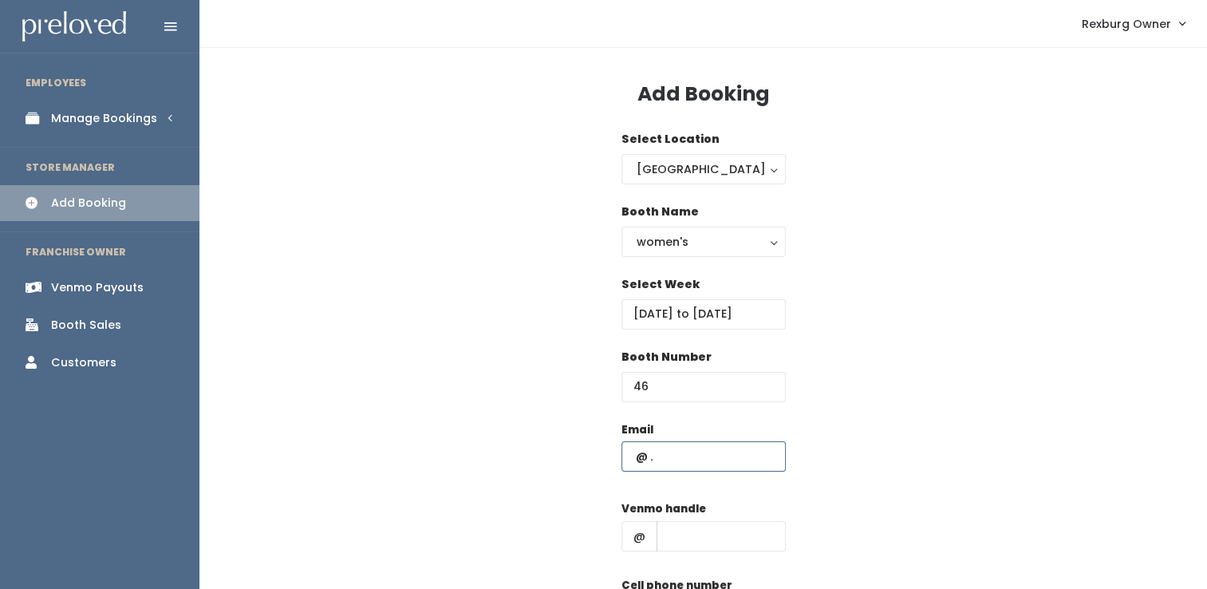
click at [677, 448] on input "text" at bounding box center [703, 456] width 164 height 30
paste input "Lillycutler7@gmail.com"
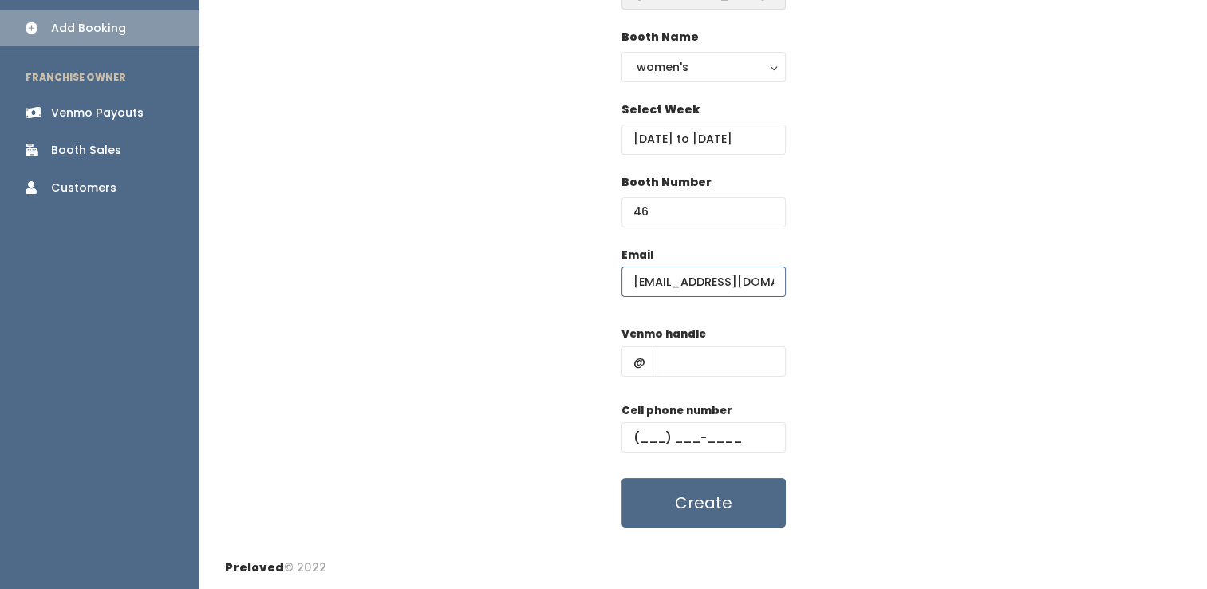
type input "Lillycutler7@gmail.com"
click at [708, 362] on input "text" at bounding box center [721, 361] width 129 height 30
paste input "Lilly-Cutler"
type input "Lilly-Cutler"
click at [692, 445] on input "text" at bounding box center [703, 437] width 164 height 30
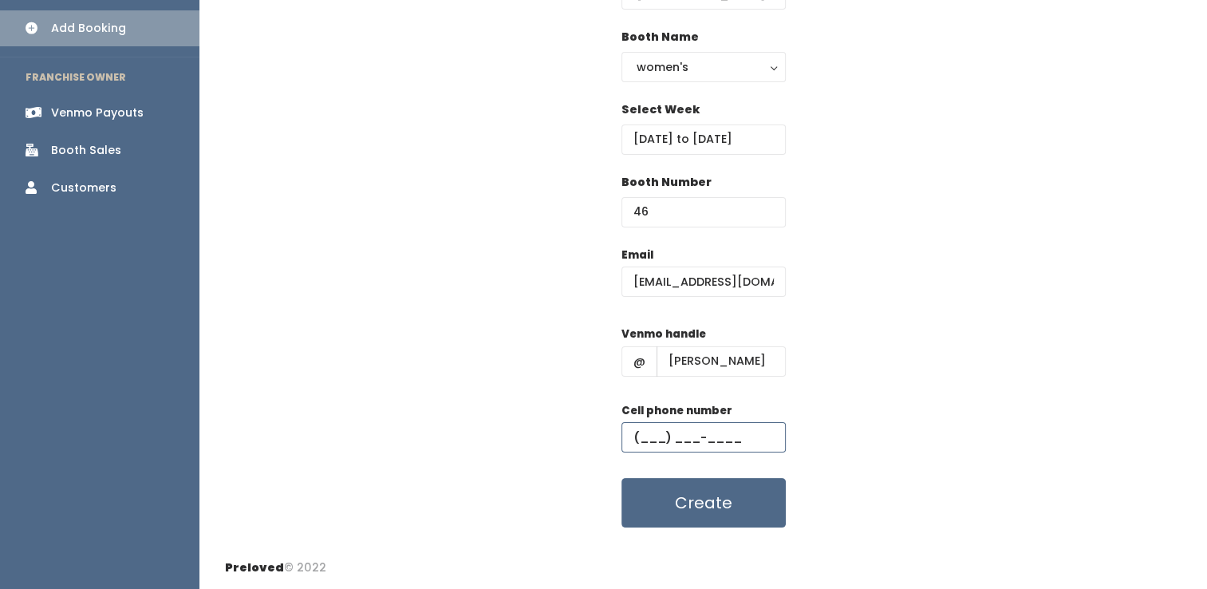
paste input "[PHONE_NUMBER]"
type input "[PHONE_NUMBER]"
click at [621, 478] on button "Create" at bounding box center [703, 502] width 164 height 49
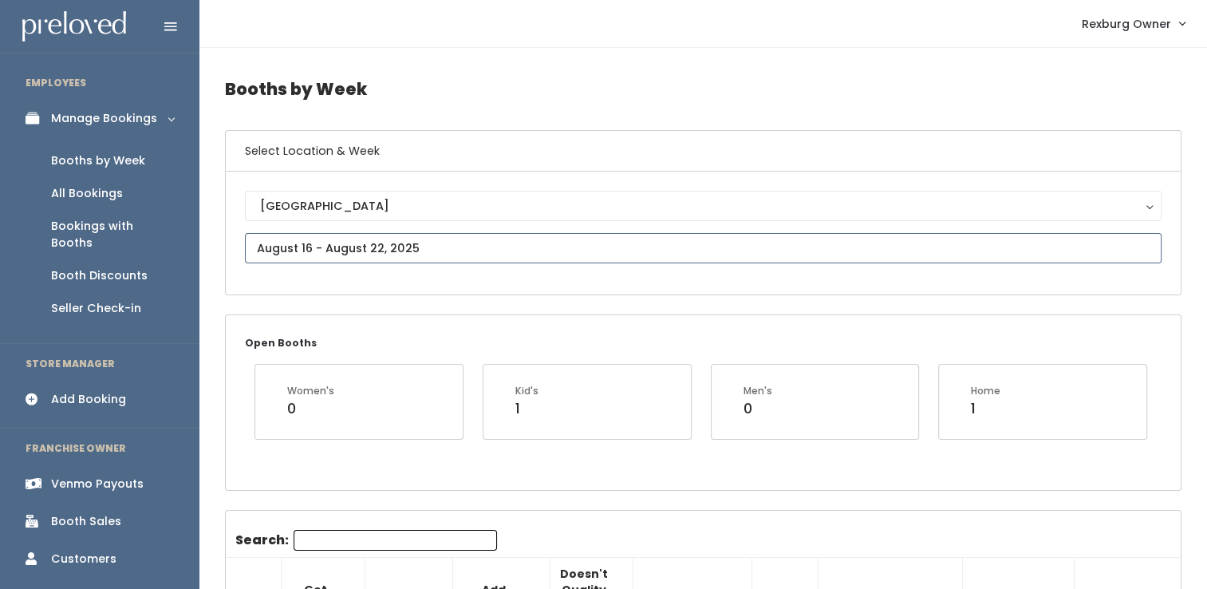
click at [417, 251] on input "text" at bounding box center [703, 248] width 917 height 30
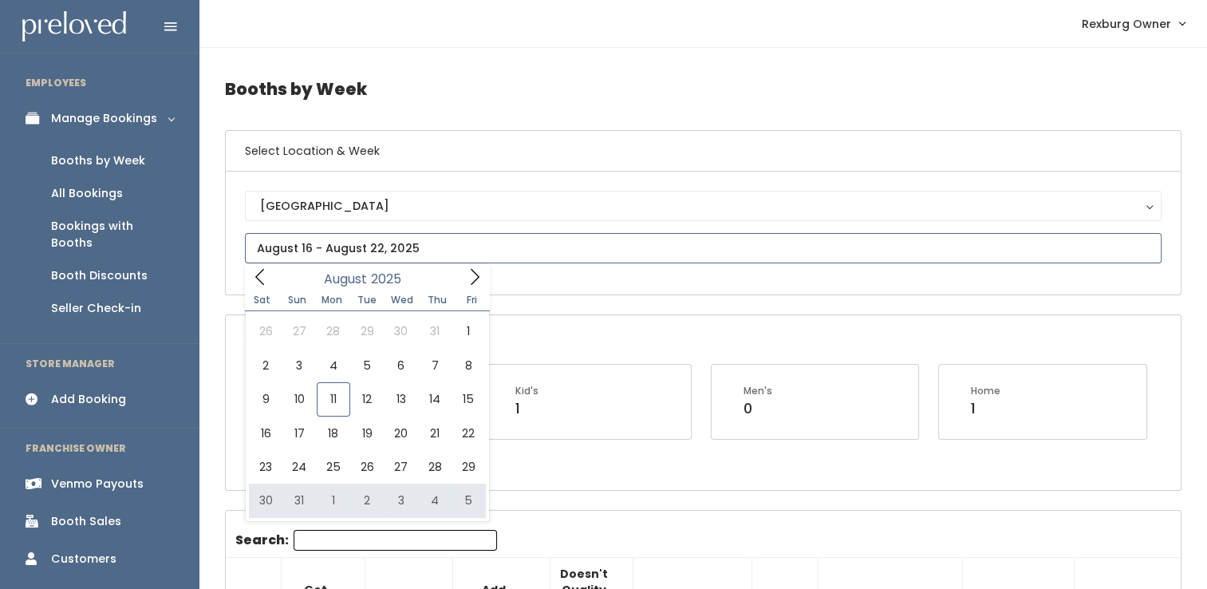
type input "[DATE] to [DATE]"
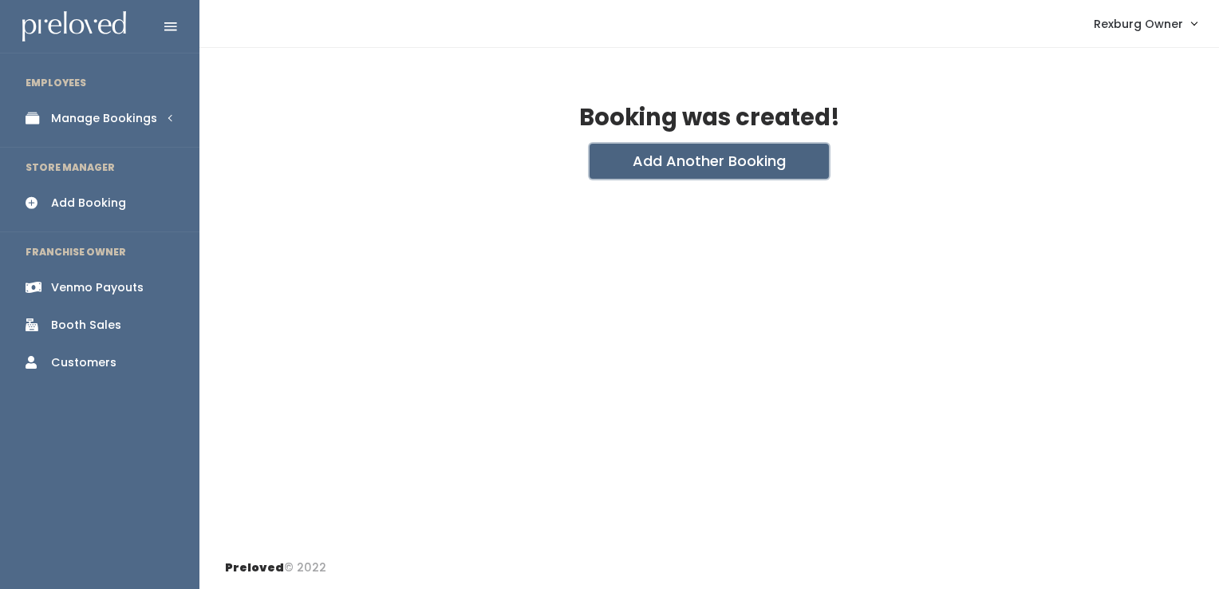
click at [705, 176] on button "Add Another Booking" at bounding box center [709, 161] width 239 height 35
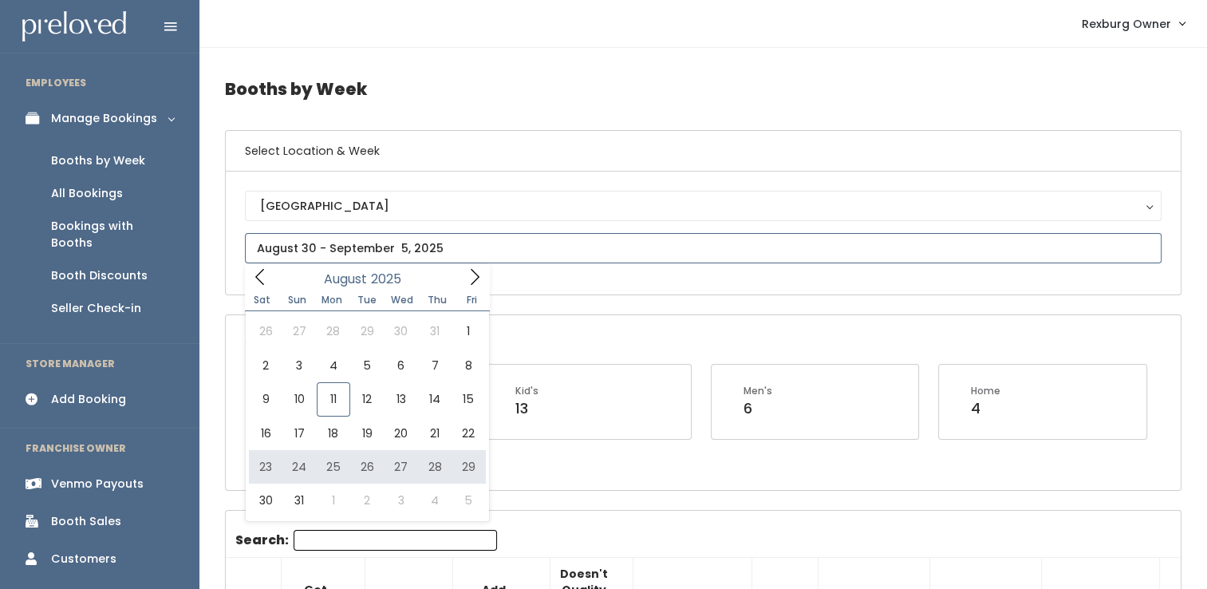
type input "August 23 to August 29"
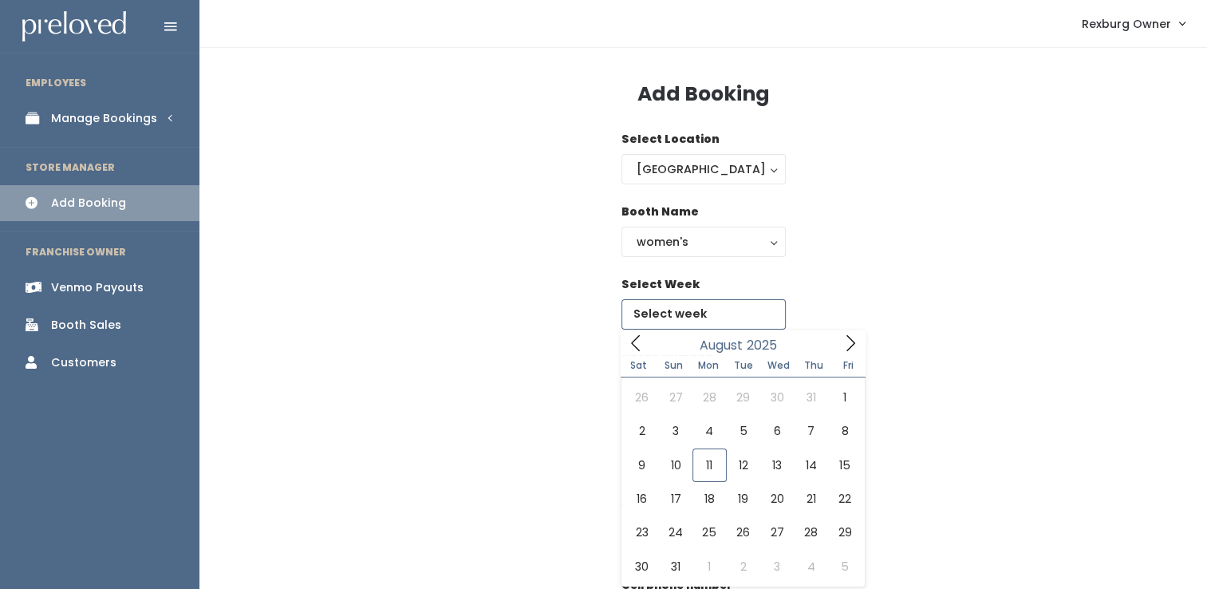
click at [675, 309] on input "text" at bounding box center [703, 314] width 164 height 30
click at [708, 250] on button "women's" at bounding box center [703, 242] width 164 height 30
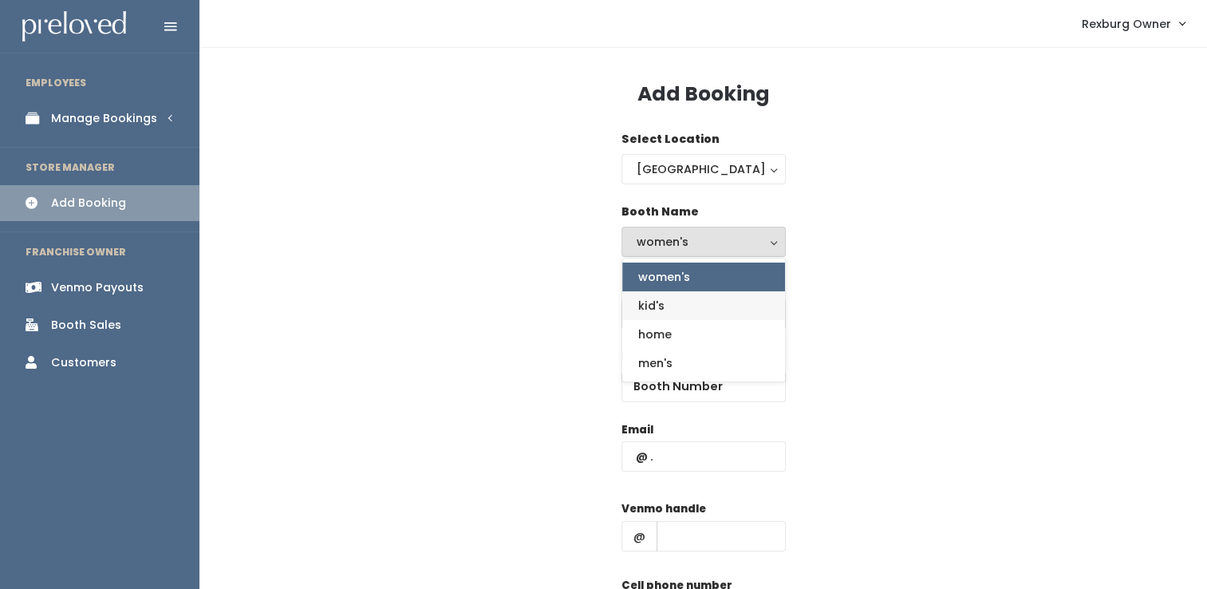
click at [688, 308] on link "kid's" at bounding box center [703, 305] width 163 height 29
select select "kids"
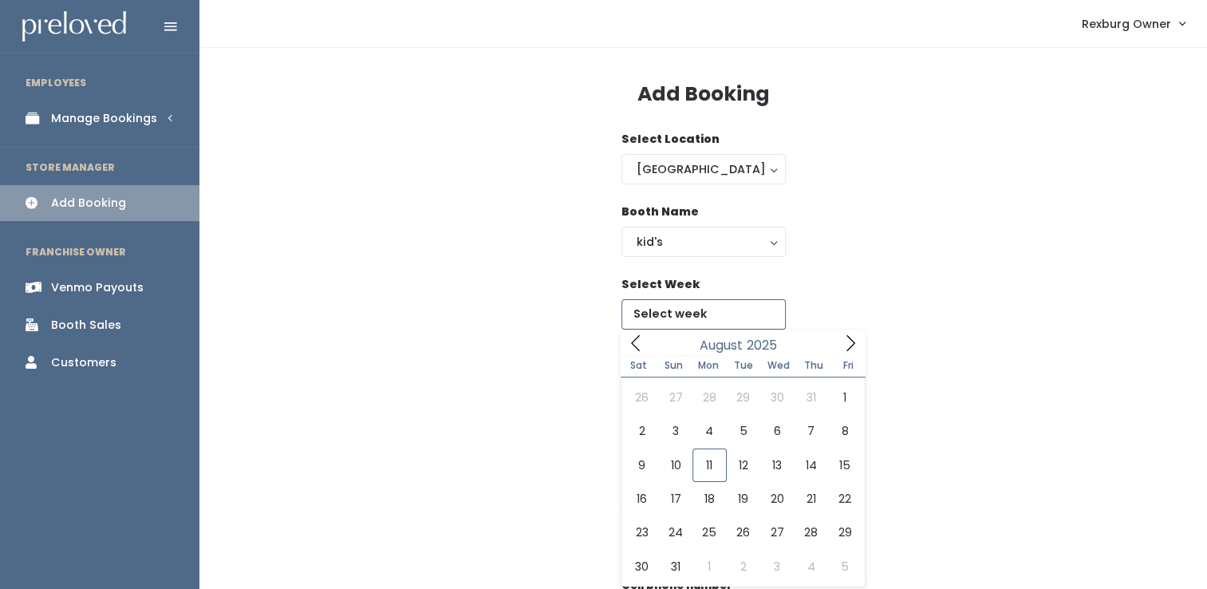
click at [688, 299] on input "text" at bounding box center [703, 314] width 164 height 30
type input "August 30 to September 5"
drag, startPoint x: 678, startPoint y: 566, endPoint x: 678, endPoint y: 557, distance: 9.6
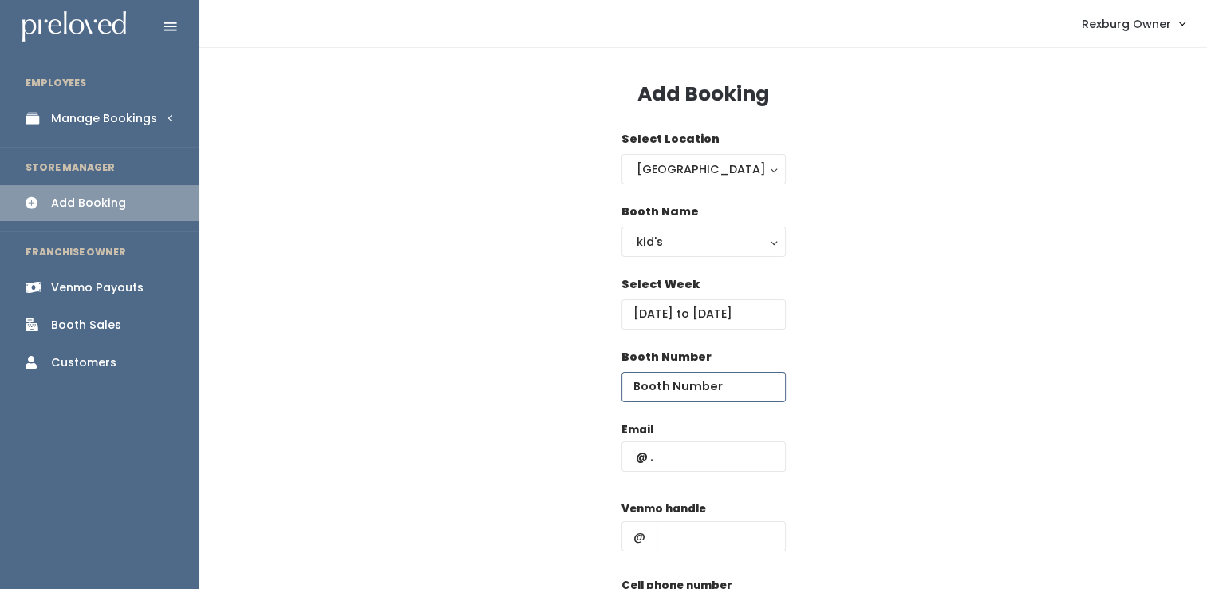
click at [694, 380] on input "number" at bounding box center [703, 387] width 164 height 30
type input "41"
click at [650, 464] on input "text" at bounding box center [703, 456] width 164 height 30
paste input "Katiesiepert12@gmail.com"
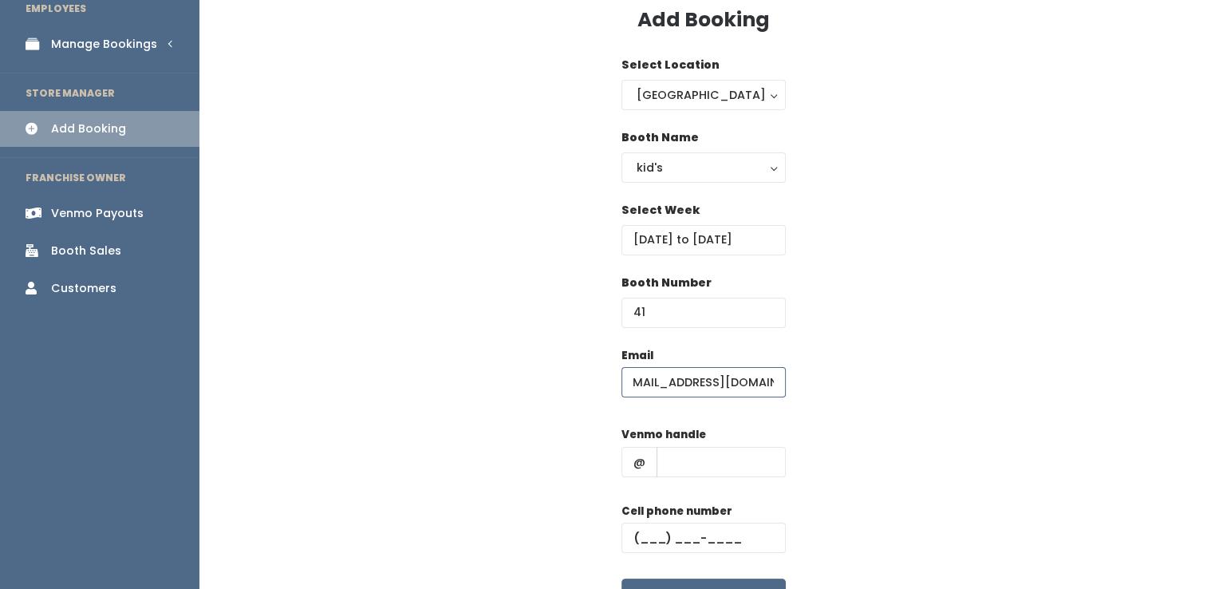
scroll to position [175, 0]
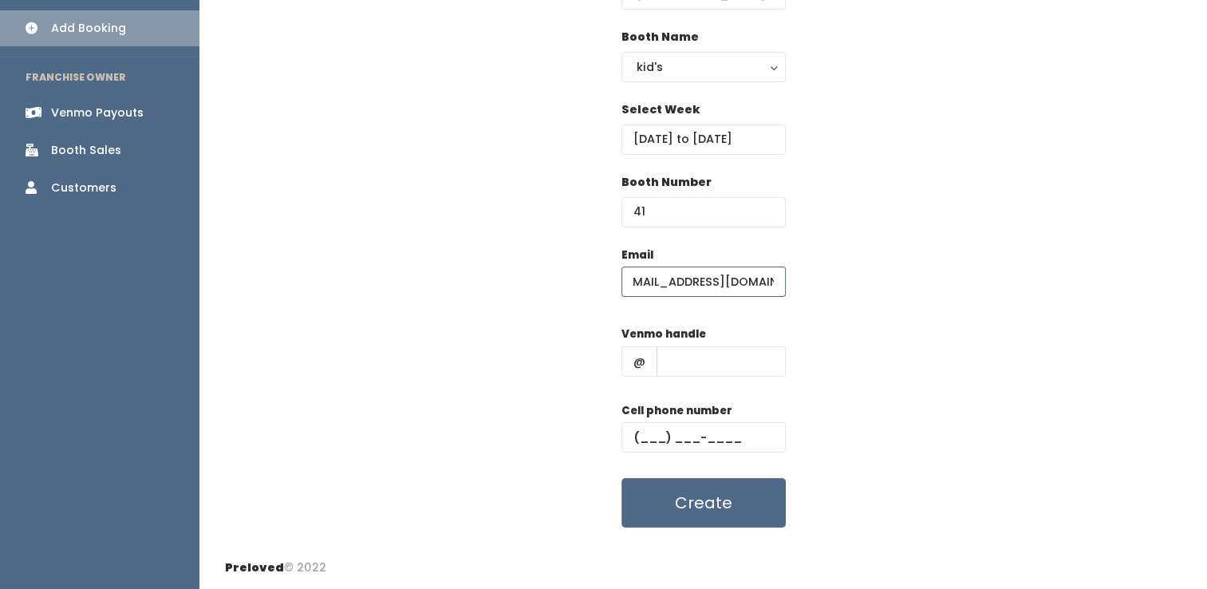
type input "Katiesiepert12@gmail.com"
click at [696, 353] on input "text" at bounding box center [721, 361] width 129 height 30
paste input "katie-wood-41"
type input "katie-wood-41"
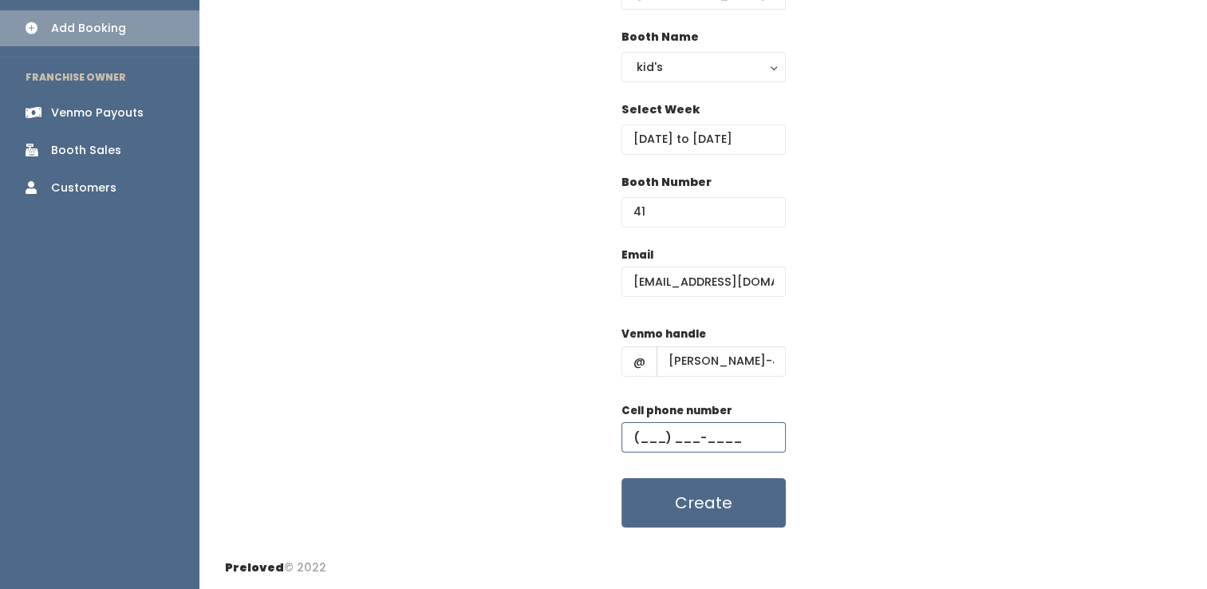
click at [671, 432] on input "text" at bounding box center [703, 437] width 164 height 30
paste input "(541) 430-0327"
type input "(541) 430-0327"
click at [621, 478] on button "Create" at bounding box center [703, 502] width 164 height 49
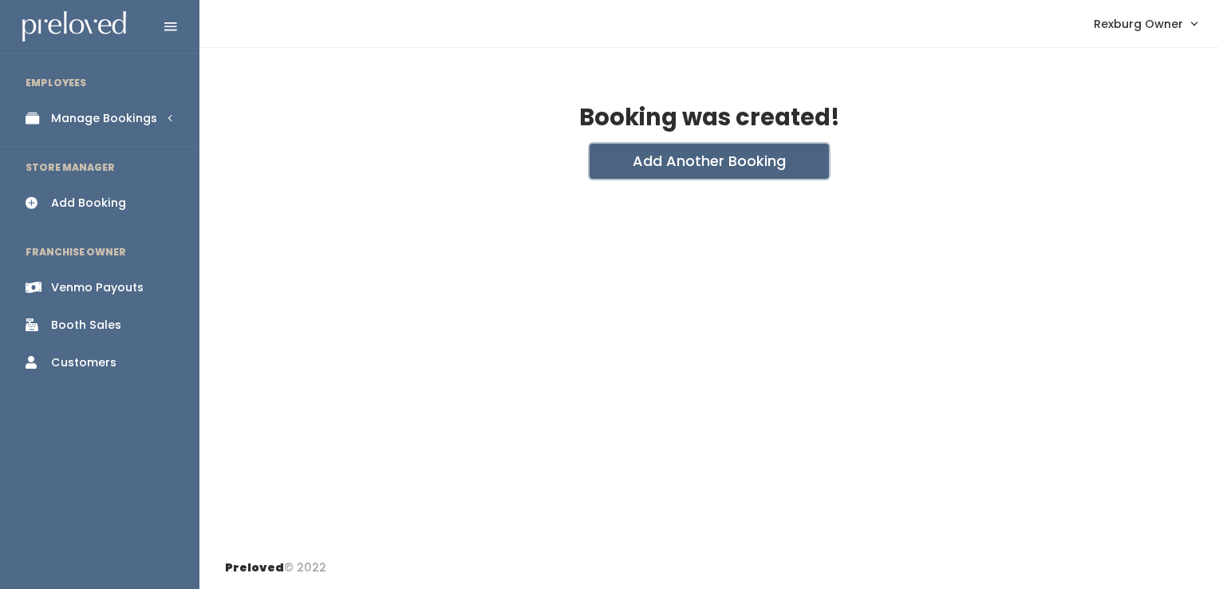
click at [656, 169] on button "Add Another Booking" at bounding box center [709, 161] width 239 height 35
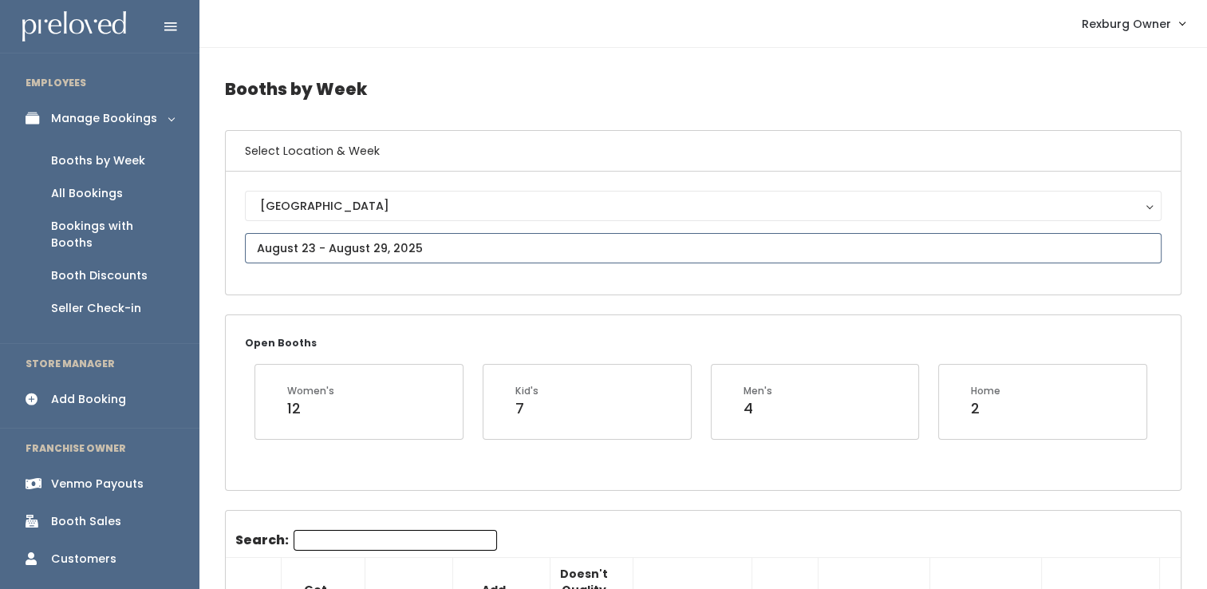
click at [423, 252] on input "text" at bounding box center [703, 248] width 917 height 30
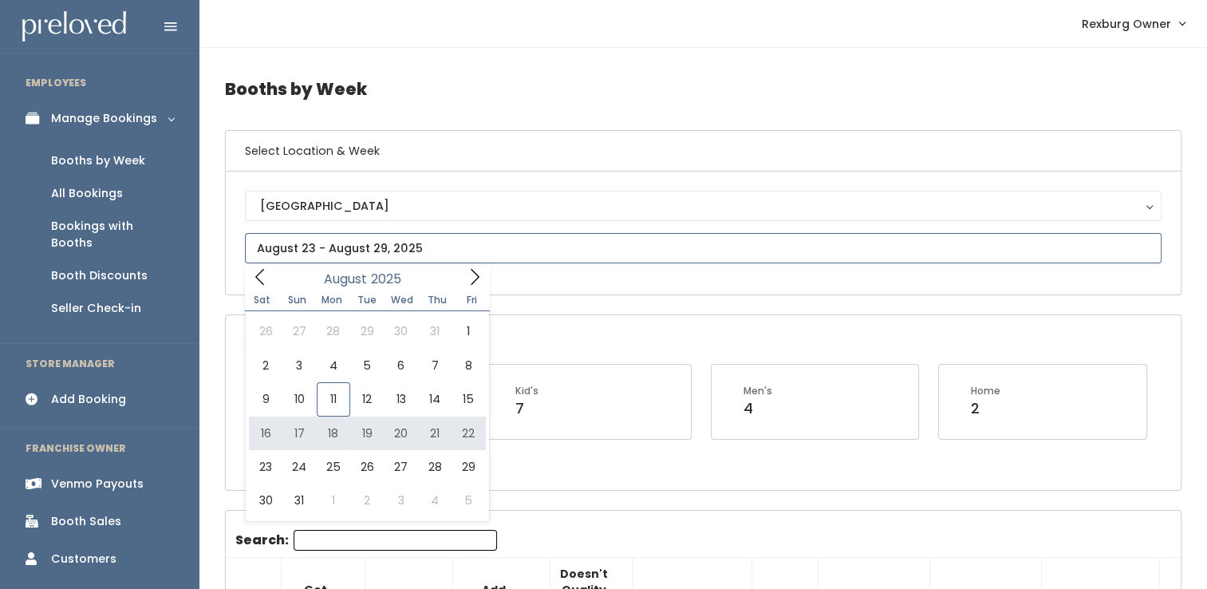
type input "[DATE] to [DATE]"
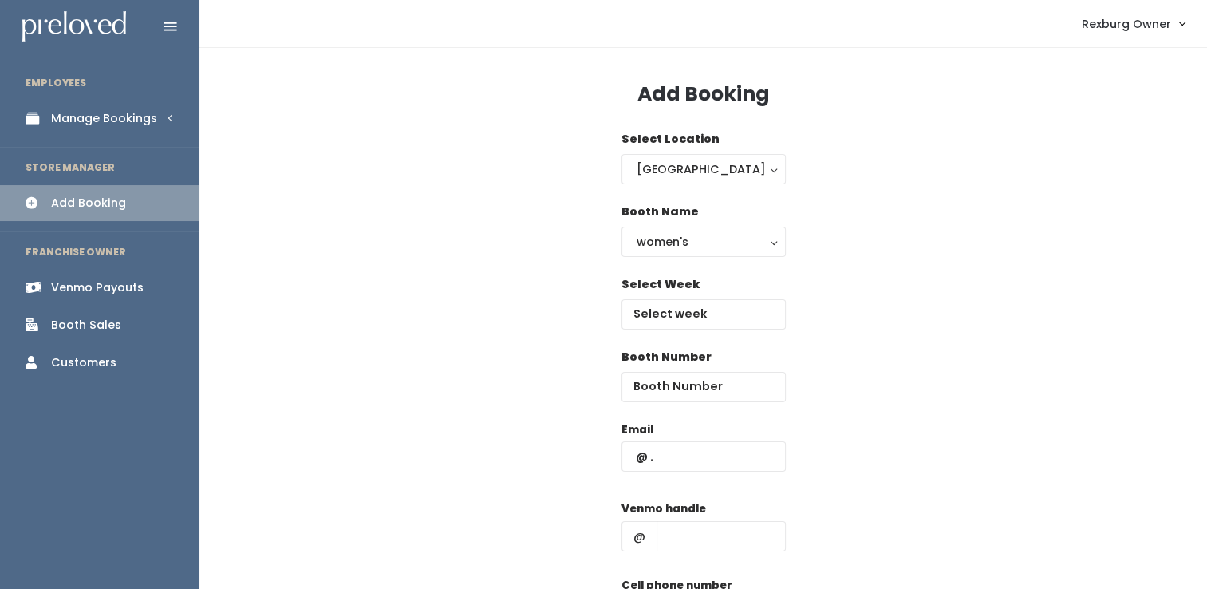
click at [654, 328] on div "Select Week" at bounding box center [703, 312] width 164 height 73
click at [656, 327] on body "EMPLOYEES Manage Bookings Booths by Week All Bookings Bookings with Booths Boot…" at bounding box center [603, 381] width 1207 height 763
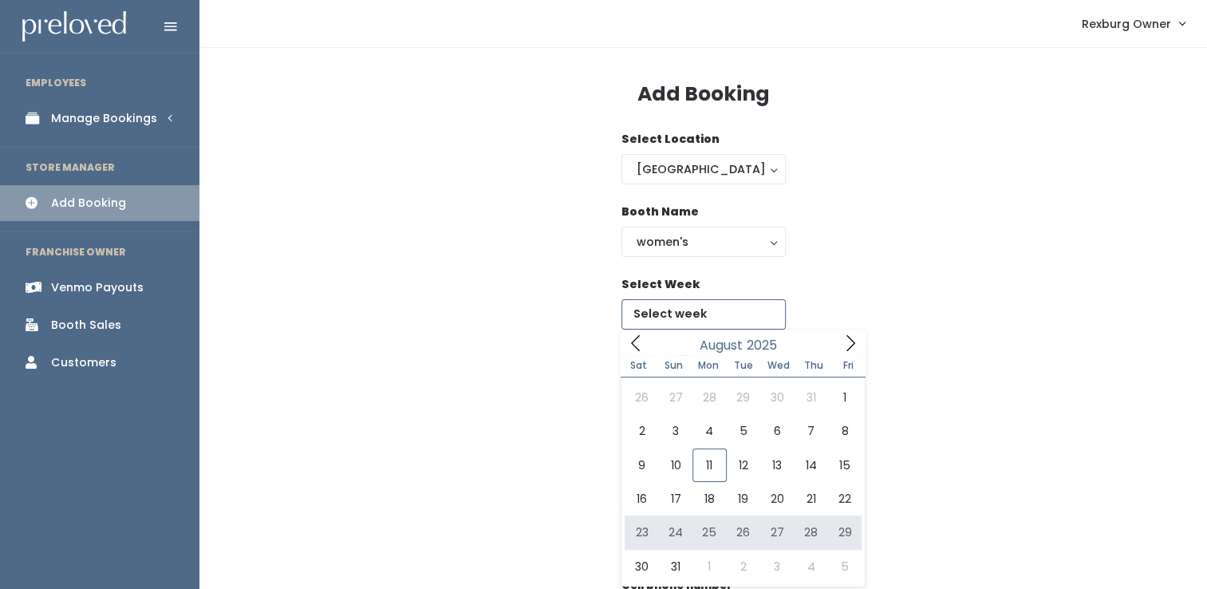
type input "August 23 to August 29"
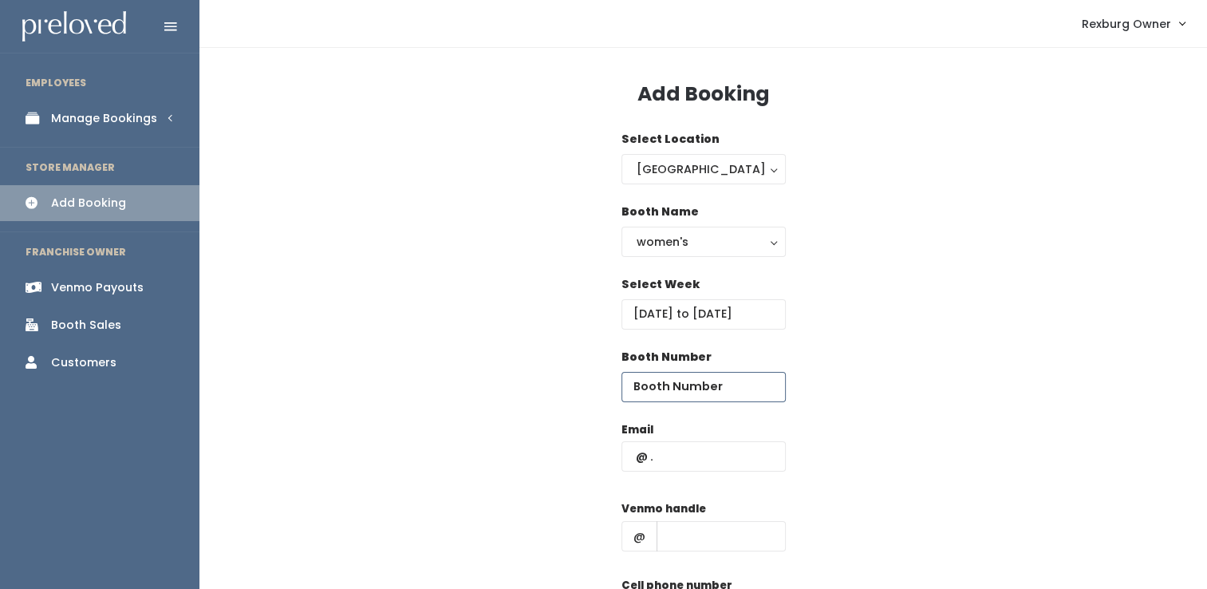
click at [680, 385] on input "number" at bounding box center [703, 387] width 164 height 30
type input "31"
click at [661, 455] on input "text" at bounding box center [703, 456] width 164 height 30
paste input "nerdalert1998@gmail.com"
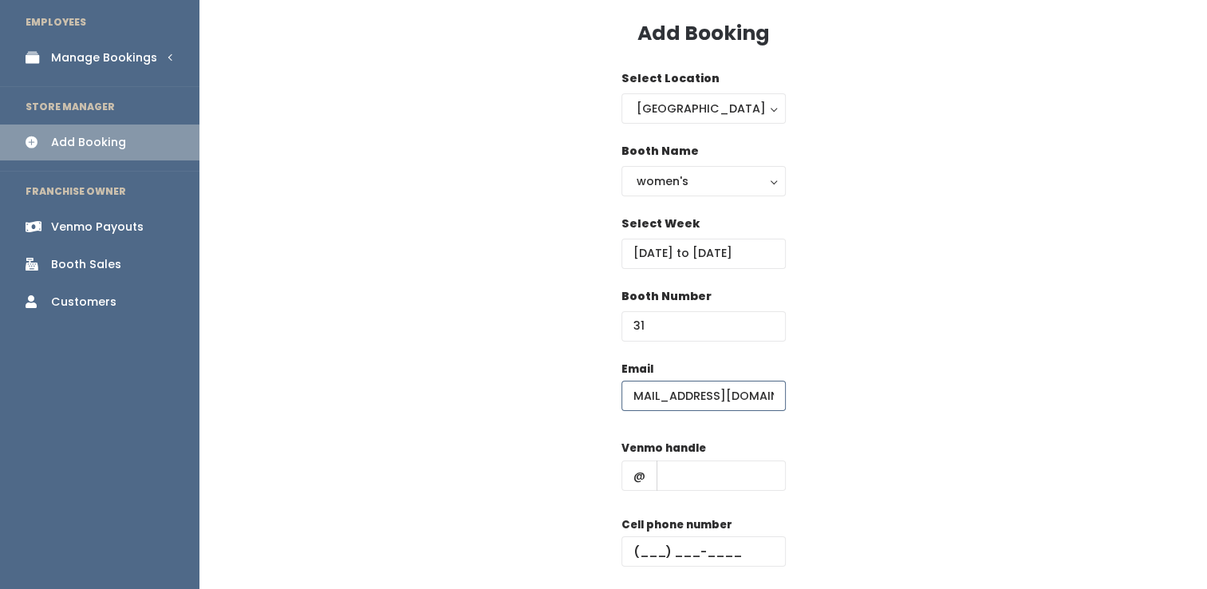
scroll to position [64, 0]
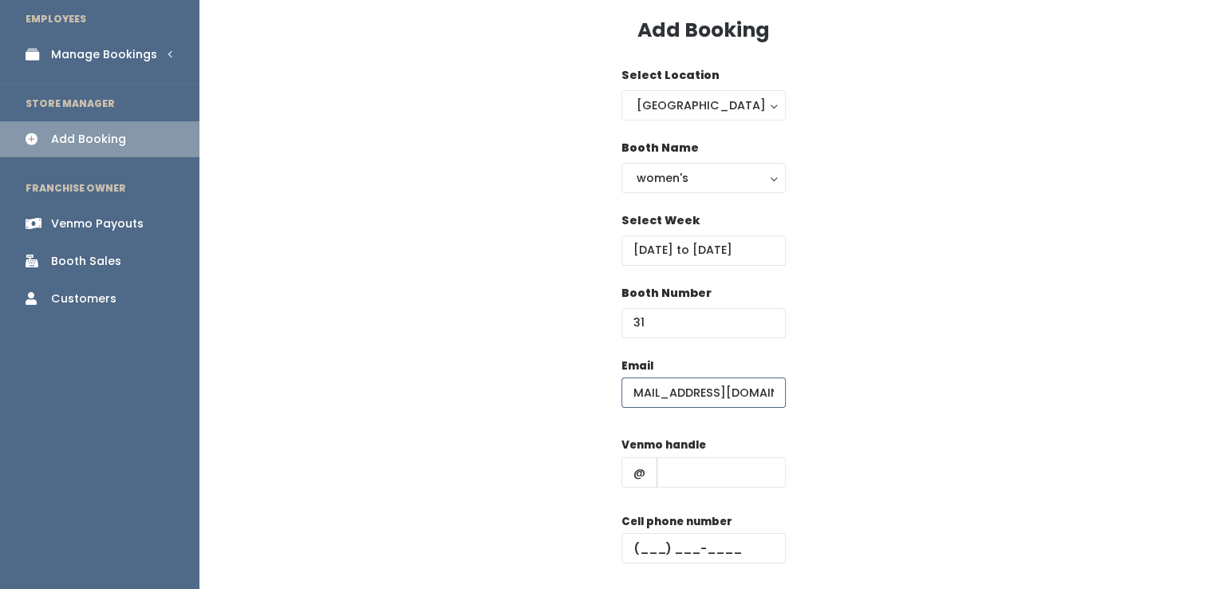
type input "nerdalert1998@gmail.com"
click at [684, 478] on input "text" at bounding box center [721, 472] width 129 height 30
paste input "Isobel-Pawson"
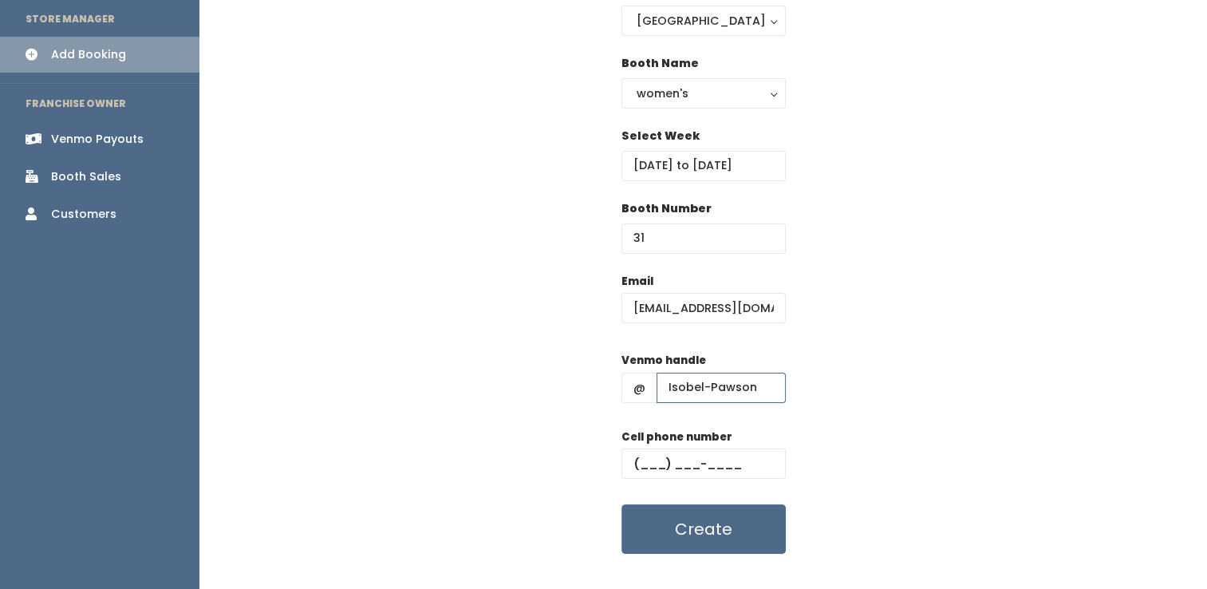
scroll to position [175, 0]
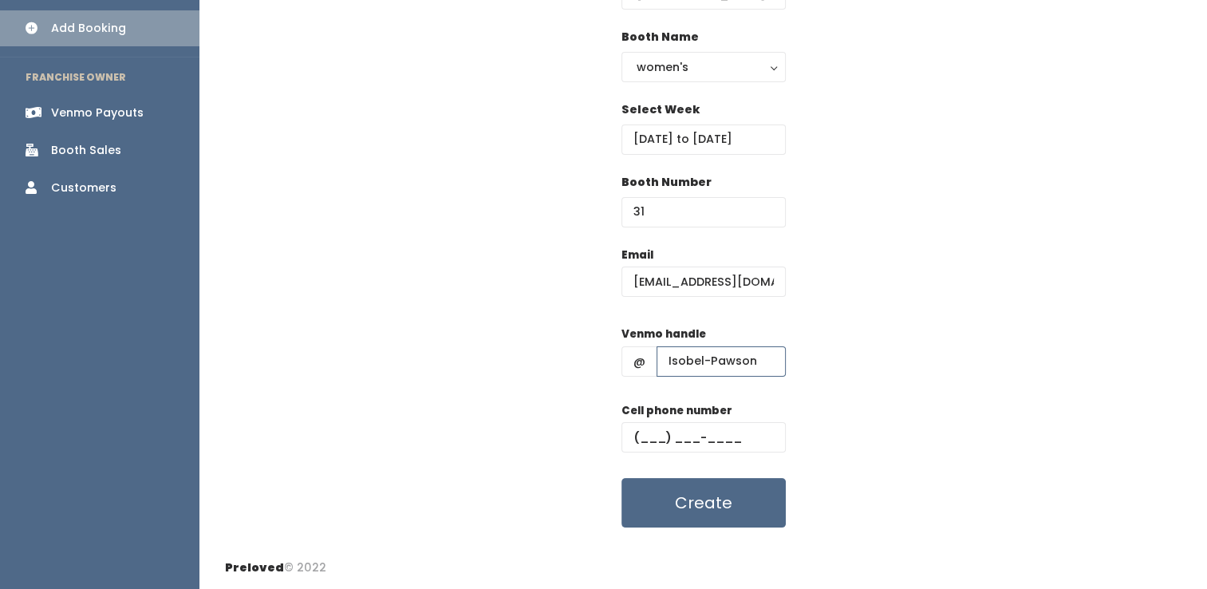
type input "Isobel-Pawson"
click at [649, 430] on input "text" at bounding box center [703, 437] width 164 height 30
paste input "(816) 632-0088"
type input "(816) 632-0088"
click at [621, 478] on button "Create" at bounding box center [703, 502] width 164 height 49
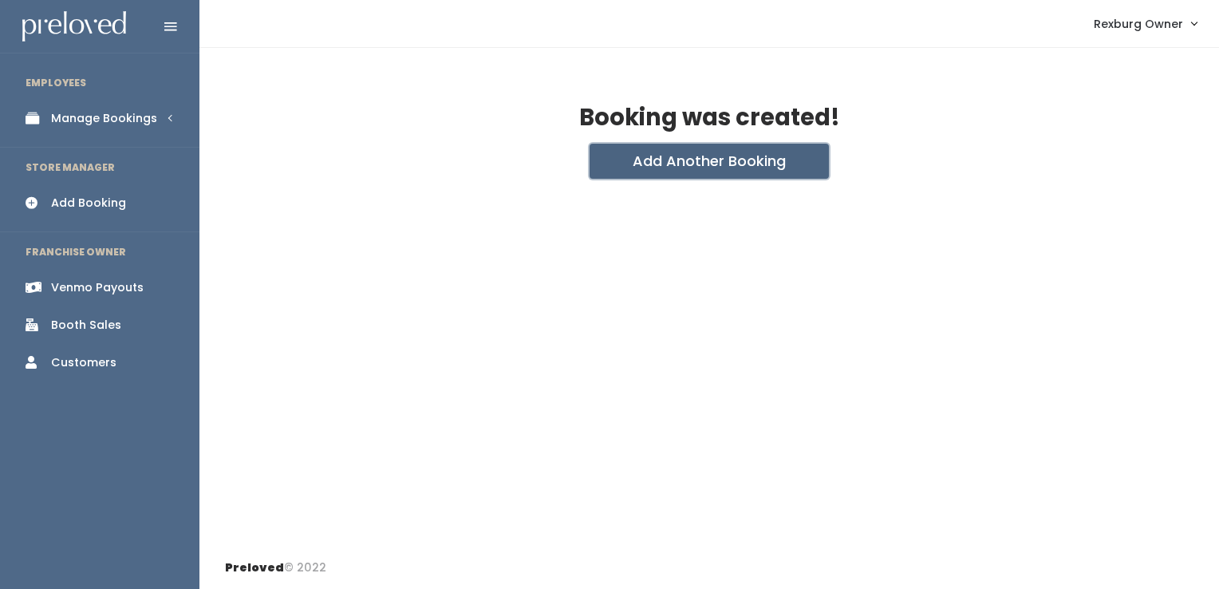
click at [645, 158] on button "Add Another Booking" at bounding box center [709, 161] width 239 height 35
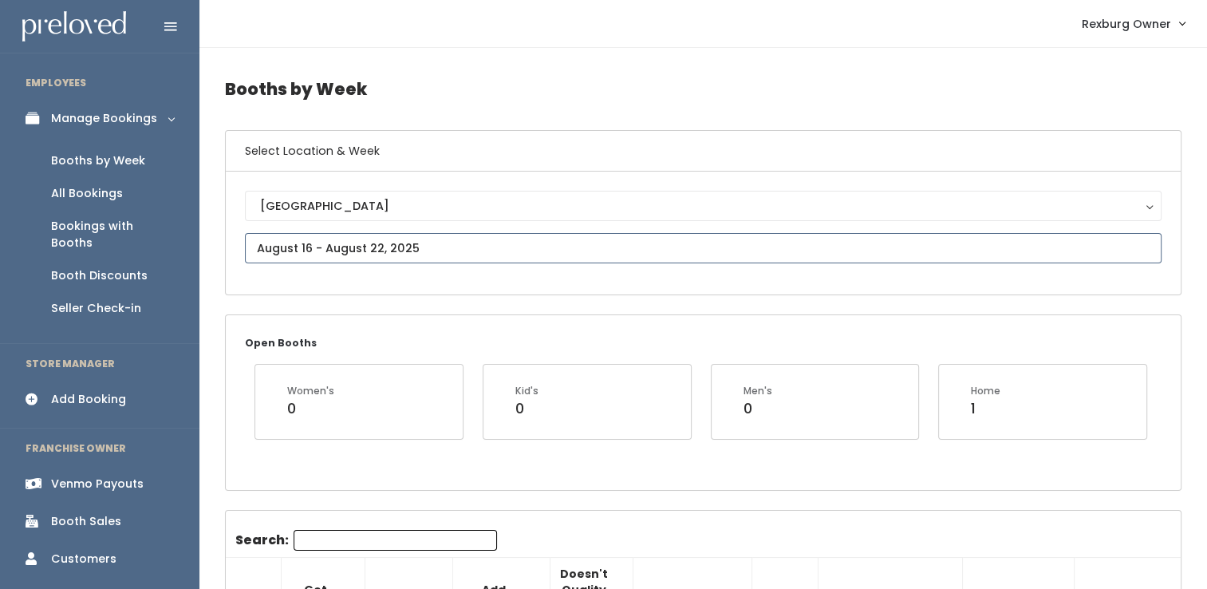
click at [445, 241] on input "text" at bounding box center [703, 248] width 917 height 30
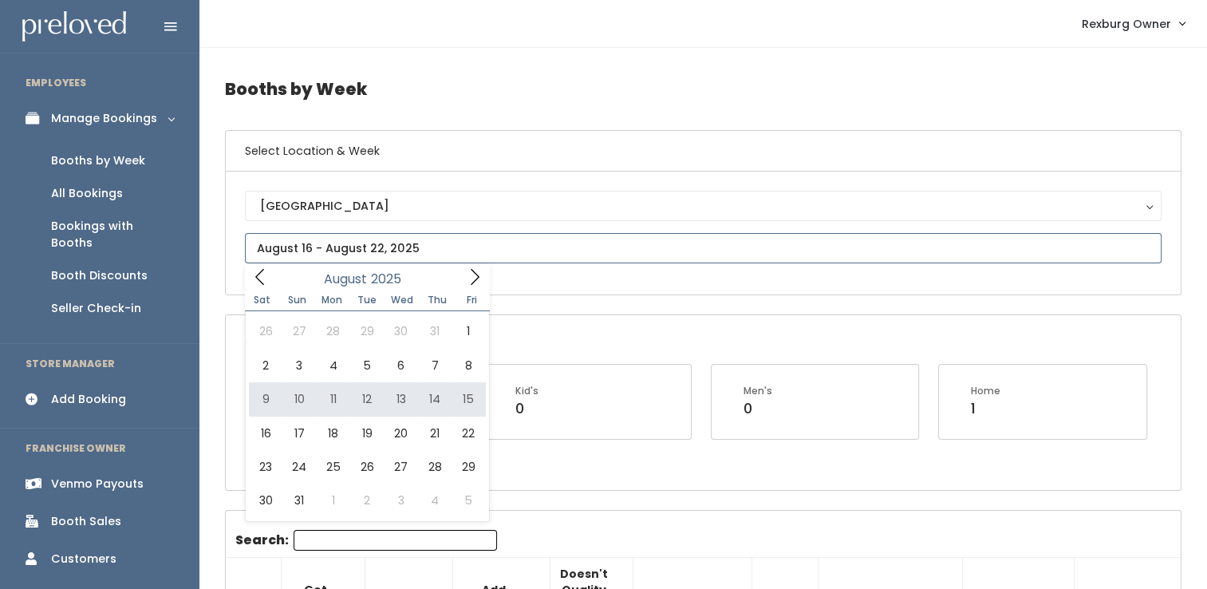
type input "[DATE] to [DATE]"
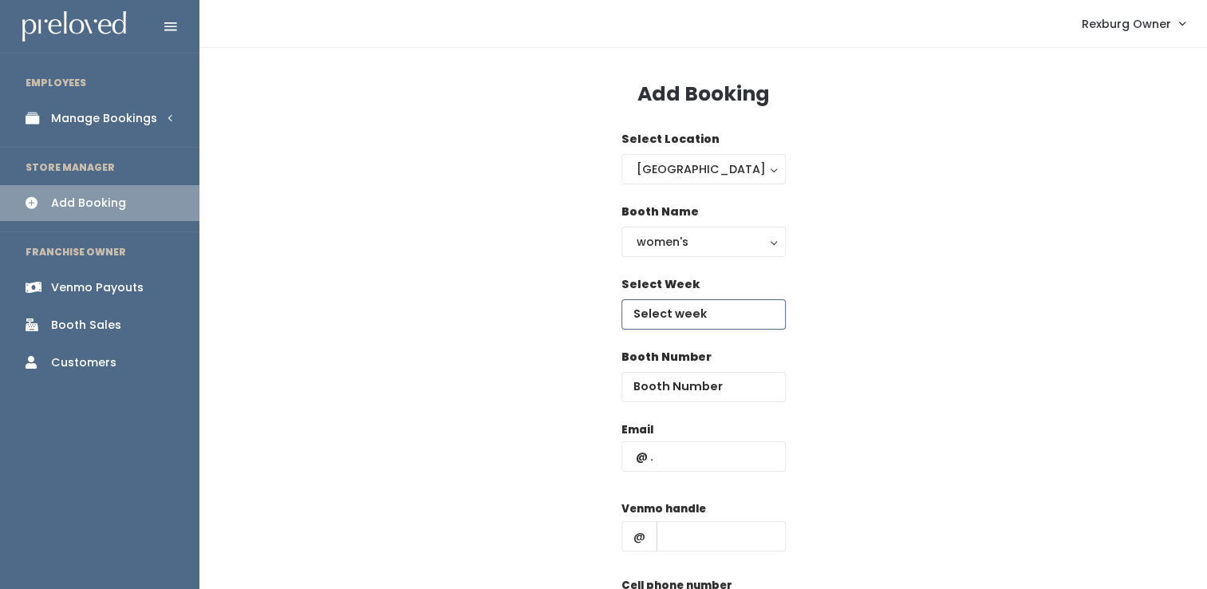
click at [696, 318] on input "text" at bounding box center [703, 314] width 164 height 30
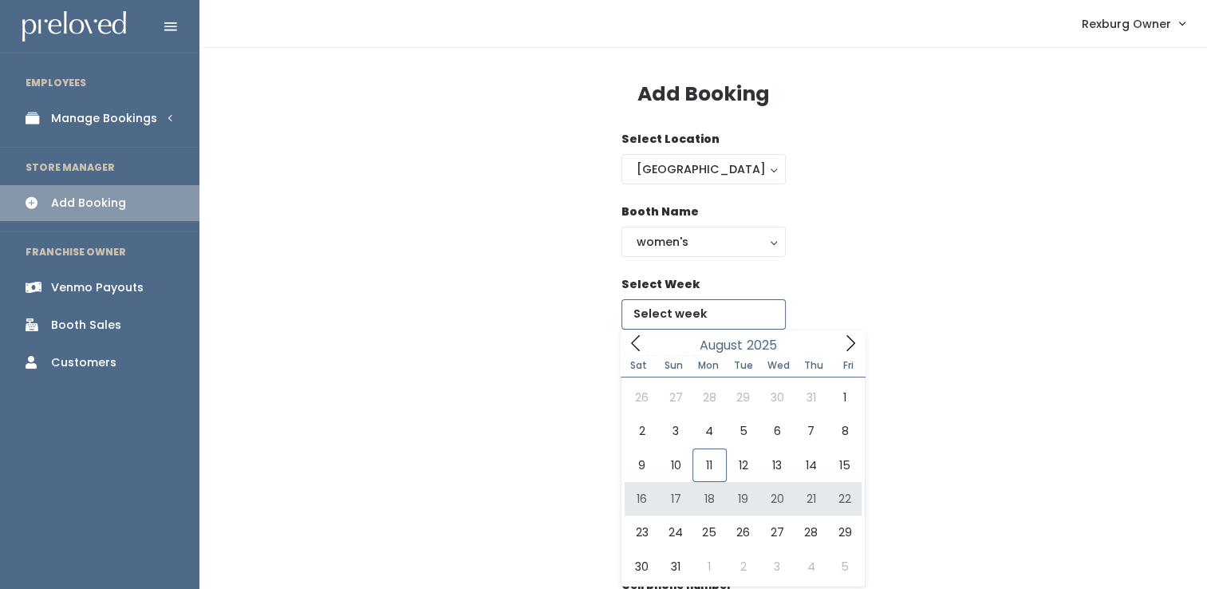
type input "[DATE] to [DATE]"
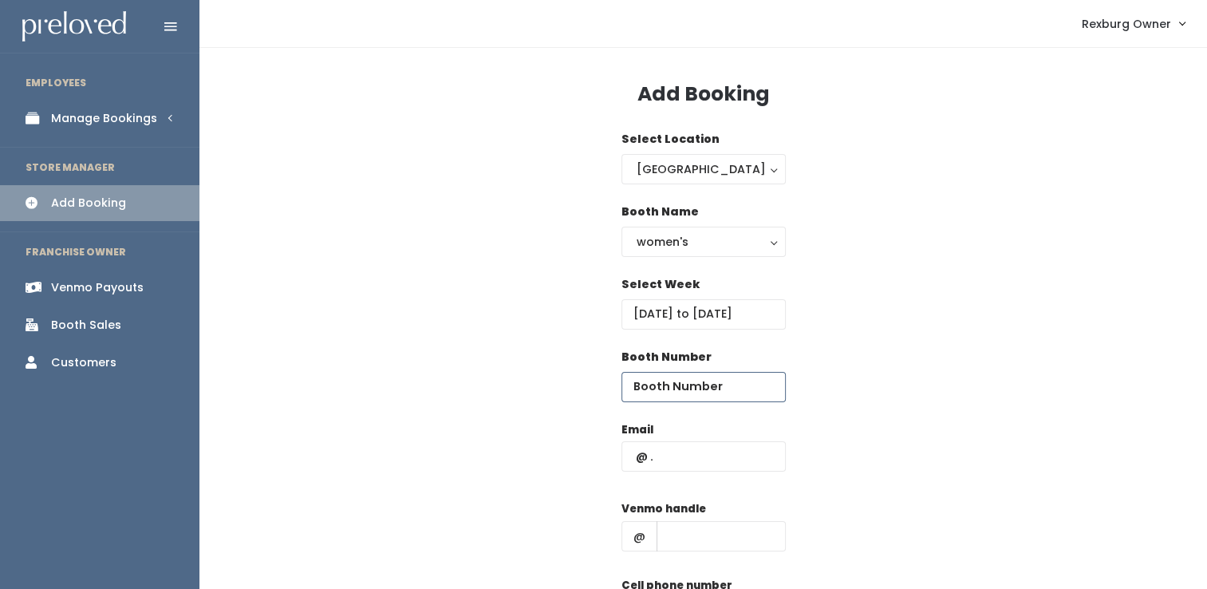
click at [681, 391] on input "number" at bounding box center [703, 387] width 164 height 30
type input "57"
click at [679, 452] on input "text" at bounding box center [703, 456] width 164 height 30
paste input "kaliestimpson@gmail.com"
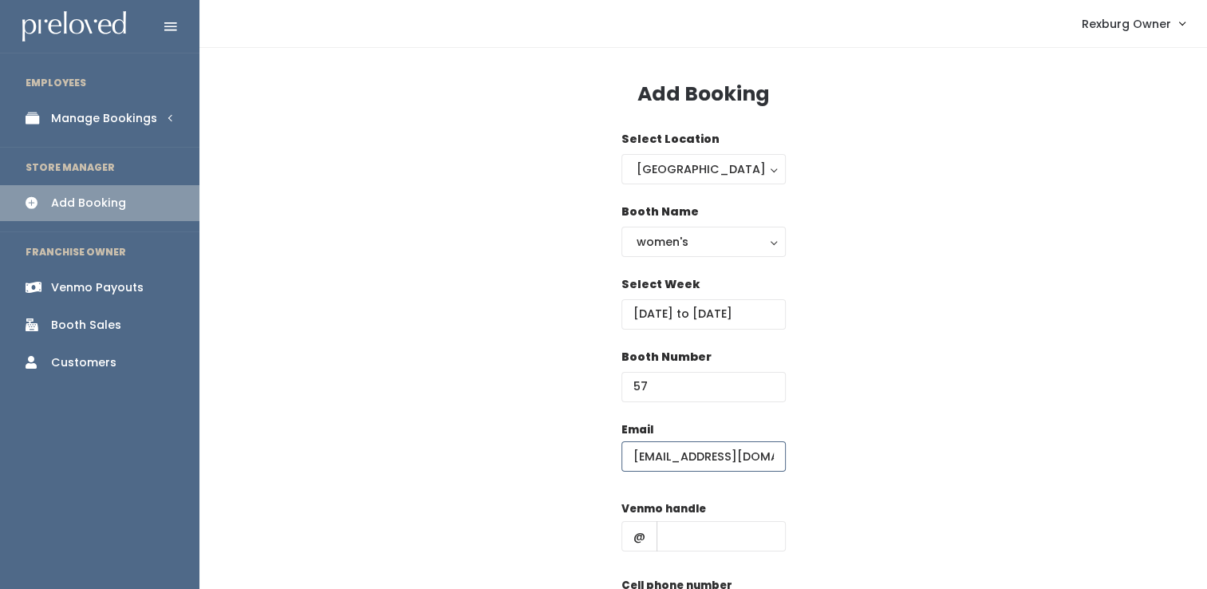
type input "kaliestimpson@gmail.com"
click at [665, 540] on input "text" at bounding box center [721, 536] width 129 height 30
paste input "kaliestimpson"
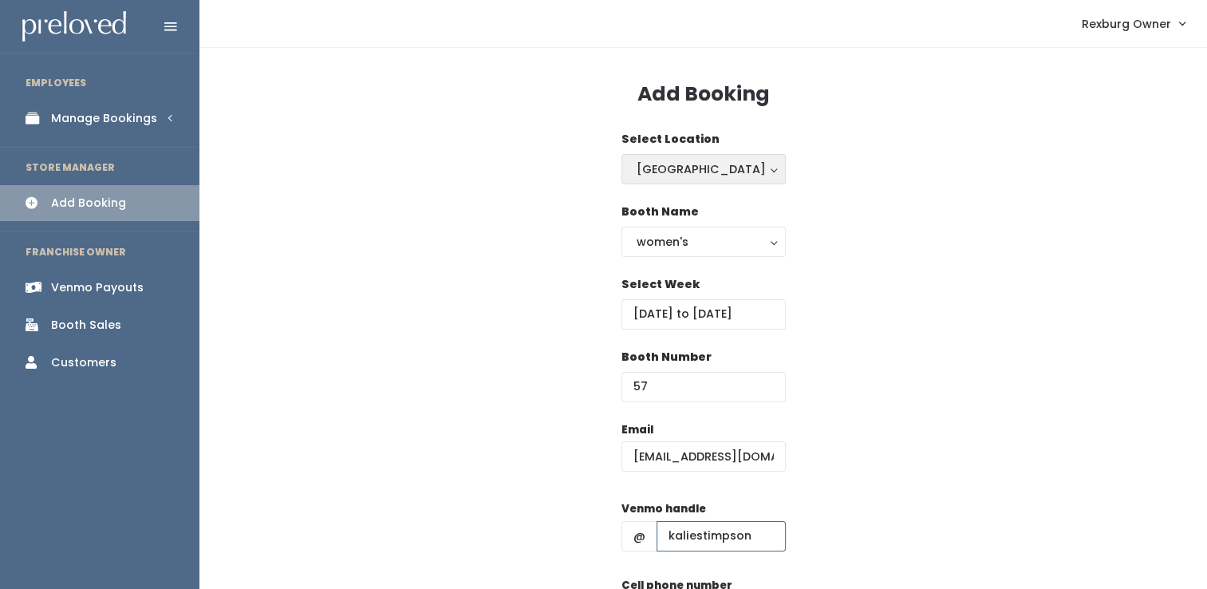
type input "kaliestimpson"
paste input "(208) 999-2839"
type input "(208) 999-2839"
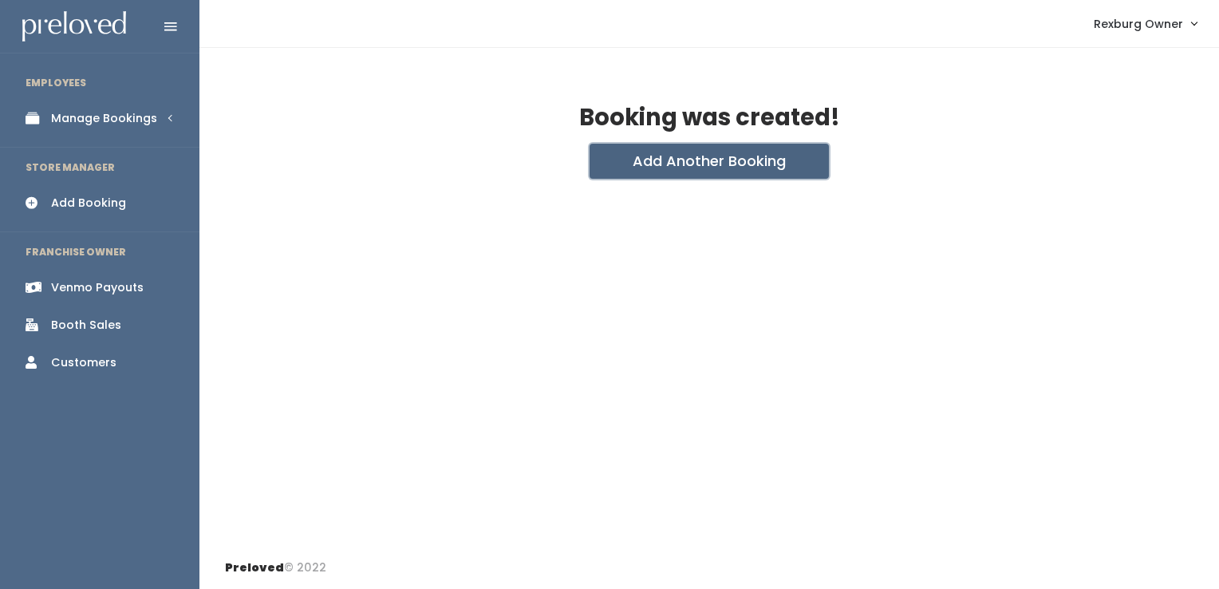
click at [625, 171] on button "Add Another Booking" at bounding box center [709, 161] width 239 height 35
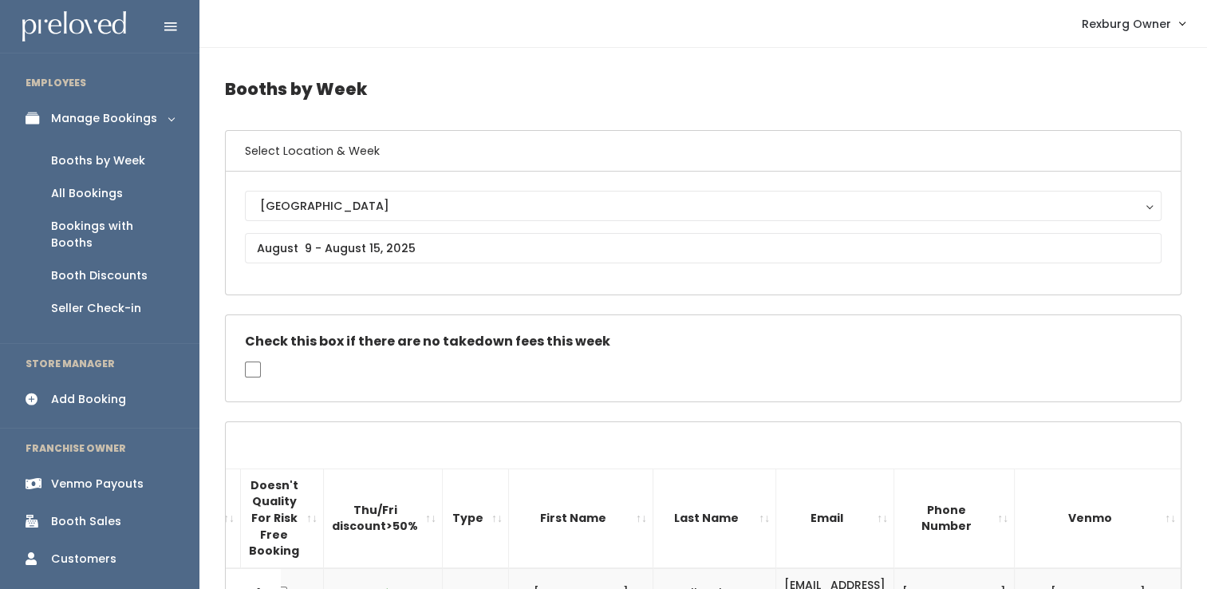
click at [65, 391] on div "Add Booking" at bounding box center [88, 399] width 75 height 17
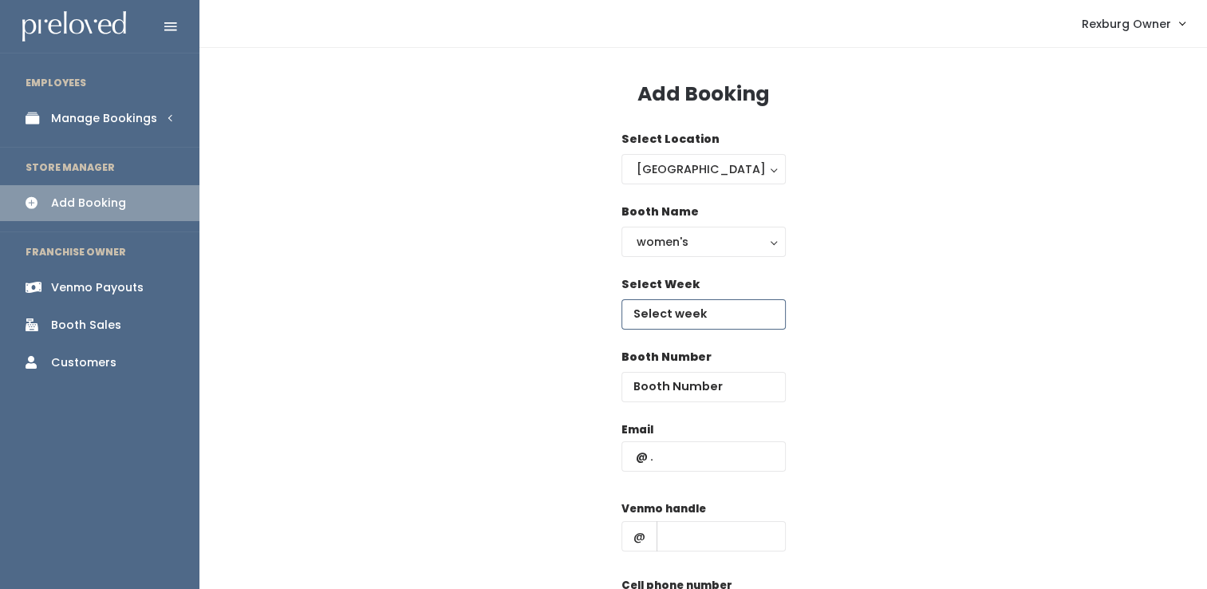
click at [672, 302] on input "text" at bounding box center [703, 314] width 164 height 30
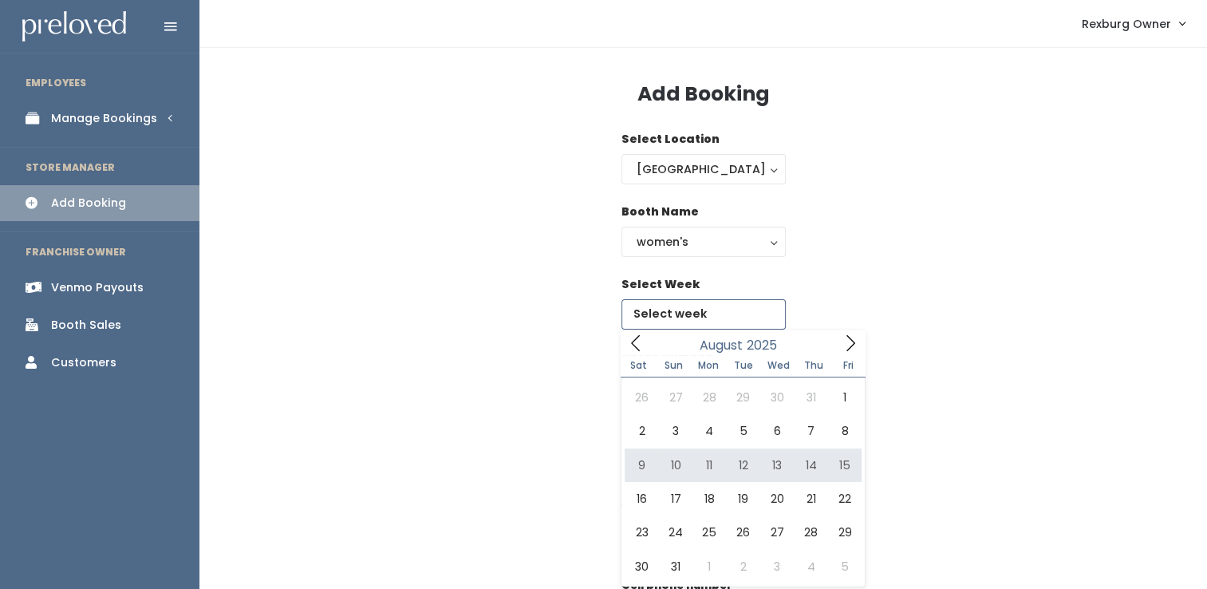
type input "August 9 to August 15"
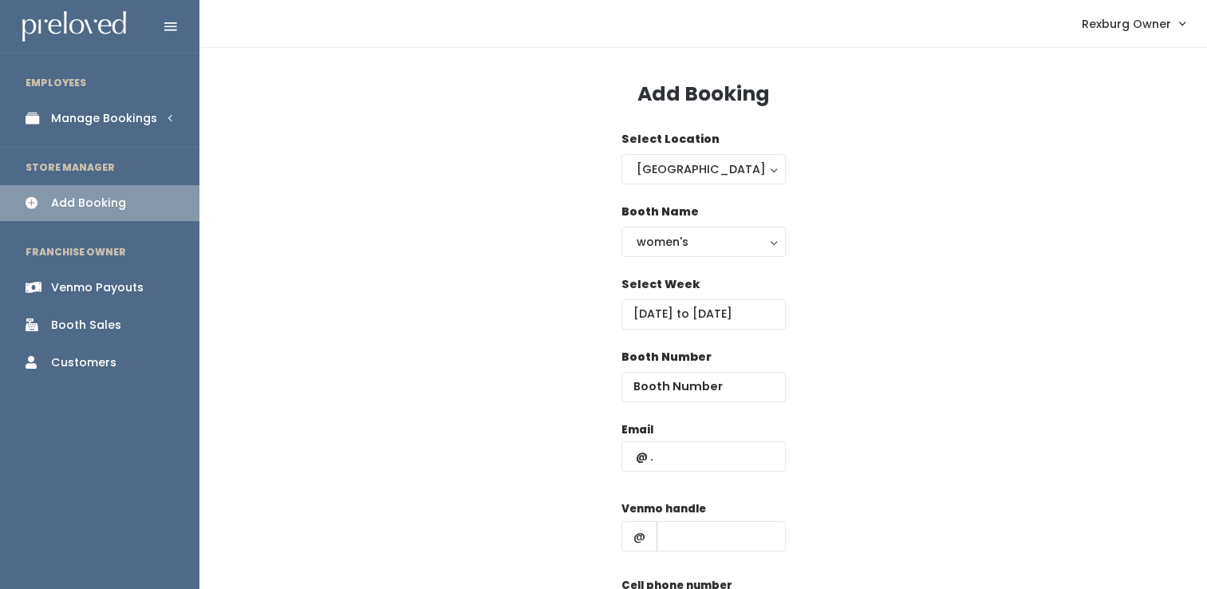
drag, startPoint x: 694, startPoint y: 361, endPoint x: 688, endPoint y: 380, distance: 19.2
click at [694, 364] on label "Booth Number" at bounding box center [666, 357] width 90 height 17
click at [688, 385] on input "number" at bounding box center [703, 387] width 164 height 30
type input "36"
click at [660, 461] on input "text" at bounding box center [703, 456] width 164 height 30
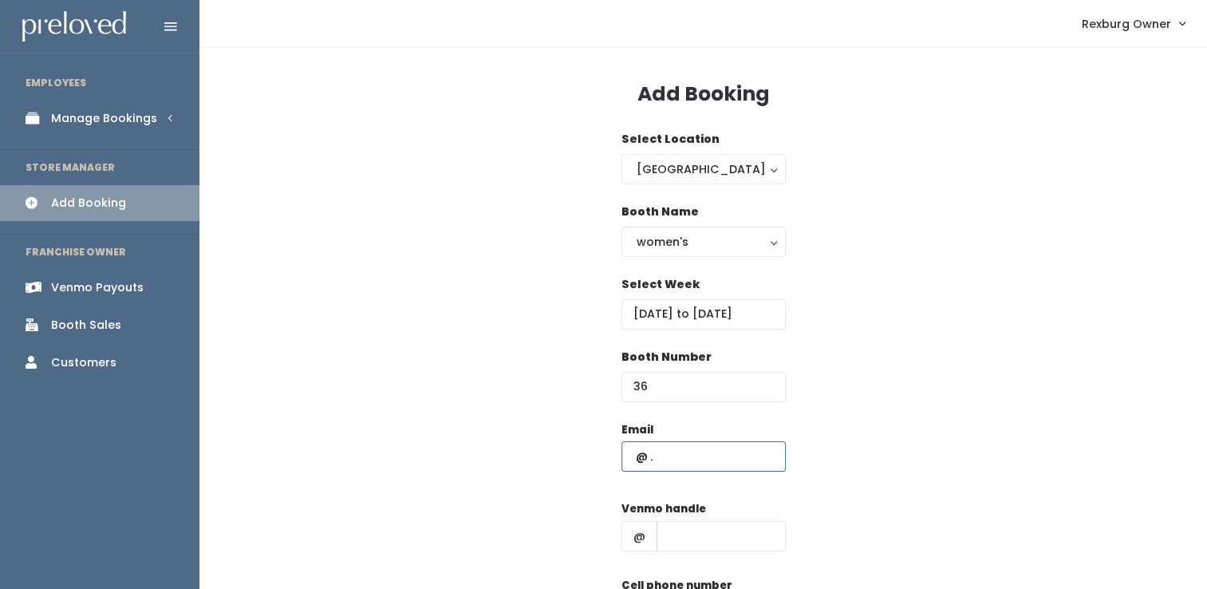
paste input "abbiebcook@gmail.com"
type input "abbiebcook@gmail.com"
click at [690, 531] on input "text" at bounding box center [721, 536] width 129 height 30
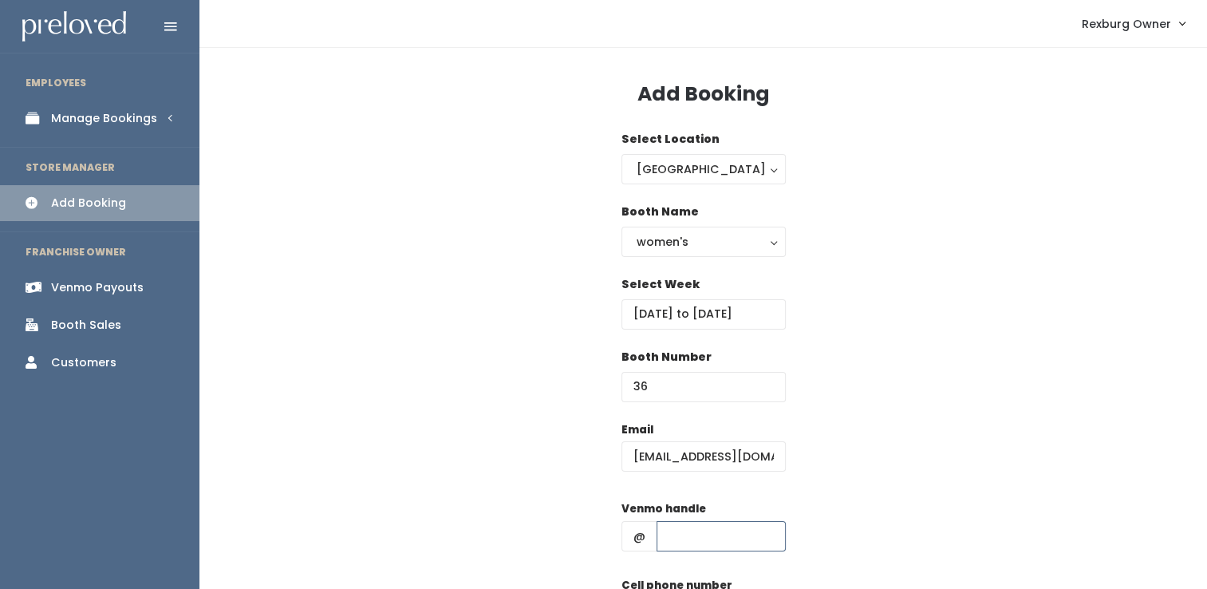
paste input "kadenandabbiecook,"
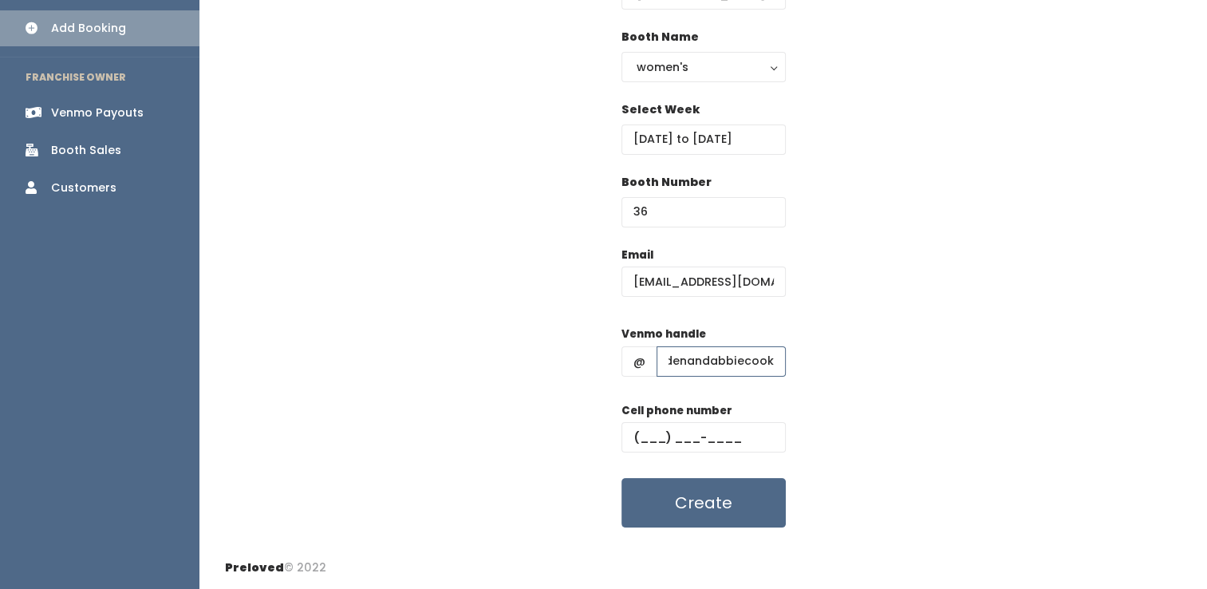
scroll to position [0, 14]
type input "kadenandabbiecook"
type input "(555) 555-5555"
click at [621, 478] on button "Create" at bounding box center [703, 502] width 164 height 49
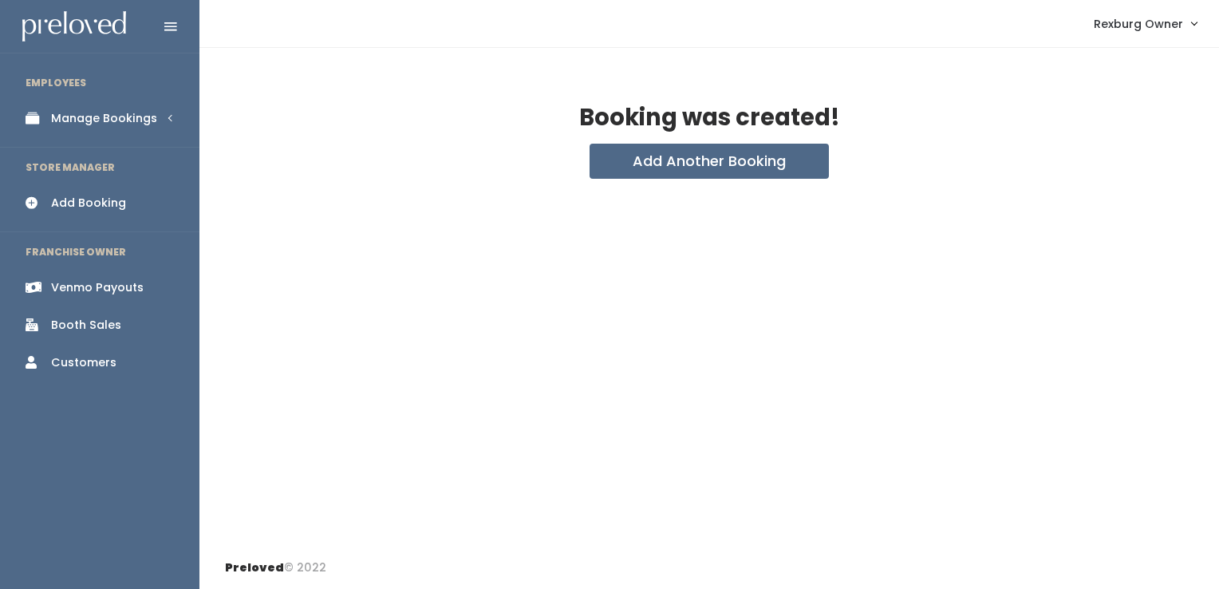
click at [144, 126] on link "Manage Bookings" at bounding box center [99, 119] width 199 height 36
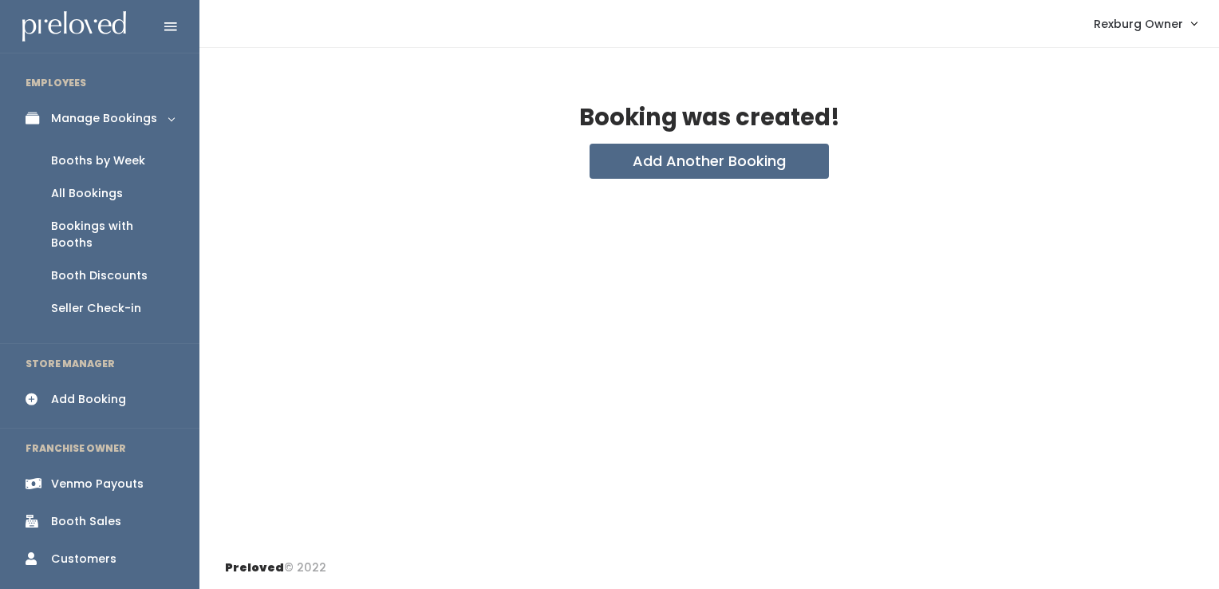
click at [125, 164] on div "Booths by Week" at bounding box center [98, 160] width 94 height 17
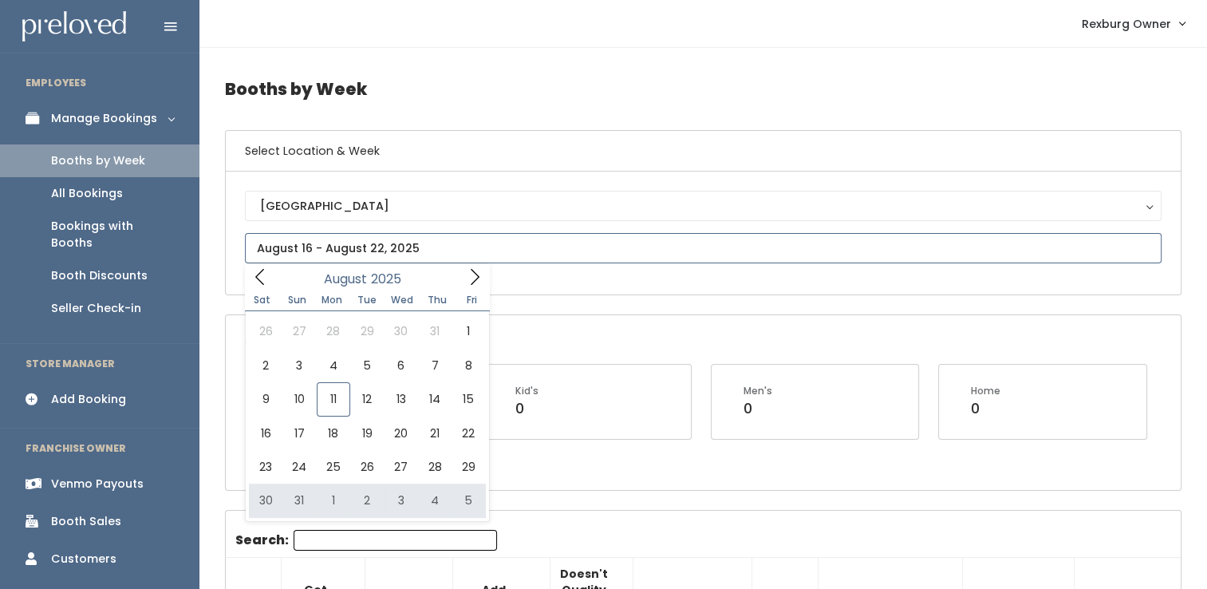
type input "[DATE] to [DATE]"
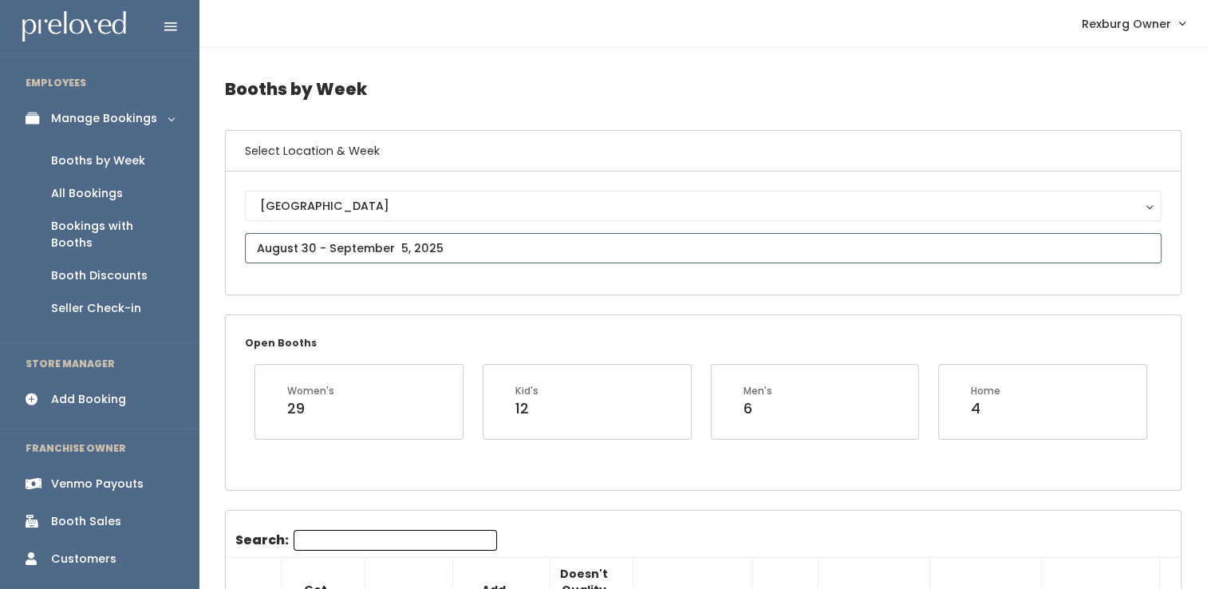
click at [385, 254] on input "text" at bounding box center [703, 248] width 917 height 30
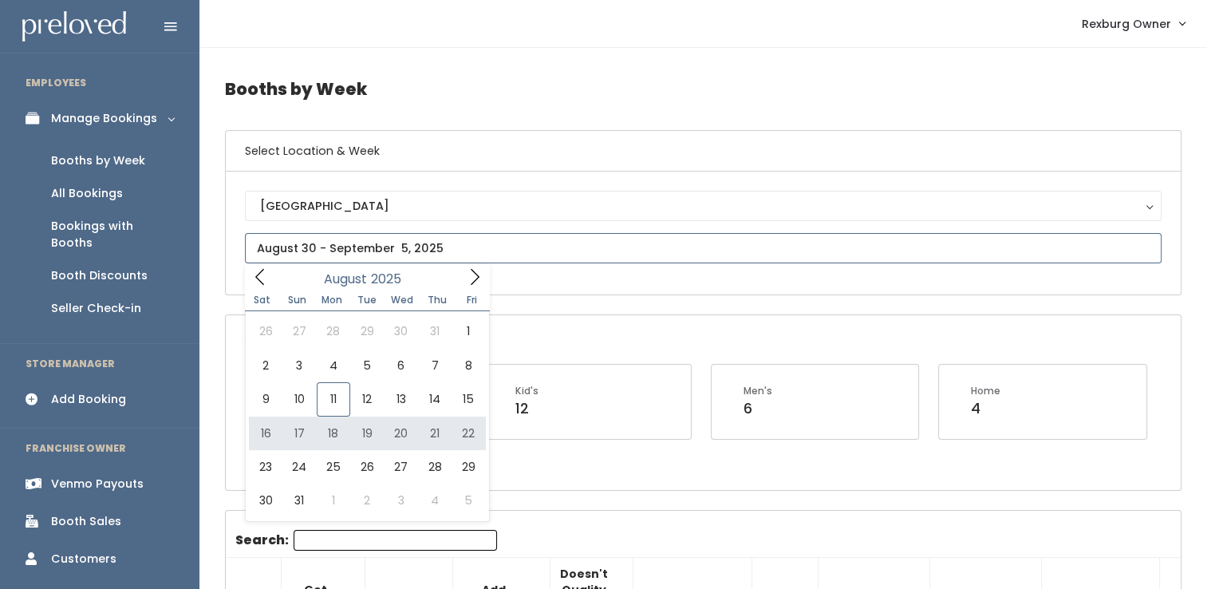
type input "August 16 to August 22"
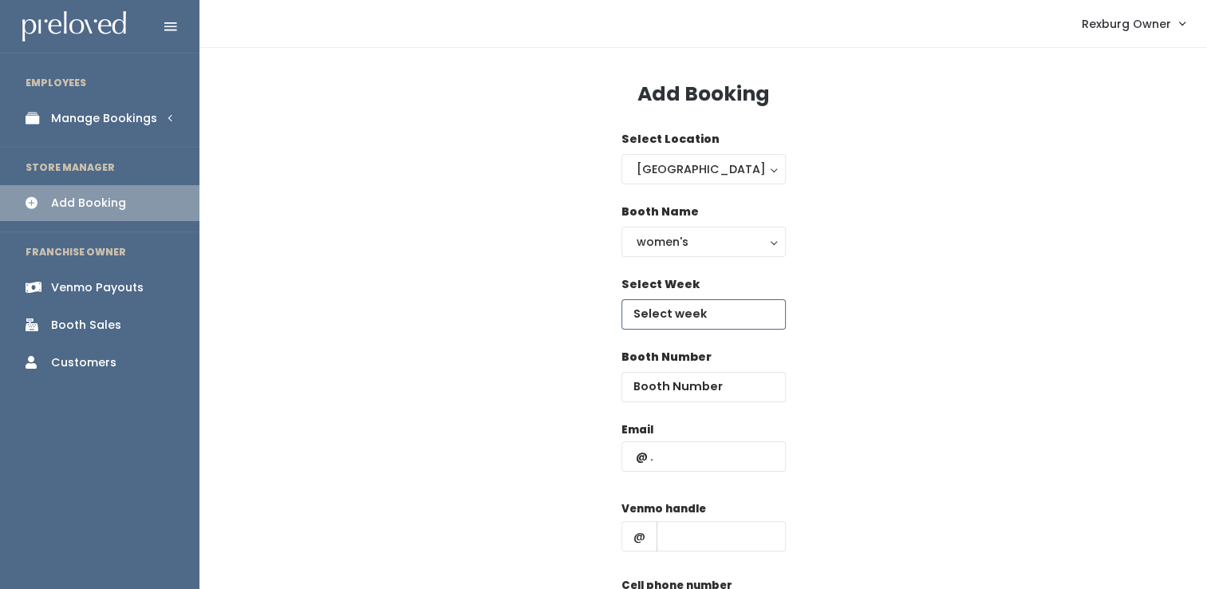
click at [679, 310] on input "text" at bounding box center [703, 314] width 164 height 30
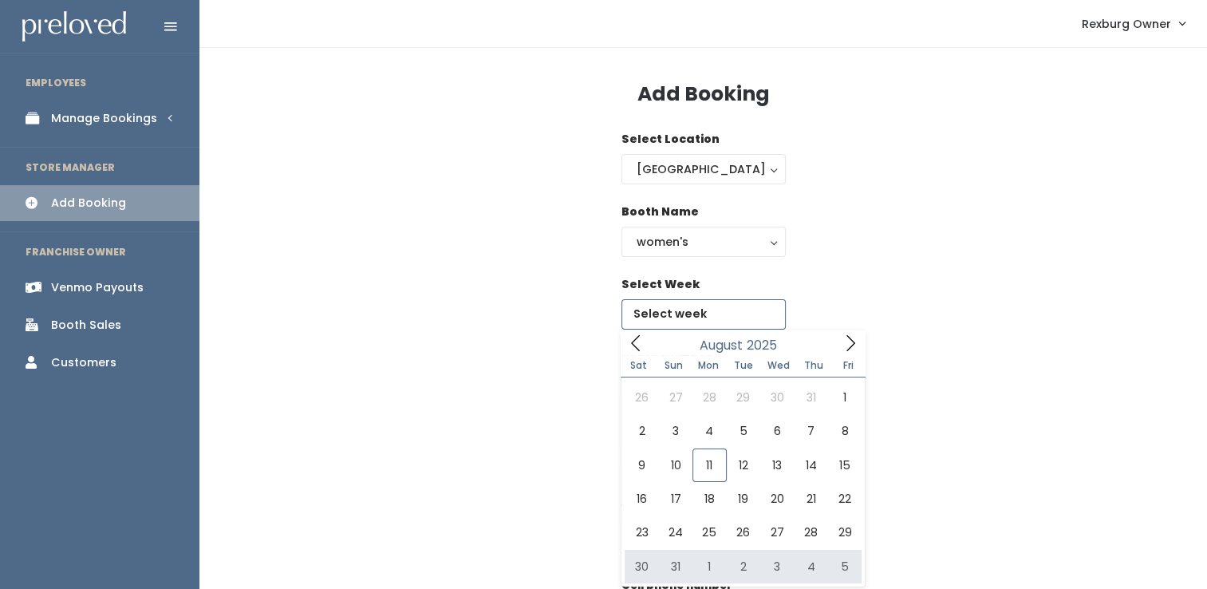
type input "[DATE] to [DATE]"
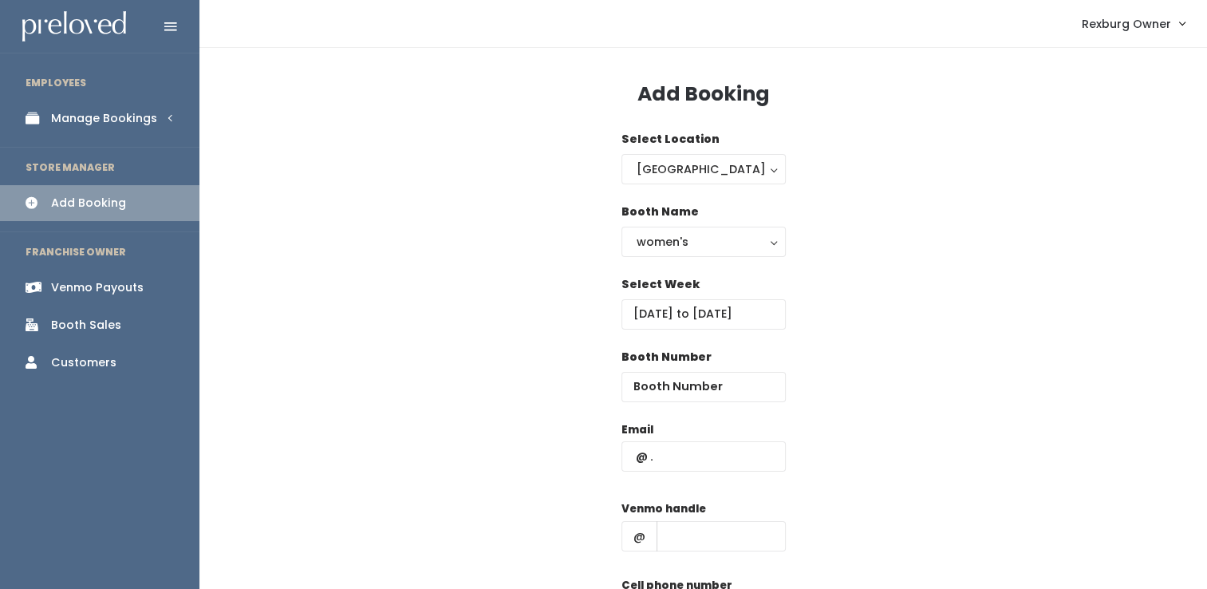
click at [736, 408] on div "Booth Number" at bounding box center [703, 385] width 164 height 73
click at [736, 388] on input "number" at bounding box center [703, 387] width 164 height 30
type input "6"
click at [702, 453] on input "text" at bounding box center [703, 456] width 164 height 30
paste input "[EMAIL_ADDRESS][DOMAIN_NAME]"
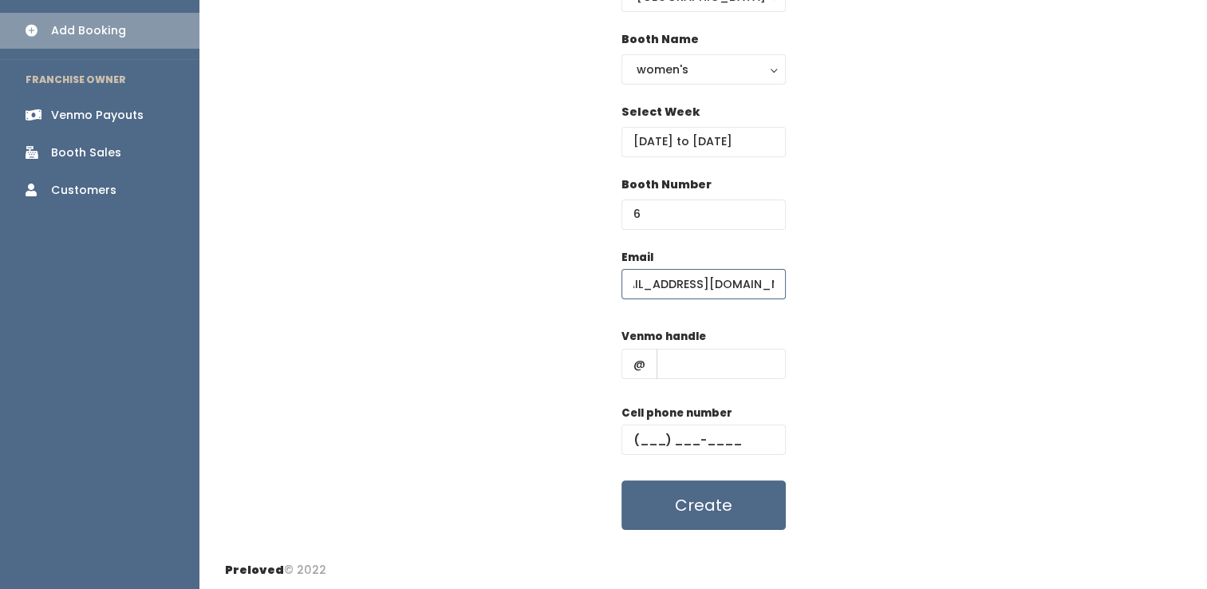
scroll to position [175, 0]
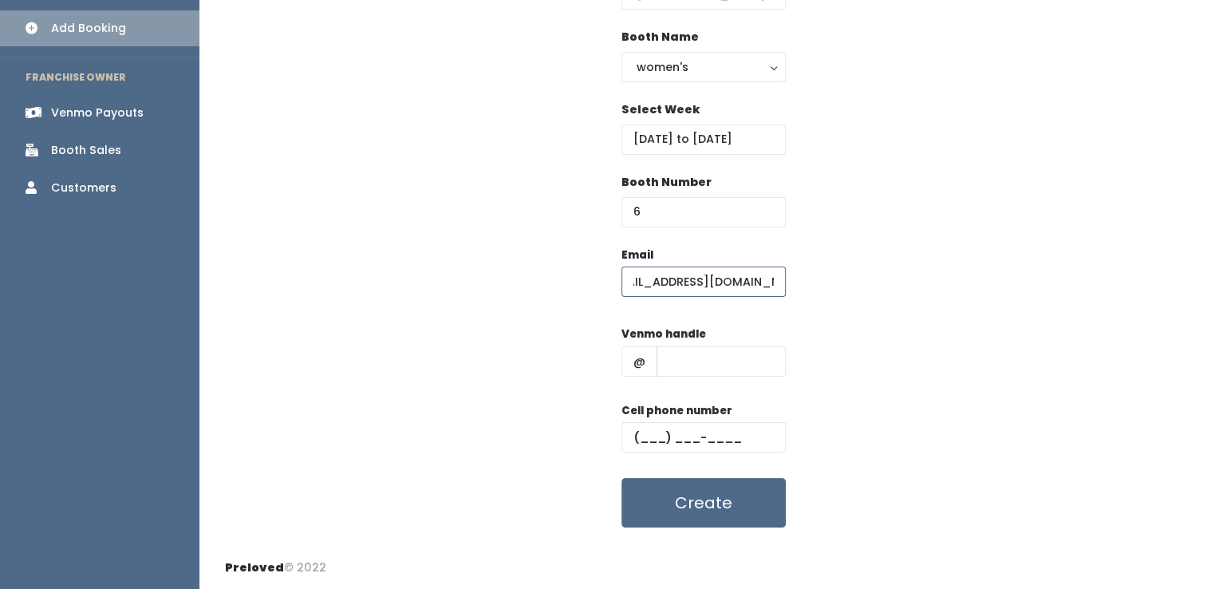
type input "tanja_harrson@hotmail.com"
click at [696, 436] on input "text" at bounding box center [703, 437] width 164 height 30
paste input "(208) 709-5744"
type input "(208) 709-5744"
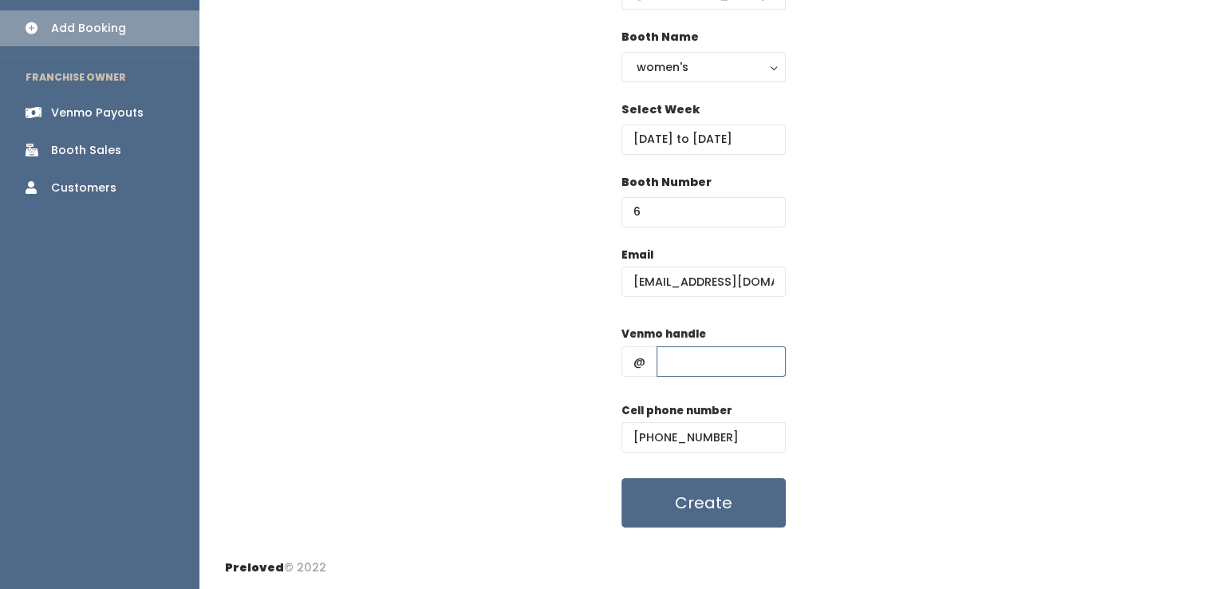
click at [698, 357] on input "text" at bounding box center [721, 361] width 129 height 30
paste input "Tanja-Harrison-3"
type input "Tanja-Harrison-3"
click at [621, 478] on button "Create" at bounding box center [703, 502] width 164 height 49
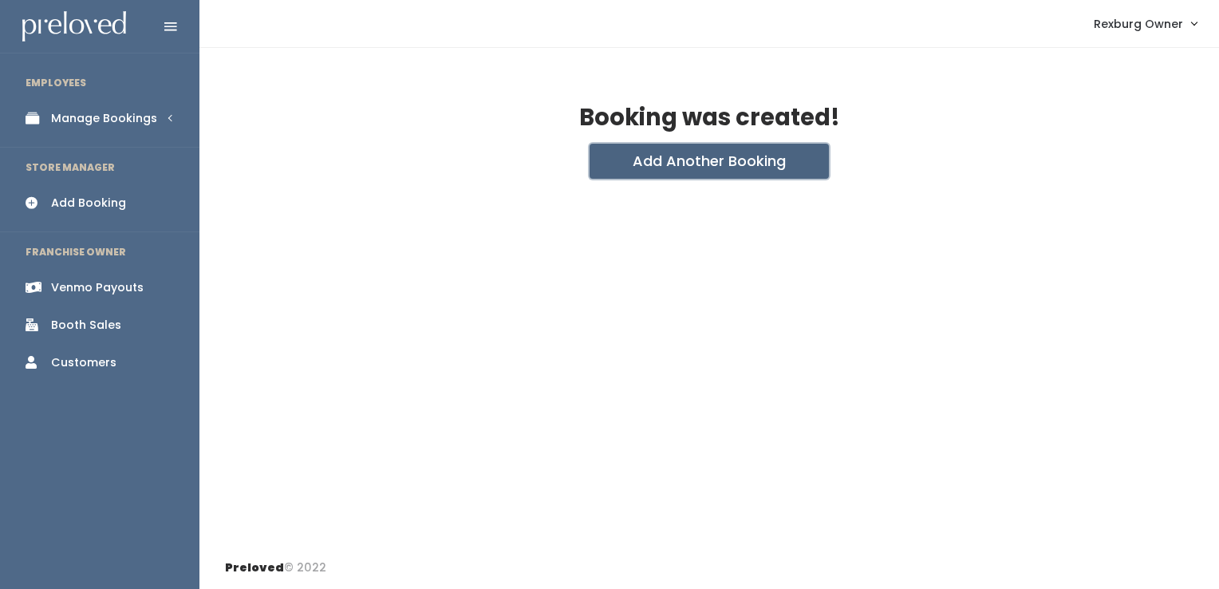
click at [681, 170] on button "Add Another Booking" at bounding box center [709, 161] width 239 height 35
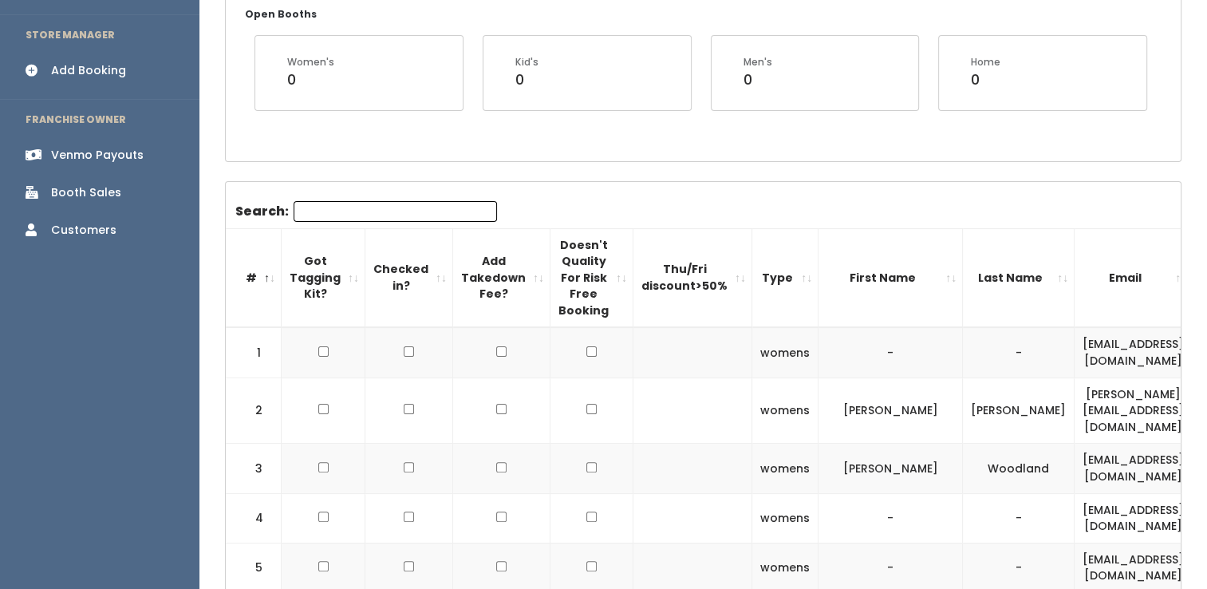
scroll to position [329, 0]
click at [357, 208] on input "Search:" at bounding box center [395, 210] width 203 height 21
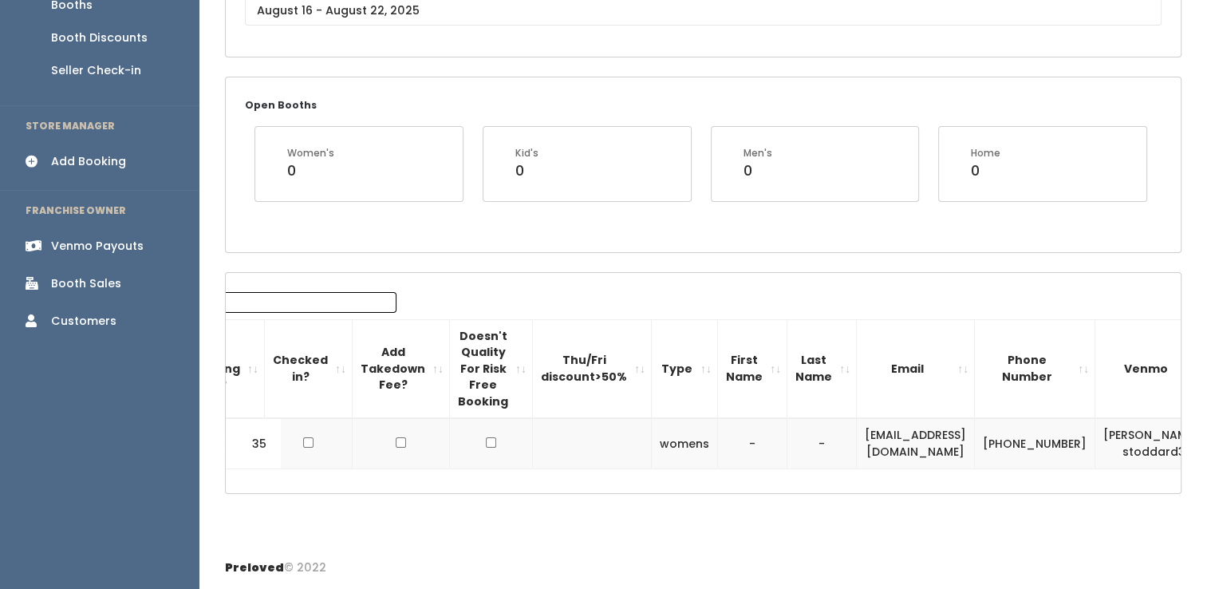
scroll to position [0, 131]
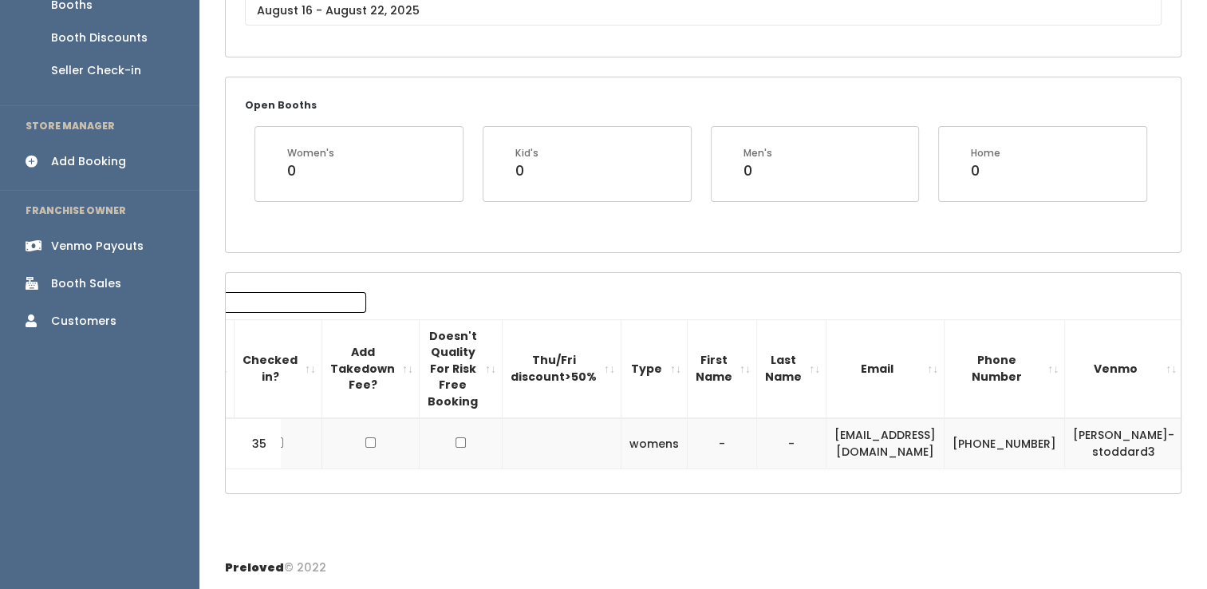
type input "sid"
drag, startPoint x: 955, startPoint y: 436, endPoint x: 807, endPoint y: 444, distance: 147.8
click at [827, 444] on td "sidstoddard3@gmail.com" at bounding box center [886, 443] width 118 height 50
click at [827, 444] on td "[EMAIL_ADDRESS][DOMAIN_NAME]" at bounding box center [886, 443] width 118 height 50
copy td "[EMAIL_ADDRESS][DOMAIN_NAME]"
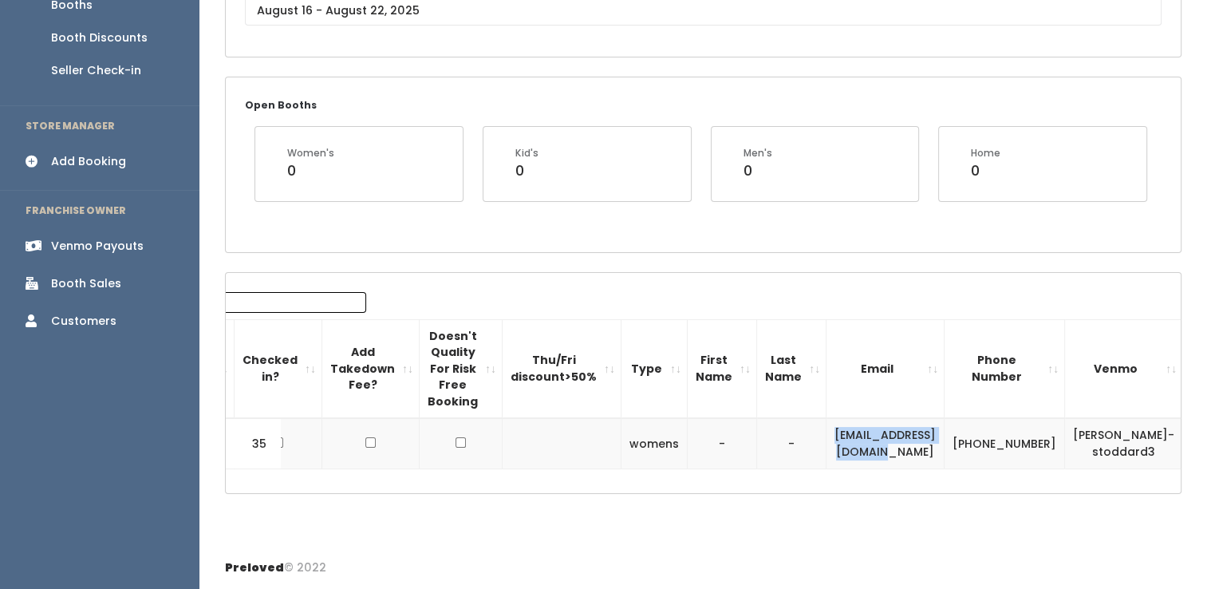
click at [1201, 433] on button "button" at bounding box center [1211, 443] width 21 height 21
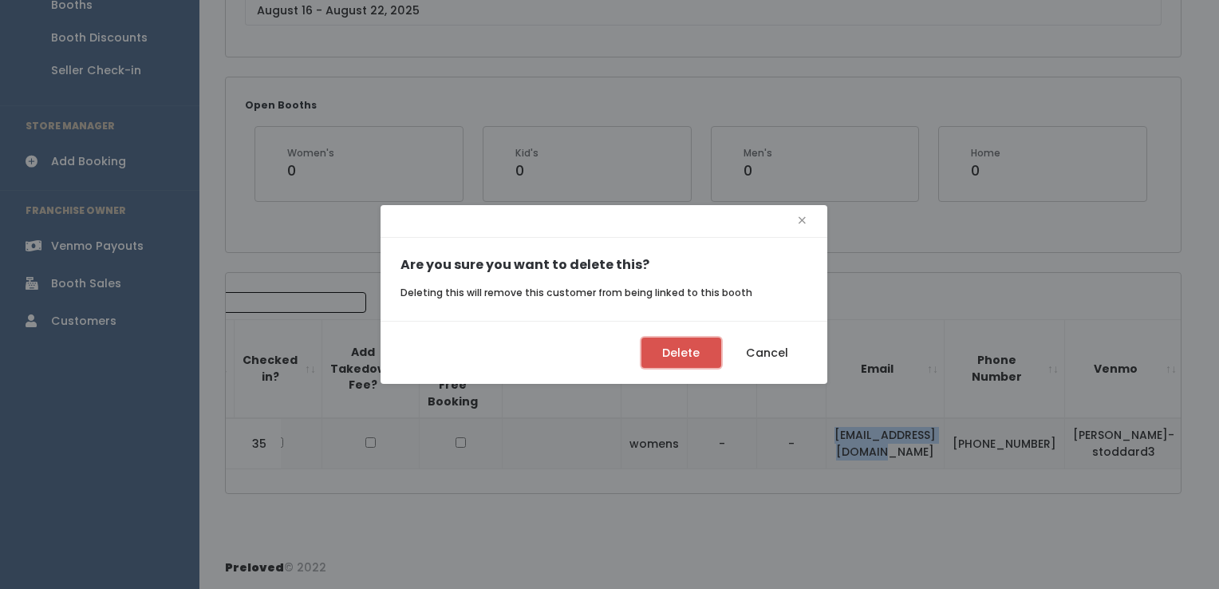
click at [661, 351] on button "Delete" at bounding box center [681, 352] width 80 height 30
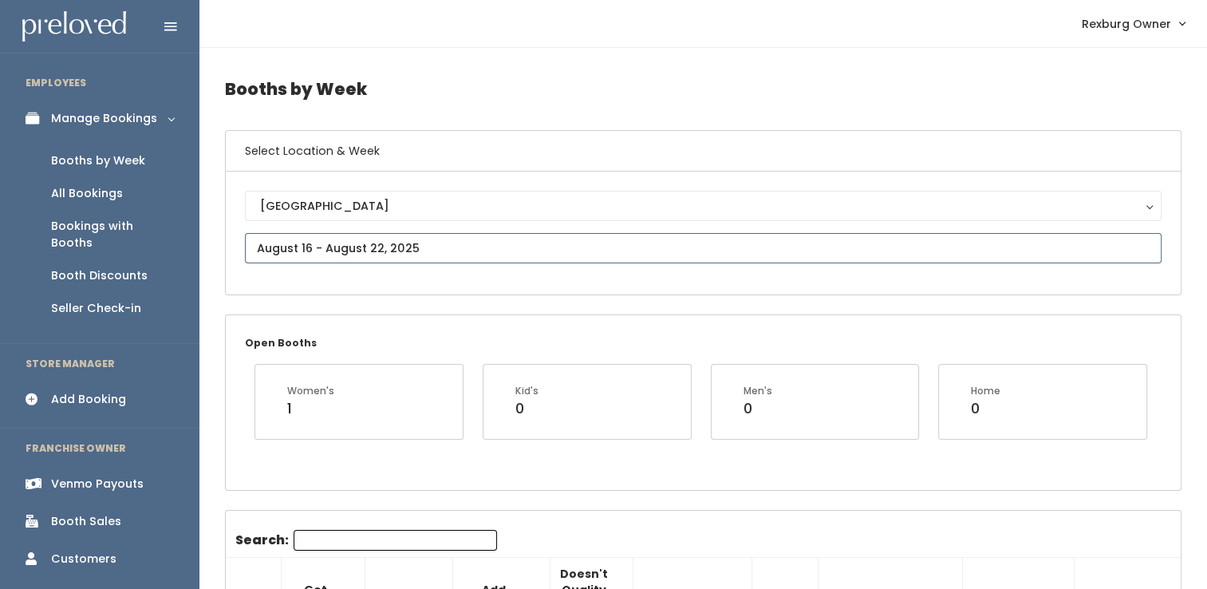
click at [374, 252] on input "text" at bounding box center [703, 248] width 917 height 30
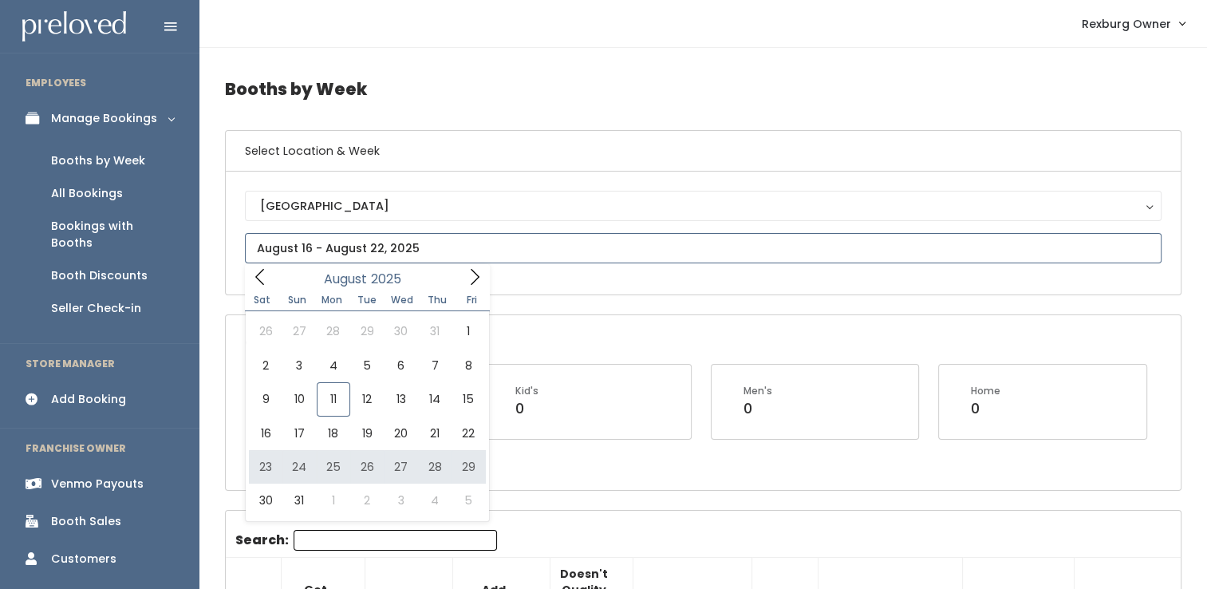
type input "[DATE] to [DATE]"
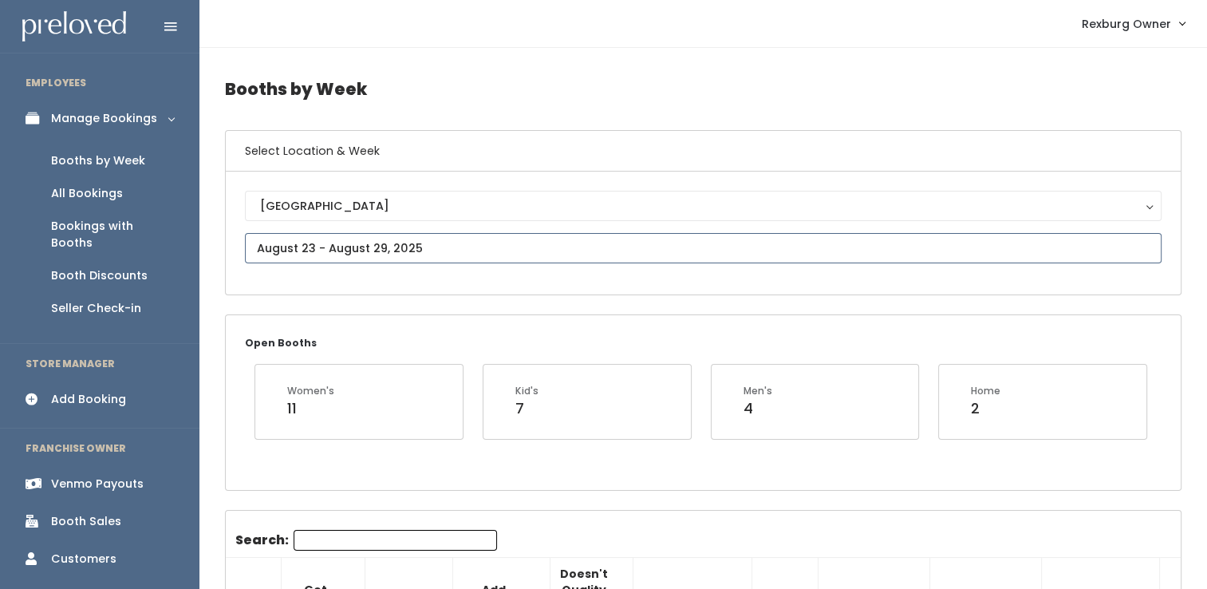
click at [390, 254] on input "text" at bounding box center [703, 248] width 917 height 30
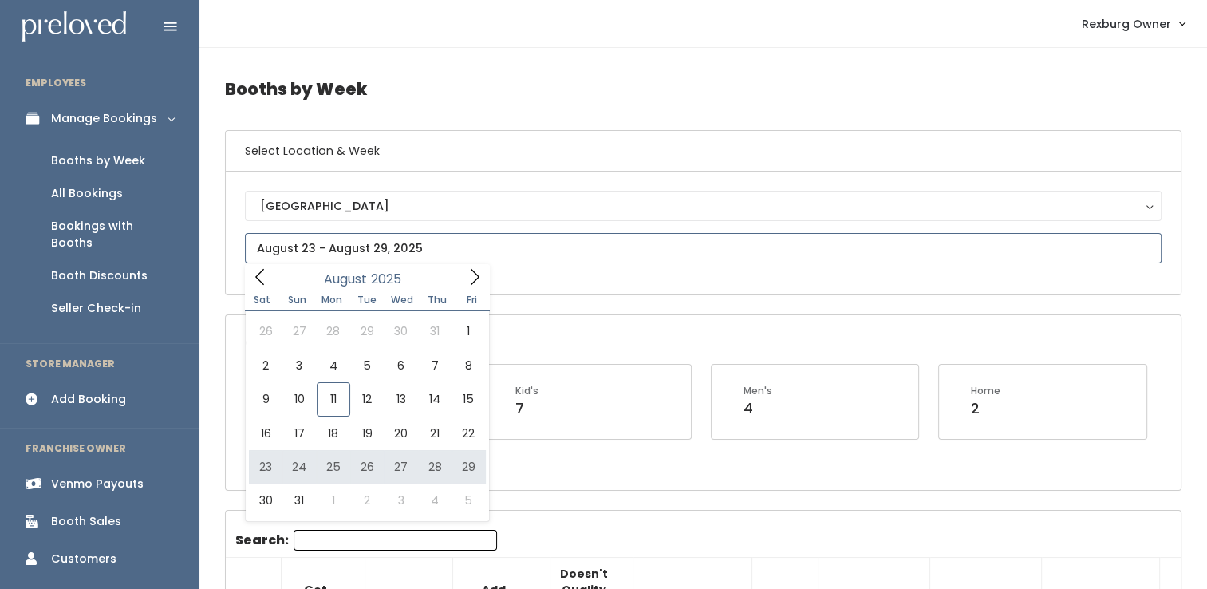
type input "[DATE] to [DATE]"
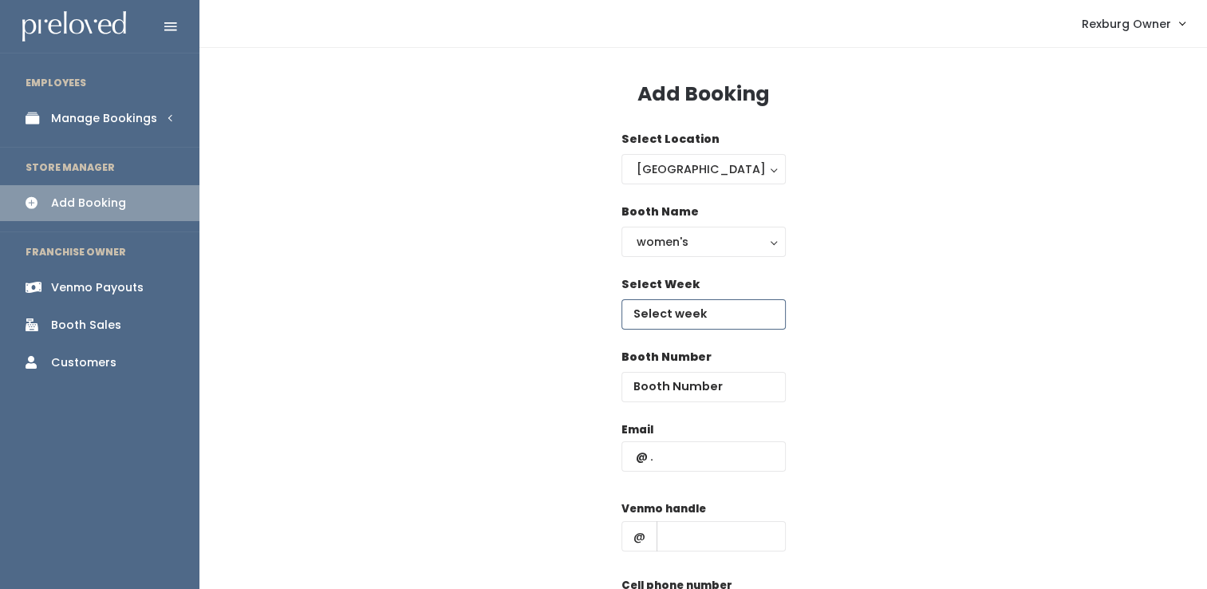
click at [677, 318] on body "EMPLOYEES Manage Bookings Booths by Week All Bookings Bookings with Booths Boot…" at bounding box center [603, 381] width 1207 height 763
type input "[DATE] to [DATE]"
click at [724, 373] on div "Booth Number" at bounding box center [703, 375] width 164 height 53
click at [726, 383] on input "number" at bounding box center [703, 387] width 164 height 30
type input "29"
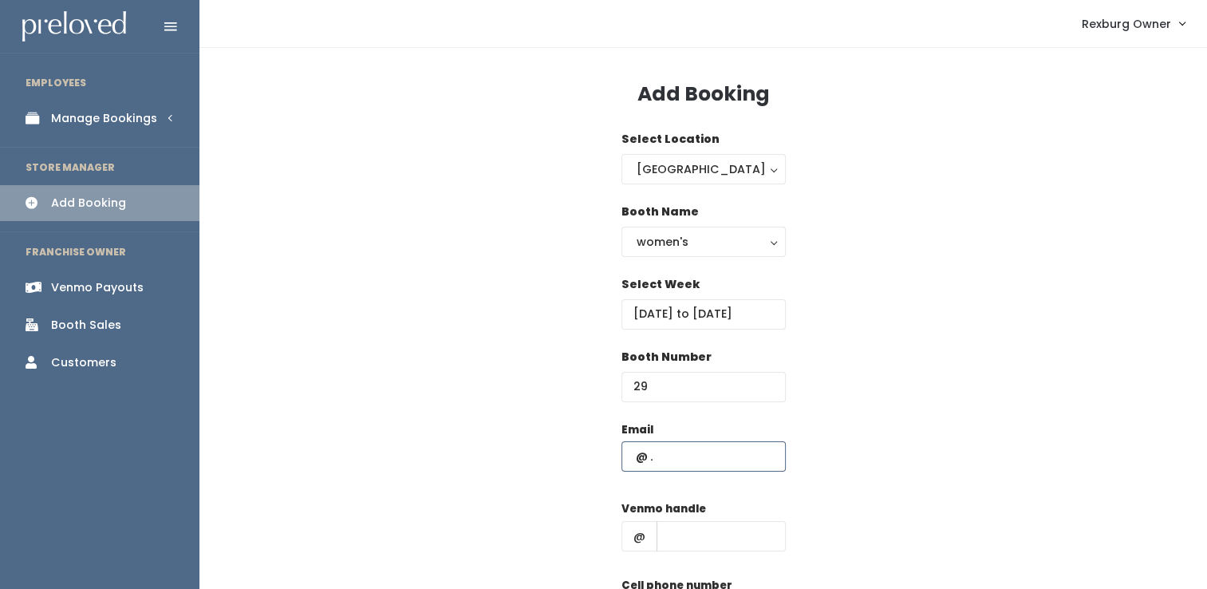
paste input "[EMAIL_ADDRESS][DOMAIN_NAME]"
type input "[EMAIL_ADDRESS][DOMAIN_NAME]"
click at [678, 551] on div "Venmo handle @" at bounding box center [703, 532] width 164 height 64
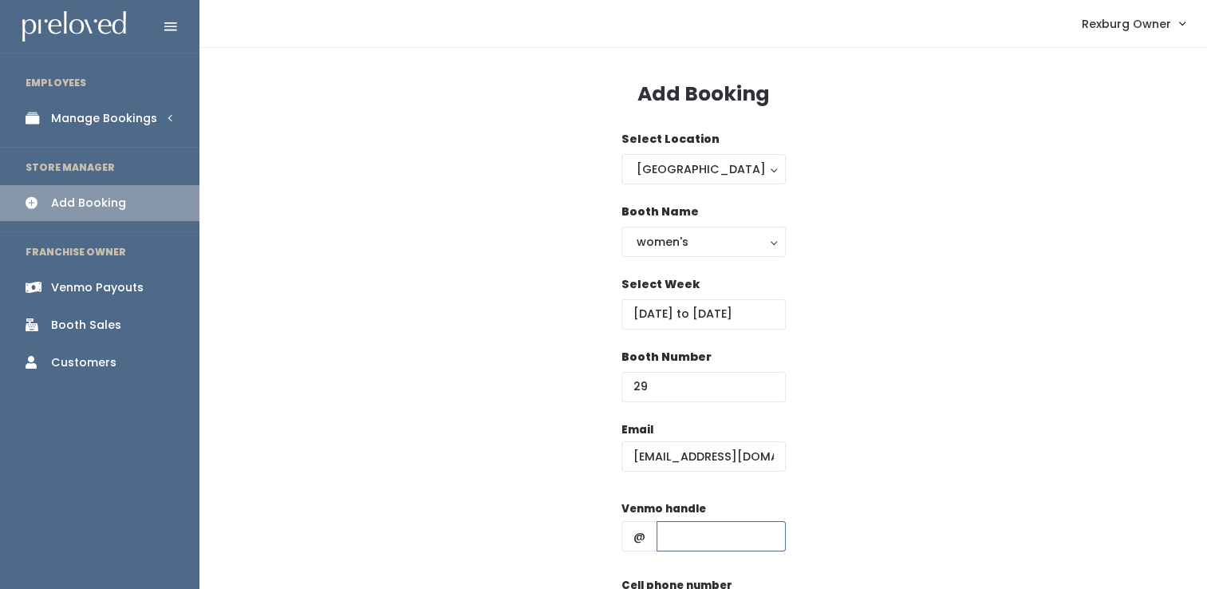
click at [681, 525] on input "text" at bounding box center [721, 536] width 129 height 30
paste input "[PERSON_NAME]-stoddard3"
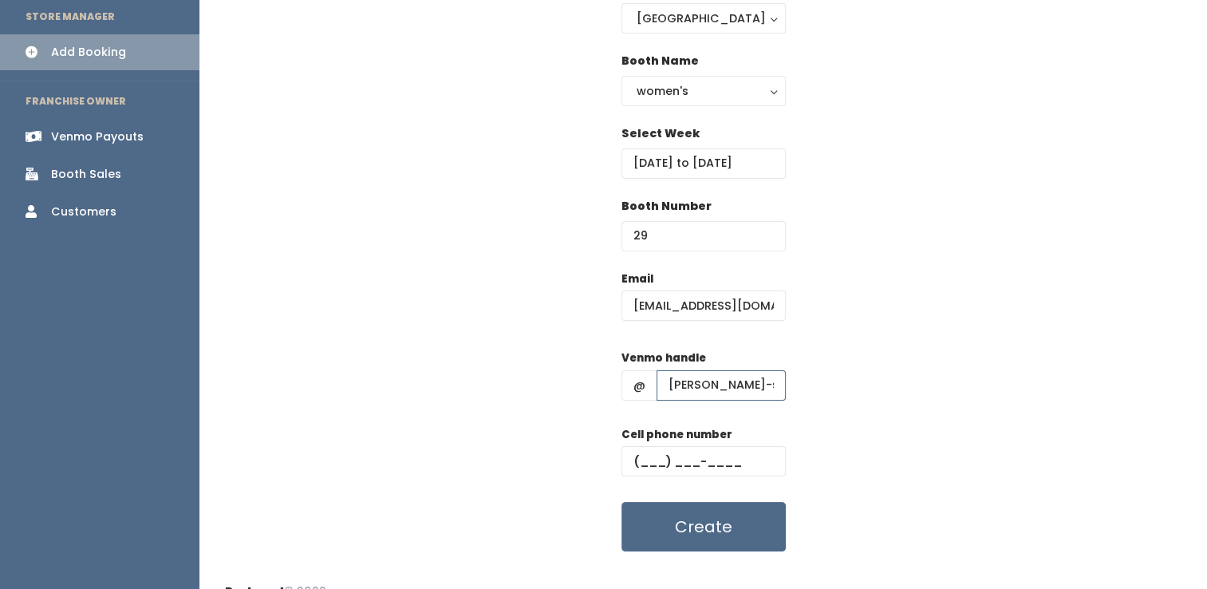
scroll to position [175, 0]
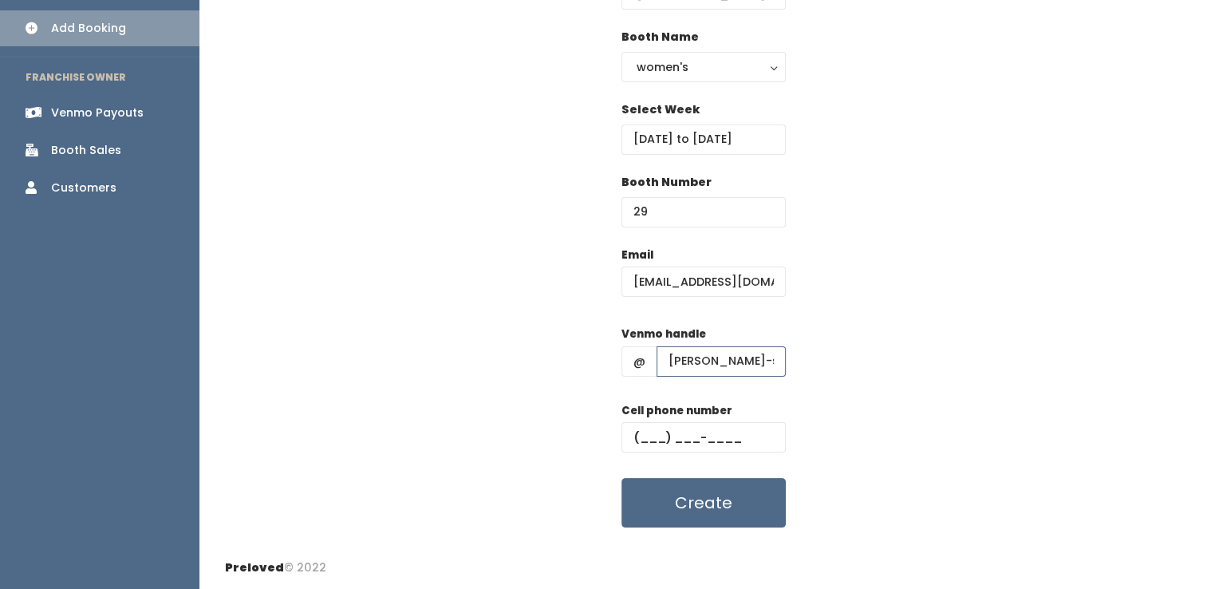
type input "[PERSON_NAME]-stoddard3"
click at [727, 432] on input "text" at bounding box center [703, 437] width 164 height 30
paste input "[PHONE_NUMBER]"
type input "[PHONE_NUMBER]"
click at [621, 478] on button "Create" at bounding box center [703, 502] width 164 height 49
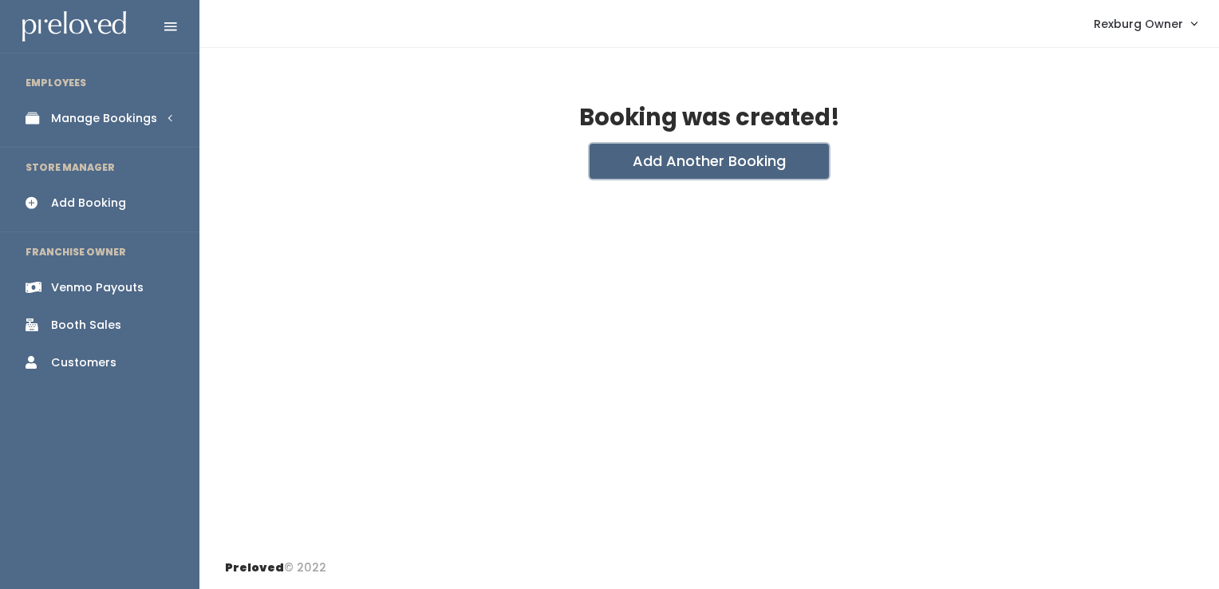
click at [626, 164] on button "Add Another Booking" at bounding box center [709, 161] width 239 height 35
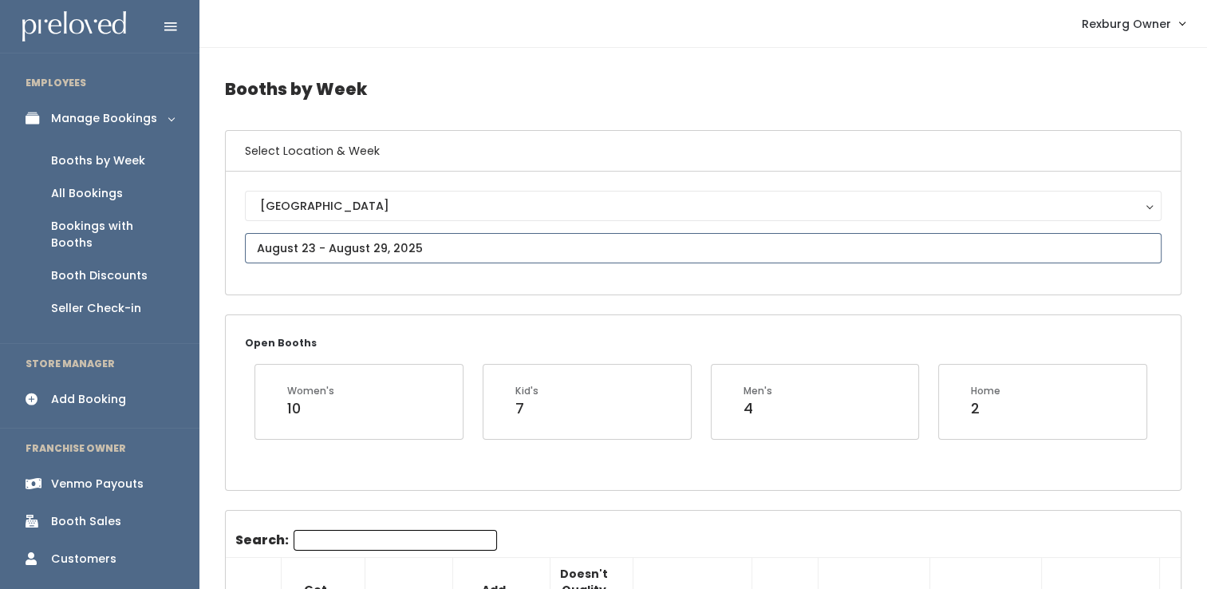
click at [464, 246] on input "text" at bounding box center [703, 248] width 917 height 30
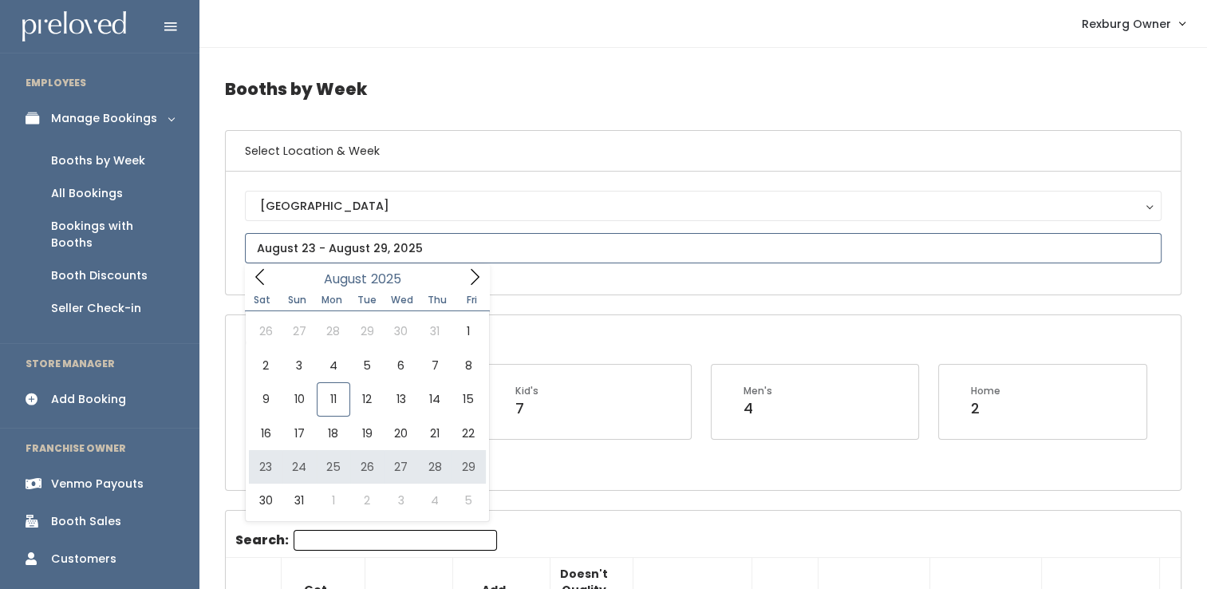
type input "August 23 to August 29"
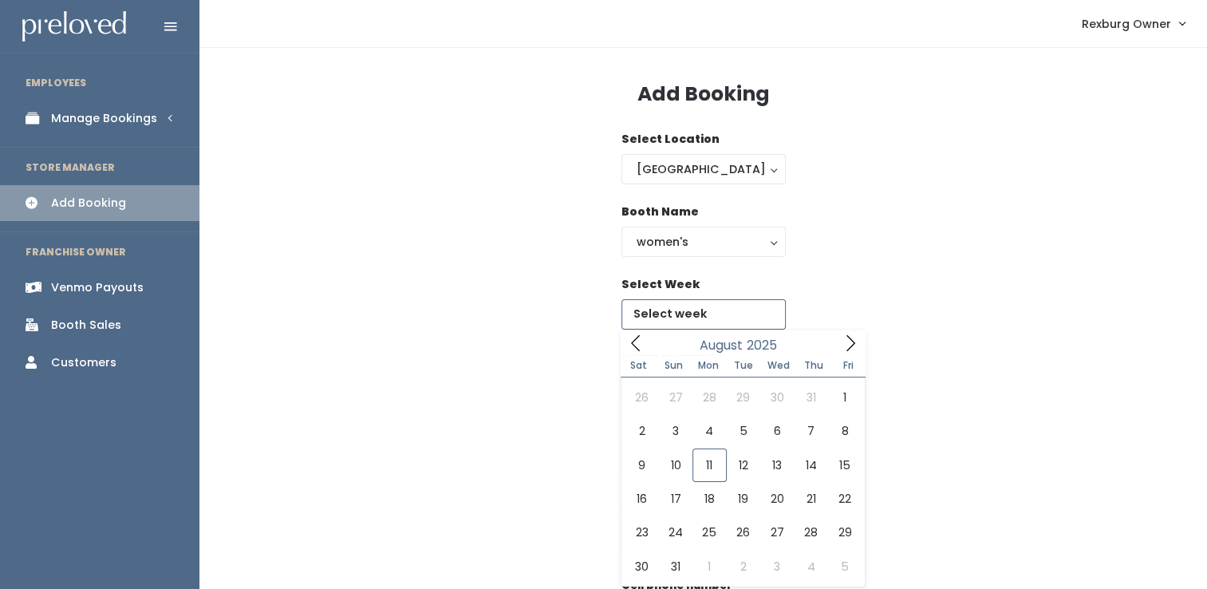
click at [717, 315] on input "text" at bounding box center [703, 314] width 164 height 30
type input "[DATE] to [DATE]"
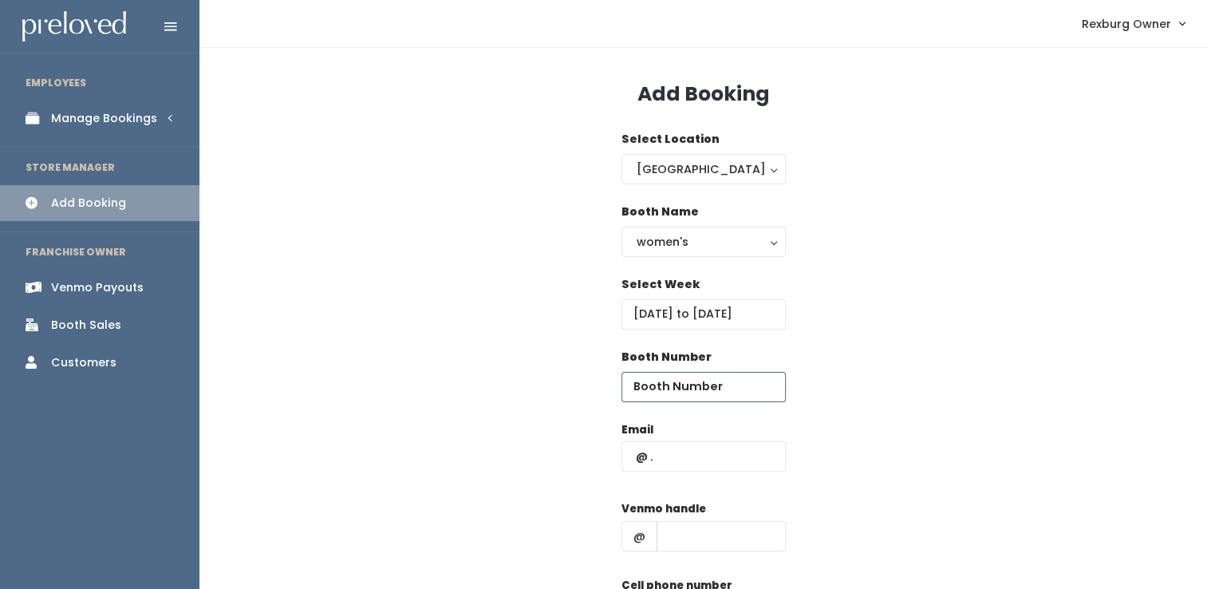
click at [691, 378] on input "number" at bounding box center [703, 387] width 164 height 30
type input "32"
click at [666, 449] on input "text" at bounding box center [703, 456] width 164 height 30
paste input "[EMAIL_ADDRESS][PERSON_NAME][DOMAIN_NAME]"
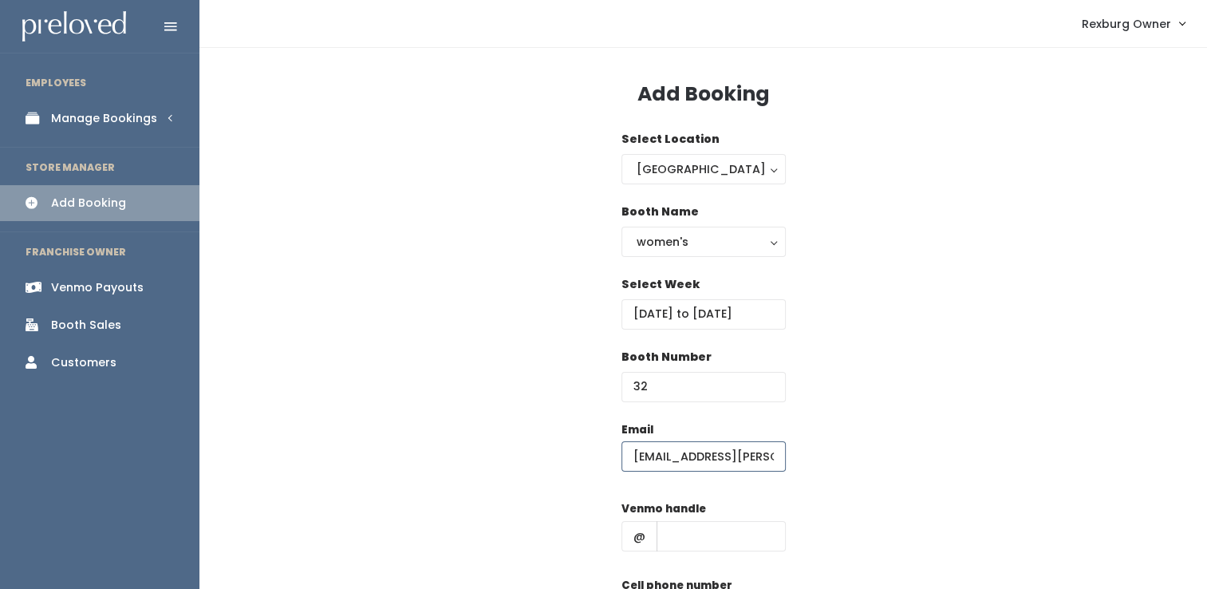
scroll to position [0, 19]
type input "[EMAIL_ADDRESS][PERSON_NAME][DOMAIN_NAME]"
click at [742, 531] on input "text" at bounding box center [721, 536] width 129 height 30
paste input "anghylafuente2002"
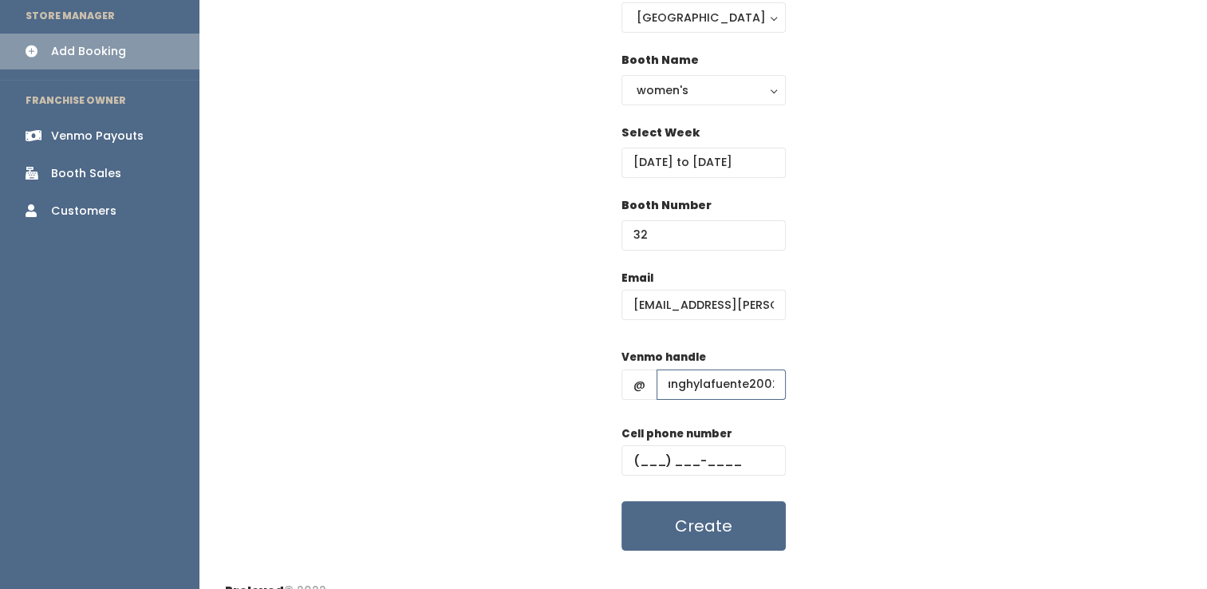
scroll to position [175, 0]
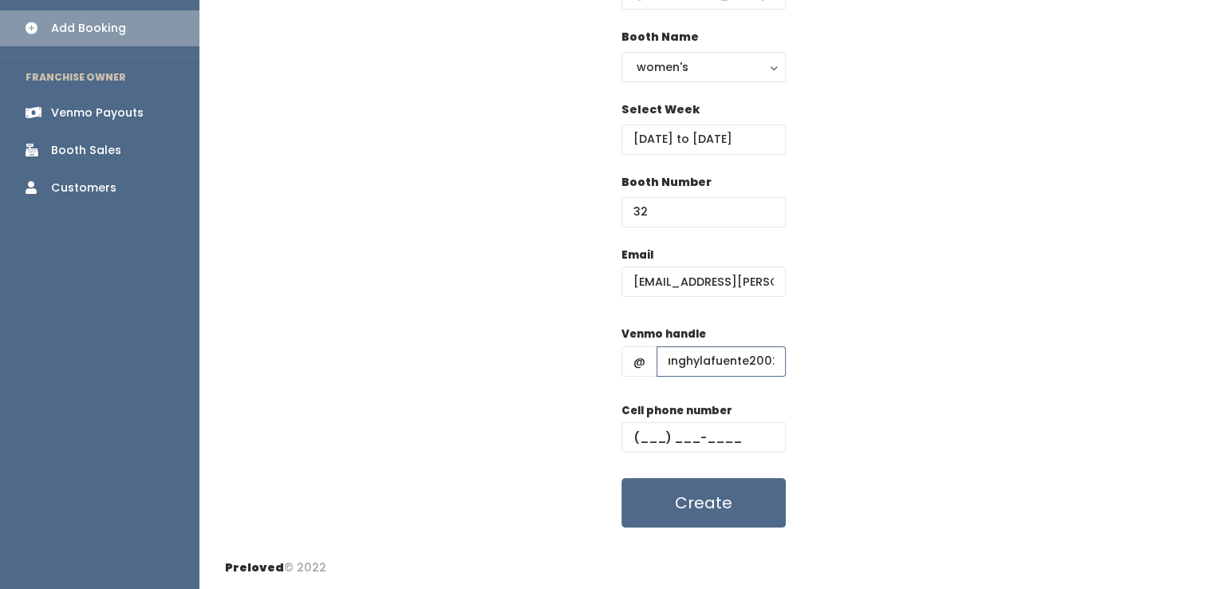
type input "anghylafuente2002"
click at [692, 442] on input "text" at bounding box center [703, 437] width 164 height 30
type input "[PHONE_NUMBER]"
click at [621, 478] on button "Create" at bounding box center [703, 502] width 164 height 49
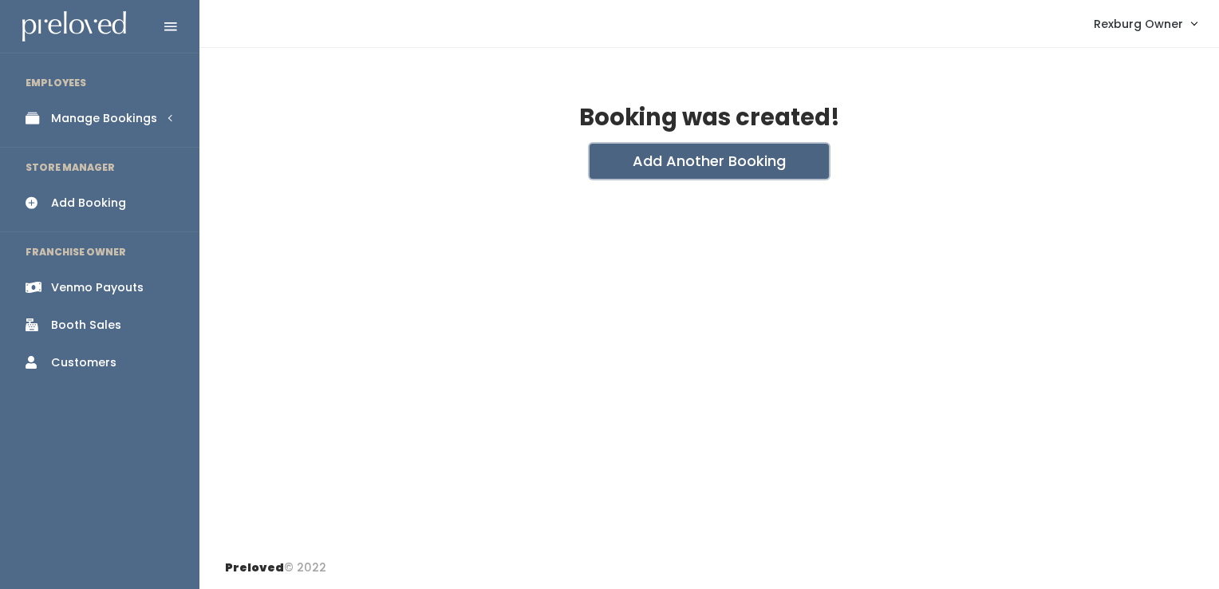
click at [695, 174] on button "Add Another Booking" at bounding box center [709, 161] width 239 height 35
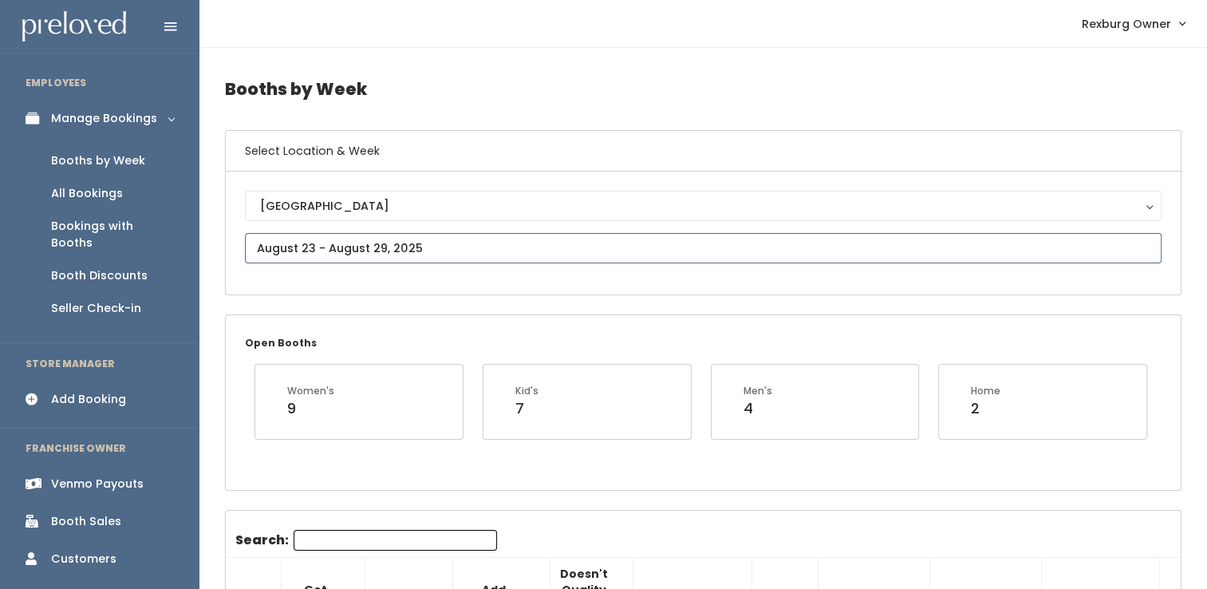
click at [397, 251] on input "text" at bounding box center [703, 248] width 917 height 30
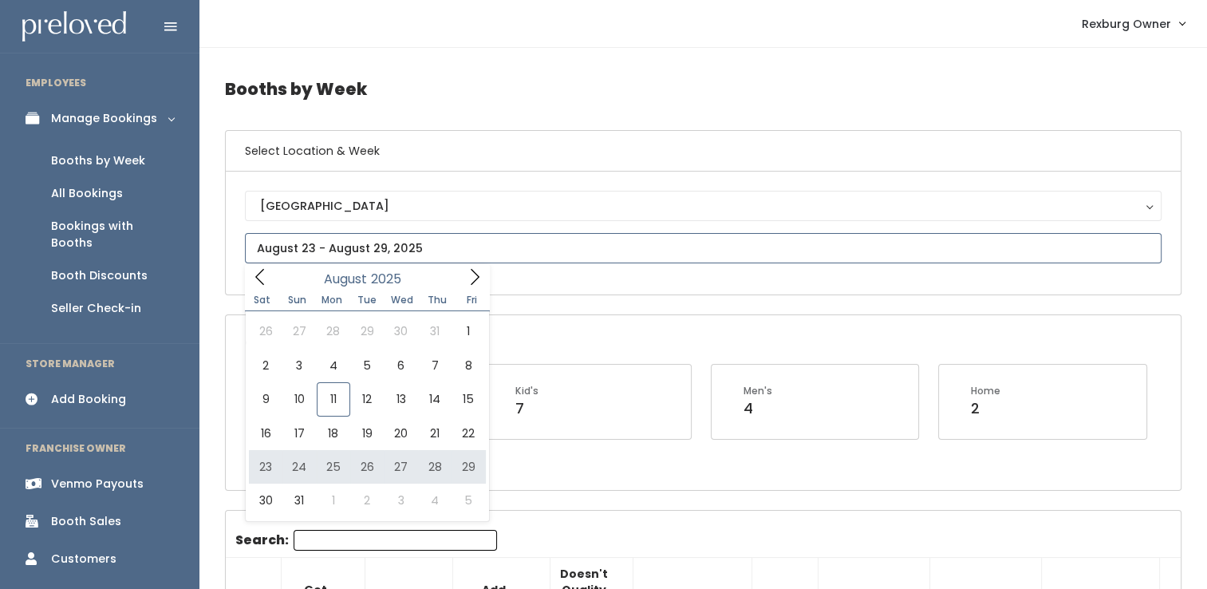
type input "August 23 to August 29"
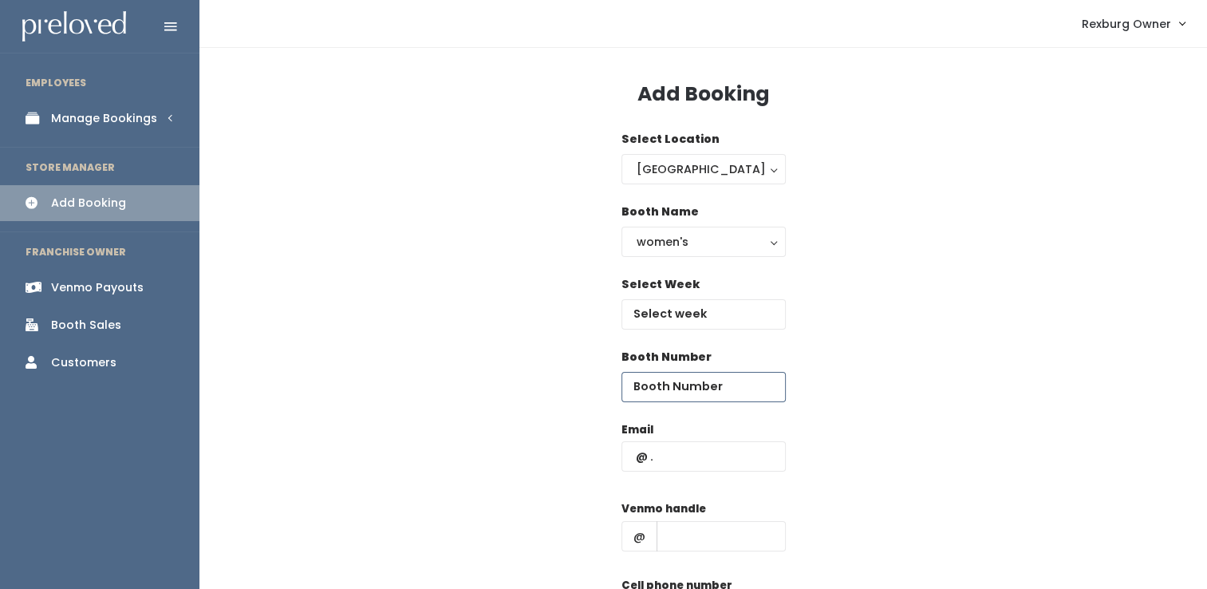
click at [648, 389] on input "number" at bounding box center [703, 387] width 164 height 30
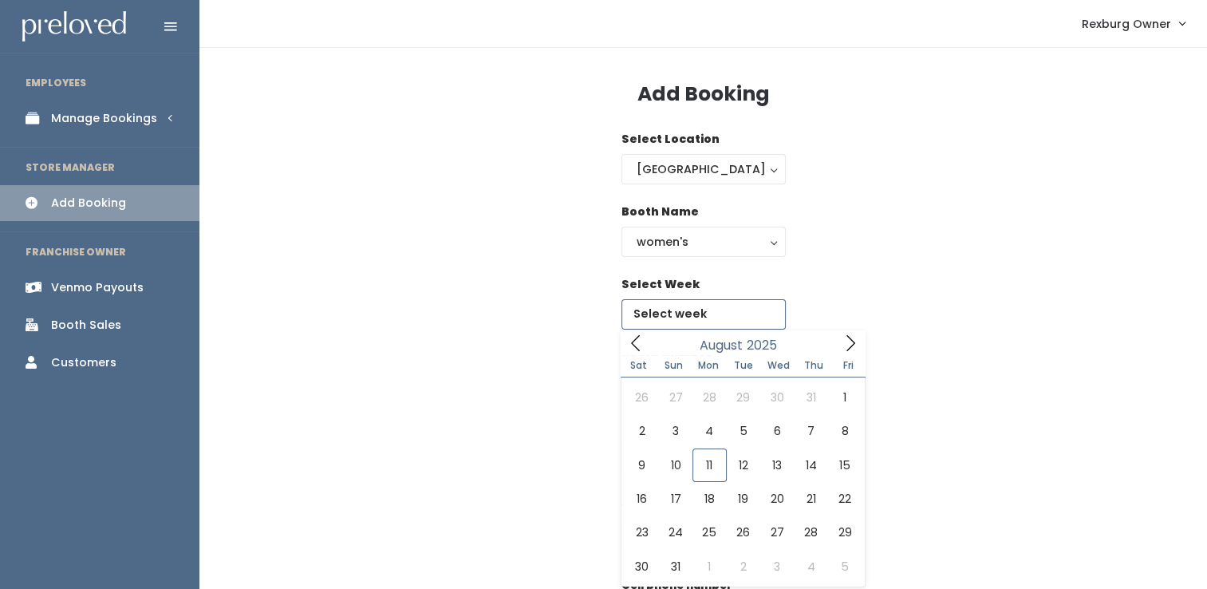
click at [705, 309] on input "text" at bounding box center [703, 314] width 164 height 30
type input "[DATE] to [DATE]"
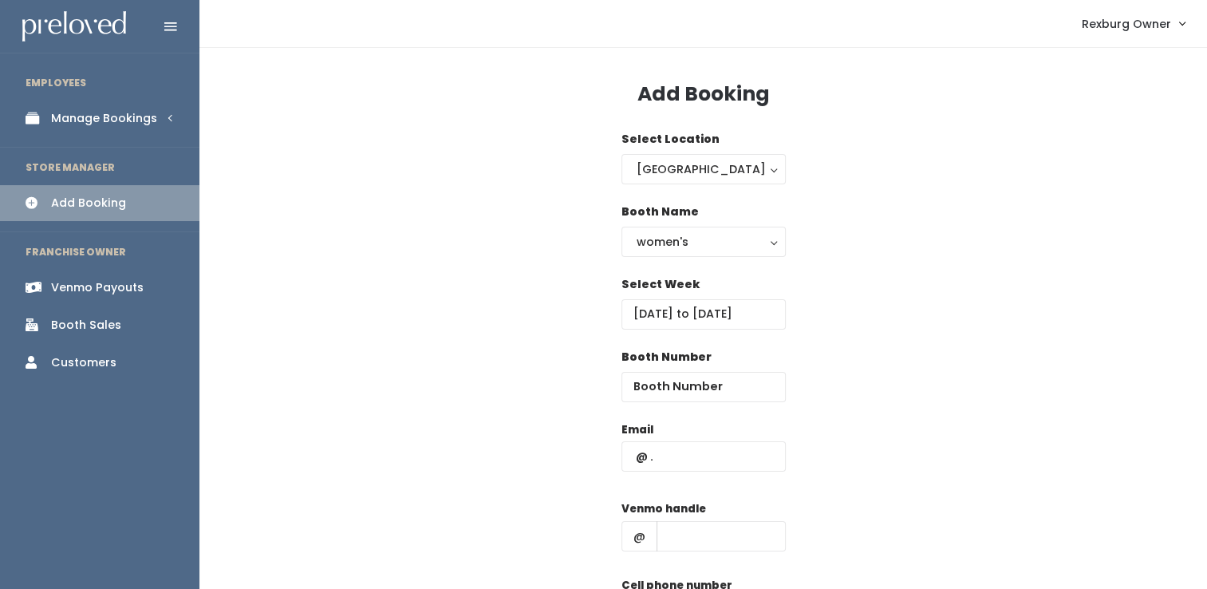
click at [683, 403] on div "Booth Number" at bounding box center [703, 385] width 164 height 73
click at [685, 391] on input "number" at bounding box center [703, 387] width 164 height 30
type input "33"
click at [669, 454] on input "text" at bounding box center [703, 456] width 164 height 30
paste input "[EMAIL_ADDRESS][DOMAIN_NAME]"
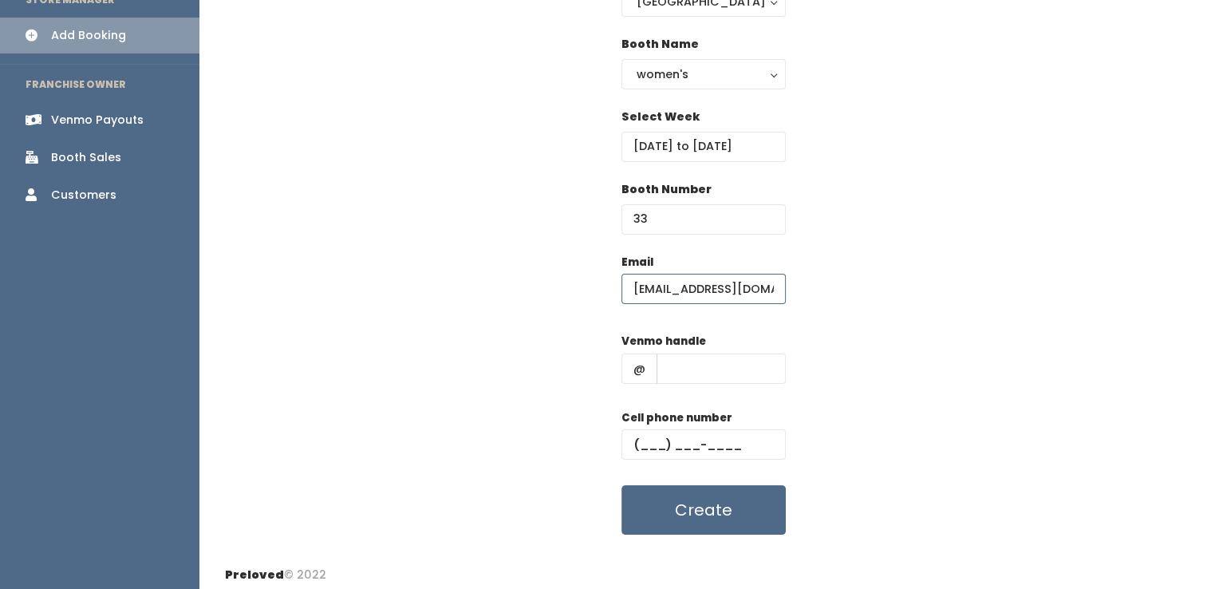
scroll to position [175, 0]
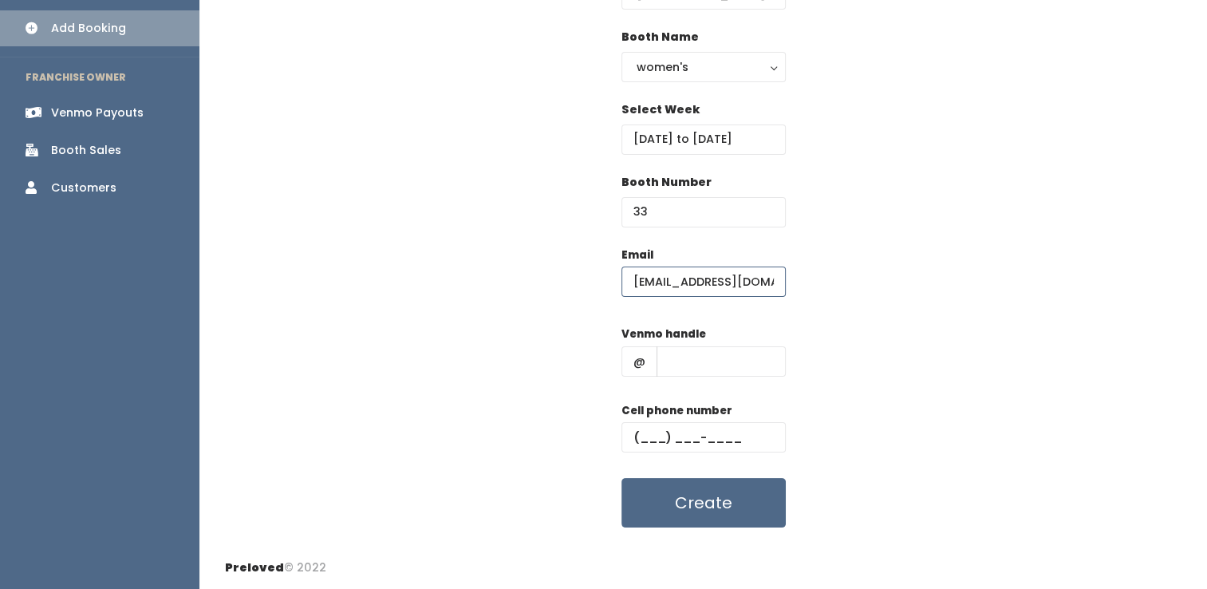
type input "[EMAIL_ADDRESS][DOMAIN_NAME]"
click at [700, 340] on label "Venmo handle" at bounding box center [663, 334] width 85 height 16
click at [700, 351] on input "text" at bounding box center [721, 361] width 129 height 30
paste input "elisealley"
type input "elisealley"
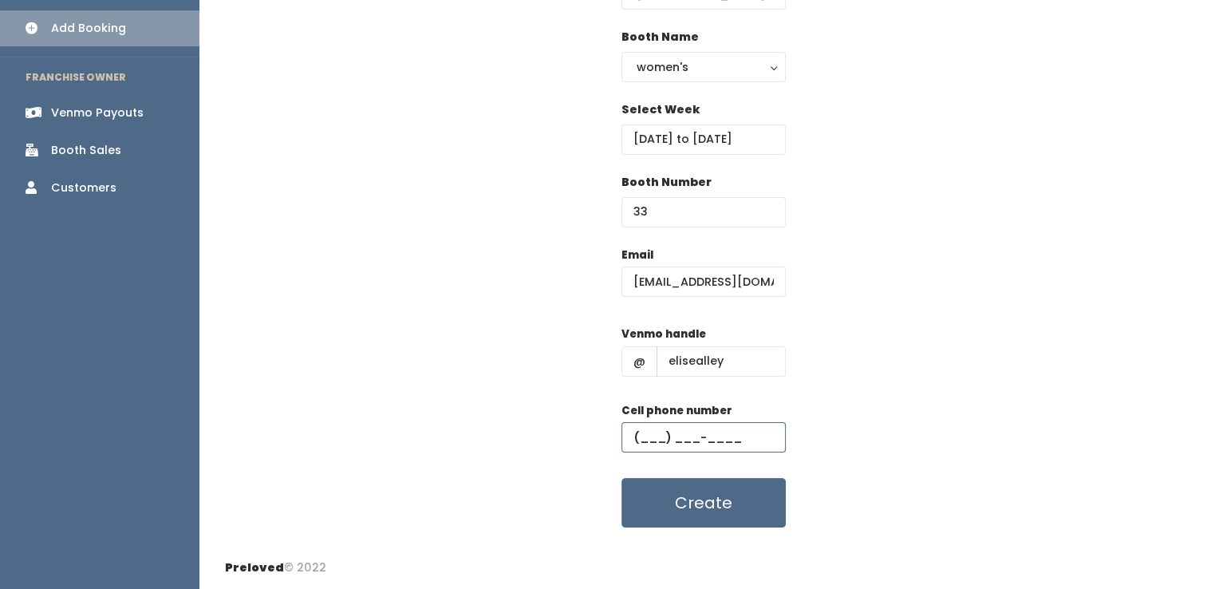
click at [657, 427] on input "text" at bounding box center [703, 437] width 164 height 30
paste input "(203) 895-7322"
type input "(203) 895-7322"
click at [621, 478] on button "Create" at bounding box center [703, 502] width 164 height 49
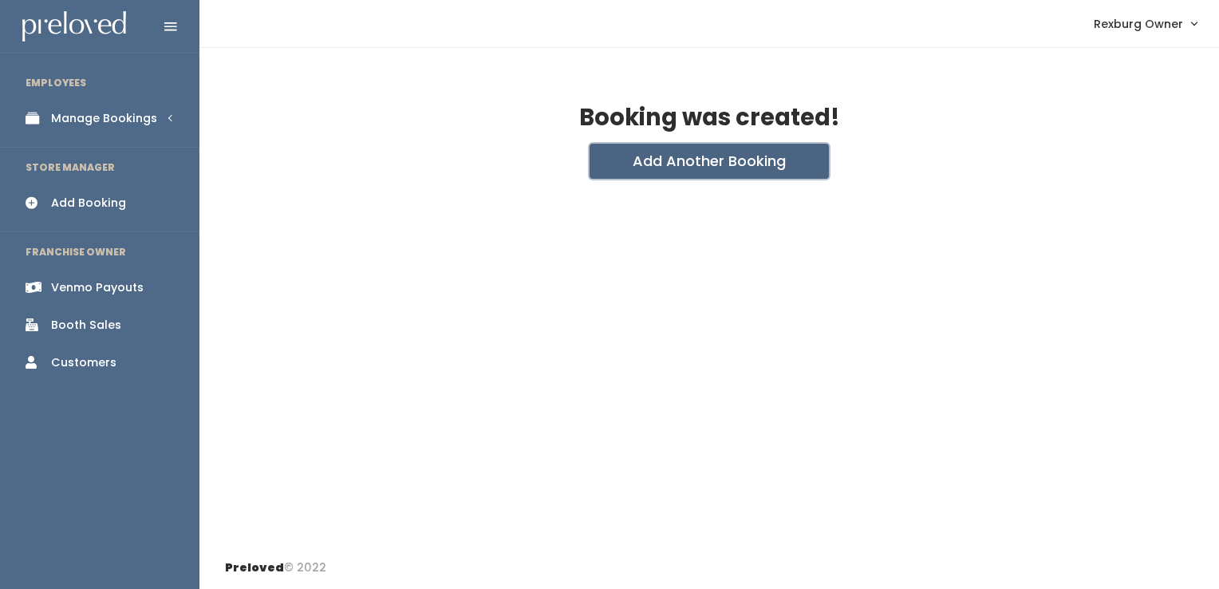
click at [682, 173] on button "Add Another Booking" at bounding box center [709, 161] width 239 height 35
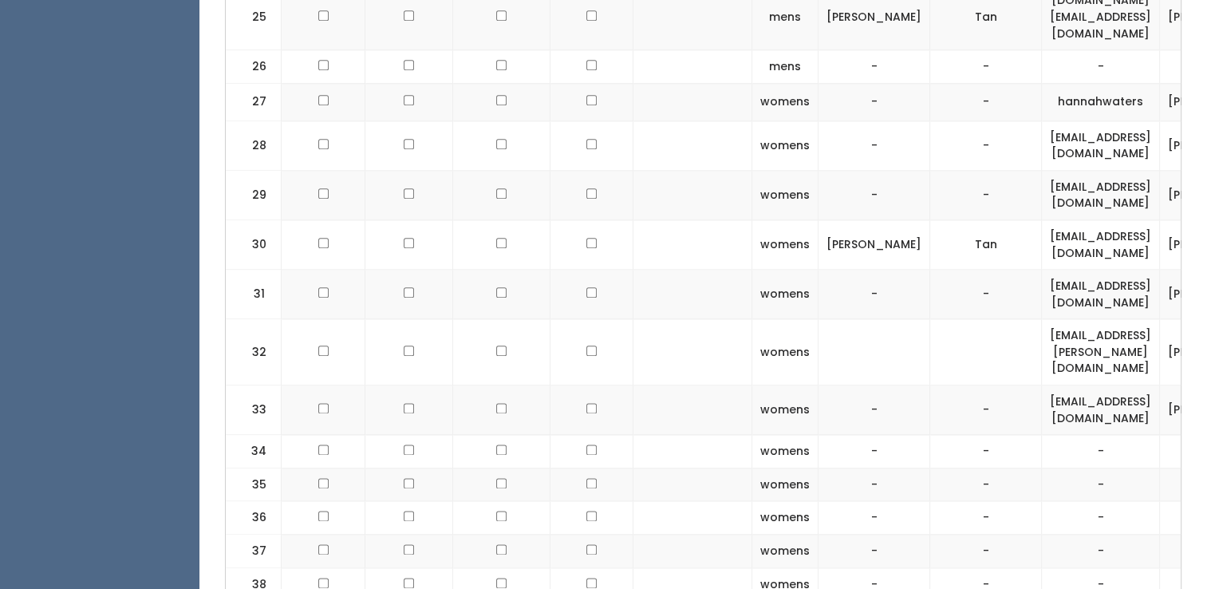
scroll to position [1933, 0]
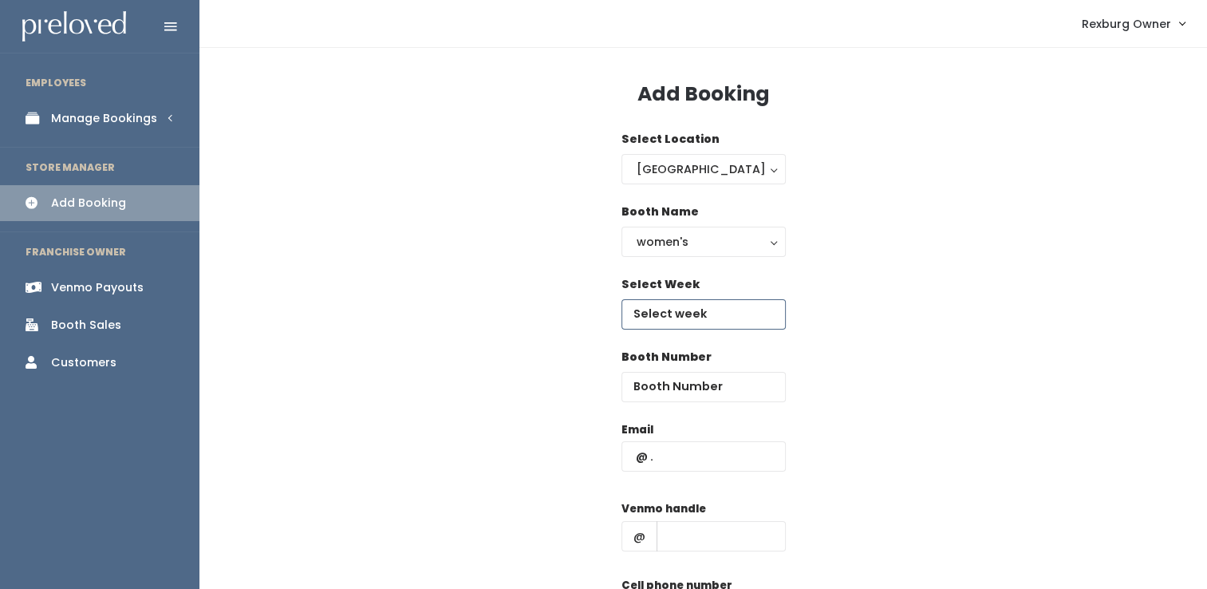
click at [655, 311] on input "text" at bounding box center [703, 314] width 164 height 30
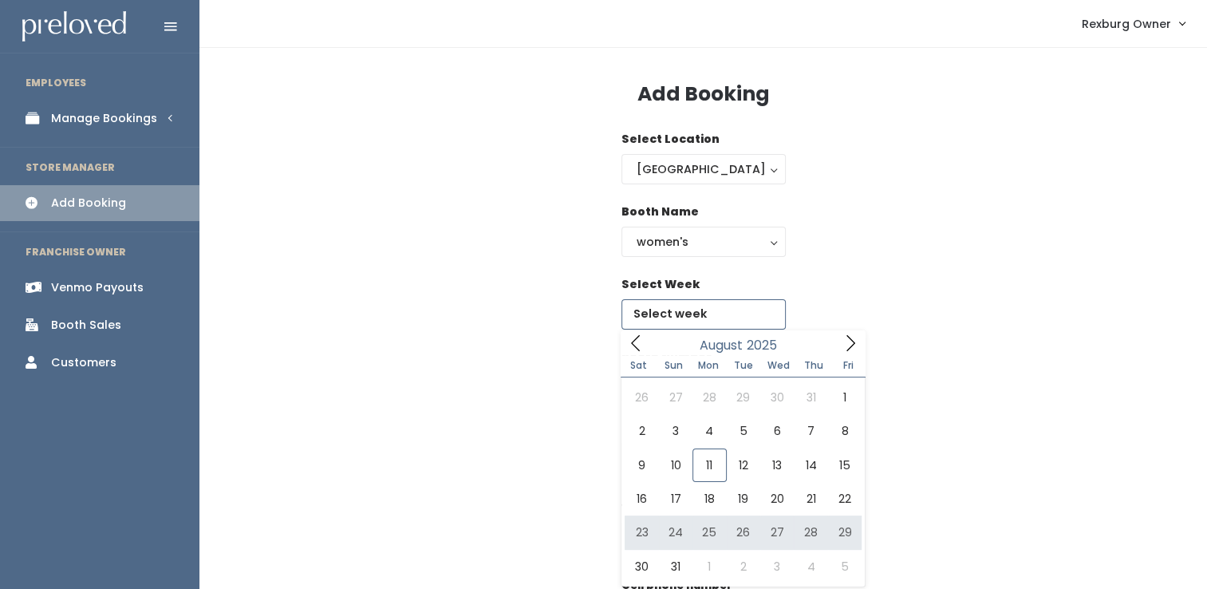
type input "[DATE] to [DATE]"
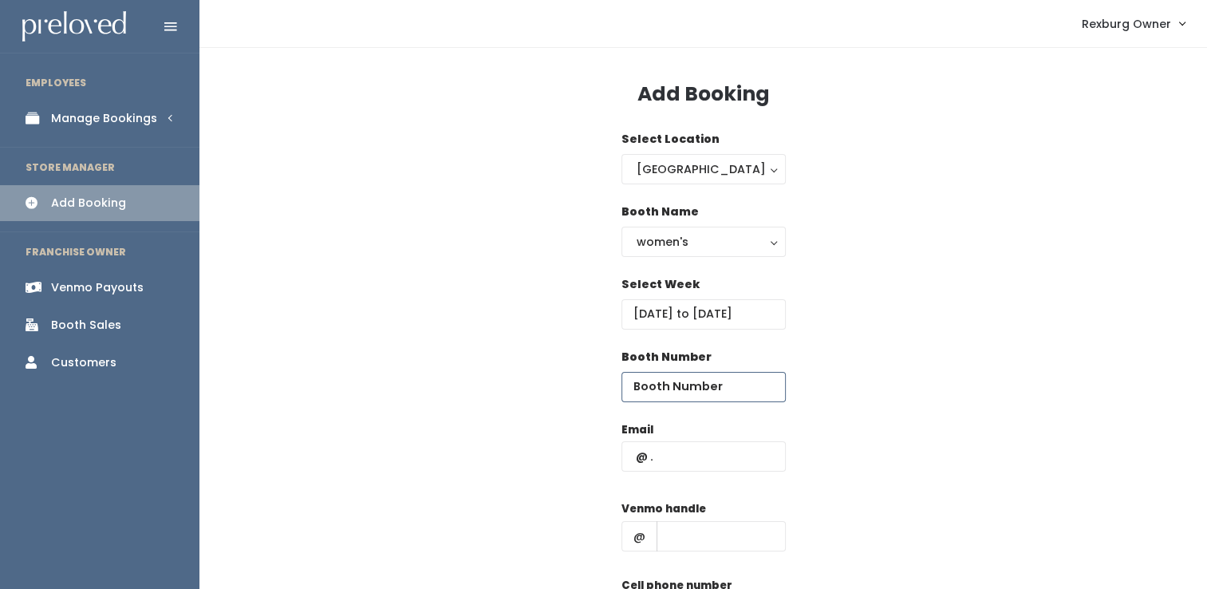
click at [648, 379] on input "number" at bounding box center [703, 387] width 164 height 30
type input "34"
click at [664, 468] on input "text" at bounding box center [703, 456] width 164 height 30
paste input "[EMAIL_ADDRESS][DOMAIN_NAME]"
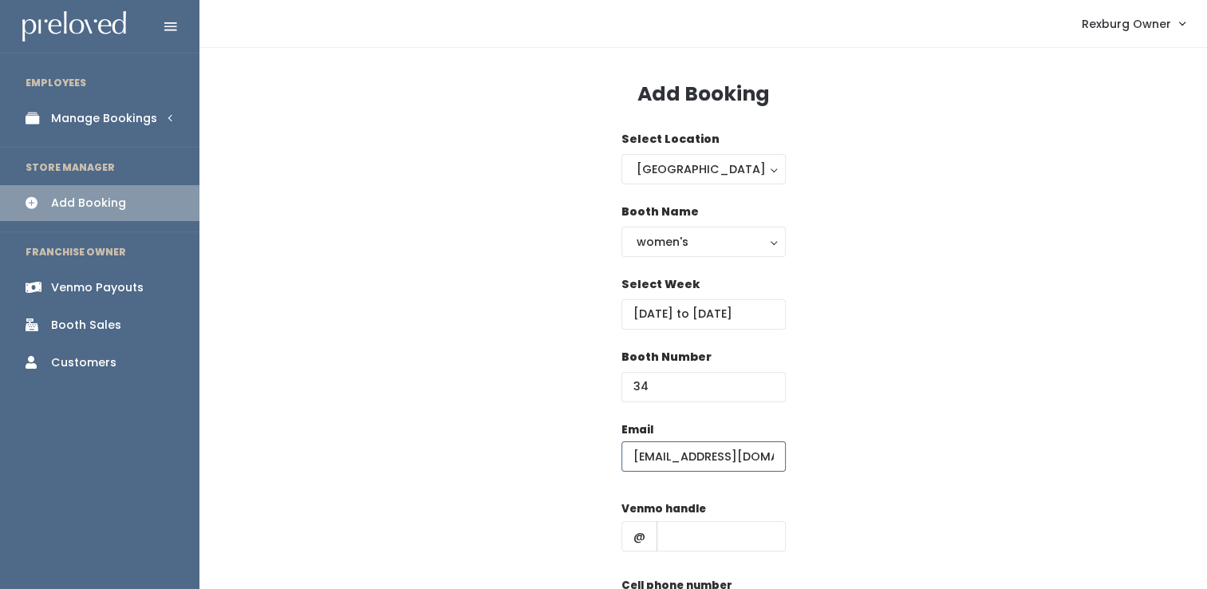
type input "[EMAIL_ADDRESS][DOMAIN_NAME]"
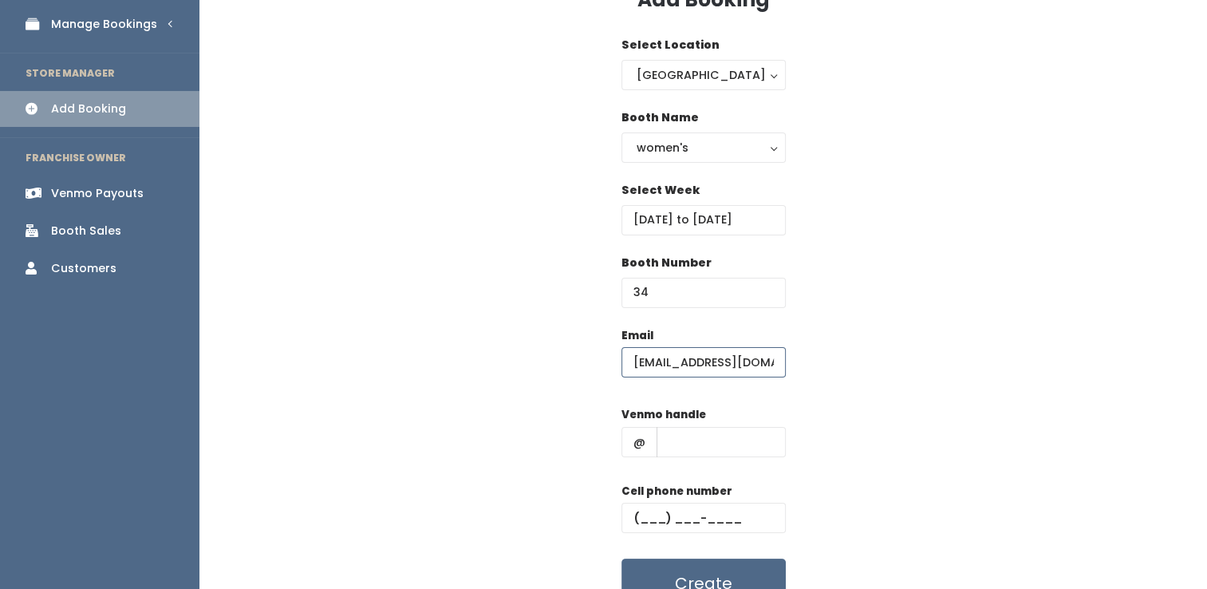
scroll to position [175, 0]
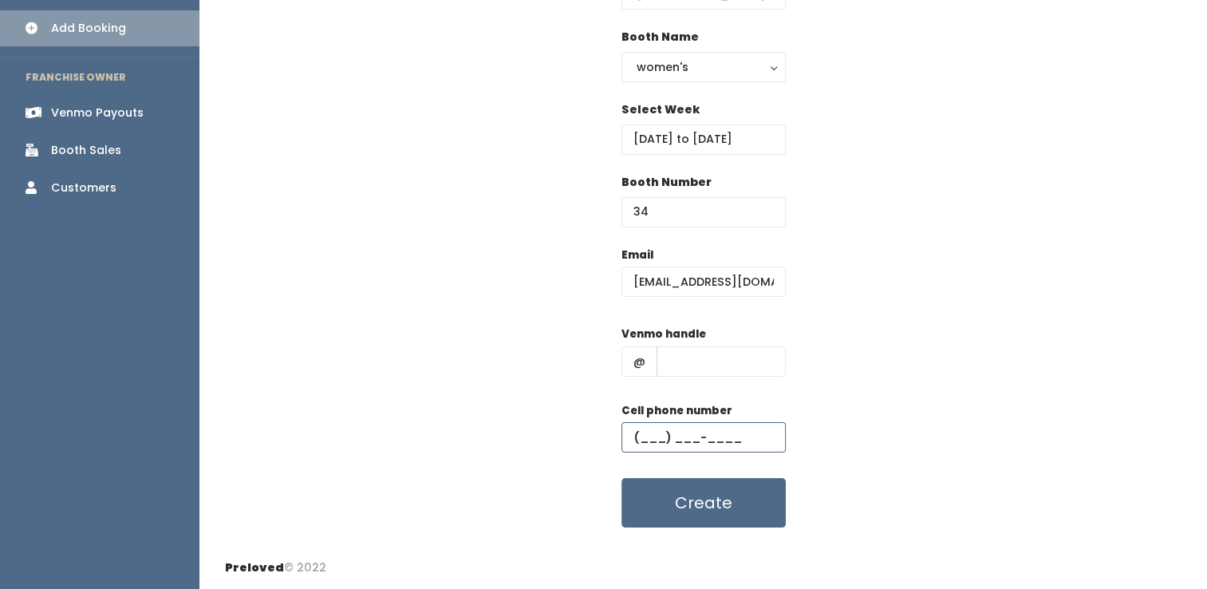
click at [697, 451] on input "text" at bounding box center [703, 437] width 164 height 30
paste input "[PHONE_NUMBER]"
type input "[PHONE_NUMBER]"
click at [709, 369] on input "text" at bounding box center [721, 361] width 129 height 30
click at [709, 369] on input "paig4e-smith-" at bounding box center [721, 361] width 129 height 30
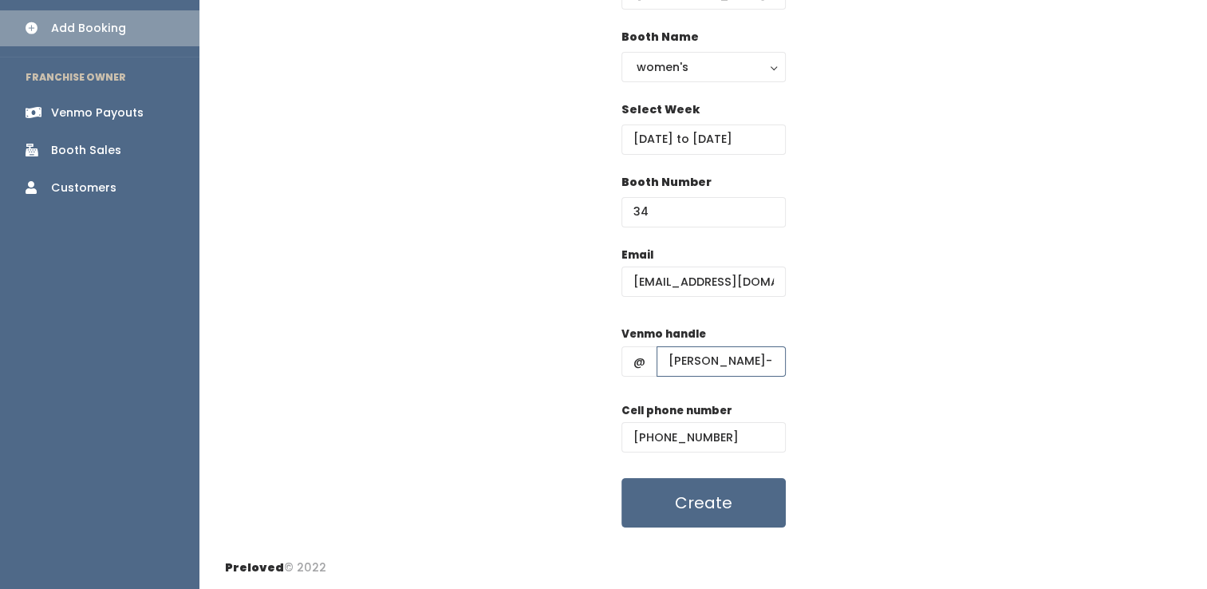
click at [759, 351] on input "paige-smith-" at bounding box center [721, 361] width 129 height 30
type input "paige-smith-275"
click at [710, 490] on button "Create" at bounding box center [703, 502] width 164 height 49
